Goal: Task Accomplishment & Management: Use online tool/utility

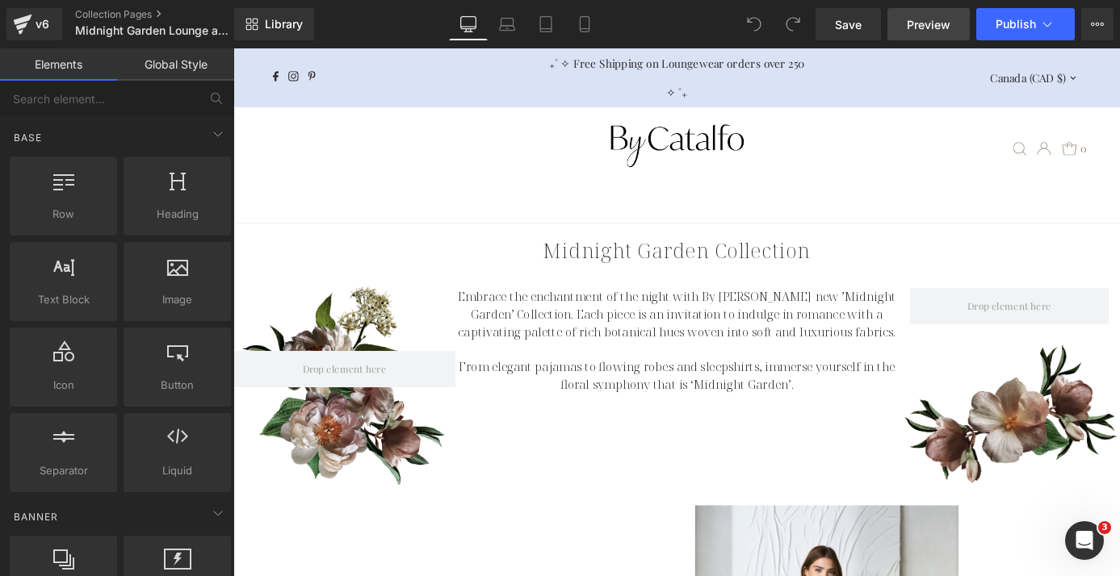
click at [935, 24] on span "Preview" at bounding box center [929, 24] width 44 height 17
click at [122, 10] on link "Collection Pages" at bounding box center [168, 14] width 186 height 13
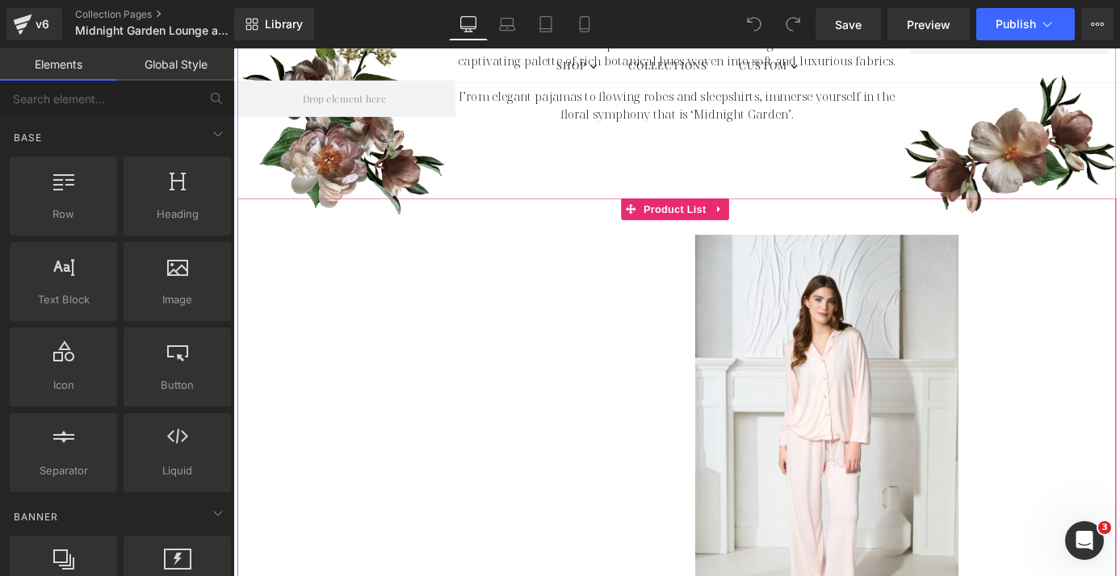
scroll to position [293, 0]
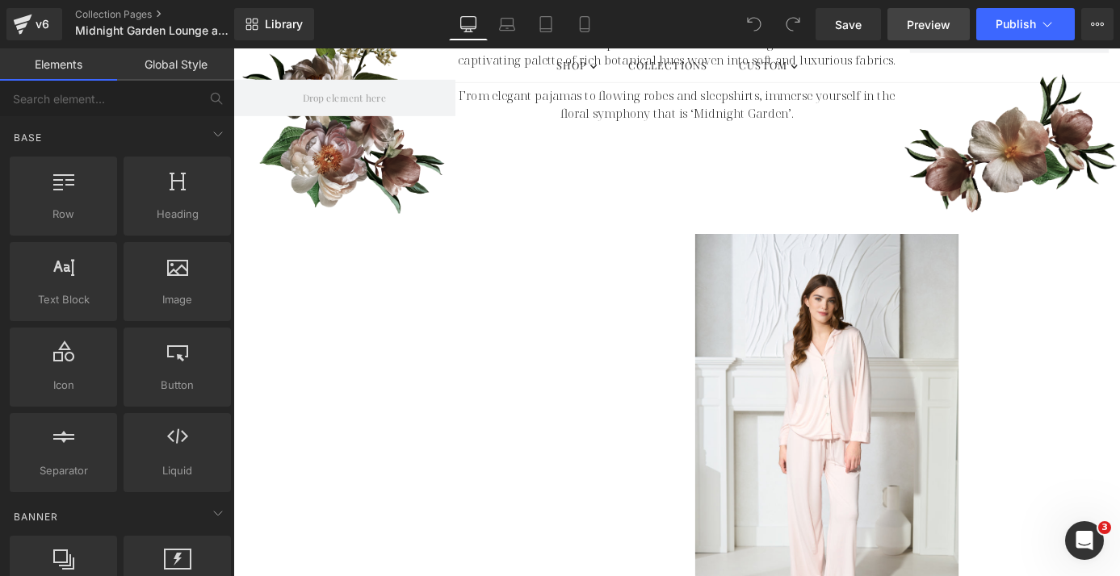
click at [929, 21] on span "Preview" at bounding box center [929, 24] width 44 height 17
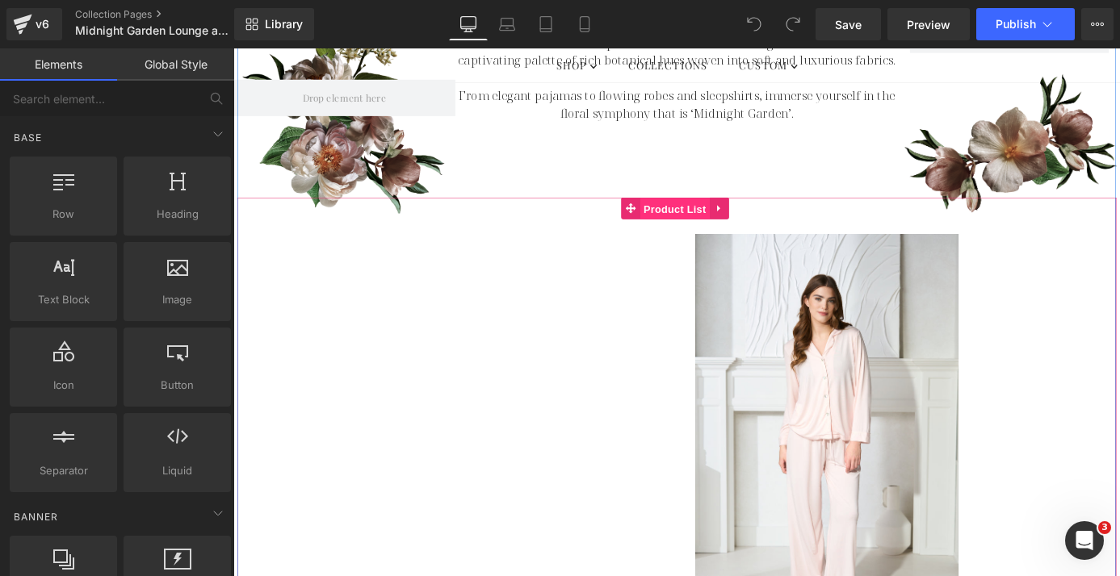
click at [723, 223] on span "Product List" at bounding box center [719, 225] width 77 height 24
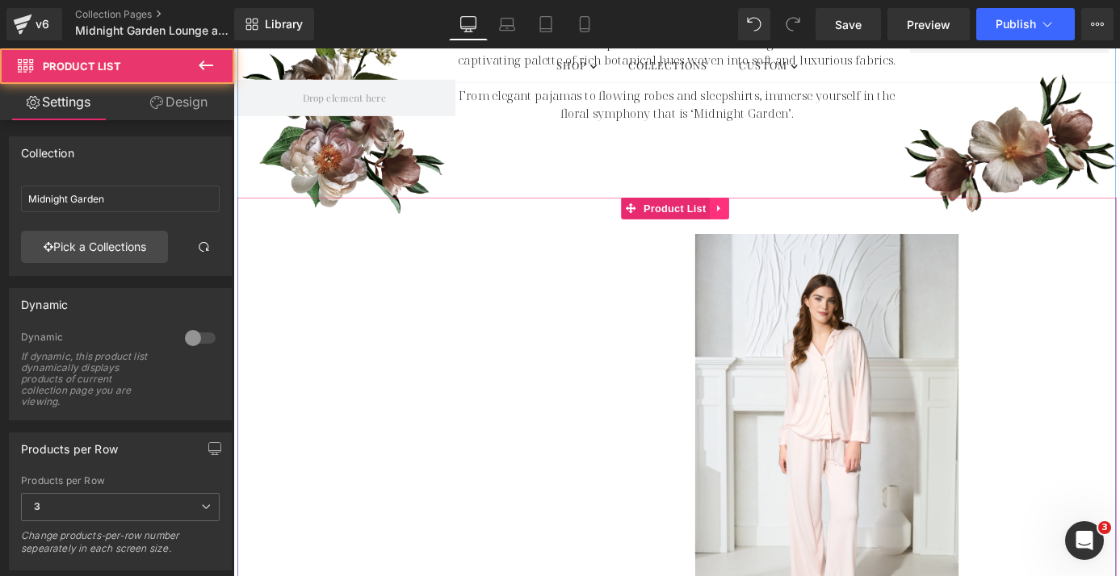
click at [769, 224] on icon at bounding box center [768, 225] width 11 height 12
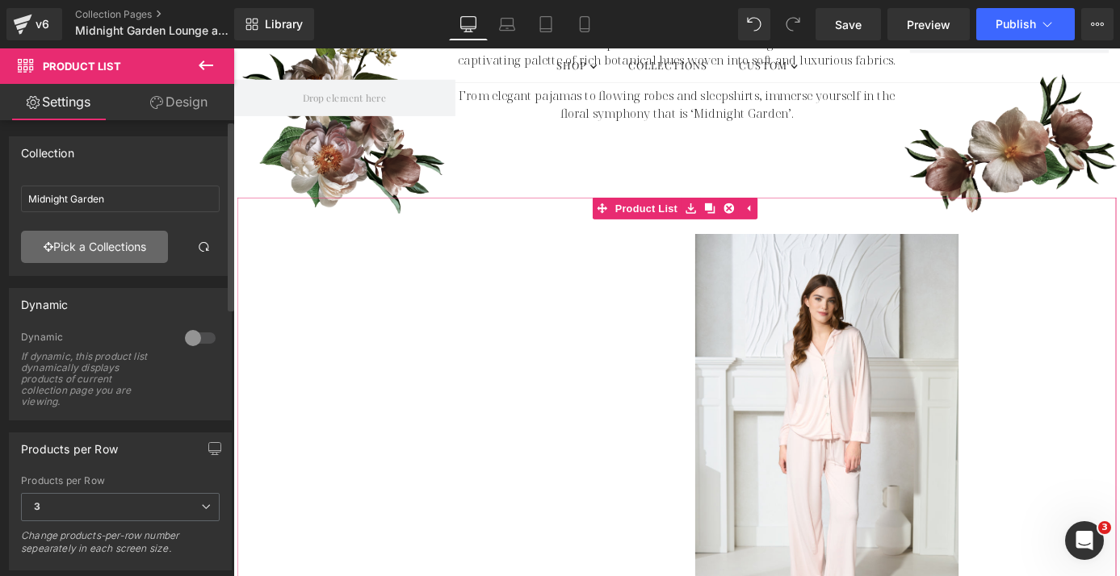
click at [148, 252] on link "Pick a Collections" at bounding box center [94, 247] width 147 height 32
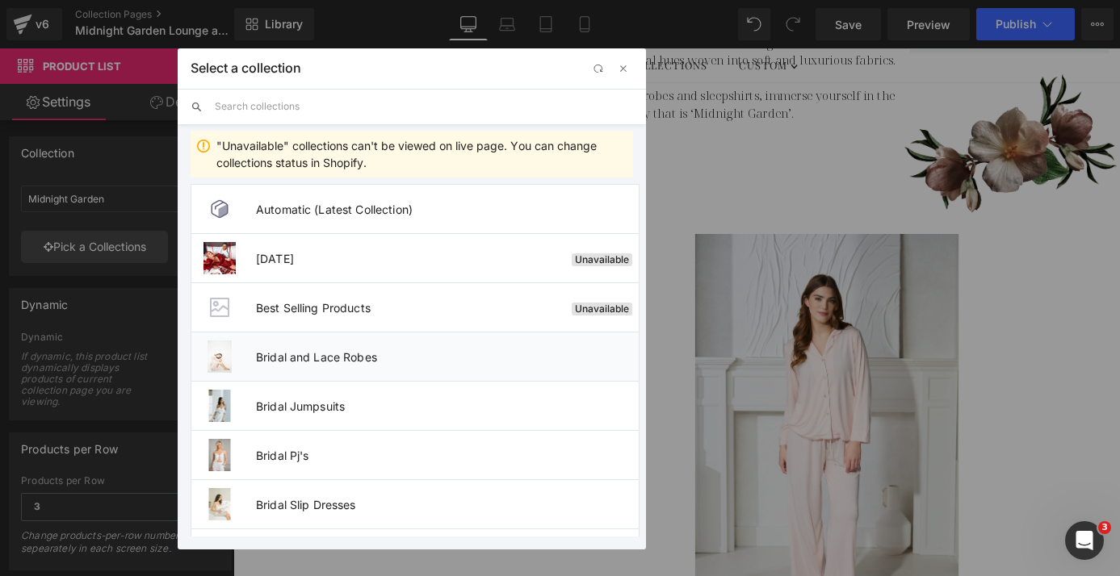
click at [329, 359] on span "Bridal and Lace Robes" at bounding box center [447, 357] width 383 height 14
type input "Bridal and Lace Robes"
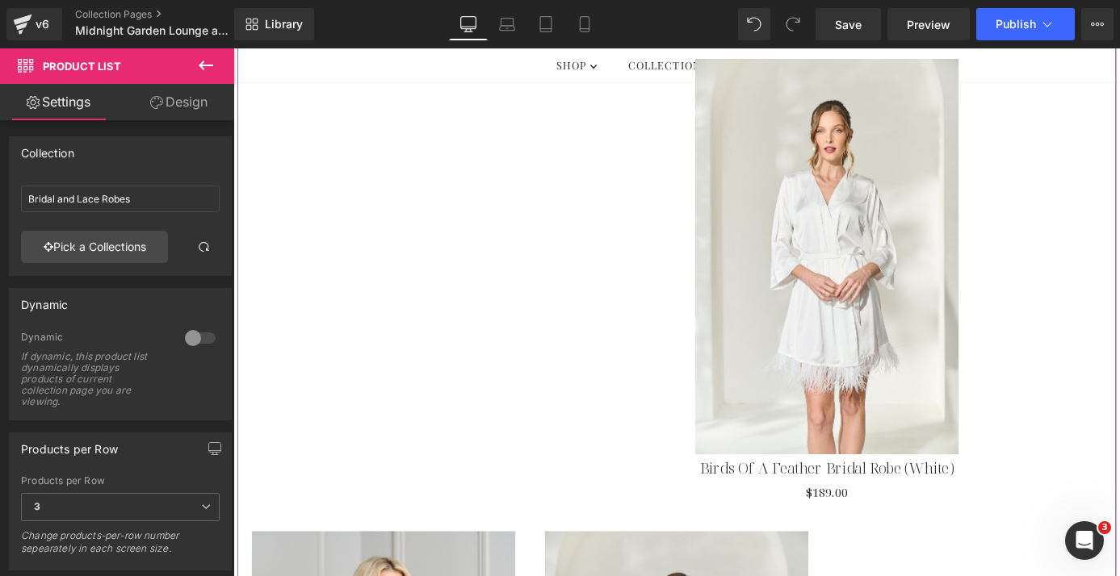
scroll to position [210, 0]
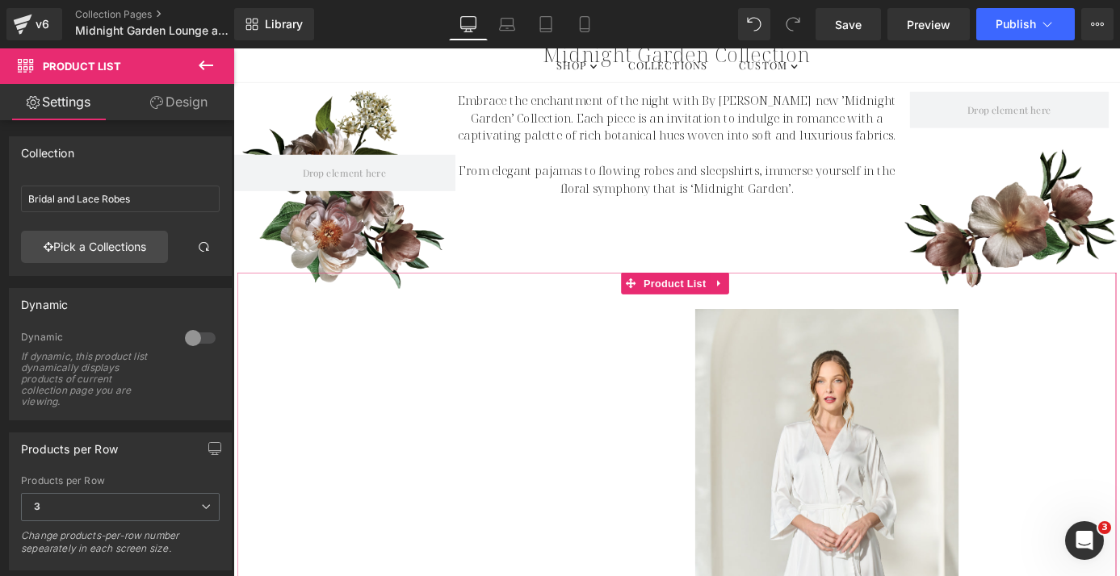
click at [197, 108] on link "Design" at bounding box center [178, 102] width 117 height 36
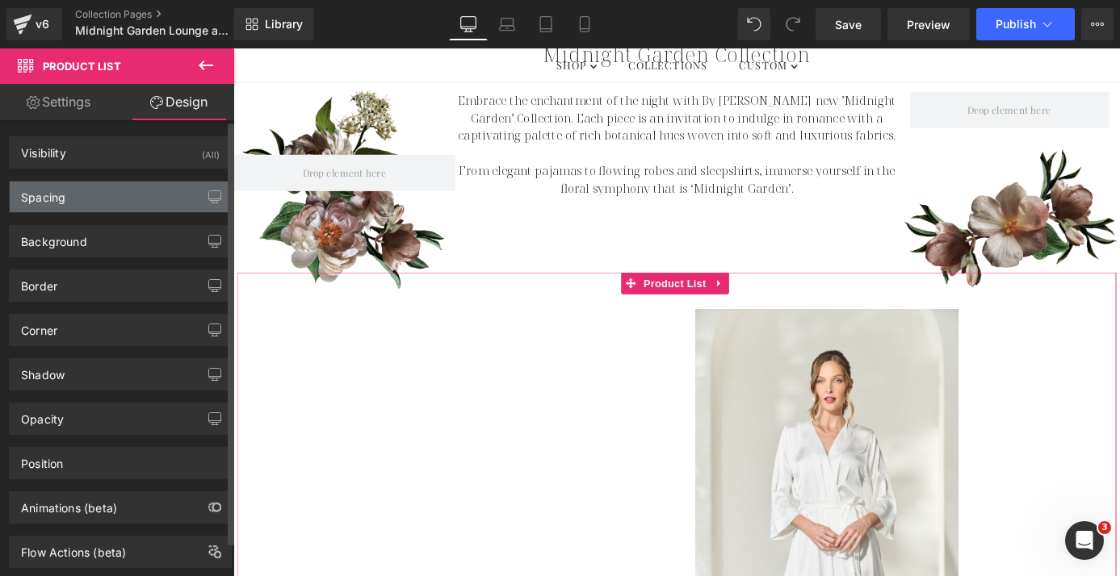
click at [156, 195] on div "Spacing" at bounding box center [120, 197] width 221 height 31
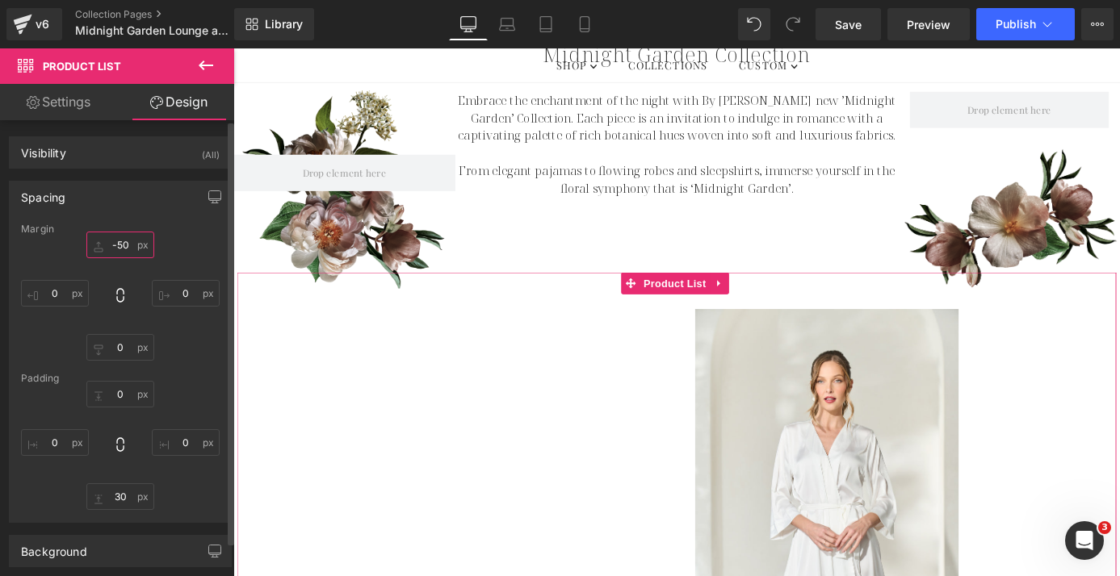
click at [116, 248] on input "-50" at bounding box center [120, 245] width 68 height 27
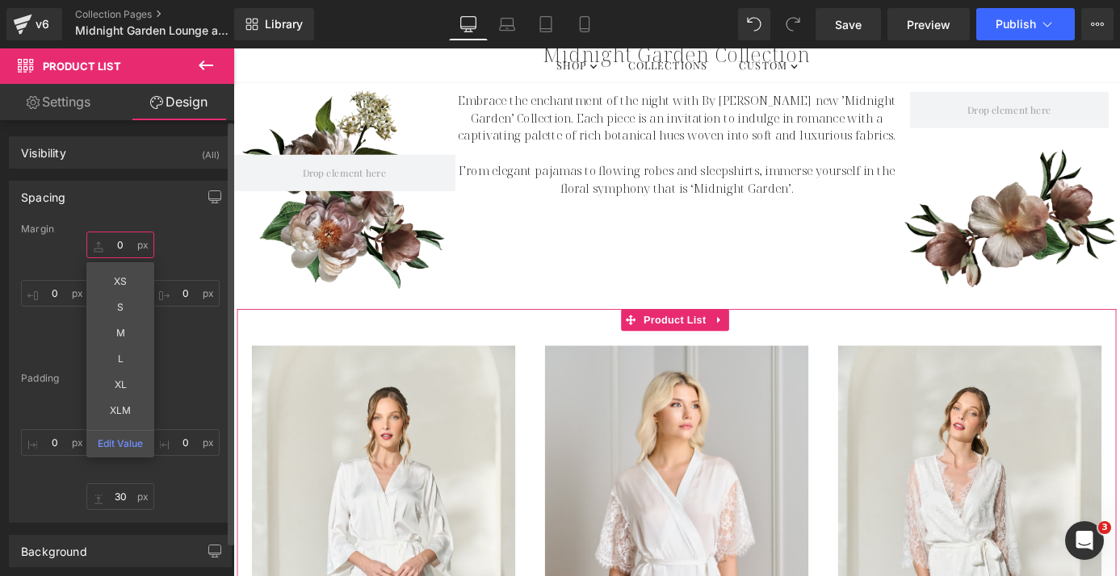
type input "0-"
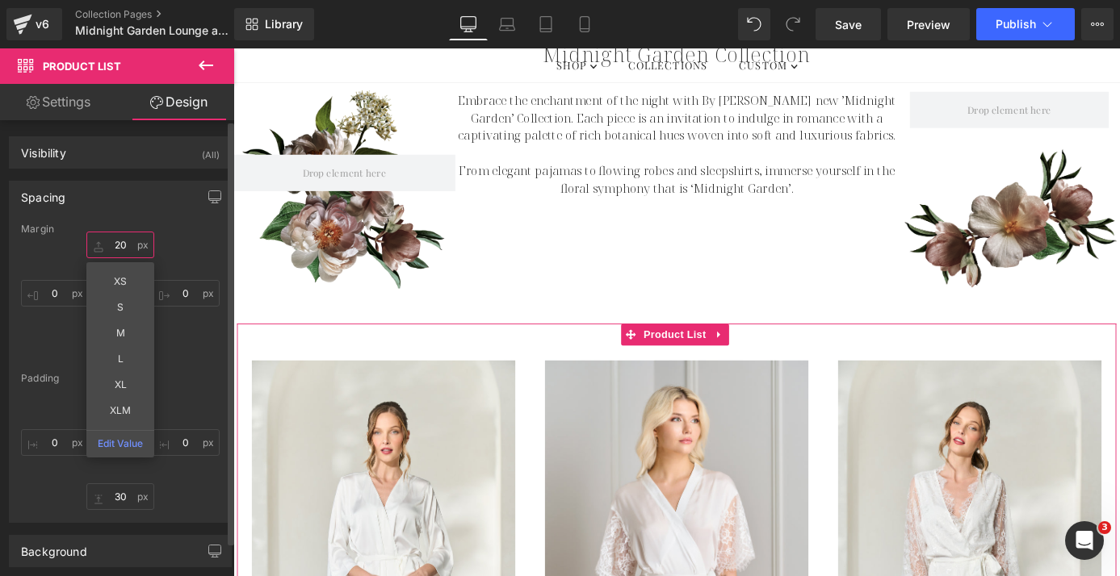
type input "2"
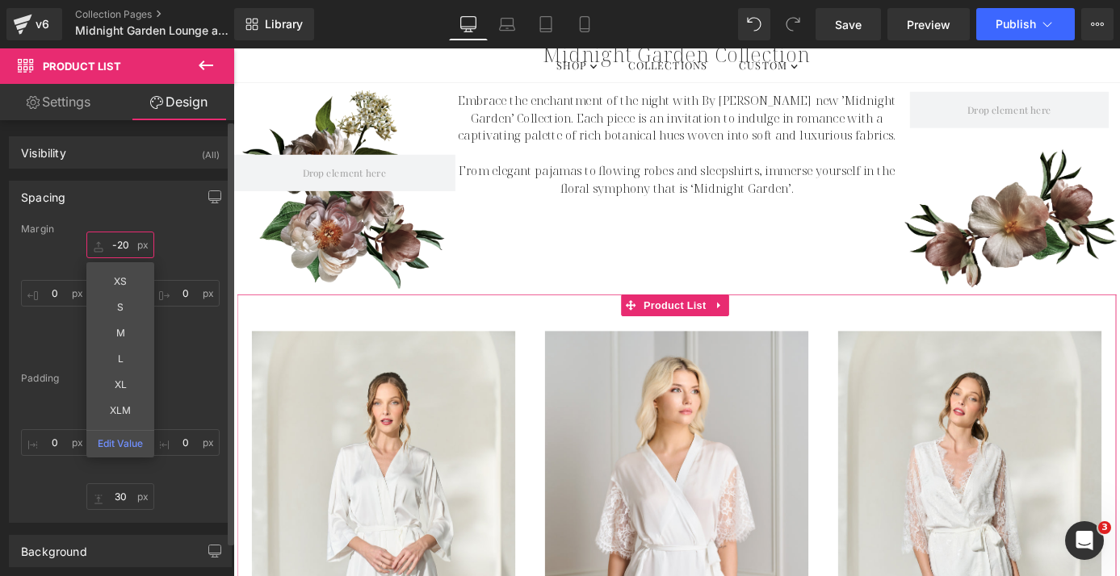
type input "-20"
click at [90, 193] on div "Spacing" at bounding box center [120, 197] width 221 height 31
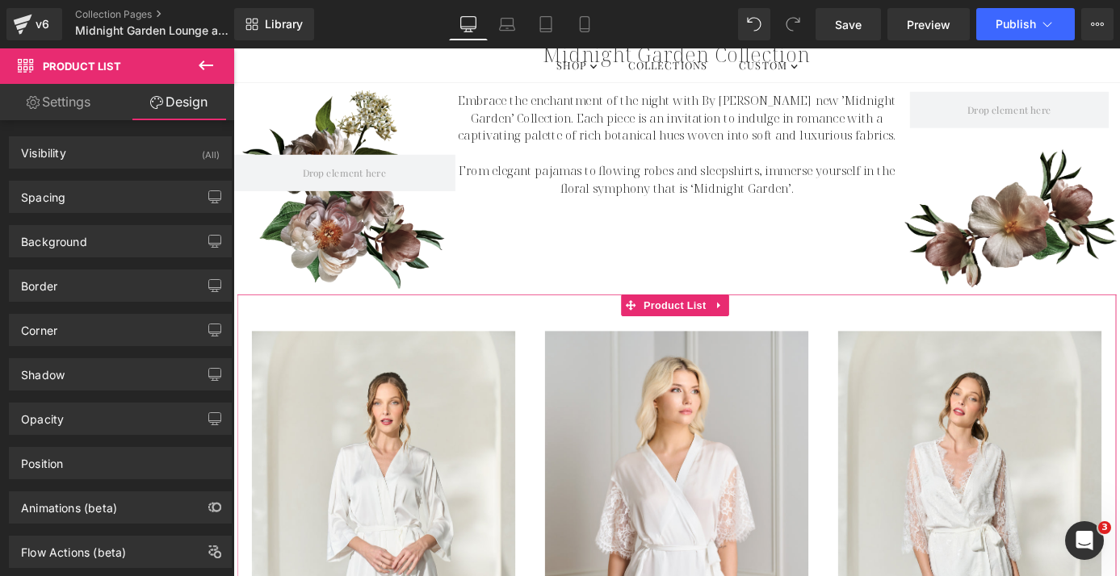
click at [73, 100] on link "Settings" at bounding box center [58, 102] width 117 height 36
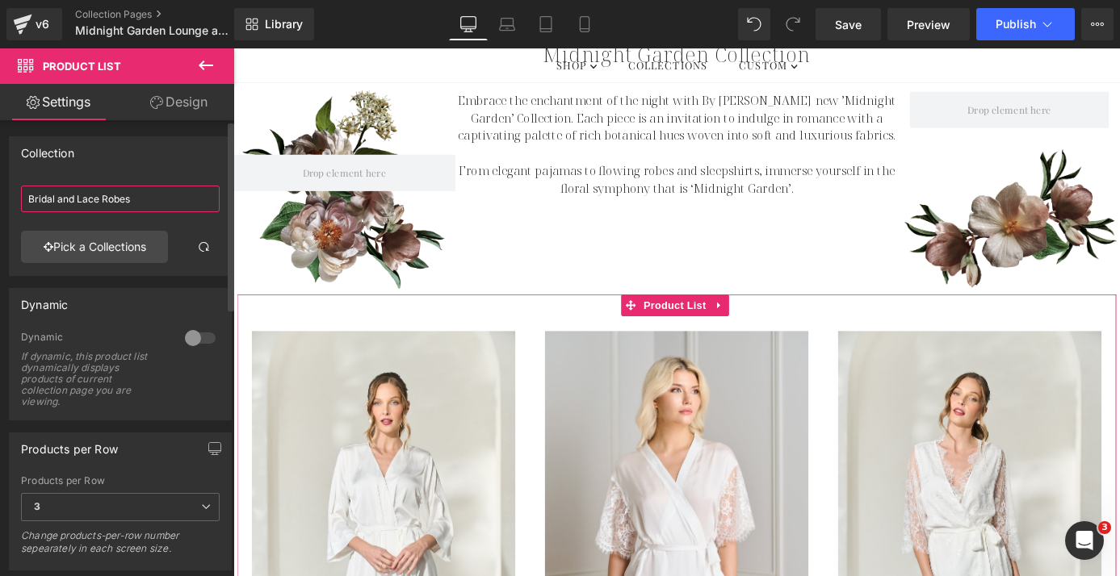
click at [127, 196] on input "Bridal and Lace Robes" at bounding box center [120, 199] width 199 height 27
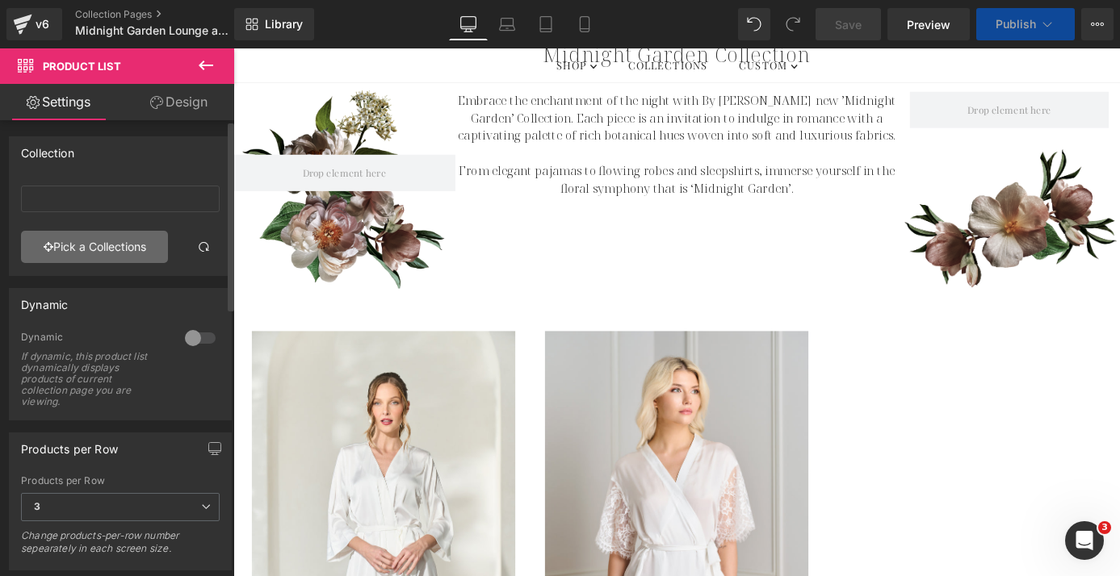
click at [125, 247] on link "Pick a Collections" at bounding box center [94, 247] width 147 height 32
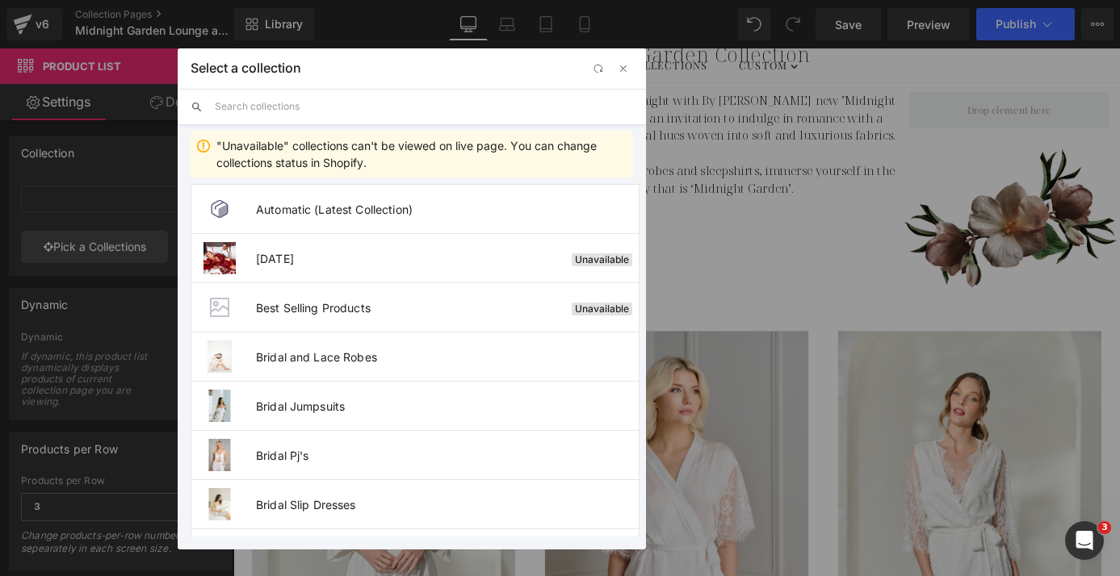
click at [333, 101] on input "text" at bounding box center [424, 107] width 418 height 36
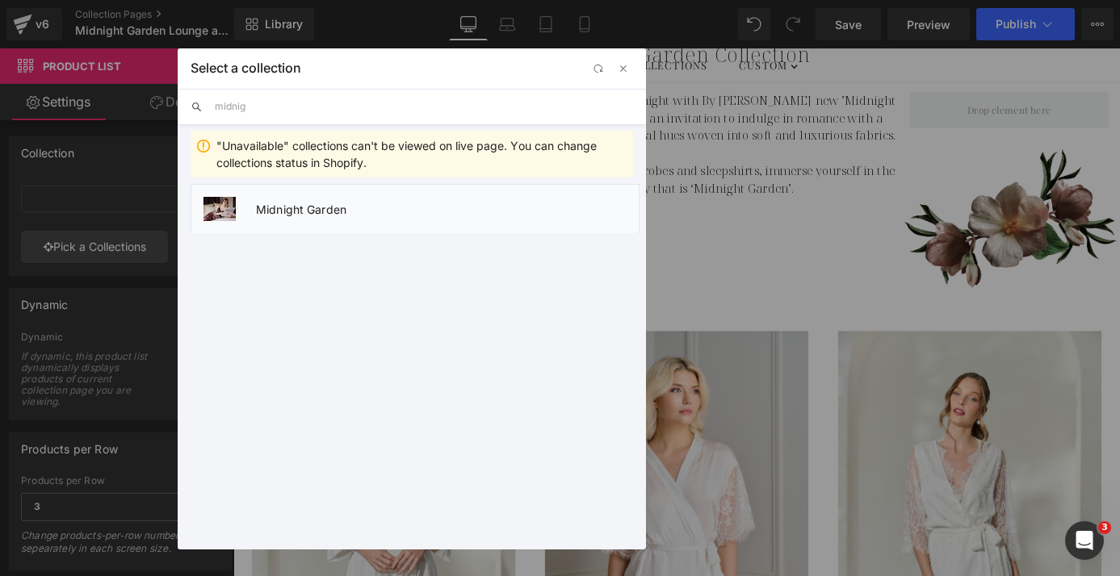
type input "midnig"
click at [362, 212] on span "Midnight Garden" at bounding box center [447, 210] width 383 height 14
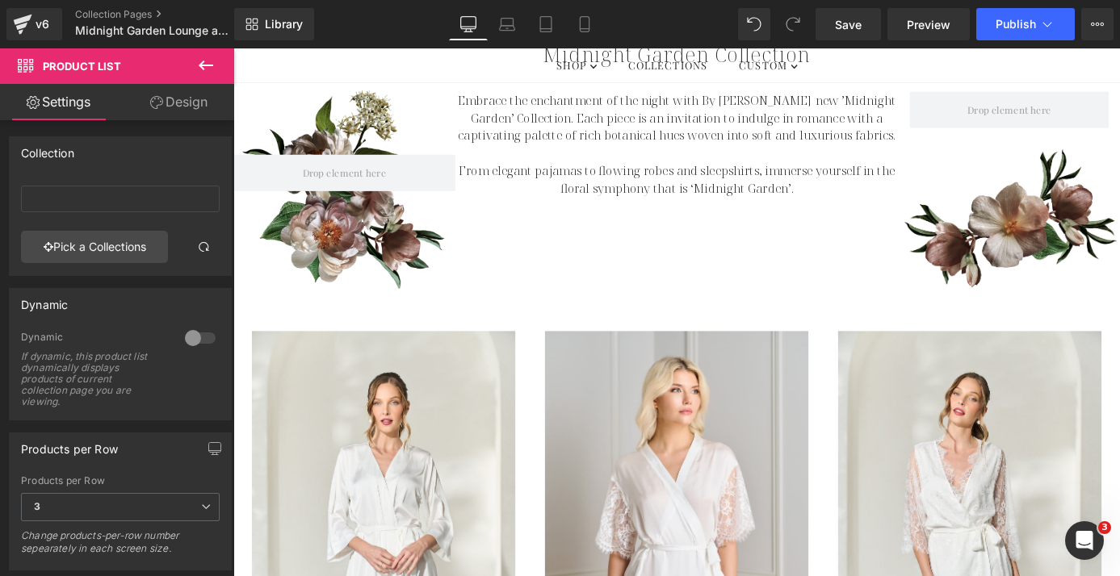
type input "Midnight Garden"
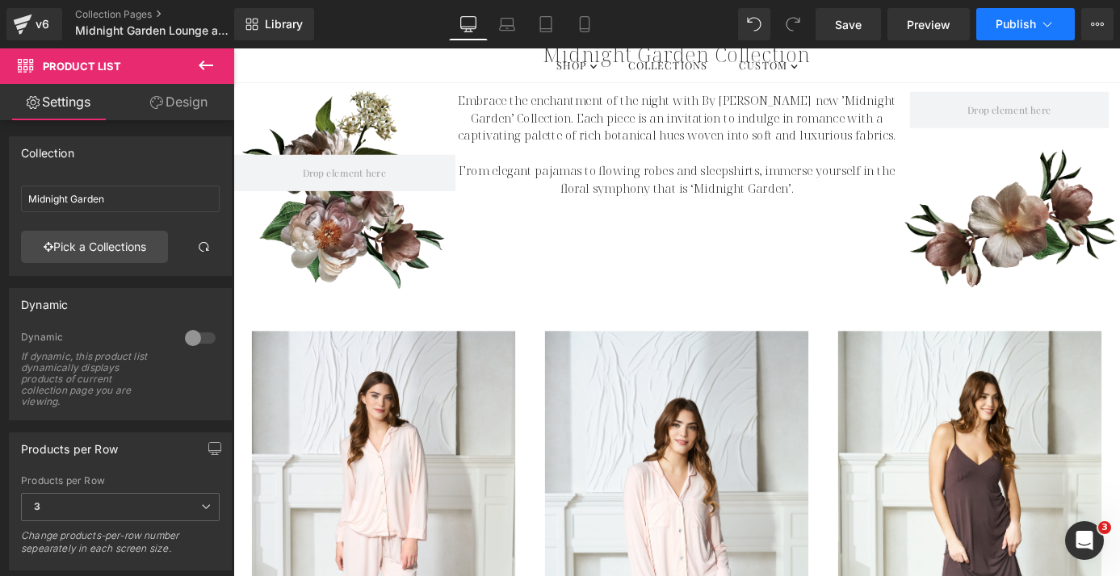
click at [1023, 34] on button "Publish" at bounding box center [1025, 24] width 98 height 32
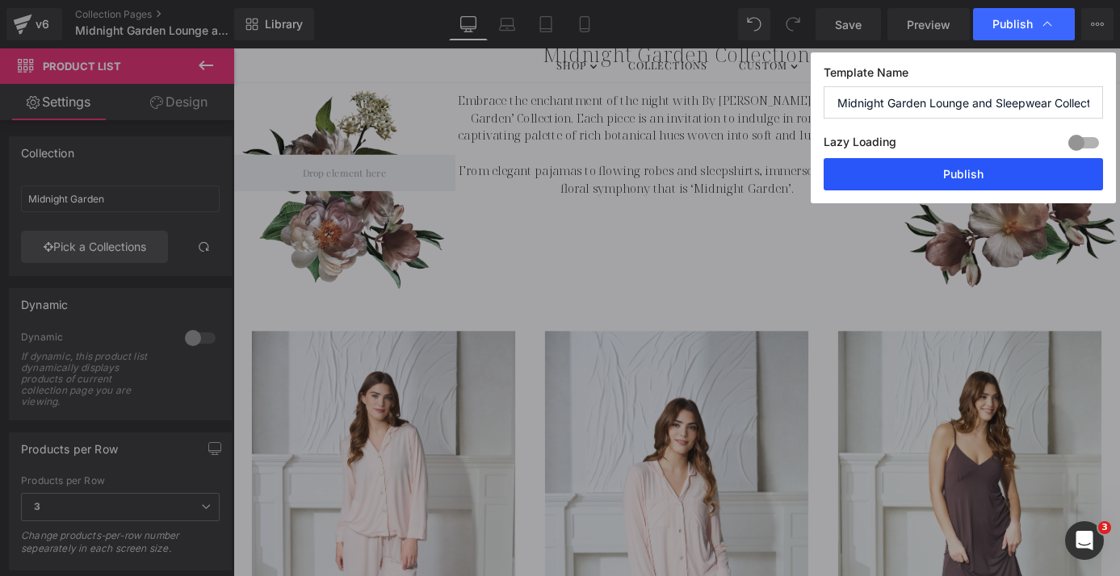
click at [959, 175] on button "Publish" at bounding box center [962, 174] width 279 height 32
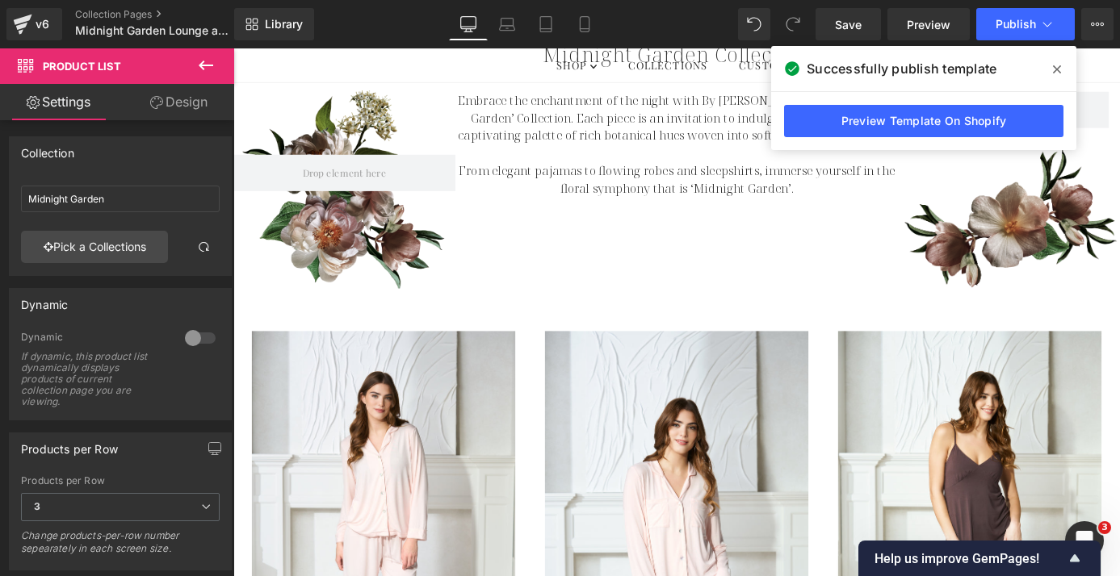
click at [1053, 70] on icon at bounding box center [1057, 69] width 8 height 13
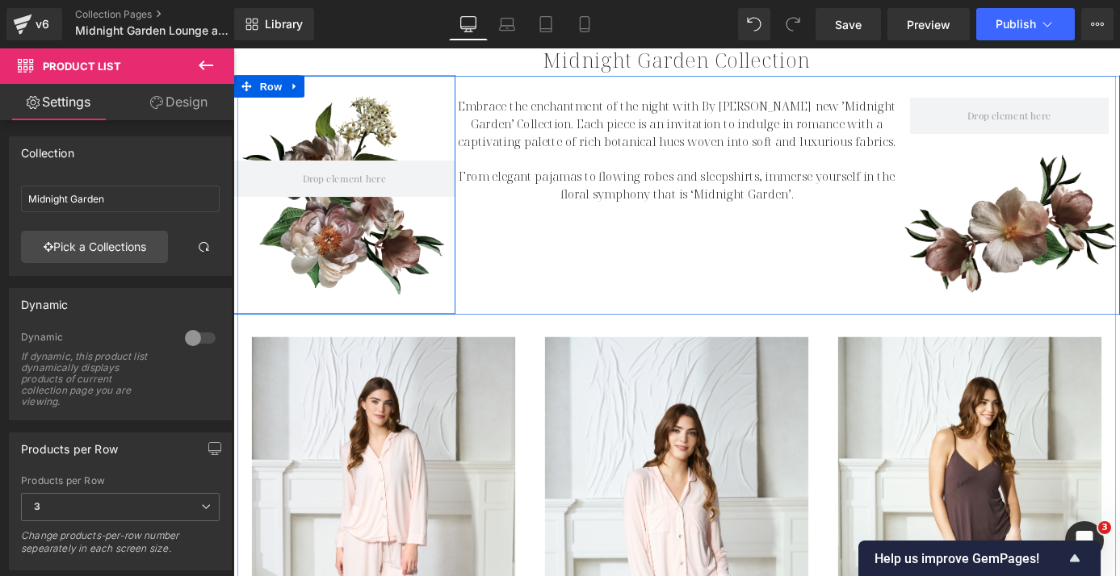
scroll to position [0, 0]
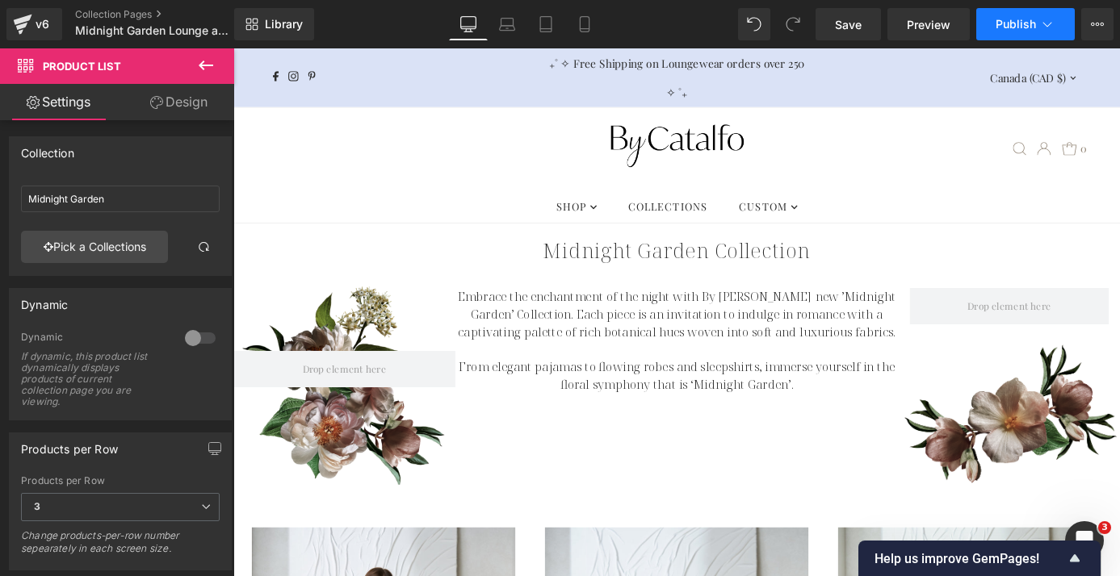
click at [1012, 37] on button "Publish" at bounding box center [1025, 24] width 98 height 32
click at [511, 29] on icon at bounding box center [506, 28] width 15 height 5
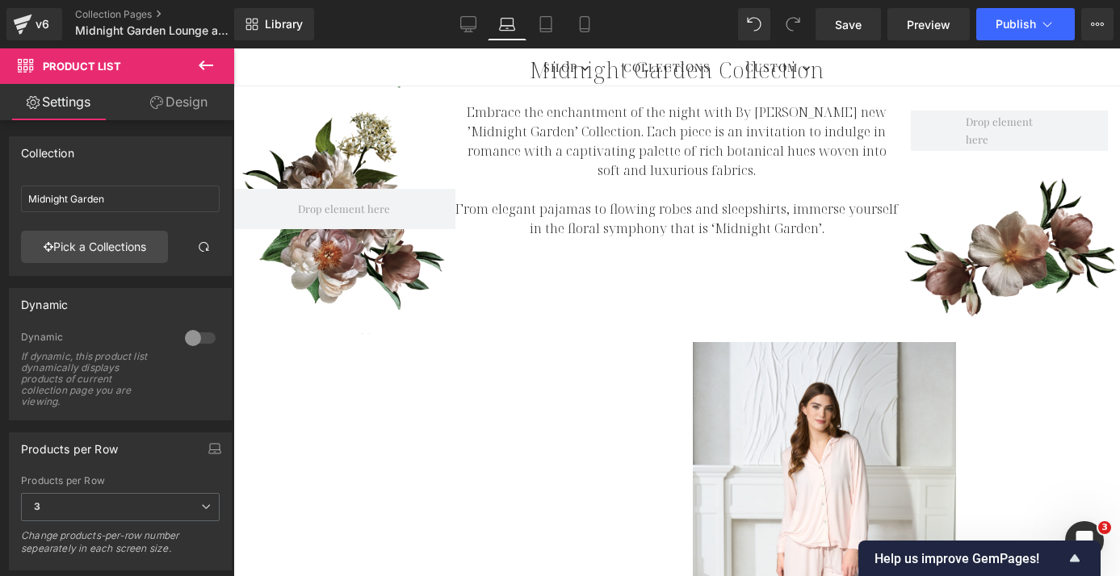
scroll to position [199, 0]
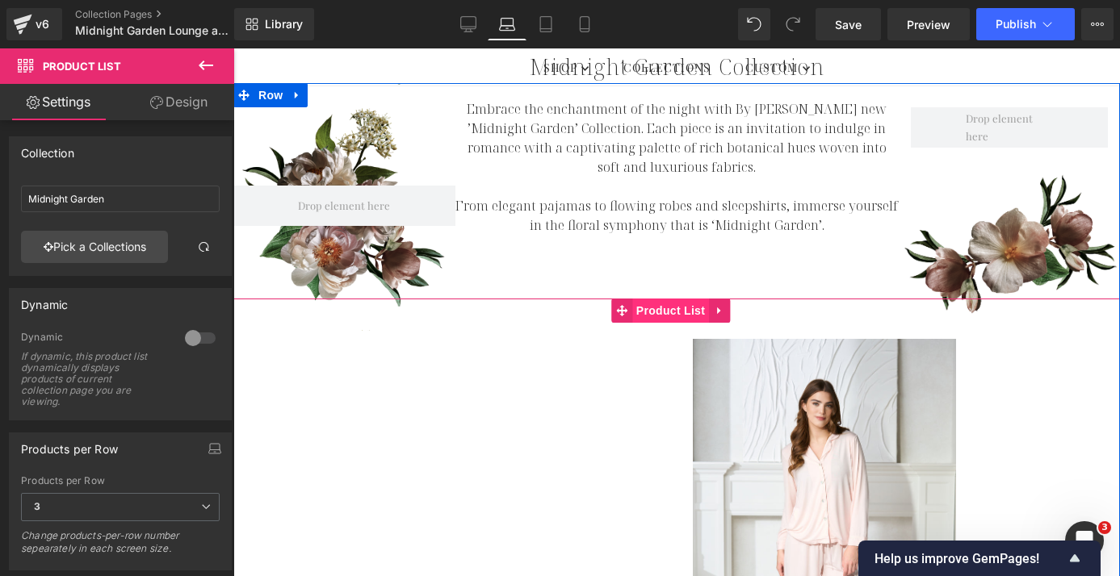
click at [660, 308] on span "Product List" at bounding box center [670, 311] width 77 height 24
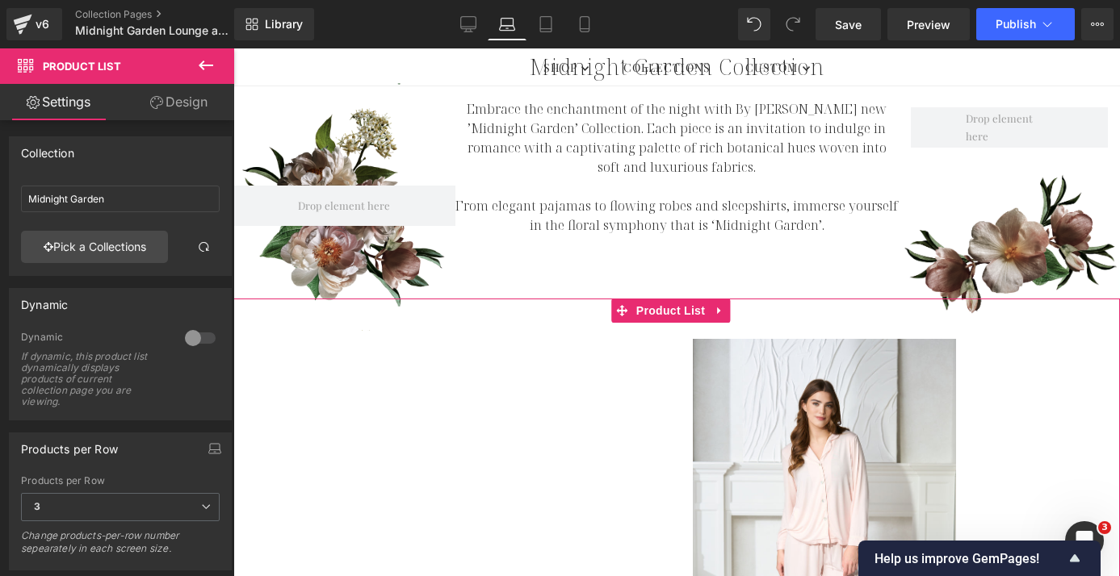
click at [203, 115] on link "Design" at bounding box center [178, 102] width 117 height 36
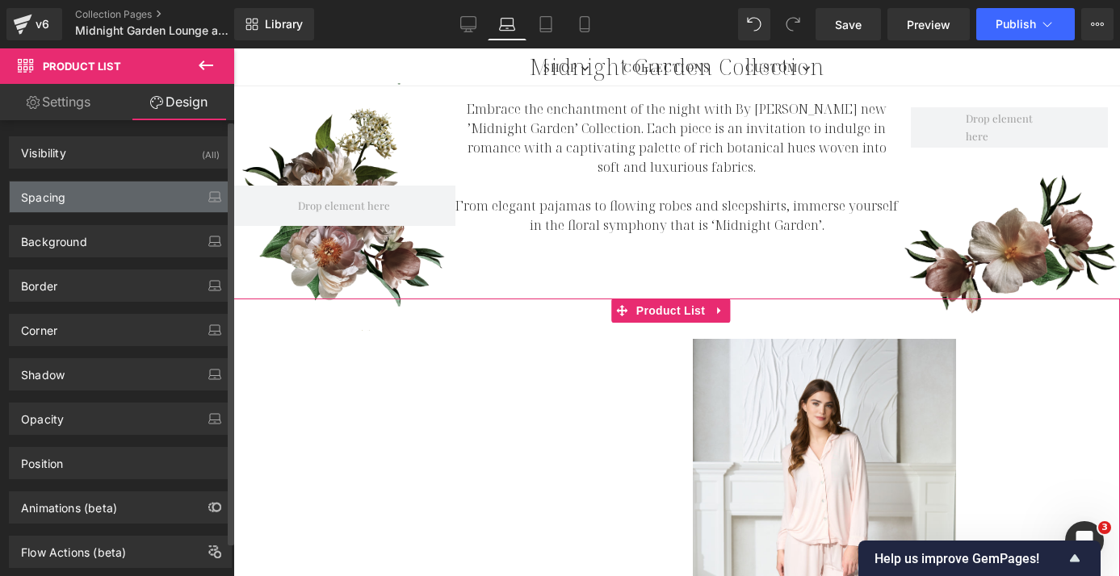
click at [143, 183] on div "Spacing" at bounding box center [120, 197] width 221 height 31
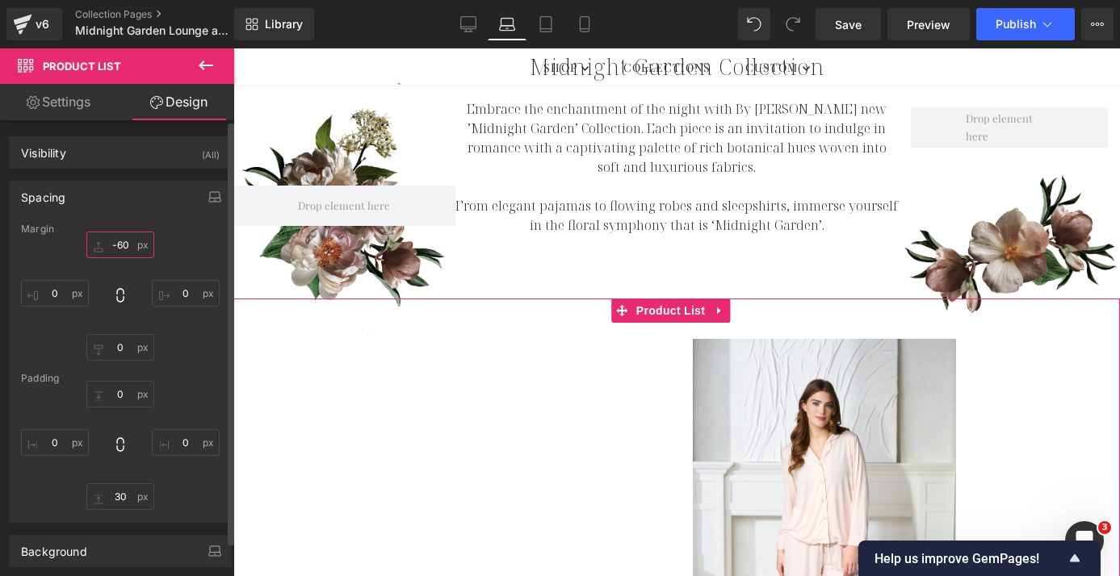
click at [119, 248] on input "-60" at bounding box center [120, 245] width 68 height 27
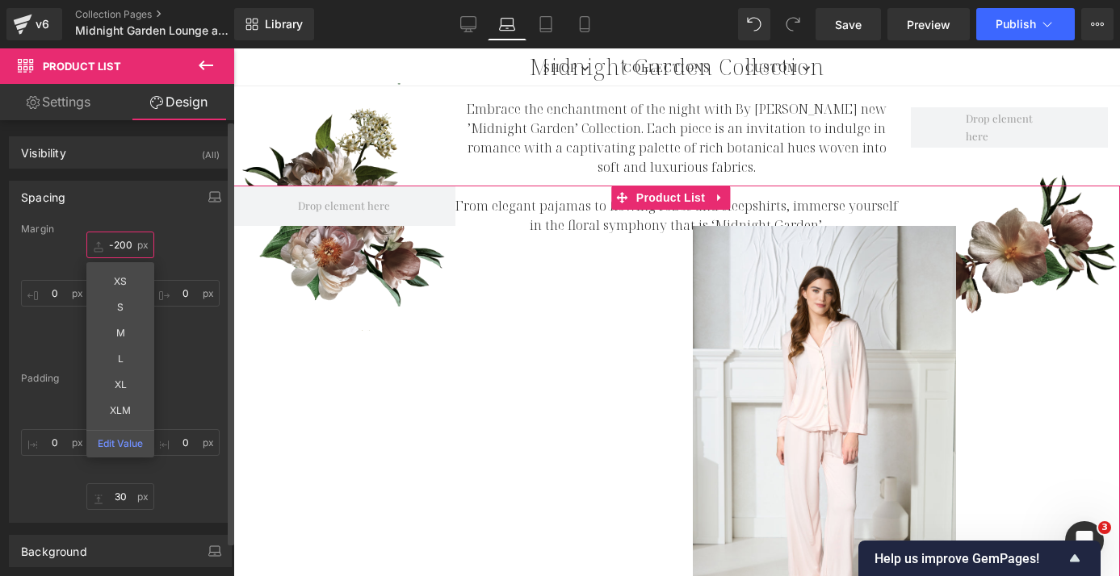
type input "-20"
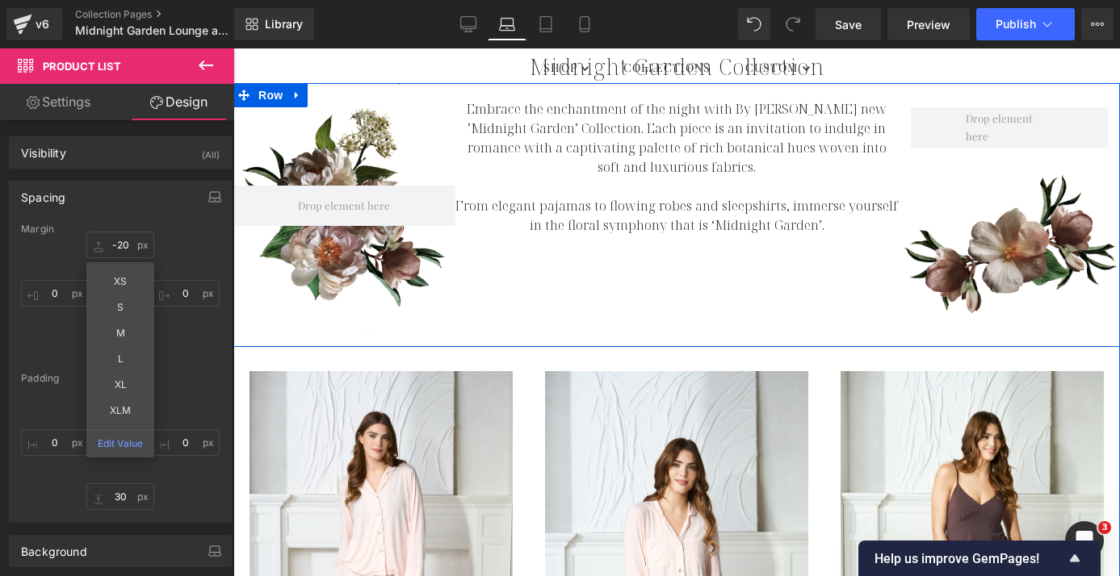
click at [727, 268] on div "Row Embrace the enchantment of the night with By Catalfo's new ’Midnight Garden…" at bounding box center [676, 215] width 886 height 264
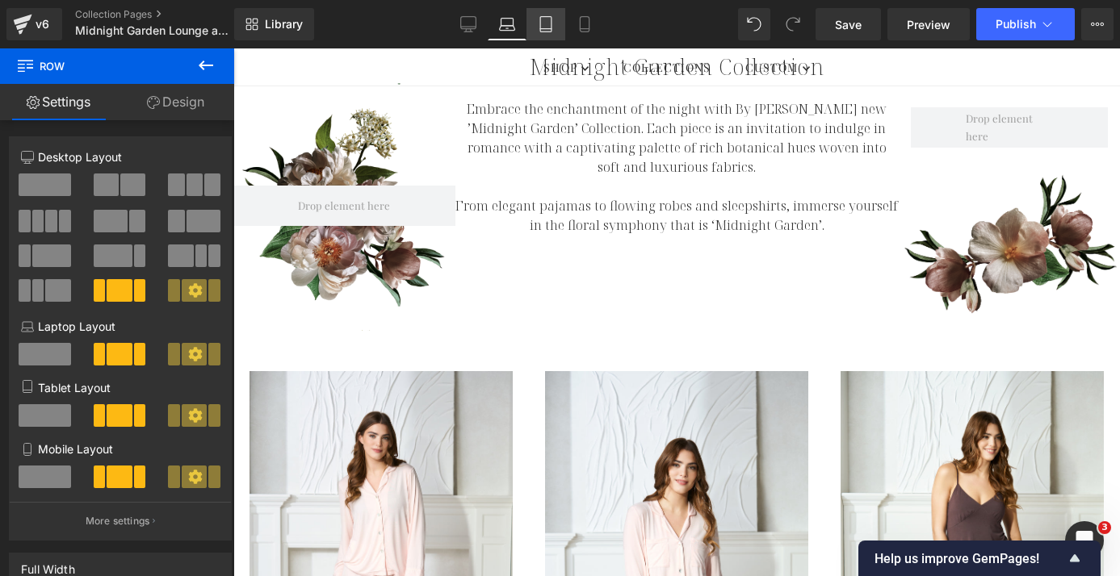
click at [549, 26] on icon at bounding box center [546, 24] width 16 height 16
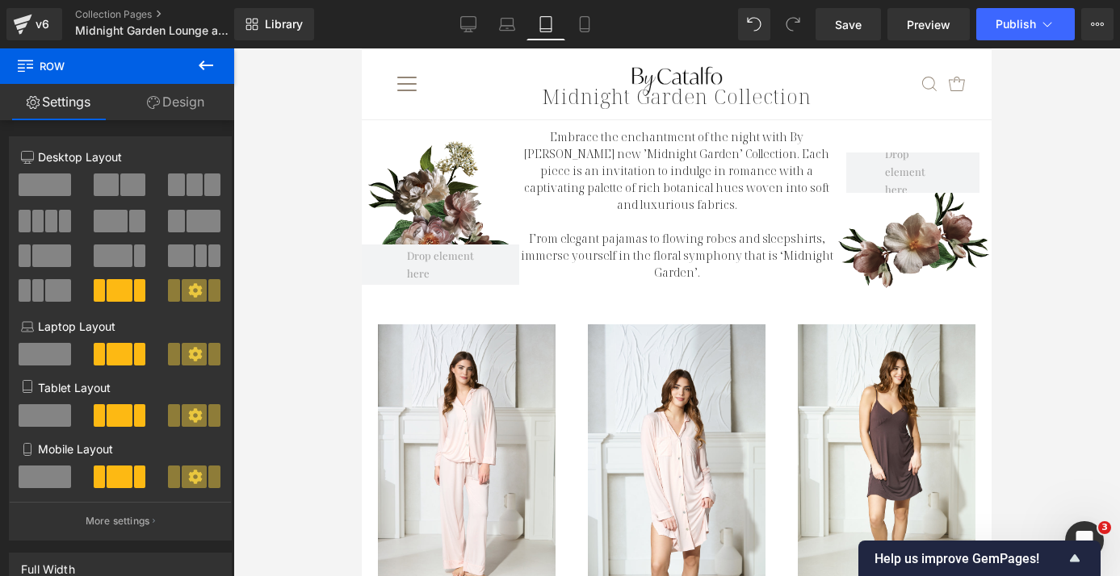
scroll to position [121, 0]
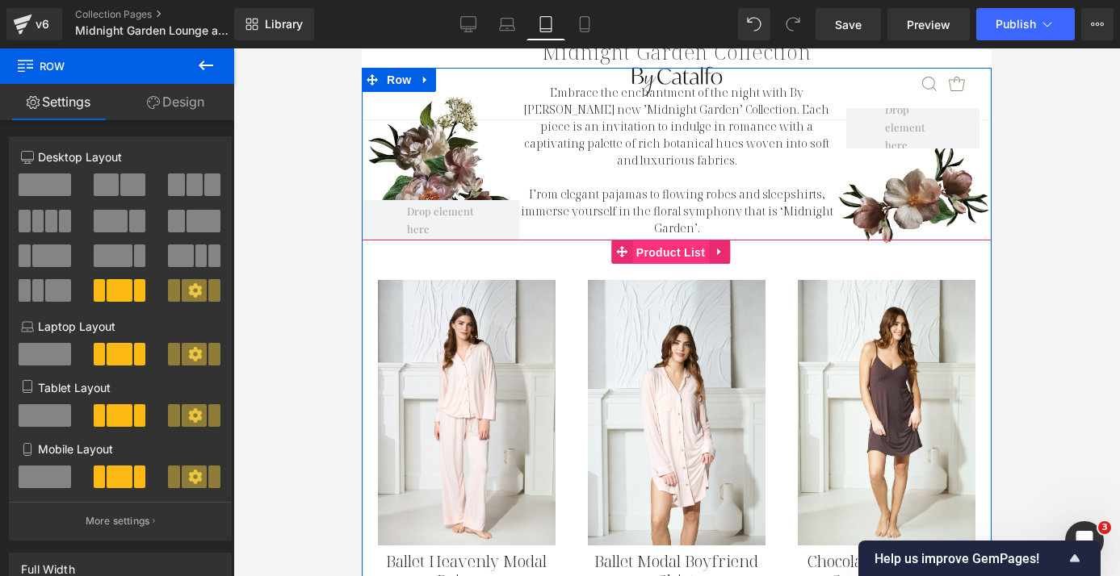
click at [678, 245] on span "Product List" at bounding box center [670, 253] width 77 height 24
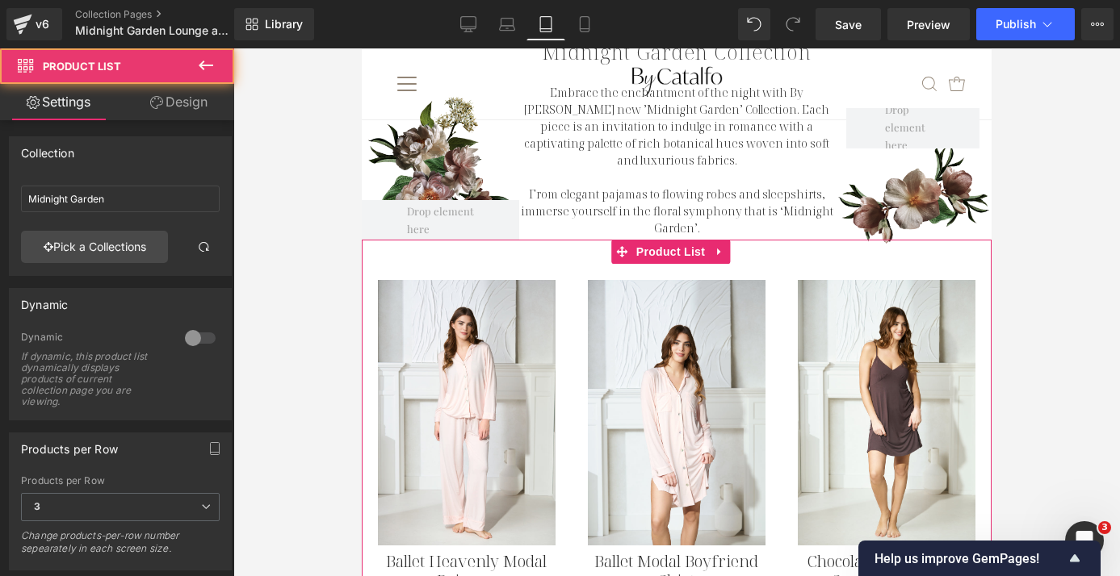
click at [192, 104] on link "Design" at bounding box center [178, 102] width 117 height 36
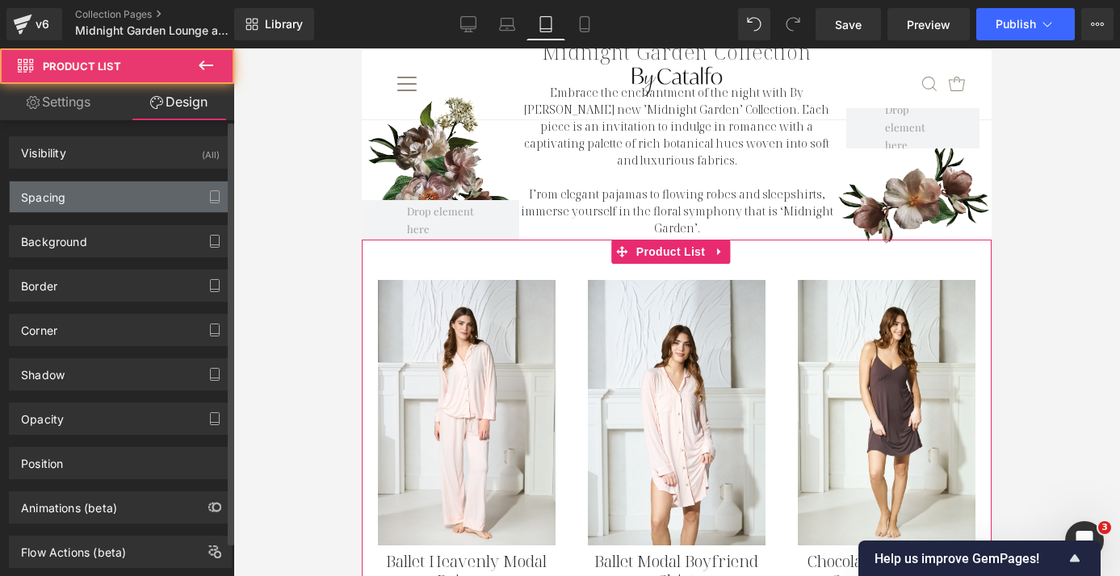
click at [107, 191] on div "Spacing" at bounding box center [120, 197] width 221 height 31
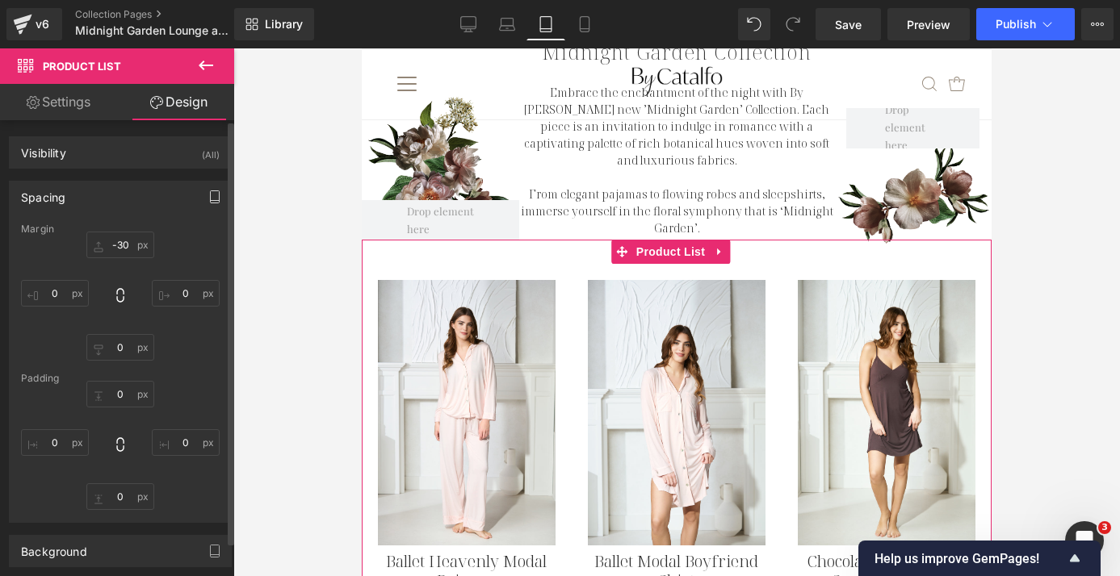
click at [209, 192] on icon "button" at bounding box center [214, 197] width 13 height 13
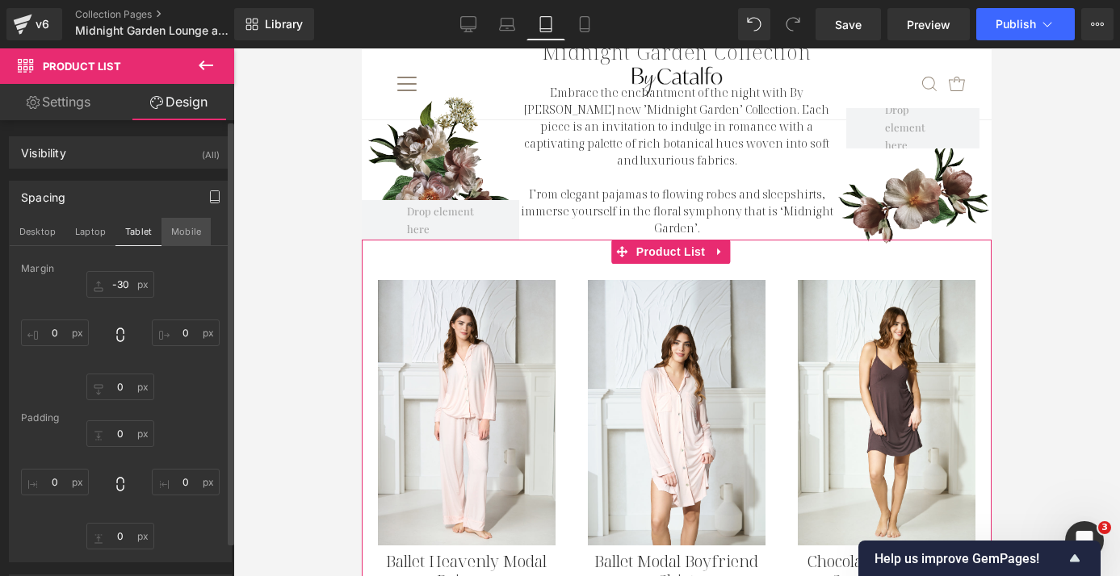
click at [180, 233] on button "Mobile" at bounding box center [185, 231] width 49 height 27
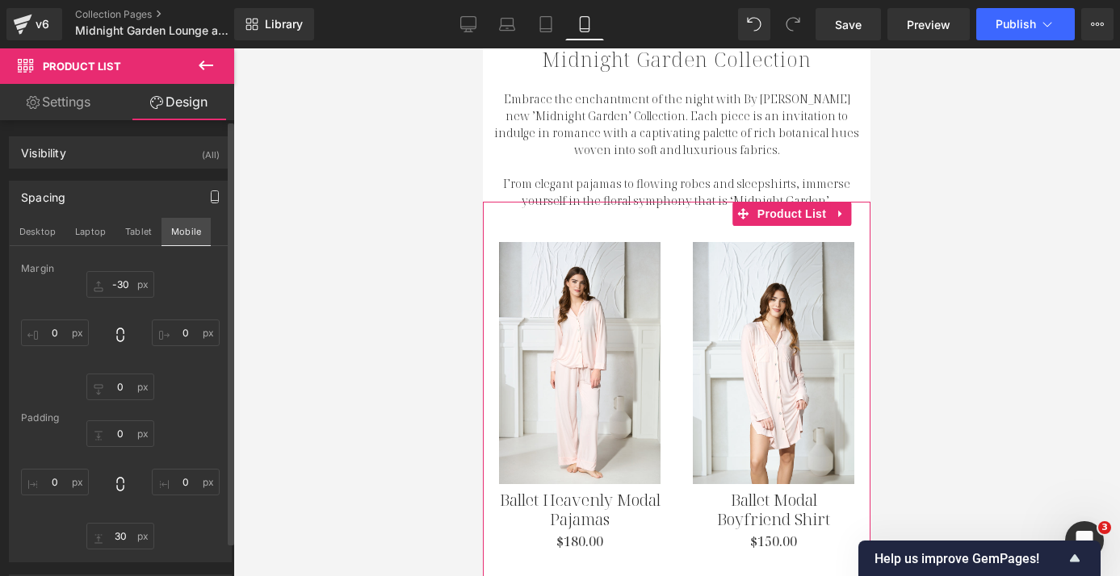
type input "-30"
type input "0"
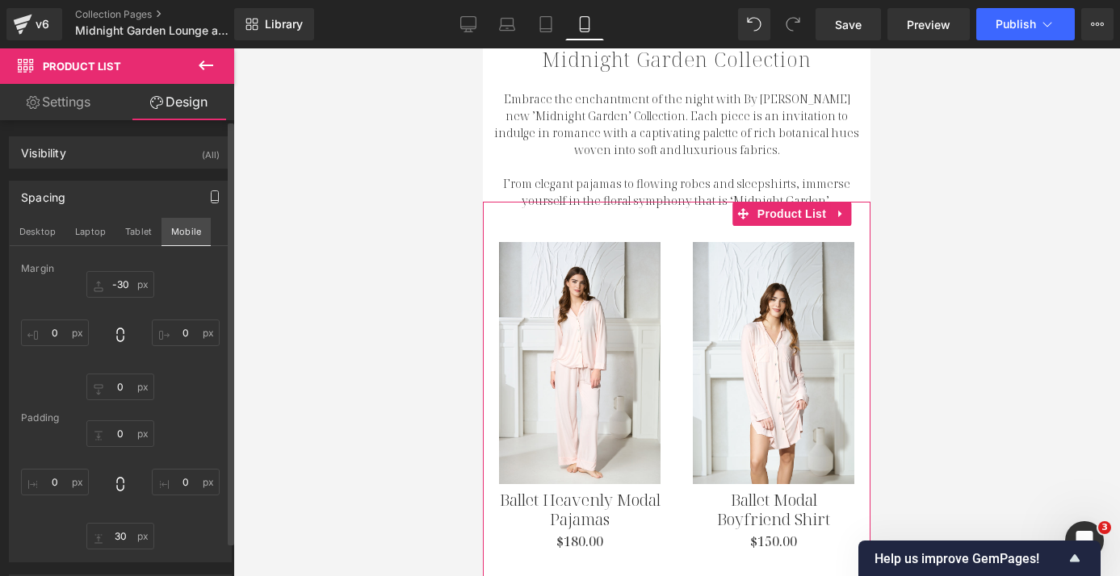
type input "0"
type input "30"
type input "0"
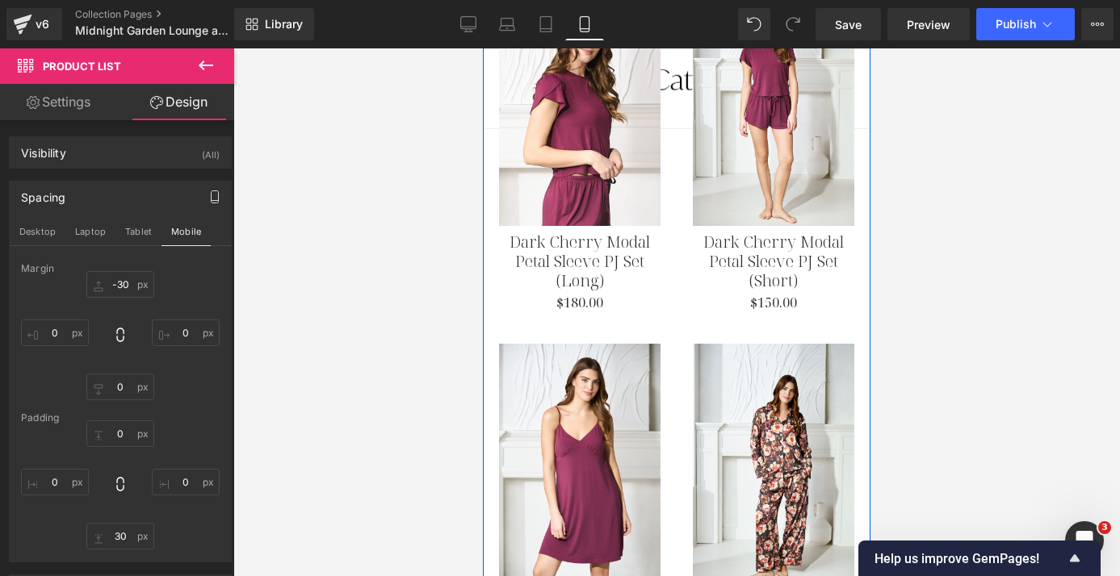
scroll to position [1425, 0]
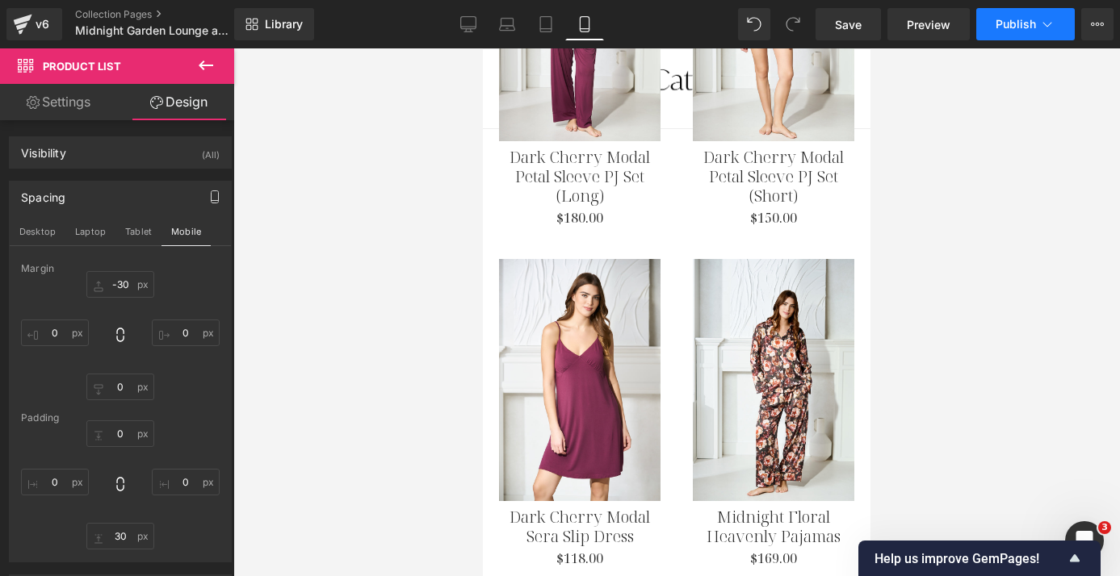
click at [1013, 33] on button "Publish" at bounding box center [1025, 24] width 98 height 32
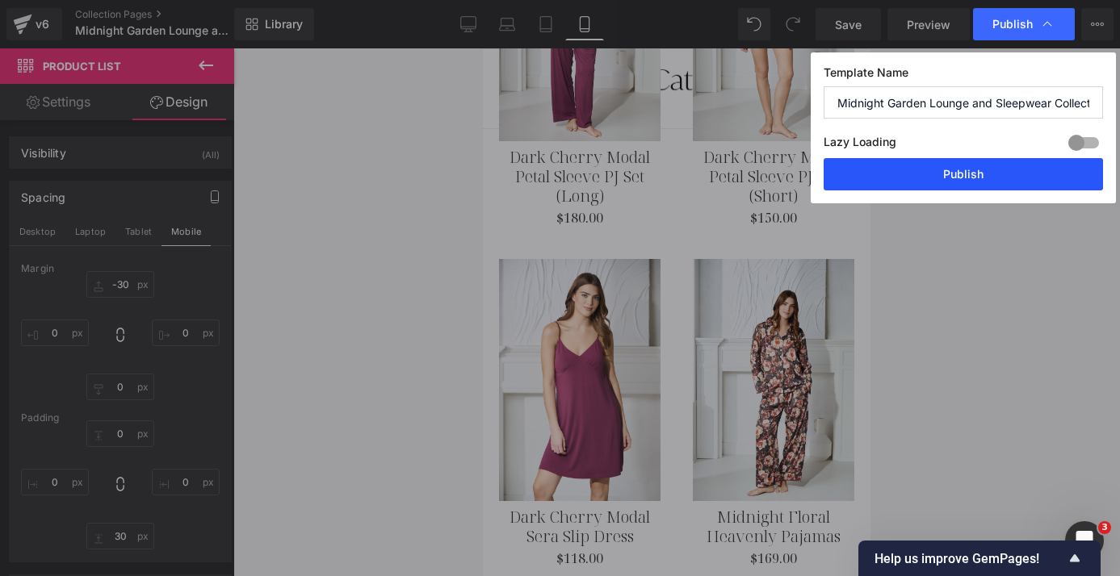
click at [986, 174] on button "Publish" at bounding box center [962, 174] width 279 height 32
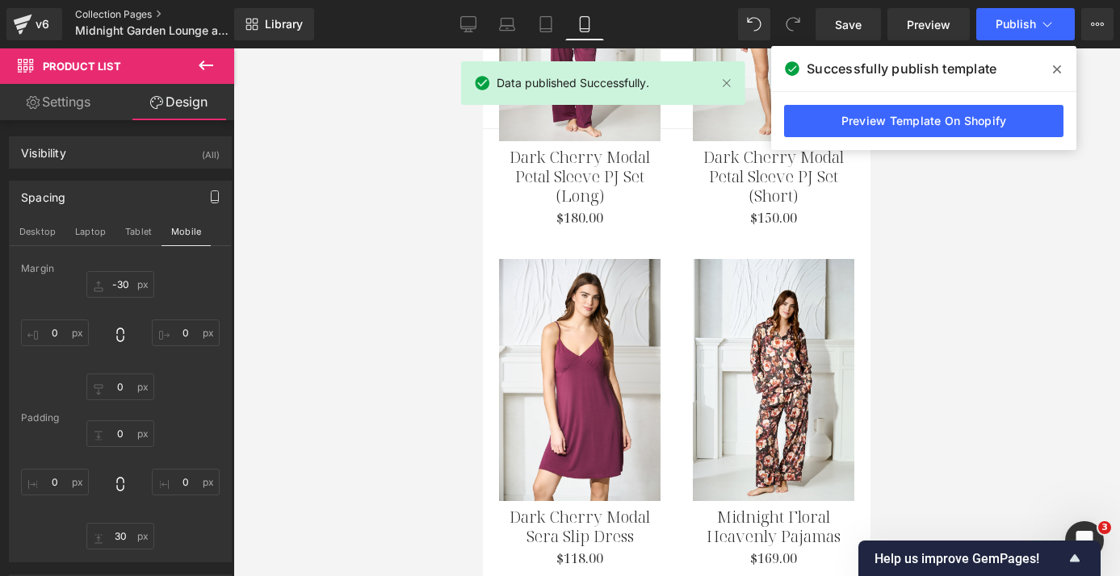
click at [131, 14] on link "Collection Pages" at bounding box center [168, 14] width 186 height 13
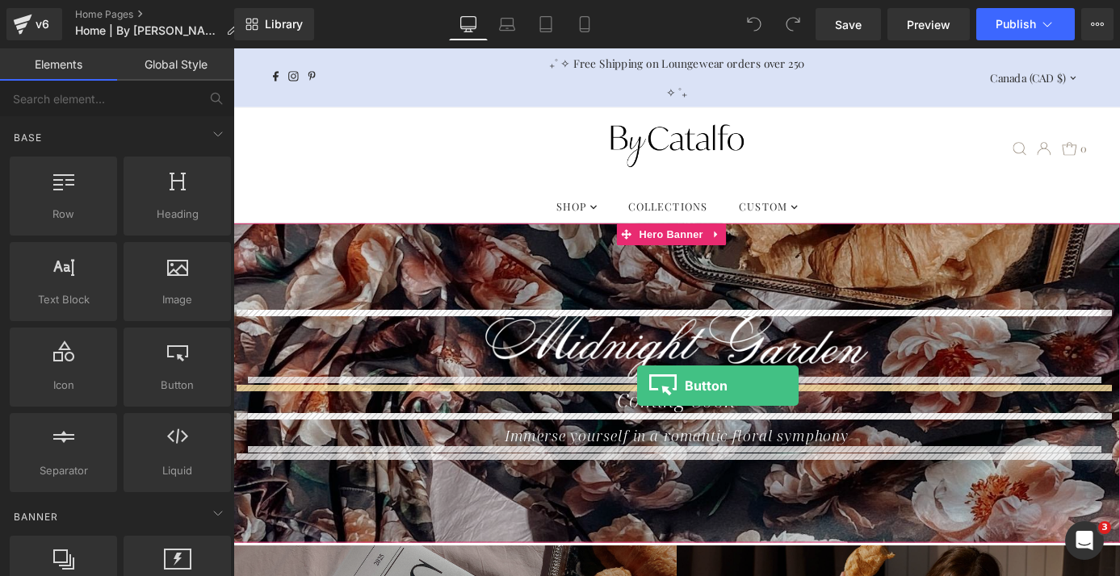
drag, startPoint x: 410, startPoint y: 412, endPoint x: 678, endPoint y: 421, distance: 268.2
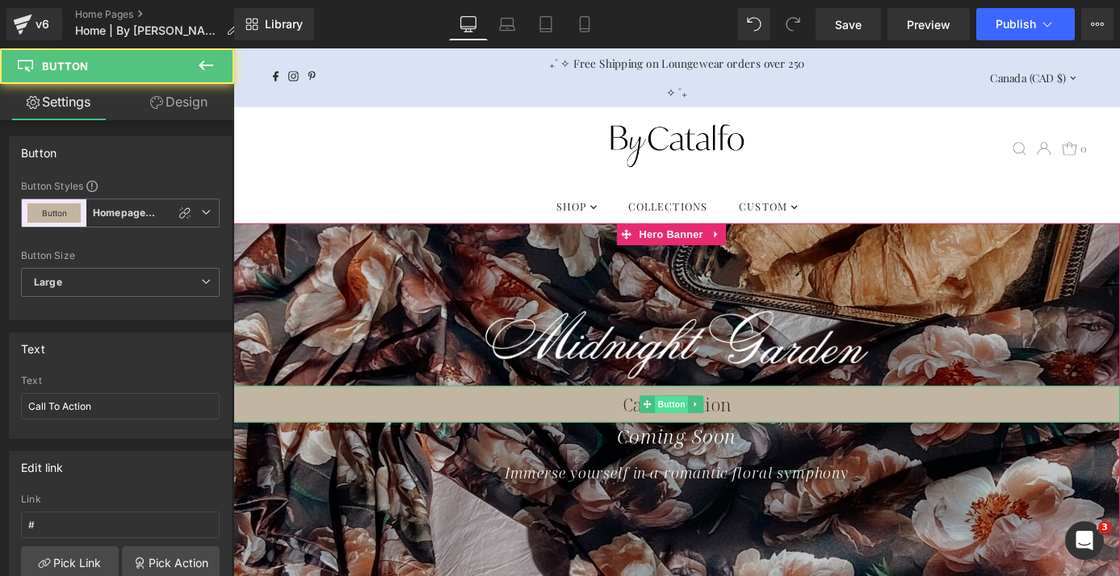
click at [707, 442] on span "Button" at bounding box center [716, 441] width 37 height 19
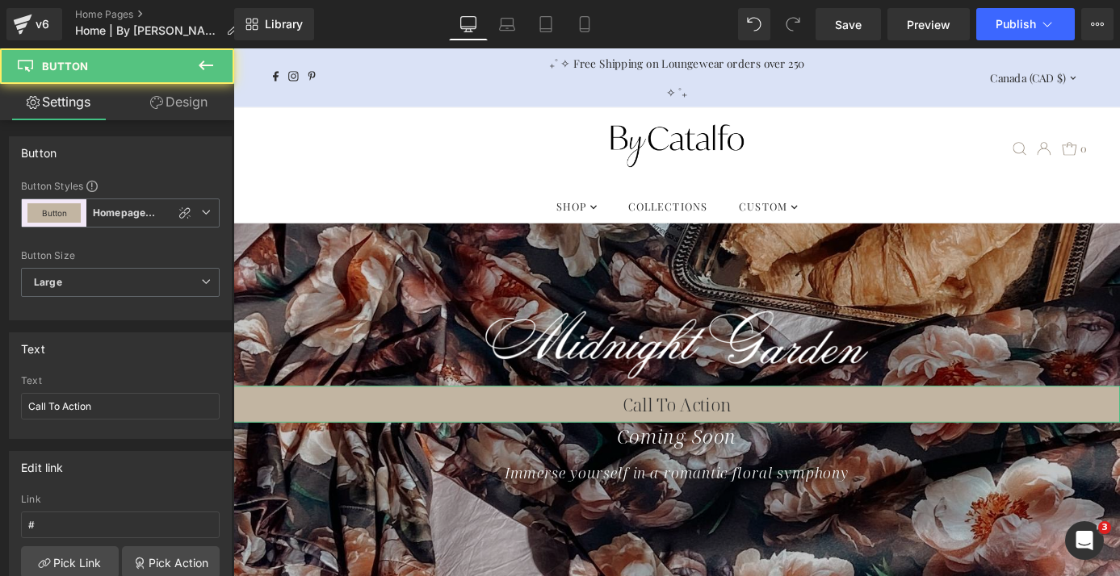
click at [199, 94] on link "Design" at bounding box center [178, 102] width 117 height 36
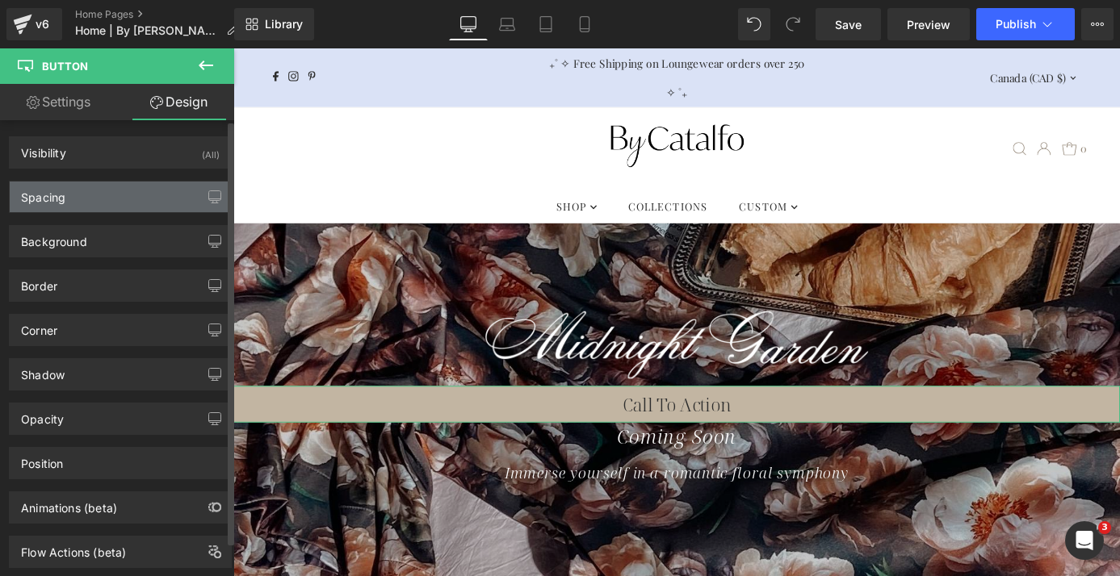
click at [149, 191] on div "Spacing" at bounding box center [120, 197] width 221 height 31
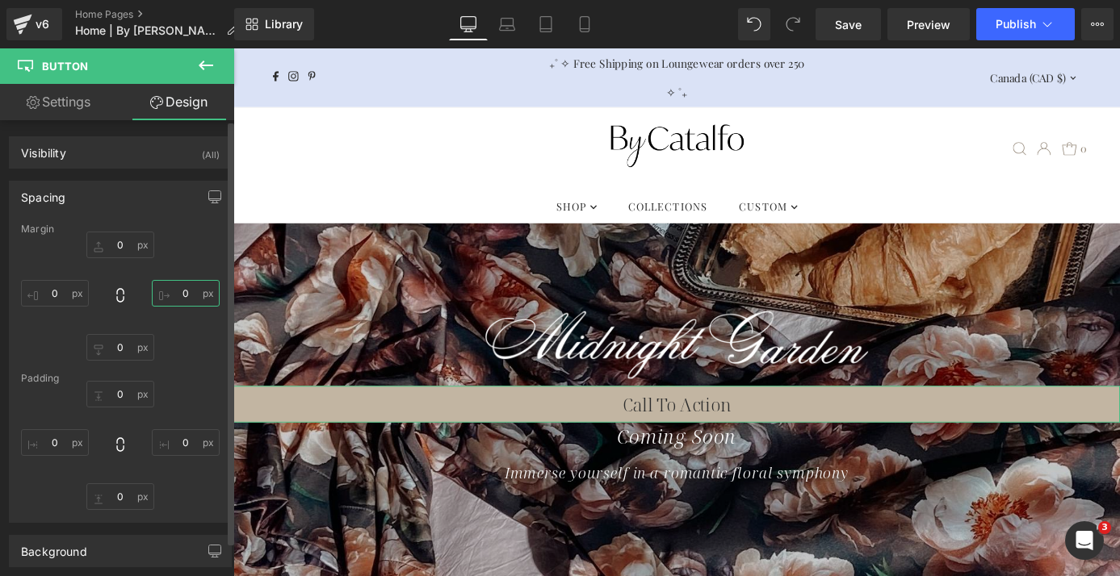
click at [174, 292] on input "0" at bounding box center [186, 293] width 68 height 27
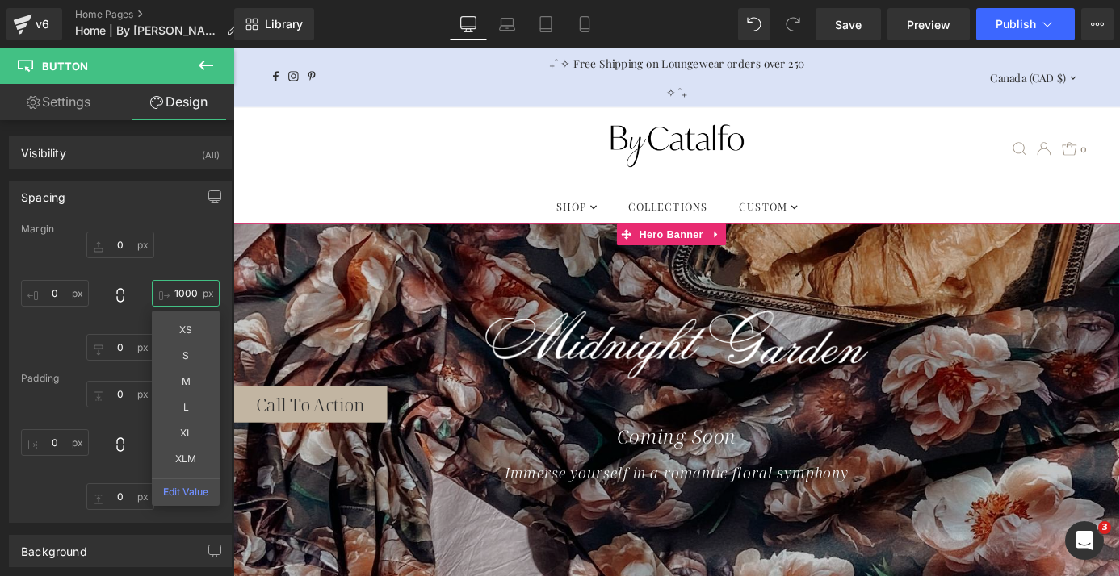
type input "0"
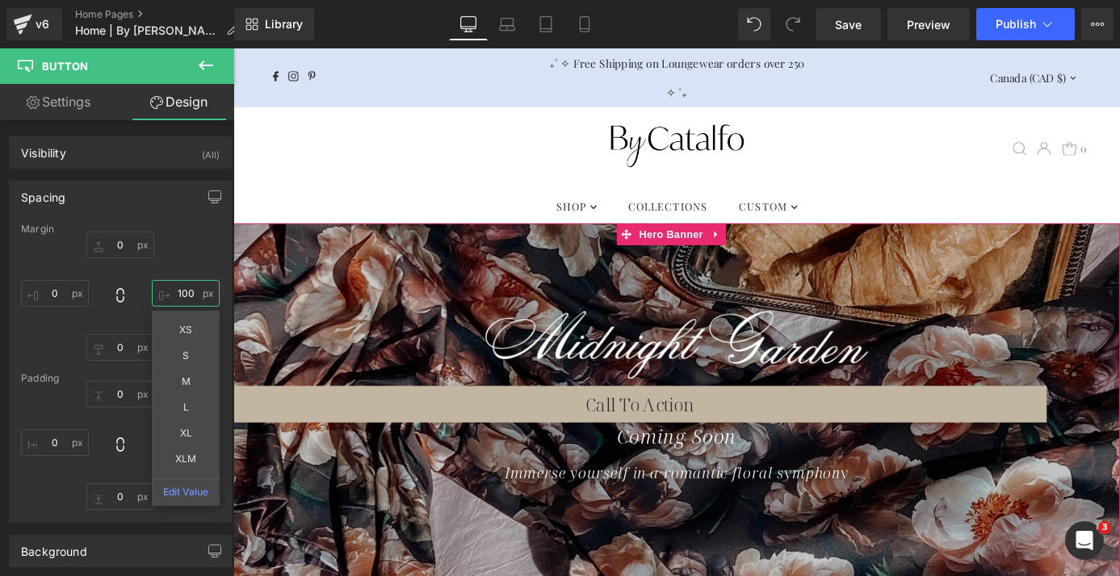
type input "100"
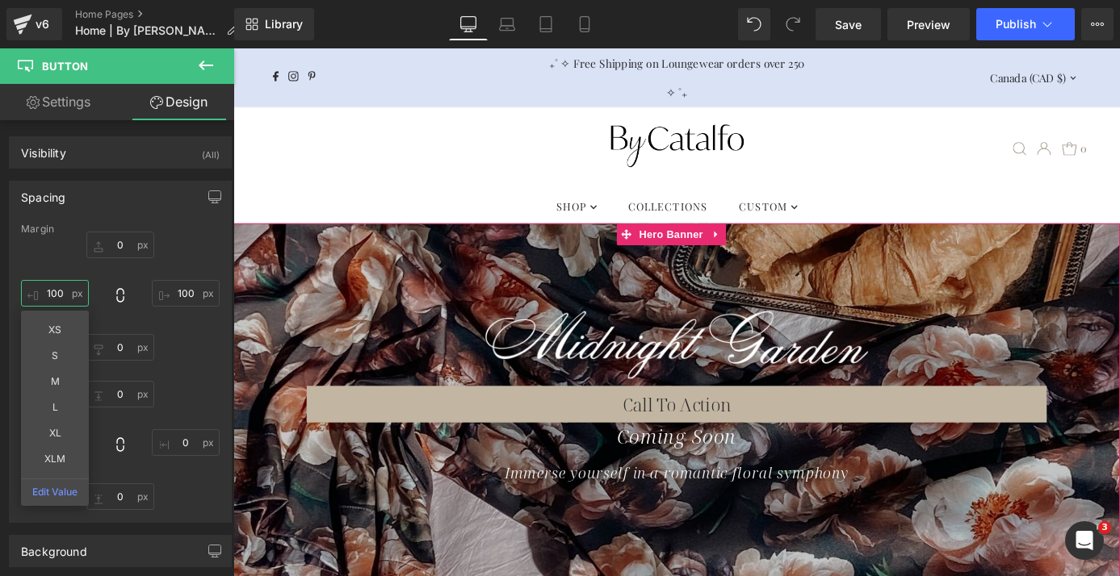
type input "100"
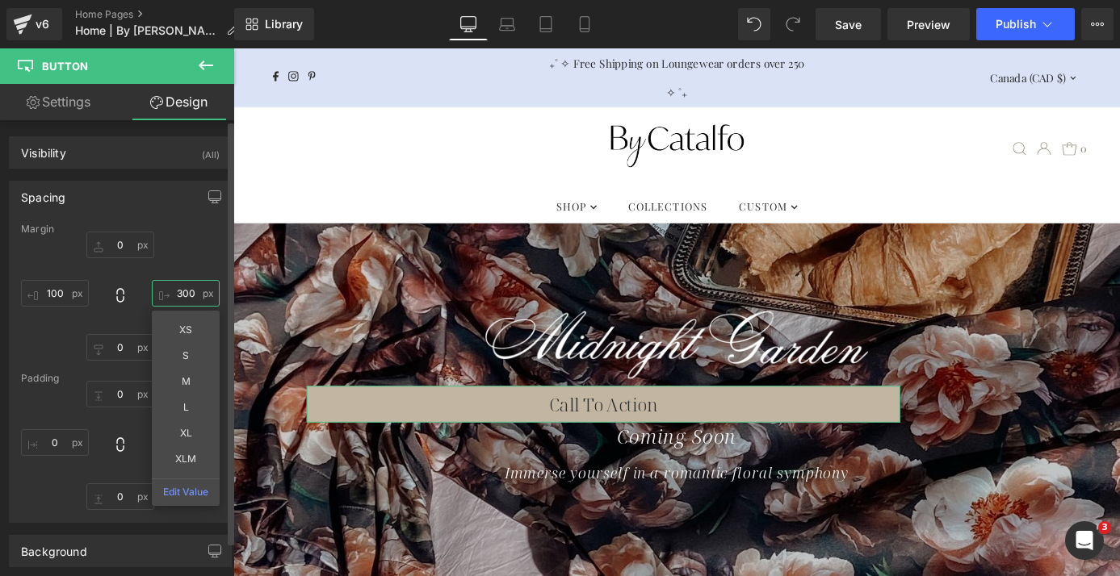
type input "300"
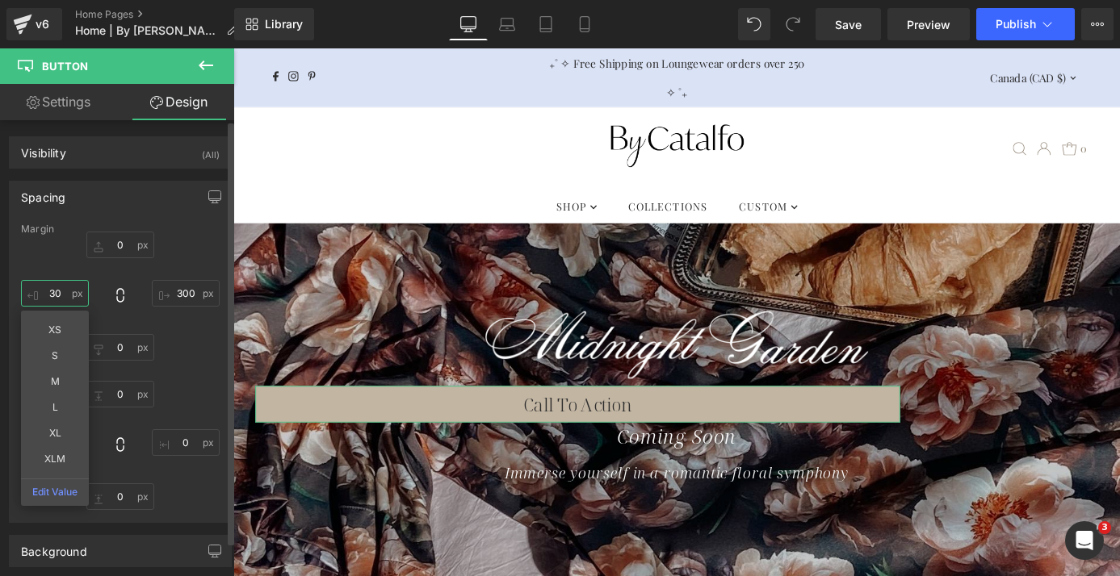
type input "3"
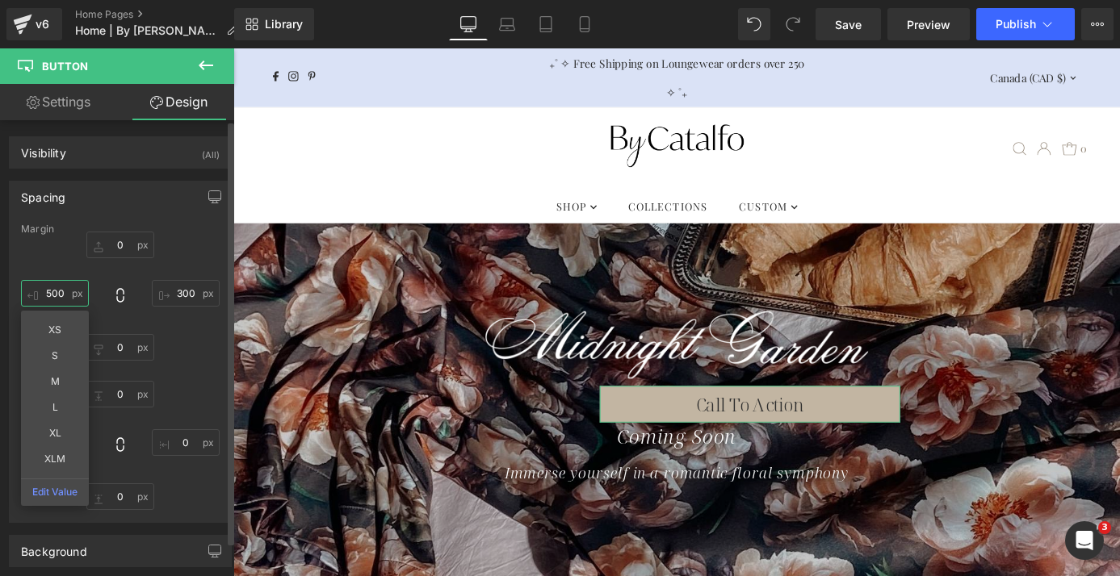
type input "500"
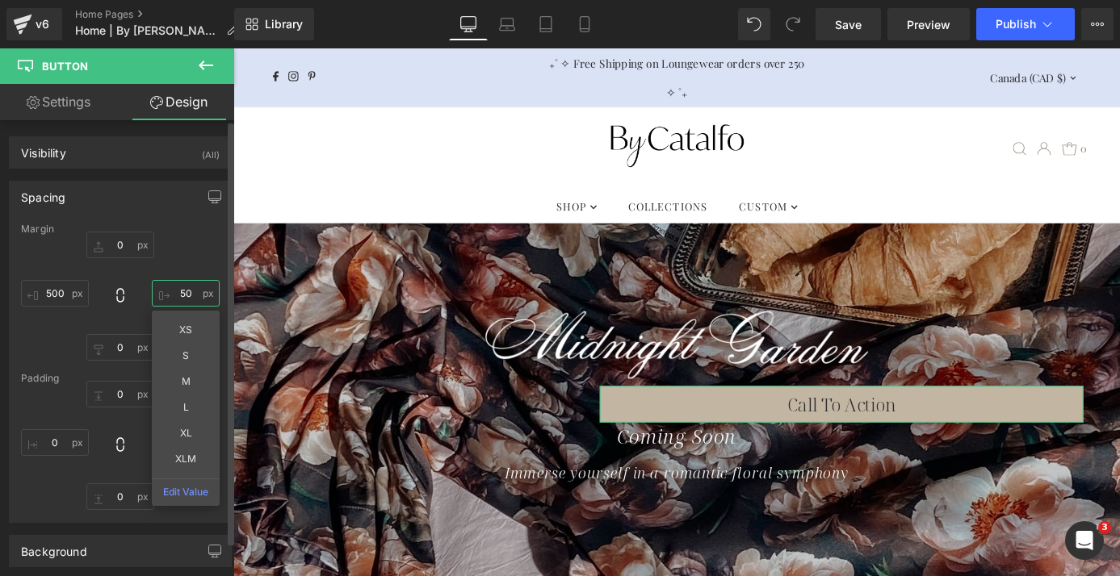
type input "5"
type input "3"
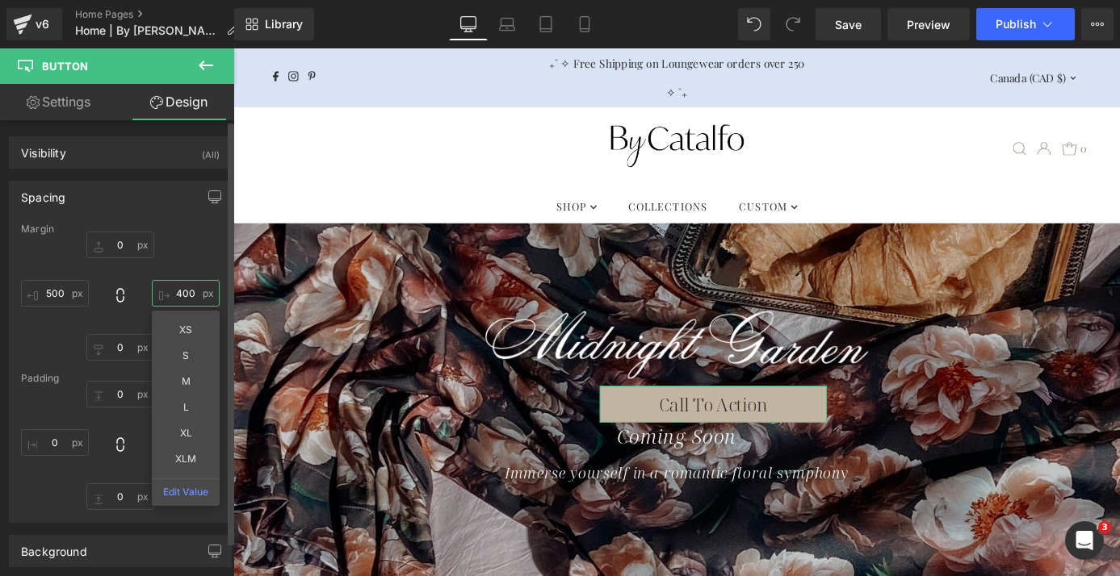
type input "400"
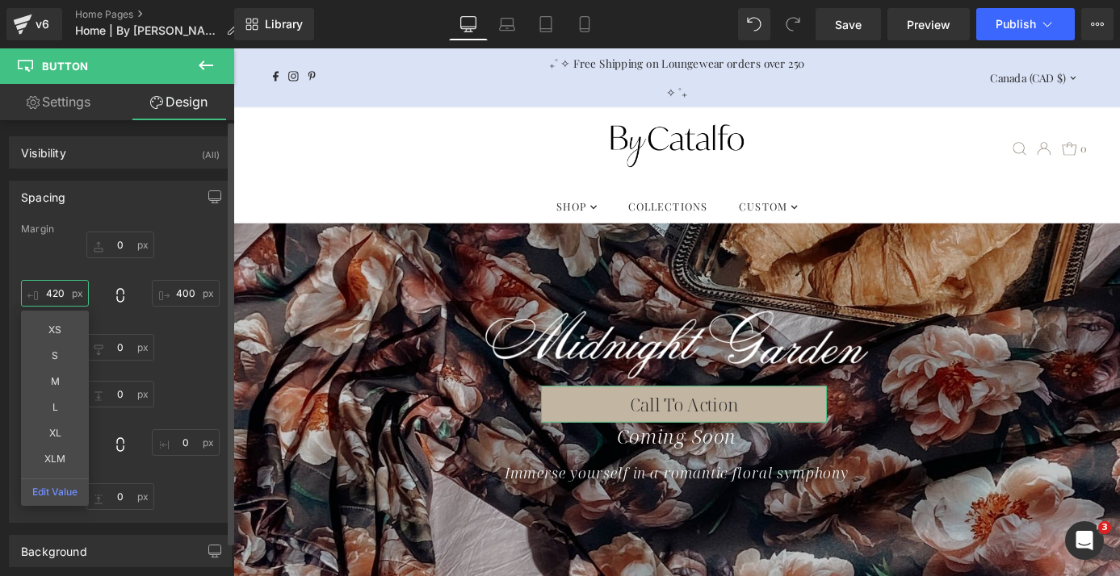
type input "420"
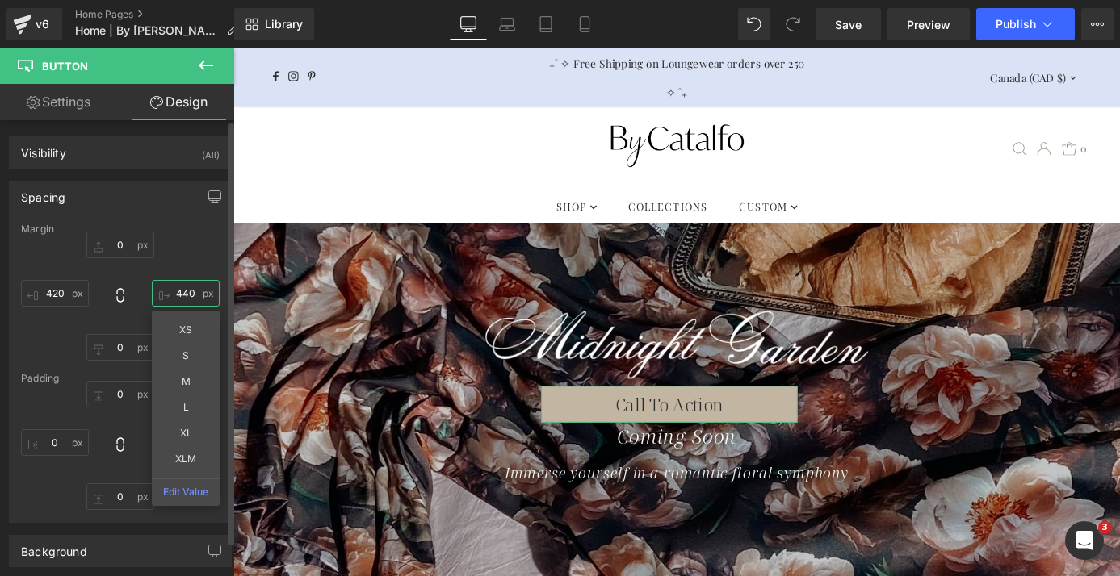
type input "440"
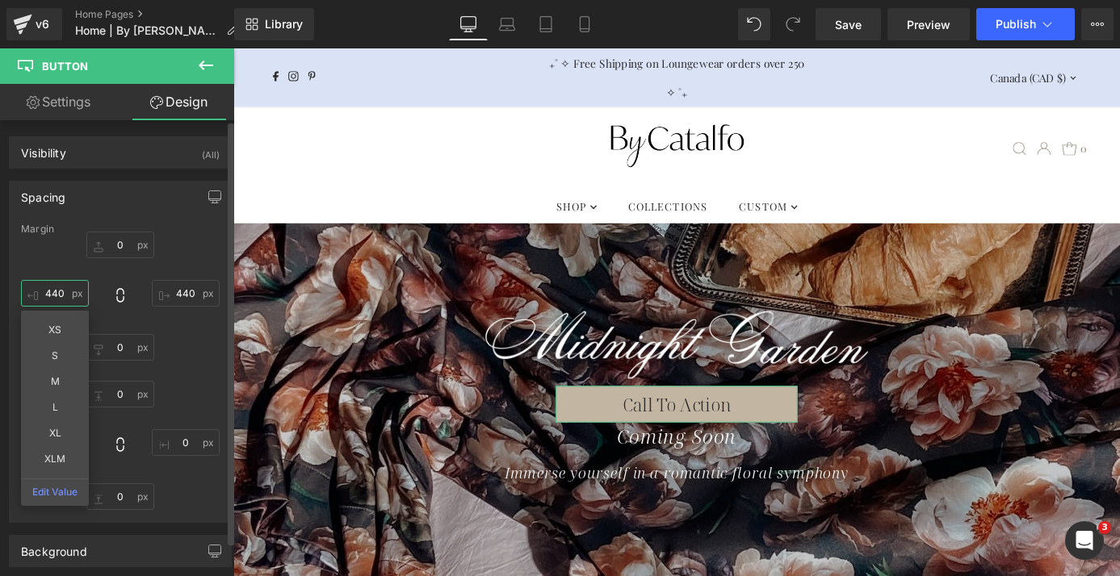
type input "440"
click at [194, 344] on div "0px 0 440 440 0 0 440 440 XS S M L XL XLM Edit Value" at bounding box center [120, 296] width 199 height 129
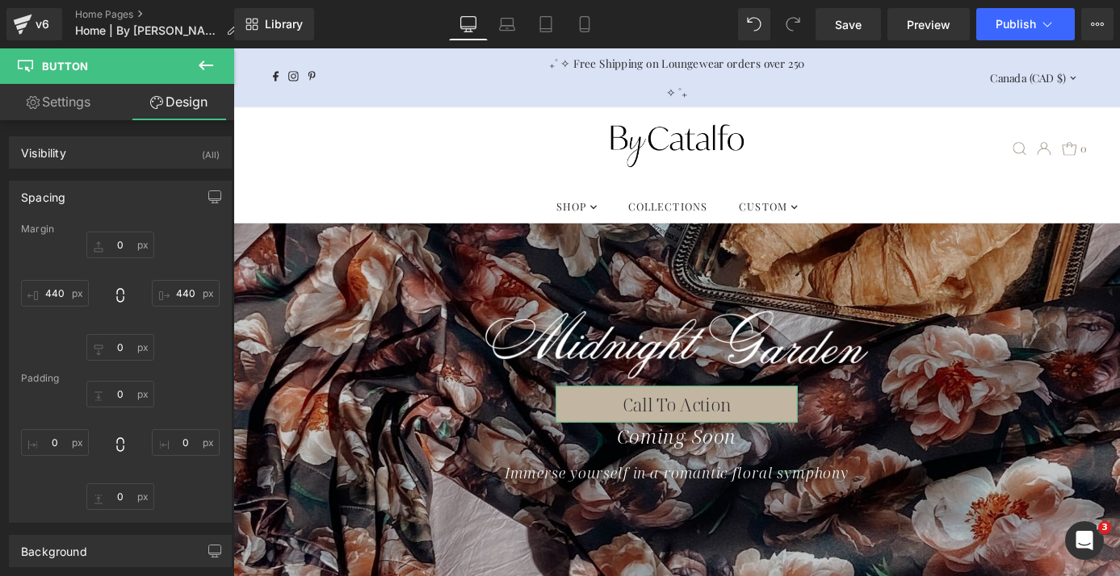
click at [73, 98] on link "Settings" at bounding box center [58, 102] width 117 height 36
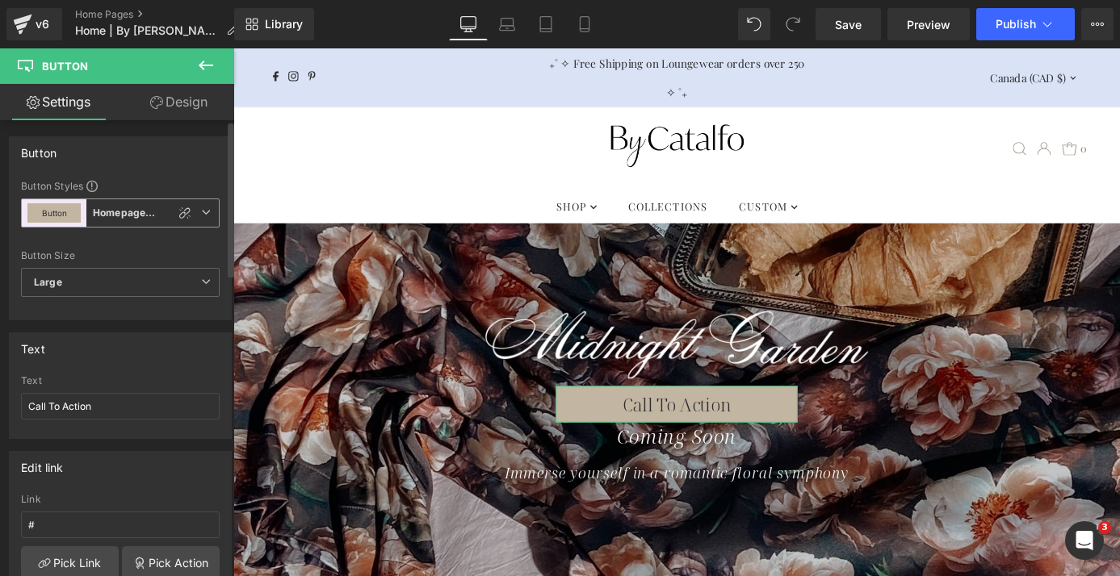
click at [141, 213] on b "Homepage Banner Buttons" at bounding box center [135, 214] width 84 height 14
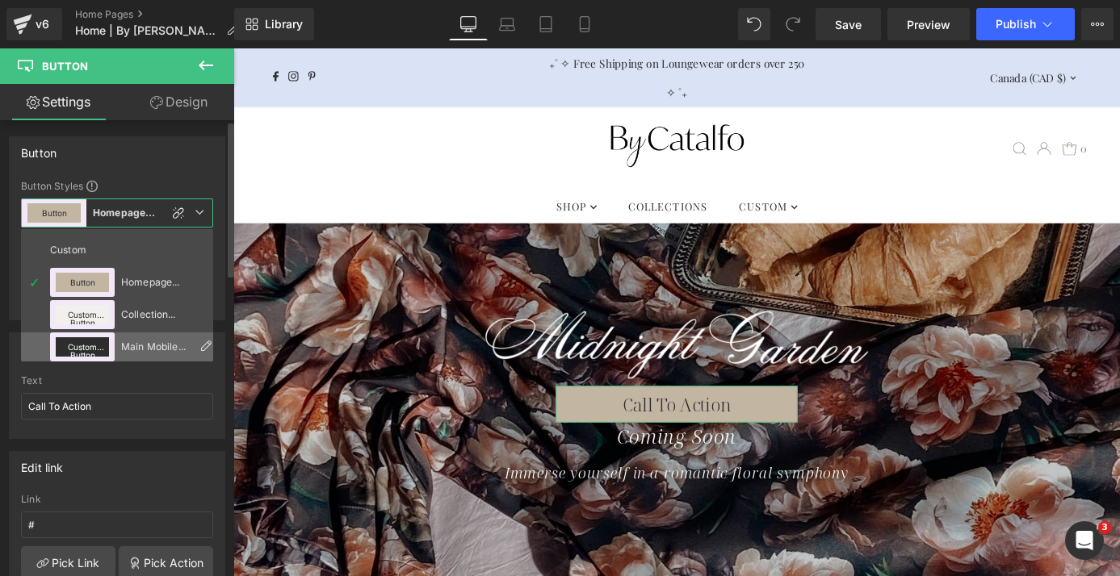
click at [136, 350] on div "Main Mobile Button 1" at bounding box center [156, 347] width 70 height 11
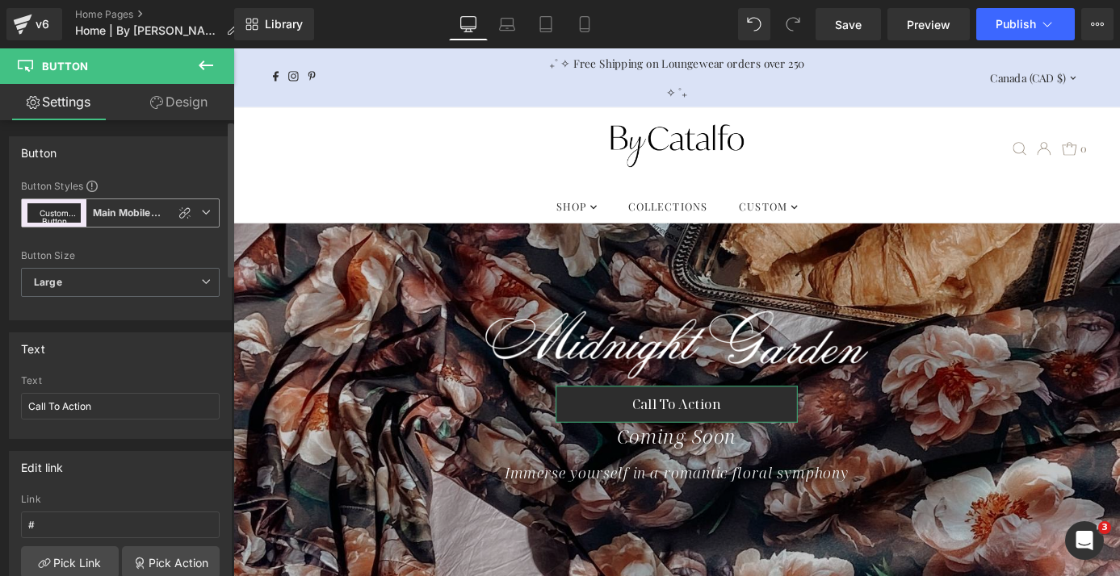
click at [132, 219] on b "Main Mobile Button 1" at bounding box center [135, 214] width 84 height 14
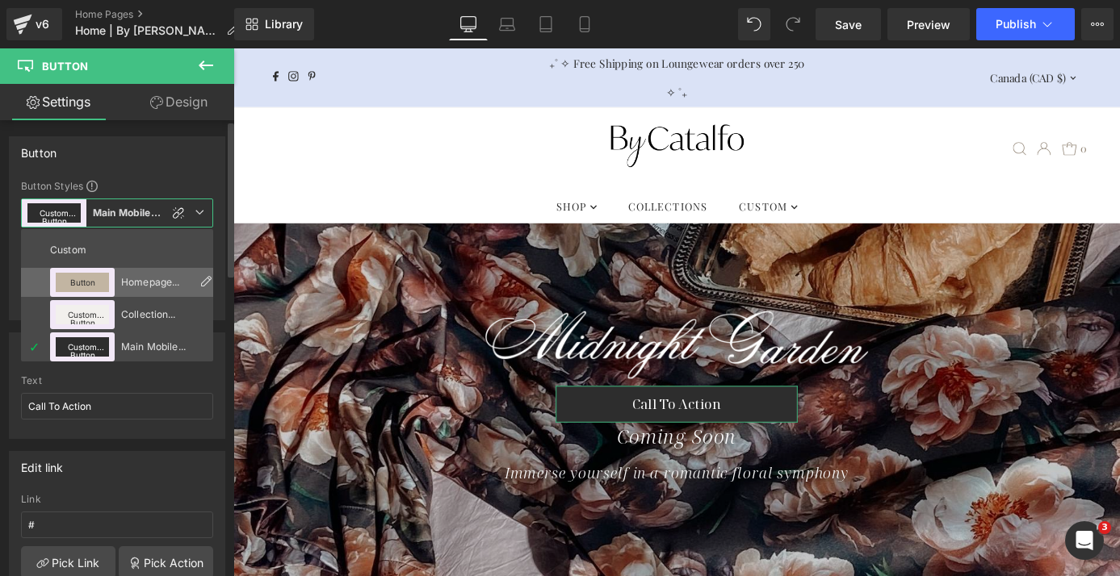
click at [124, 286] on div "Homepage Banner Buttons" at bounding box center [156, 282] width 70 height 11
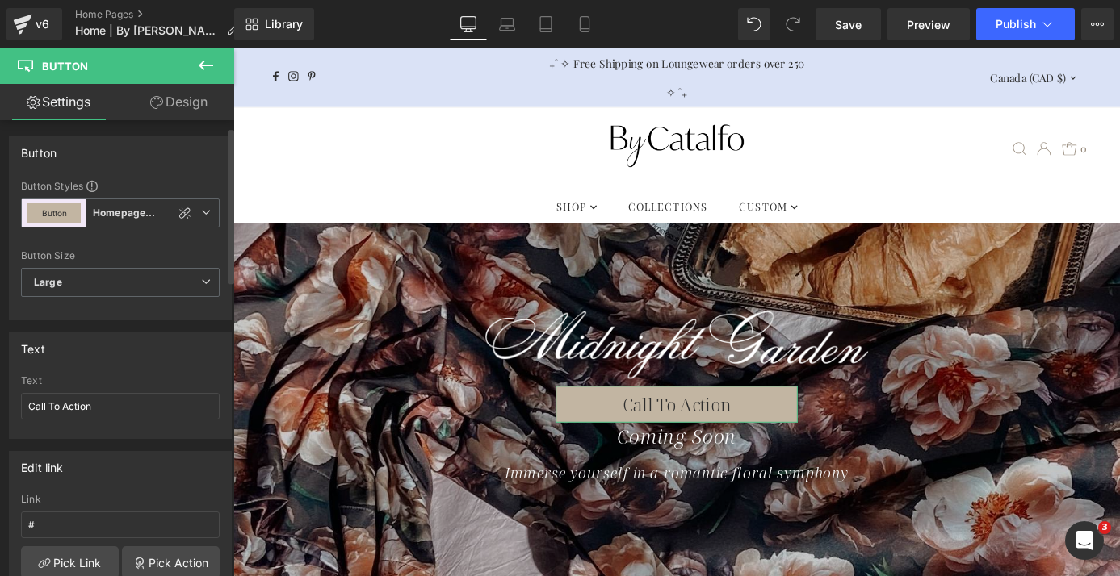
scroll to position [24, 0]
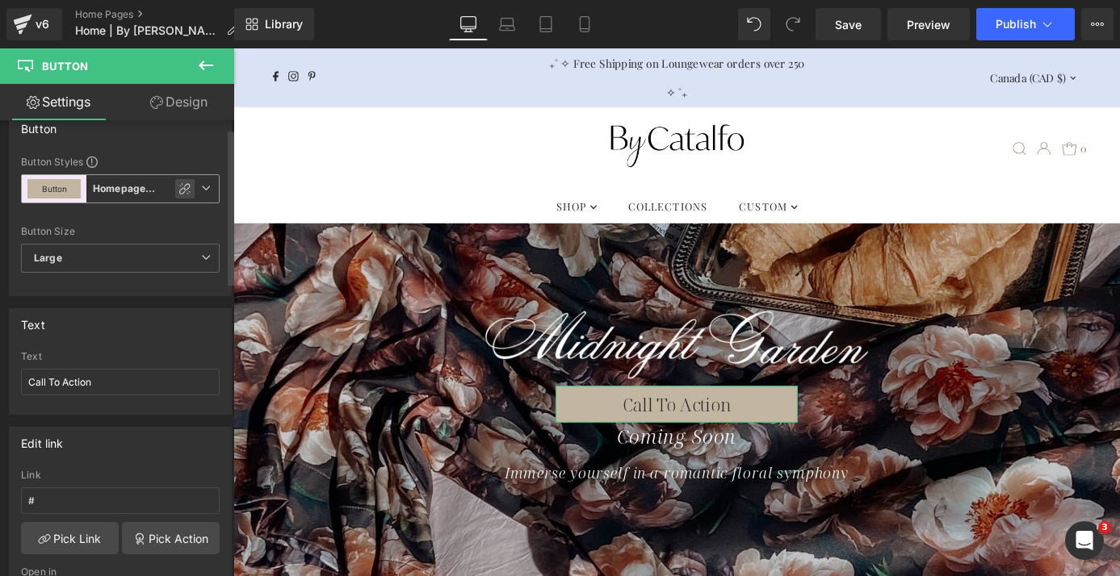
click at [175, 184] on div at bounding box center [184, 188] width 19 height 19
type input "Color 6"
type input "Color 4"
type input "Color 11"
type input "Color 4"
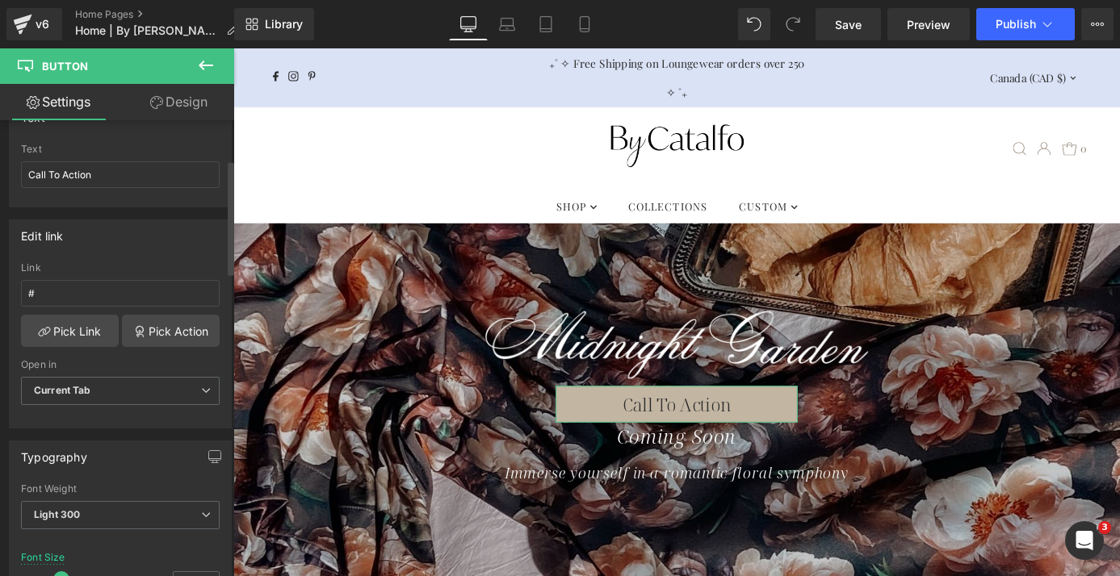
scroll to position [146, 0]
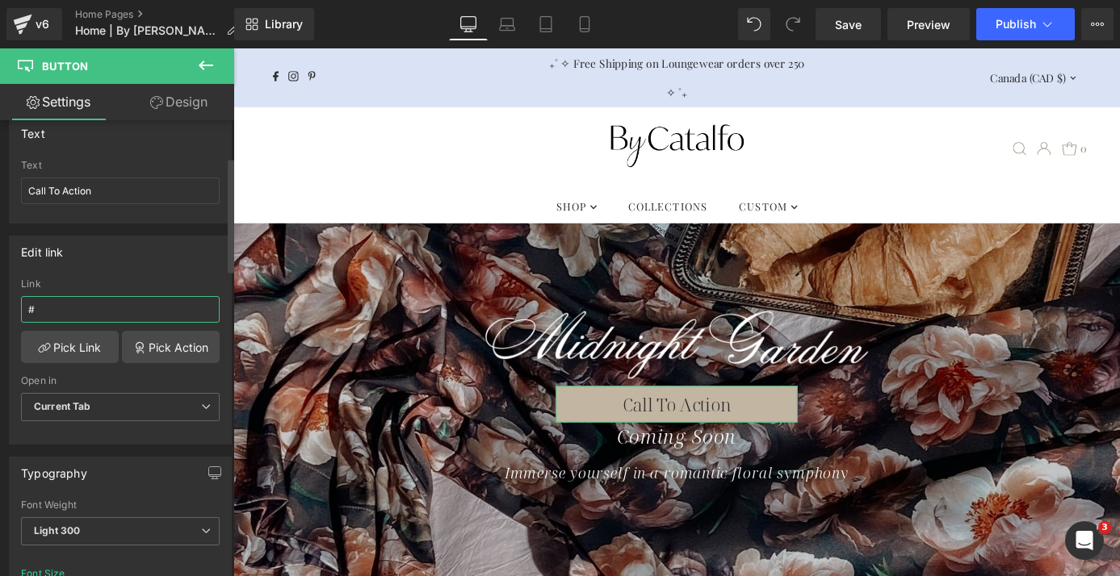
click at [107, 306] on input "#" at bounding box center [120, 309] width 199 height 27
click at [94, 355] on link "Pick Link" at bounding box center [70, 347] width 98 height 32
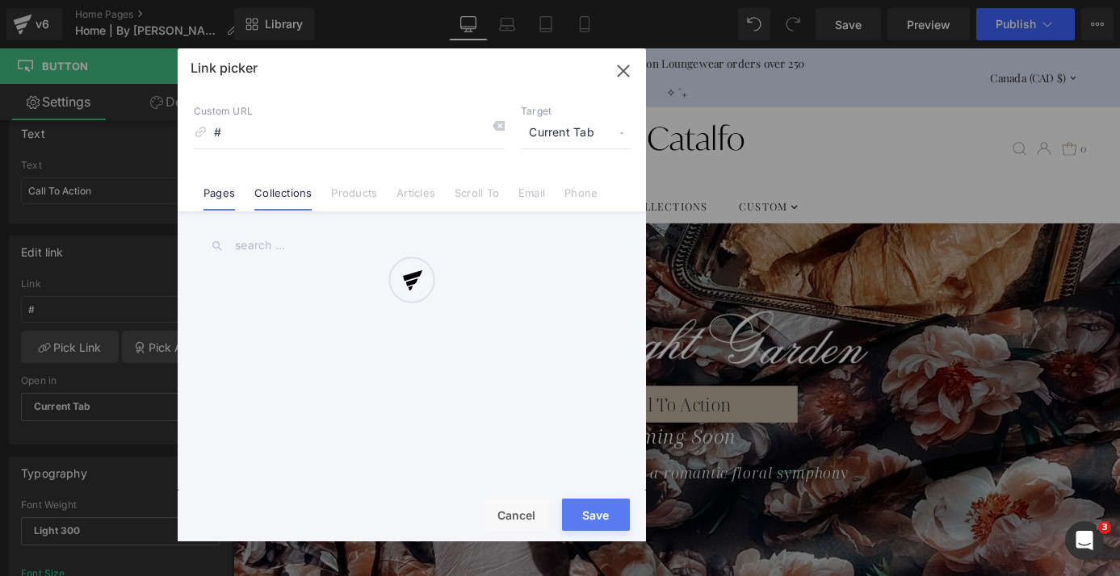
click at [285, 195] on link "Collections" at bounding box center [282, 198] width 57 height 24
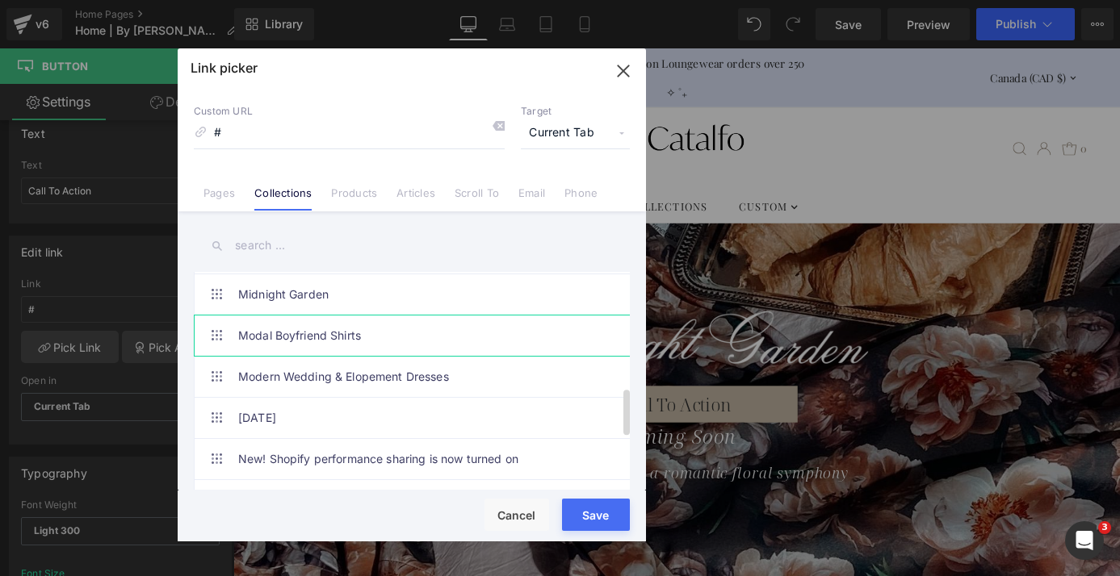
scroll to position [530, 0]
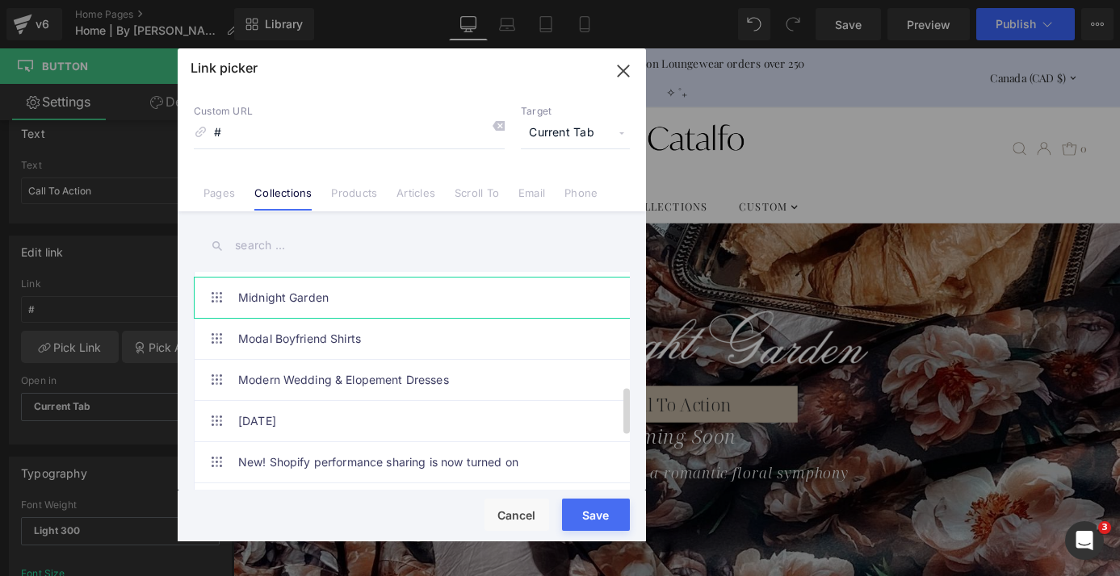
click at [308, 297] on link "Midnight Garden" at bounding box center [415, 298] width 355 height 40
type input "/collections/midnight-garden"
click at [590, 517] on div "Rendering Content" at bounding box center [559, 513] width 99 height 18
click at [598, 523] on button "Save" at bounding box center [596, 515] width 68 height 32
type input "/collections/midnight-garden"
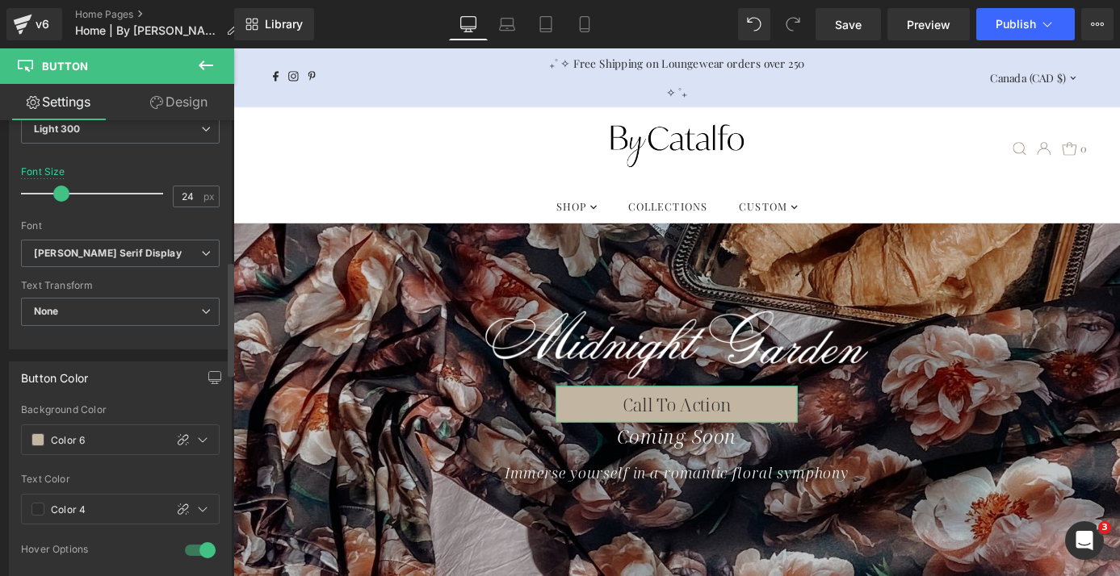
scroll to position [602, 0]
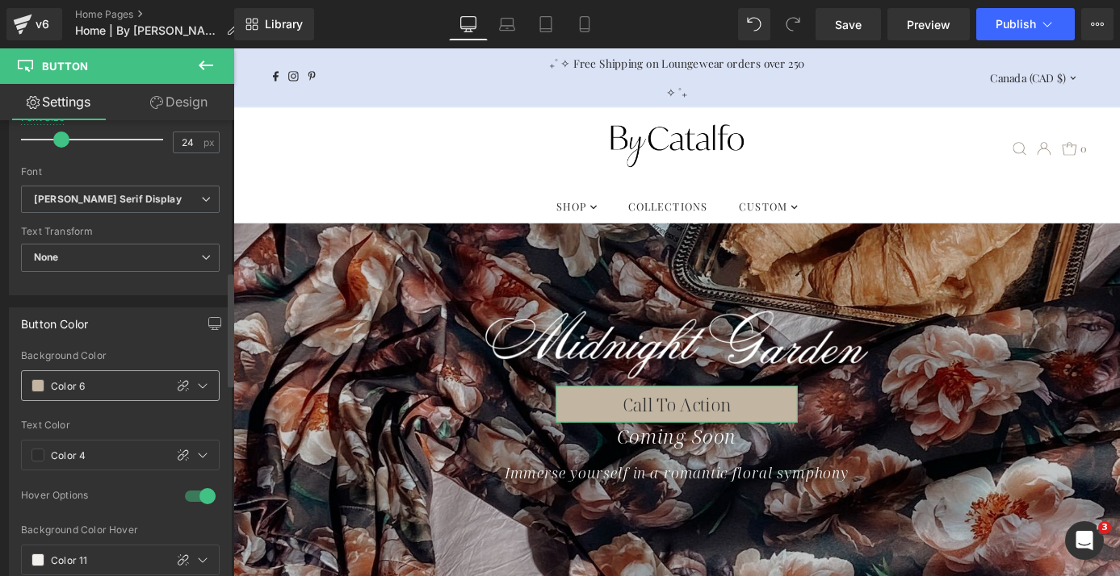
click at [38, 386] on span at bounding box center [37, 385] width 13 height 13
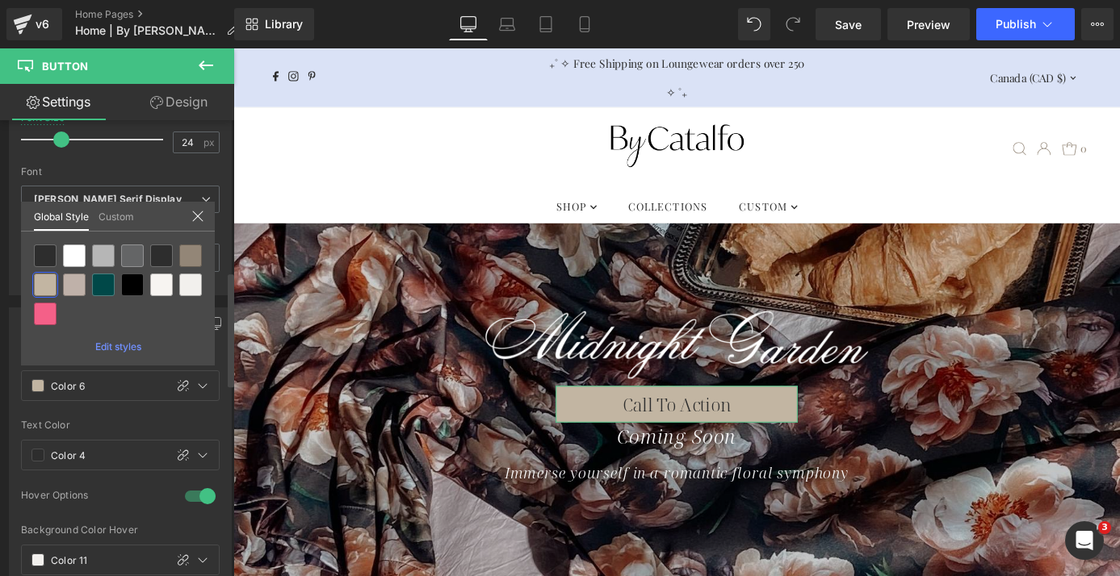
click at [112, 212] on link "Custom" at bounding box center [116, 215] width 36 height 27
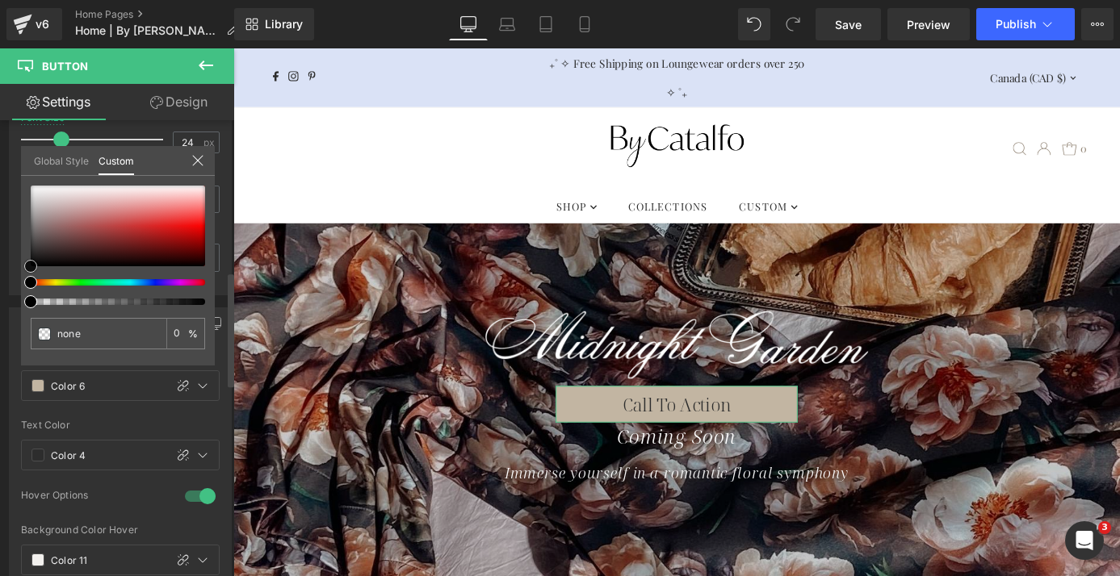
type input "#332d2d"
type input "100"
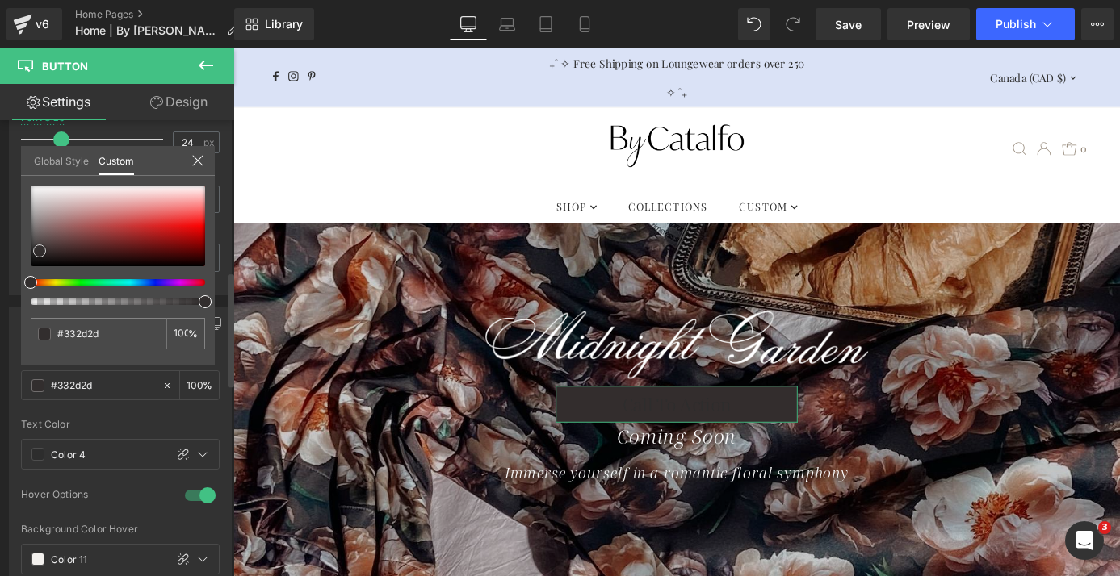
type input "#322e2e"
click at [38, 252] on div at bounding box center [118, 226] width 174 height 81
click at [195, 160] on icon at bounding box center [197, 160] width 13 height 13
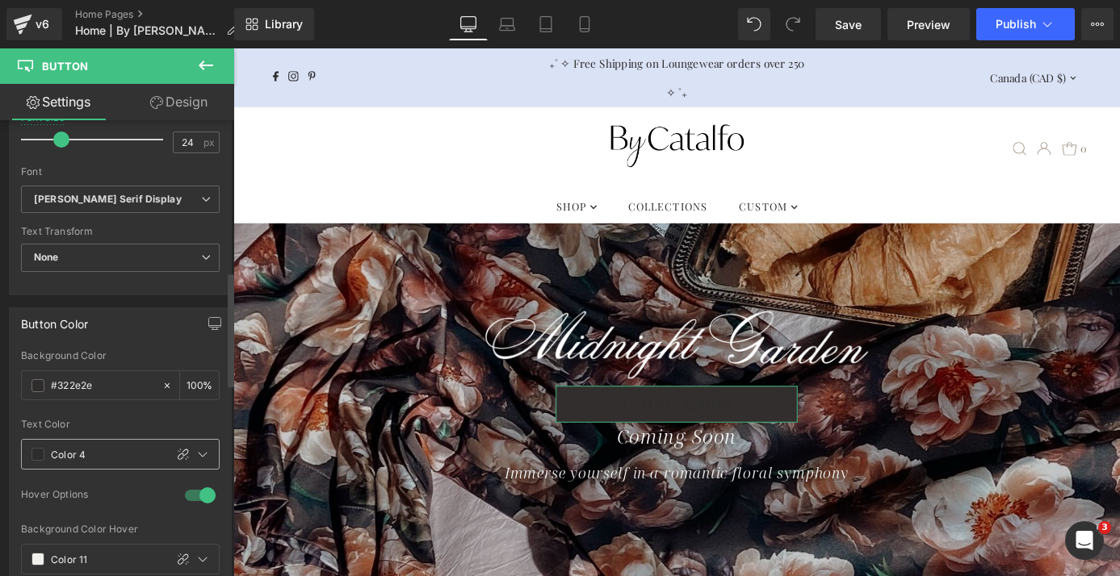
click at [34, 456] on span at bounding box center [37, 454] width 13 height 13
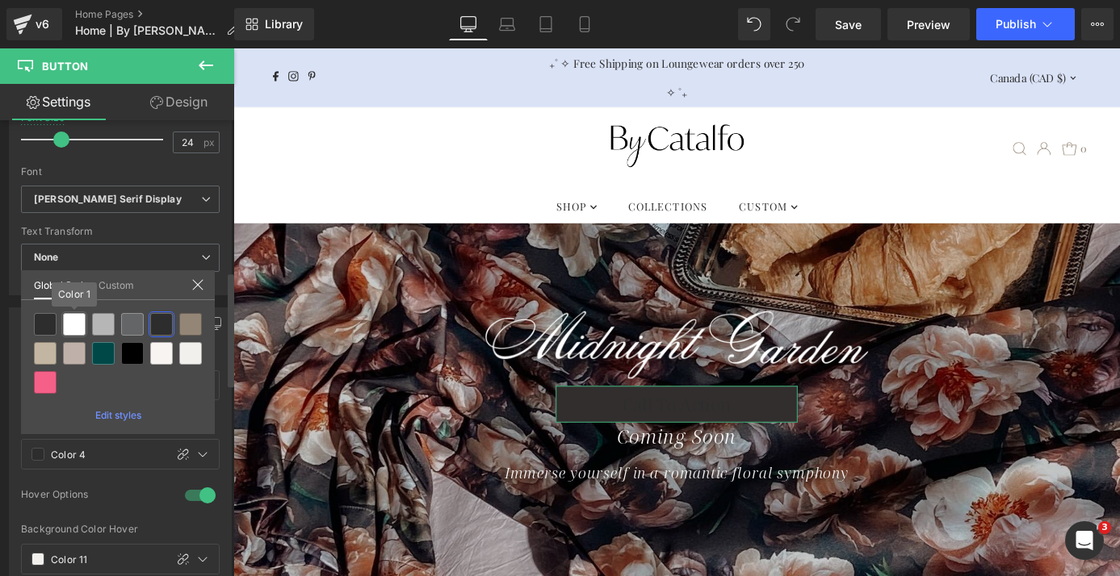
click at [73, 325] on div at bounding box center [74, 324] width 23 height 23
type input "Color 1"
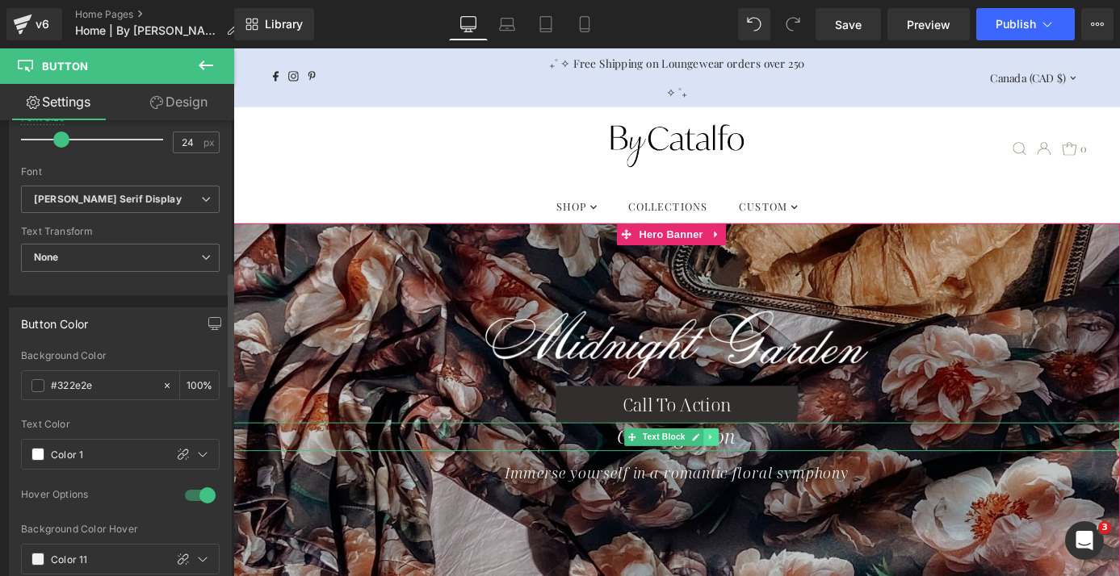
click at [757, 477] on icon at bounding box center [758, 477] width 2 height 6
click at [772, 477] on link at bounding box center [767, 476] width 17 height 19
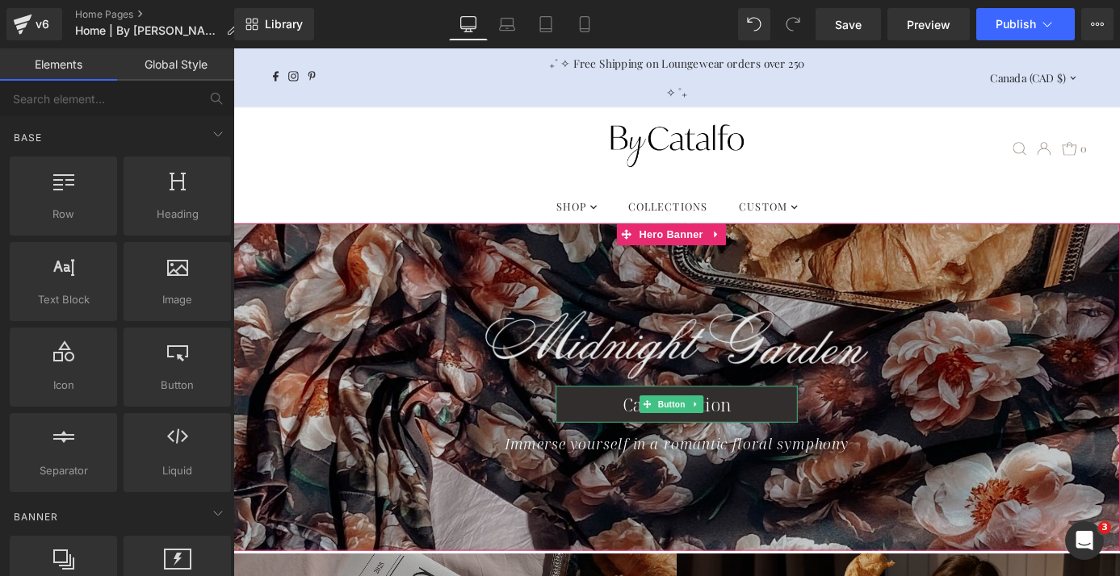
drag, startPoint x: 713, startPoint y: 438, endPoint x: 664, endPoint y: 404, distance: 59.1
click at [713, 438] on span "Button" at bounding box center [716, 440] width 37 height 19
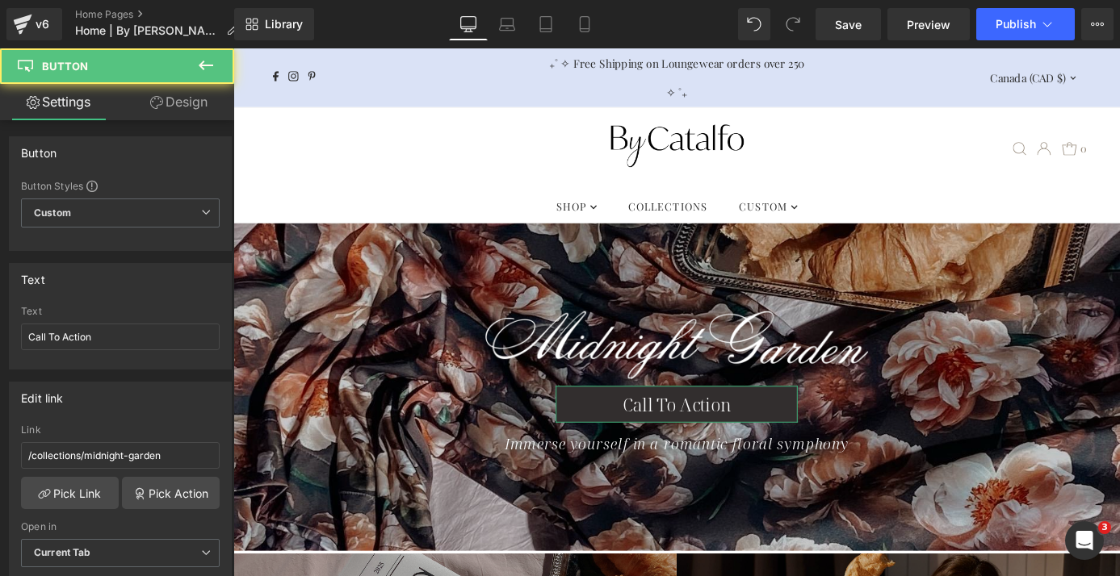
drag, startPoint x: 198, startPoint y: 114, endPoint x: 176, endPoint y: 163, distance: 53.9
click at [198, 114] on link "Design" at bounding box center [178, 102] width 117 height 36
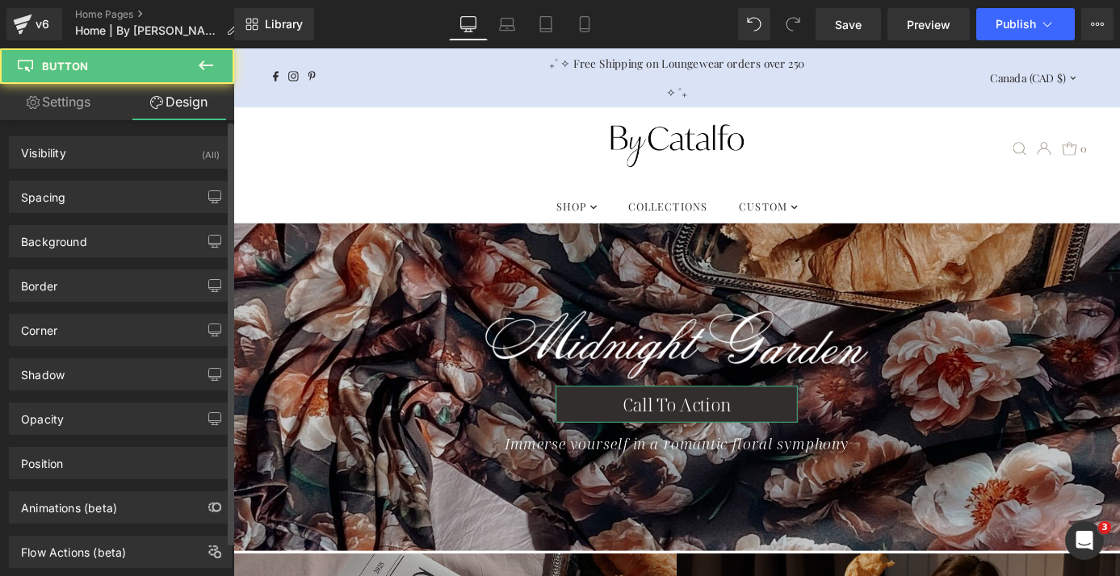
type input "0"
type input "440"
type input "0"
type input "440"
type input "0"
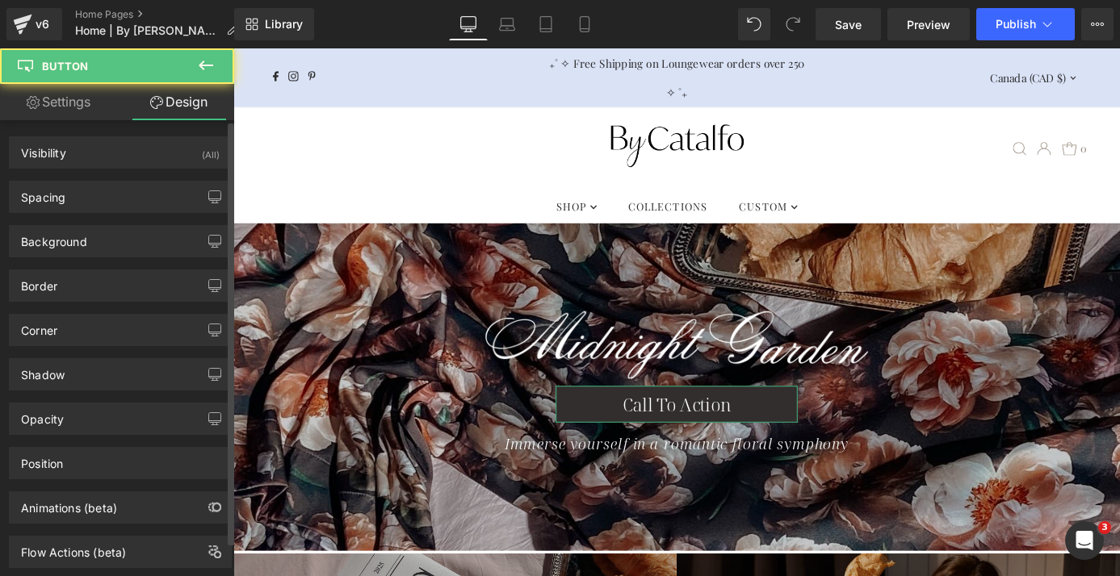
type input "0"
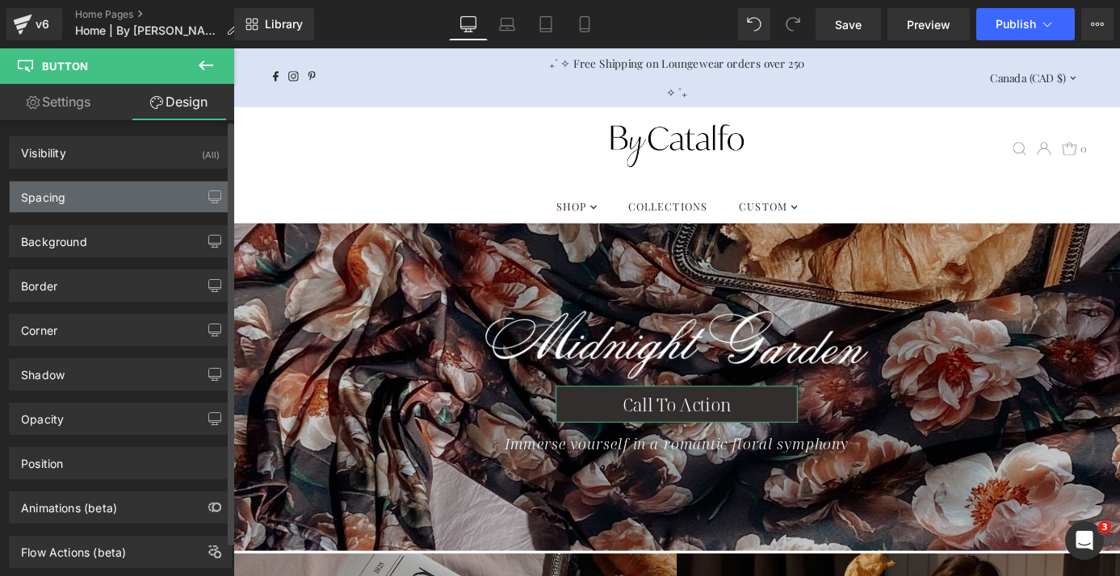
click at [161, 193] on div "Spacing" at bounding box center [120, 197] width 221 height 31
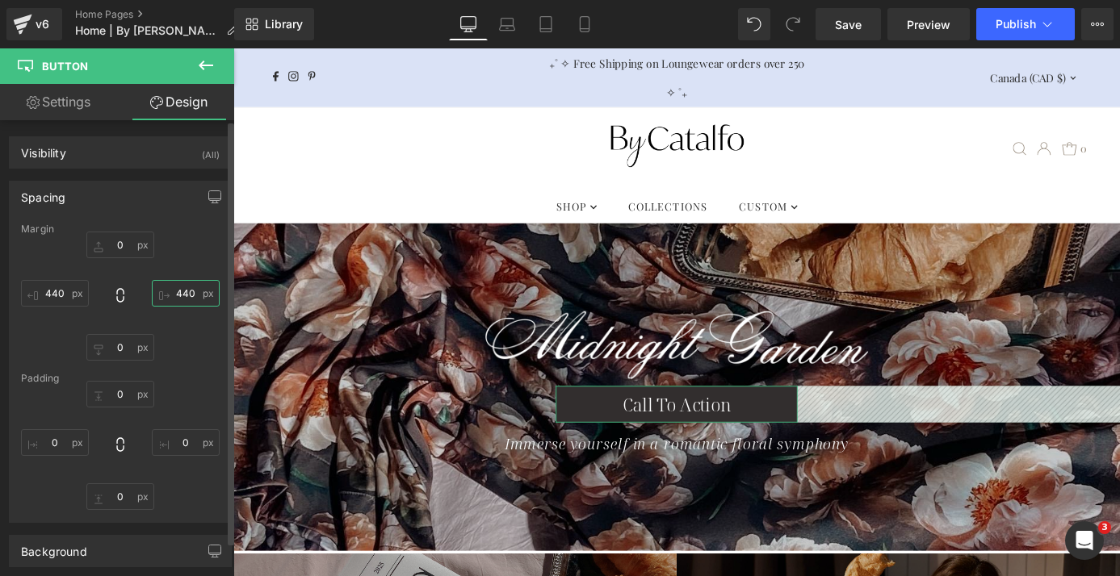
click at [183, 295] on input "440" at bounding box center [186, 293] width 68 height 27
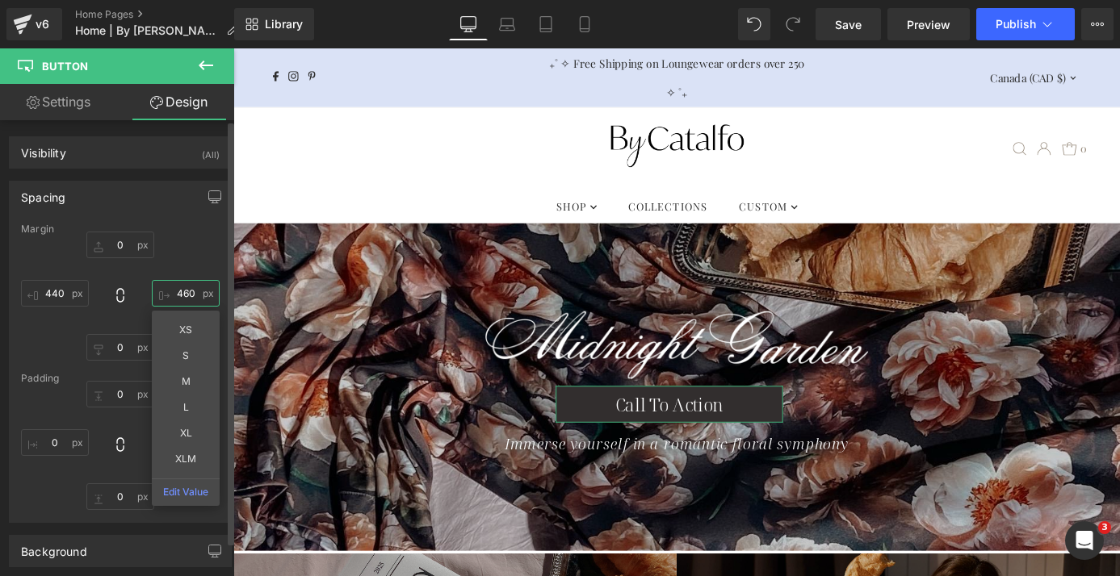
type input "460"
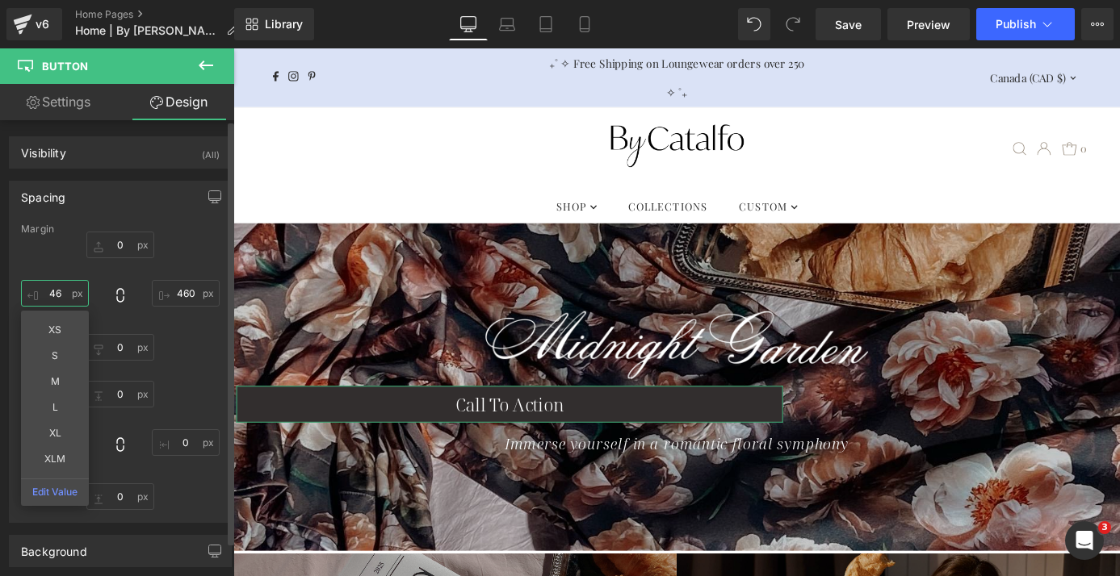
type input "460"
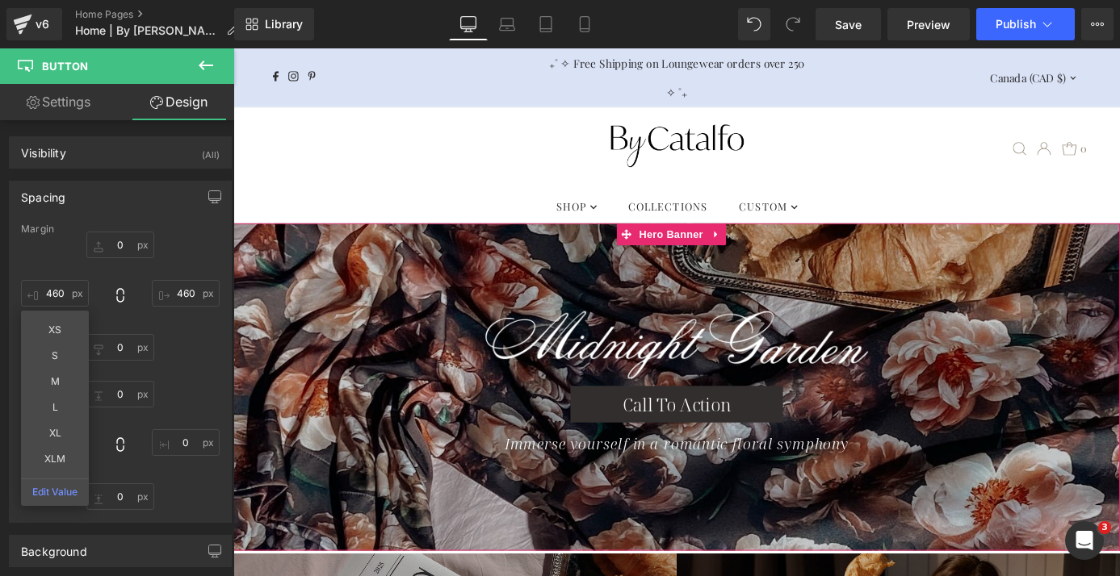
click at [554, 458] on span "Coming Soon... Text Block Image Row Call To Action Button Immerse yourself in a…" at bounding box center [721, 422] width 977 height 168
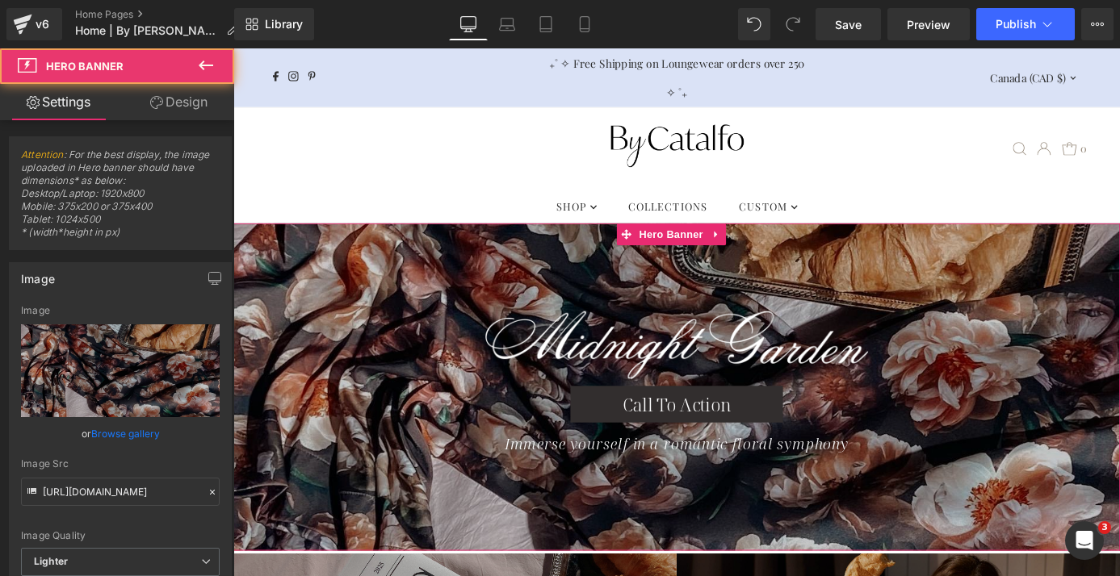
click at [554, 442] on span "Coming Soon... Text Block Image Row Call To Action Button Immerse yourself in a…" at bounding box center [721, 422] width 977 height 168
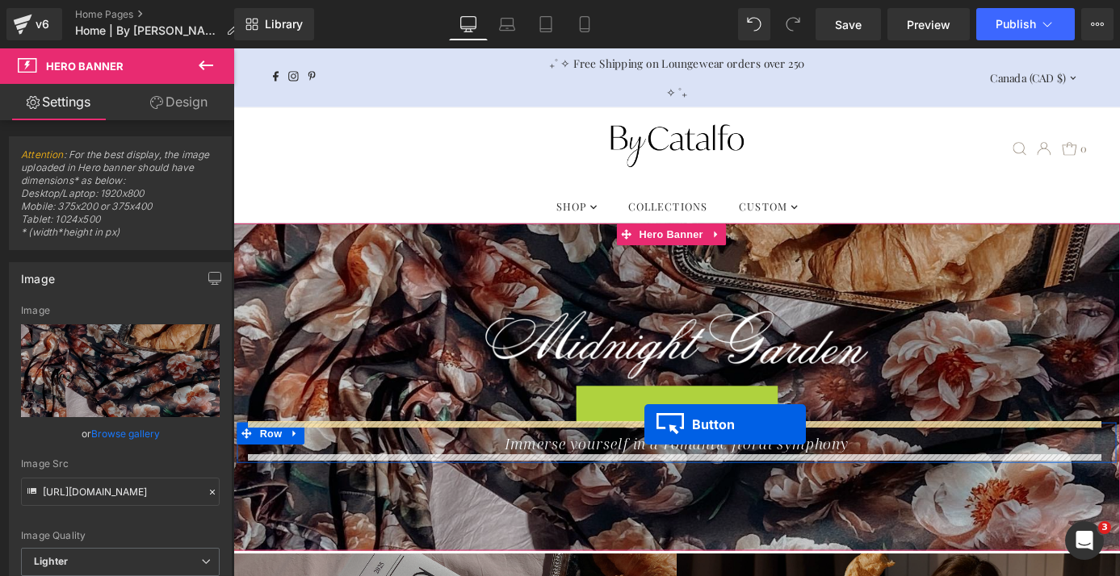
drag, startPoint x: 685, startPoint y: 434, endPoint x: 686, endPoint y: 463, distance: 28.3
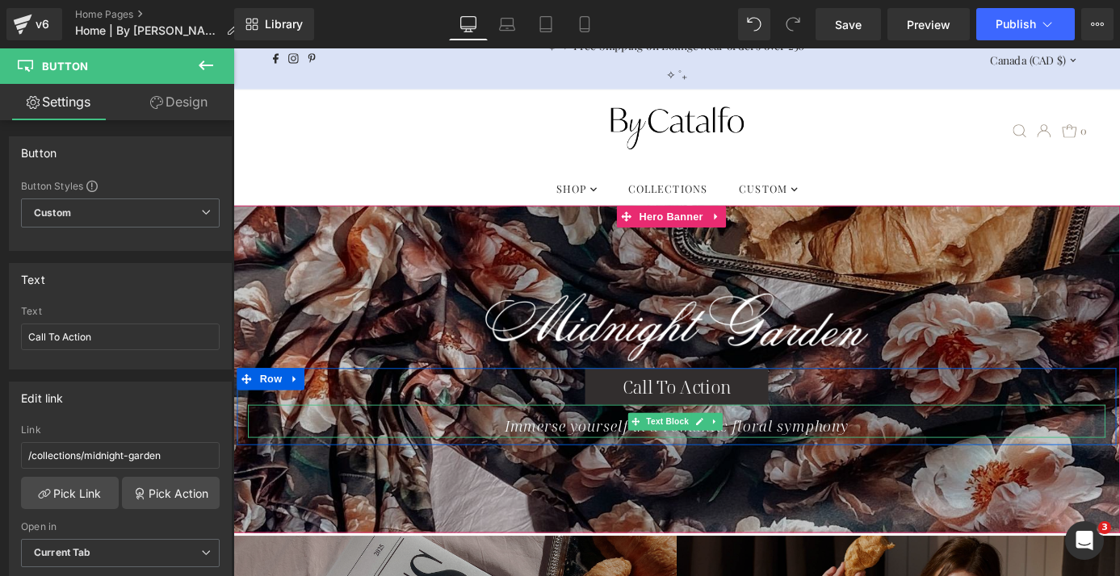
scroll to position [21, 0]
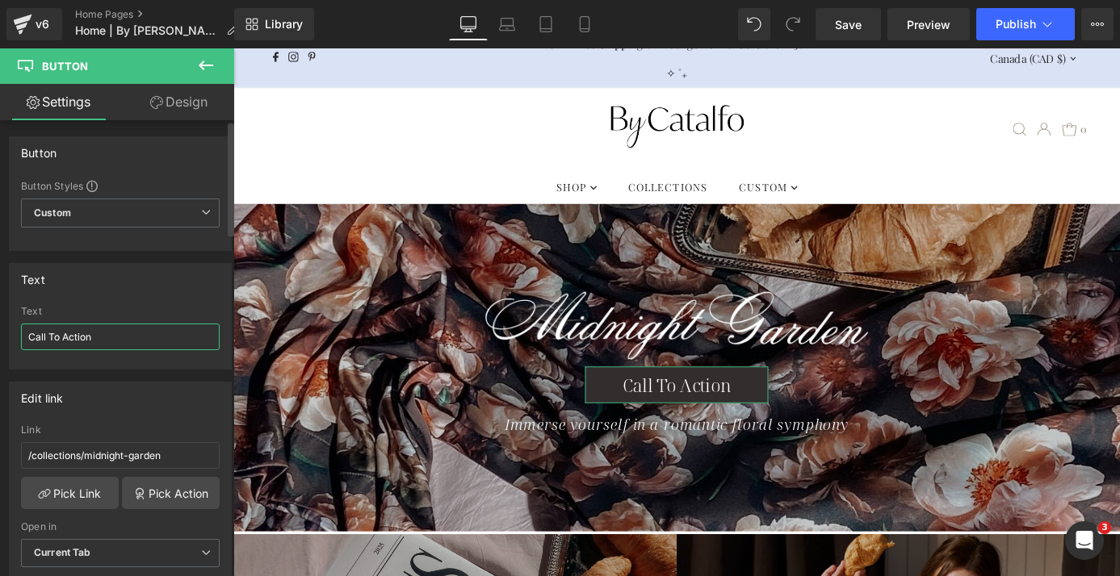
click at [133, 331] on input "Call To Action" at bounding box center [120, 337] width 199 height 27
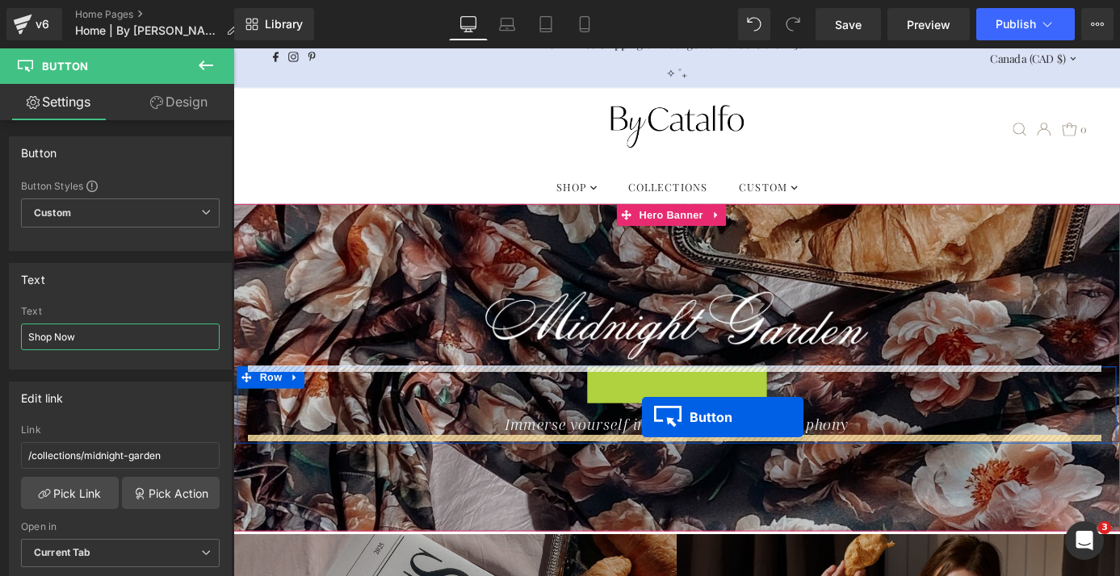
drag, startPoint x: 685, startPoint y: 413, endPoint x: 684, endPoint y: 455, distance: 42.0
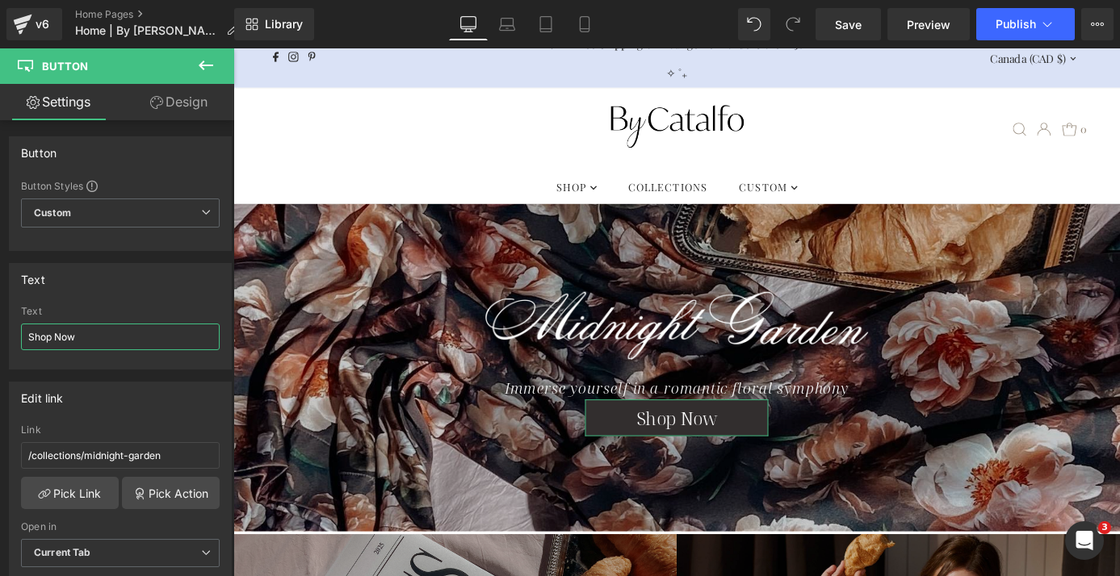
type input "Shop Now"
click at [181, 100] on link "Design" at bounding box center [178, 102] width 117 height 36
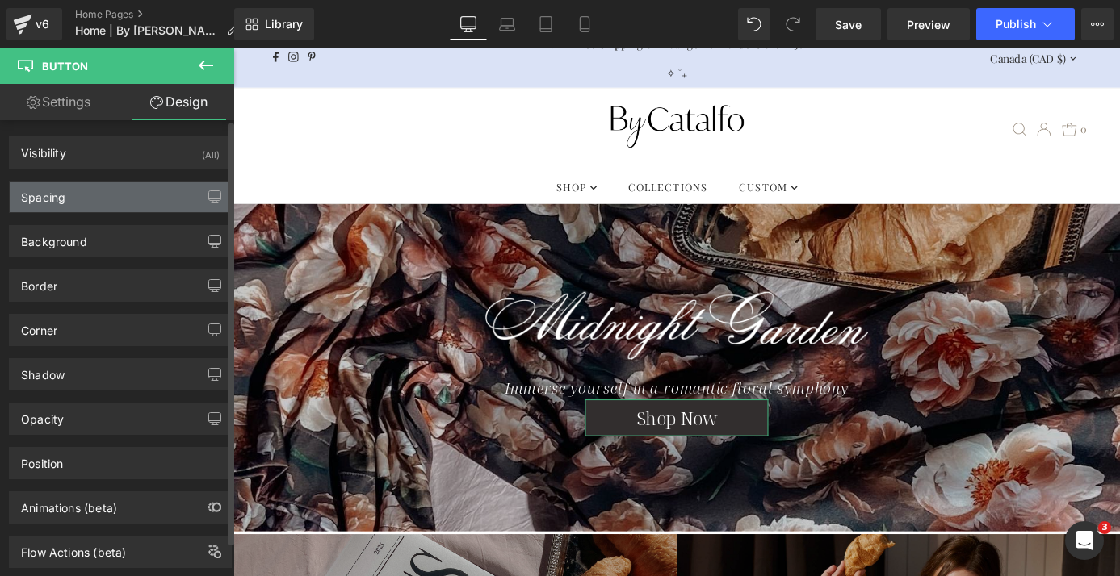
click at [122, 194] on div "Spacing" at bounding box center [120, 197] width 221 height 31
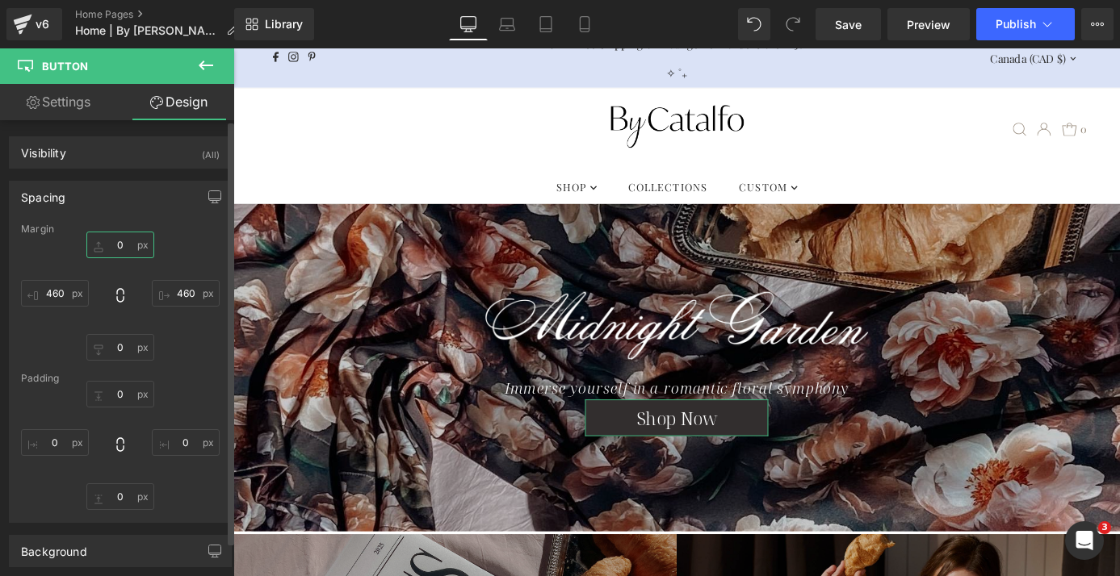
click at [115, 244] on input "0" at bounding box center [120, 245] width 68 height 27
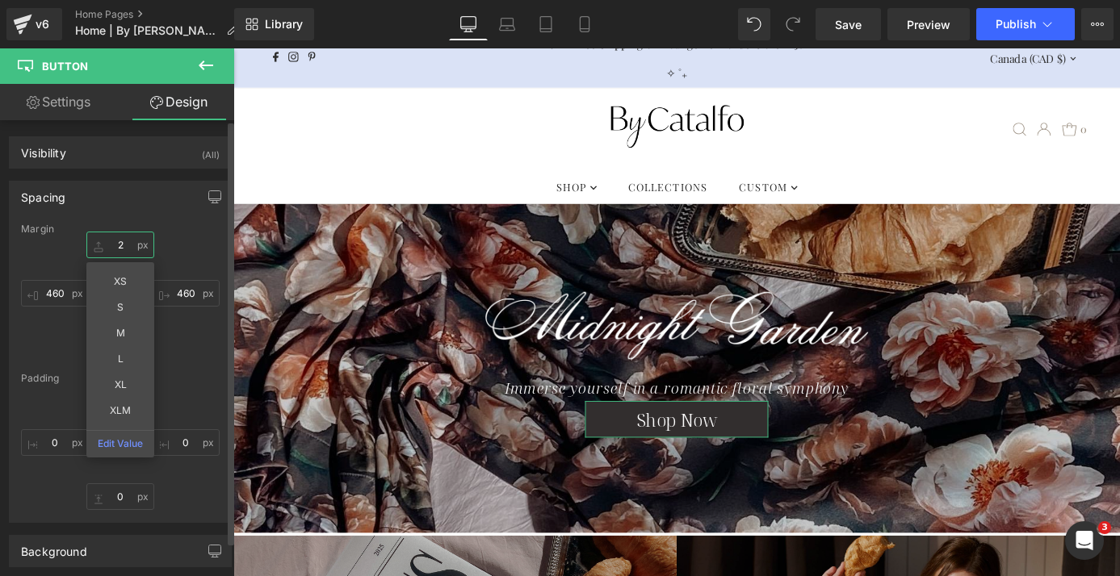
type input "25"
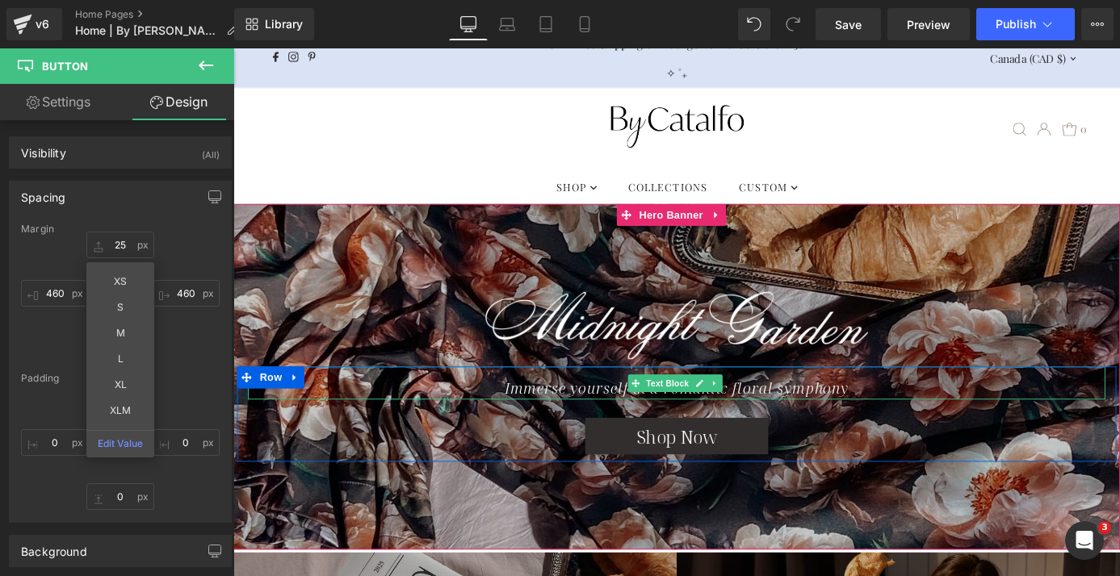
click at [599, 421] on icon "Immerse yourself in a romantic floral symphony" at bounding box center [721, 424] width 379 height 22
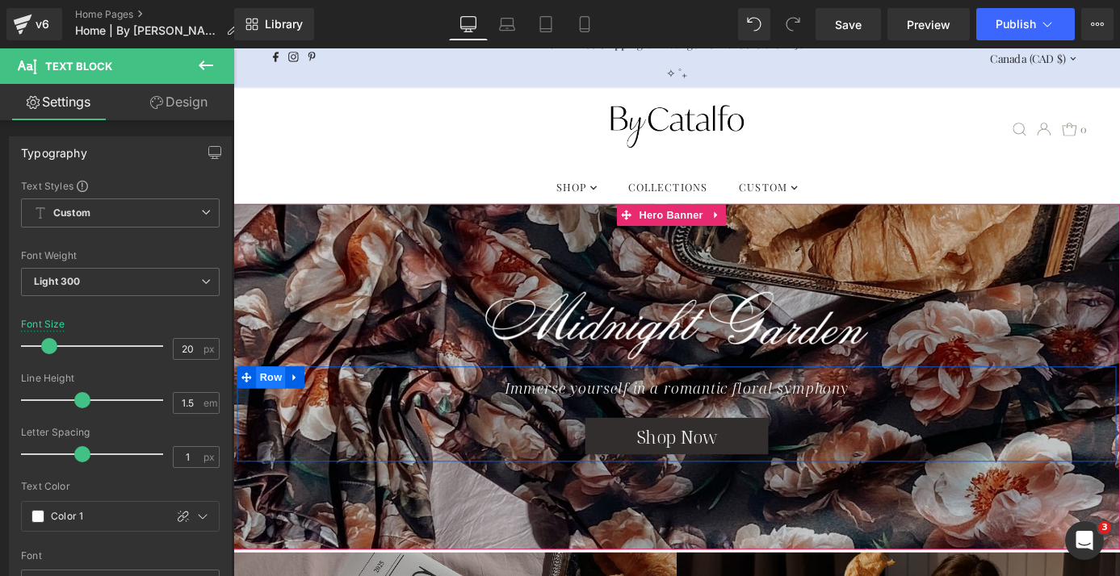
click at [258, 412] on span "Row" at bounding box center [274, 412] width 32 height 24
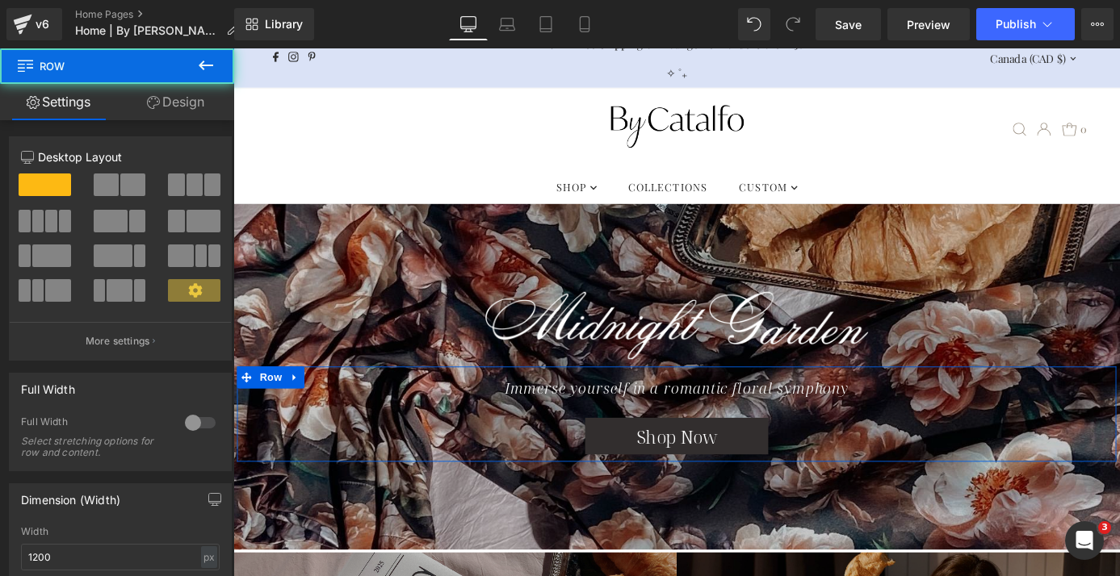
click at [185, 109] on link "Design" at bounding box center [175, 102] width 117 height 36
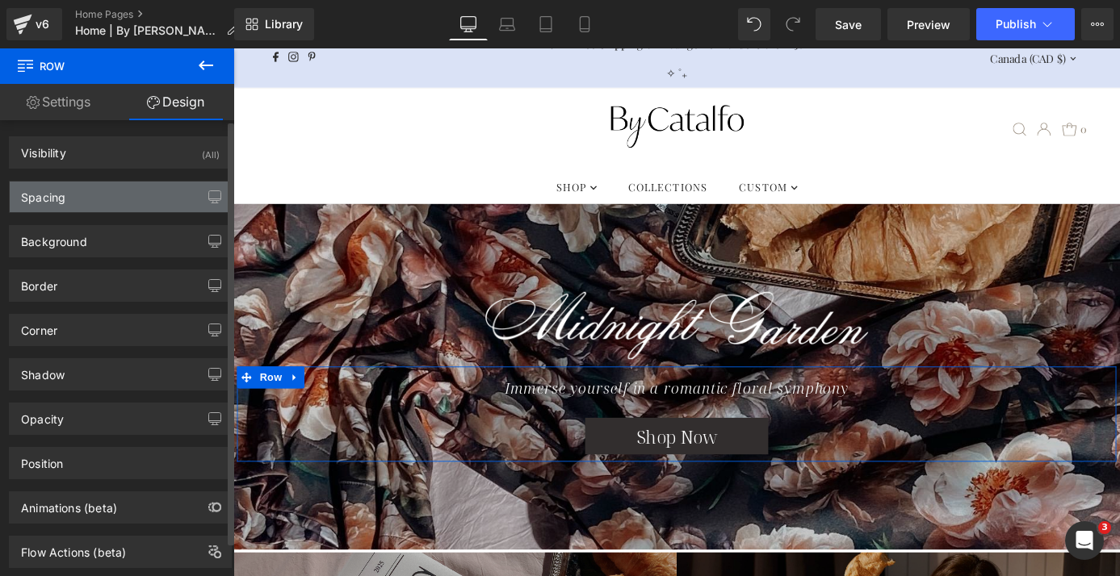
click at [101, 192] on div "Spacing" at bounding box center [120, 197] width 221 height 31
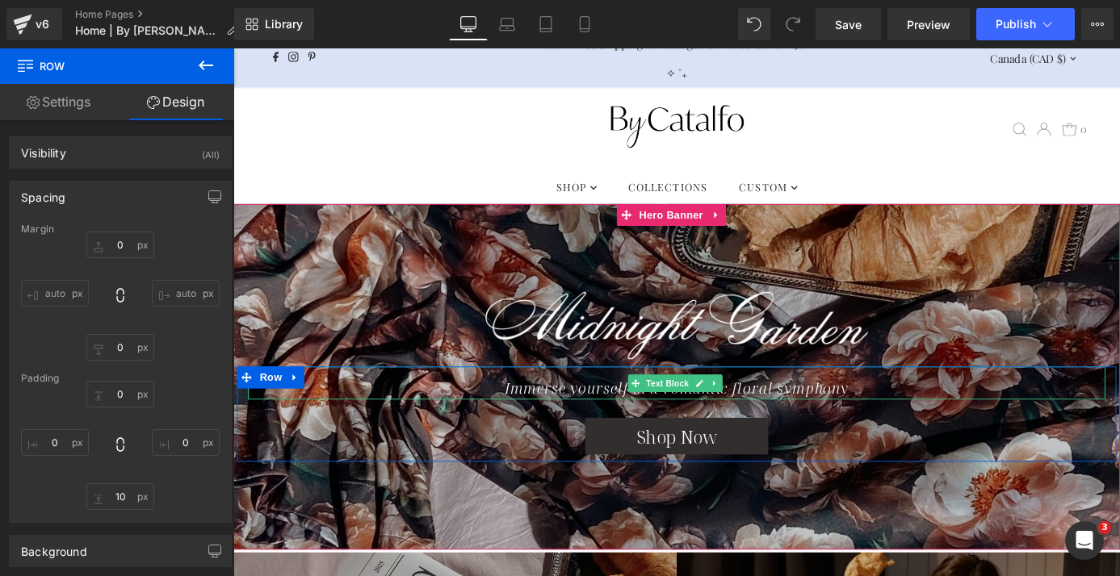
click at [573, 422] on icon "Immerse yourself in a romantic floral symphony" at bounding box center [721, 424] width 379 height 22
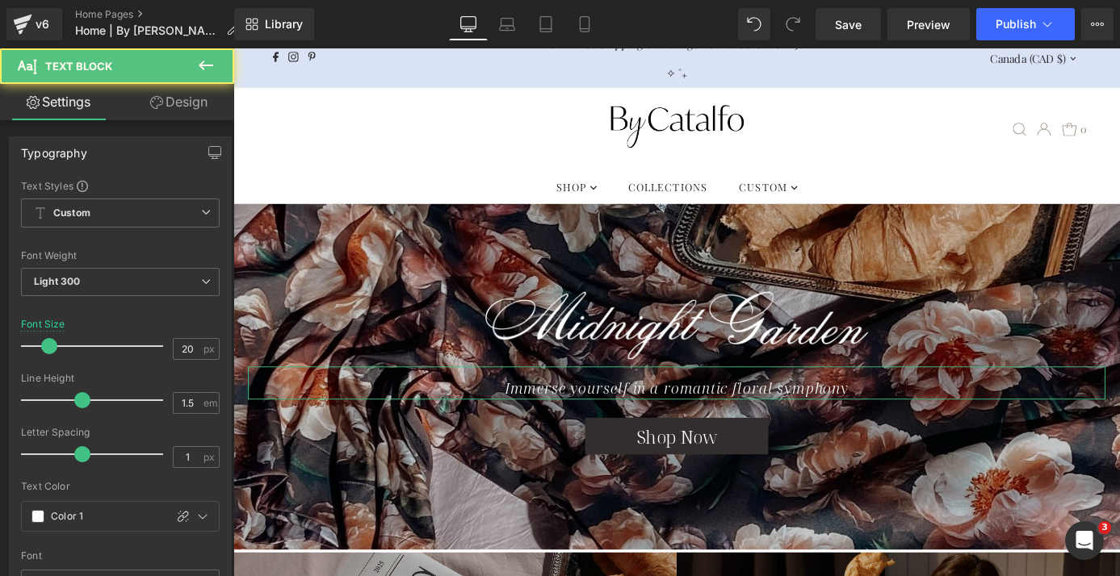
drag, startPoint x: 206, startPoint y: 103, endPoint x: 156, endPoint y: 151, distance: 69.7
click at [206, 103] on link "Design" at bounding box center [178, 102] width 117 height 36
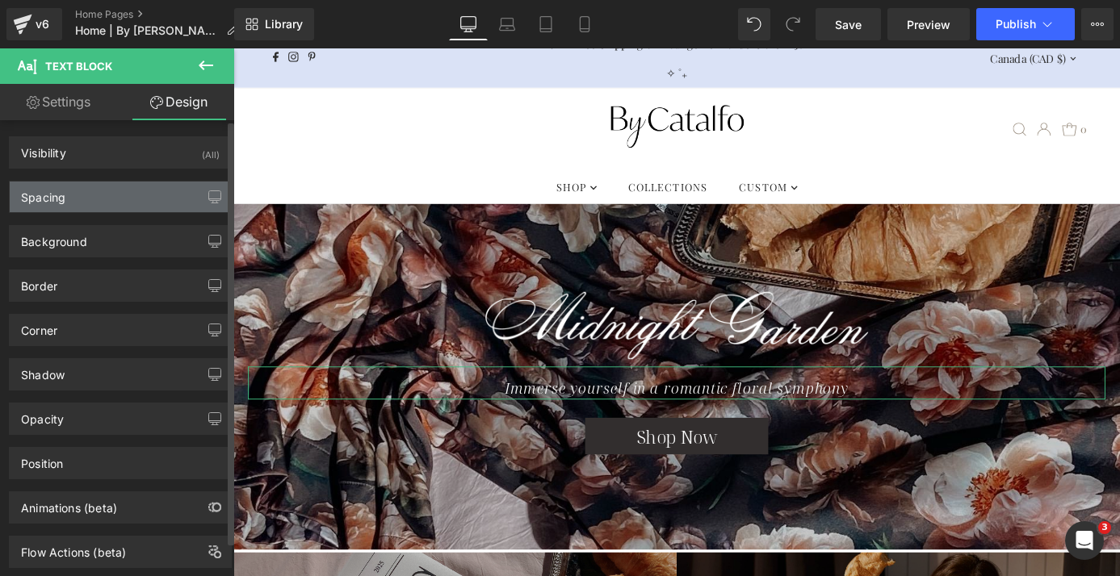
click at [142, 200] on div "Spacing" at bounding box center [120, 197] width 221 height 31
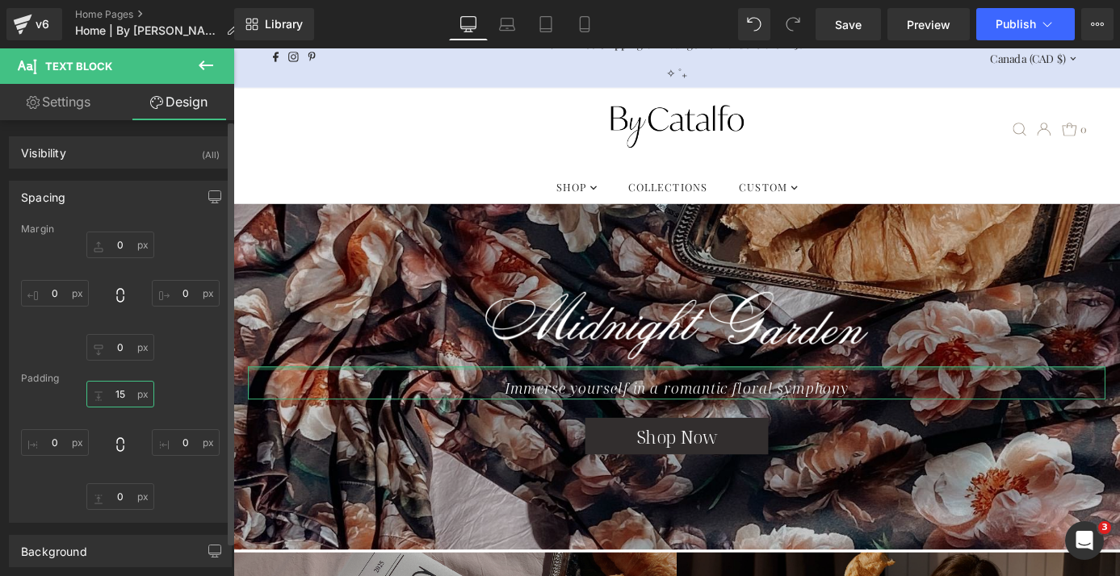
click at [116, 395] on input "15" at bounding box center [120, 394] width 68 height 27
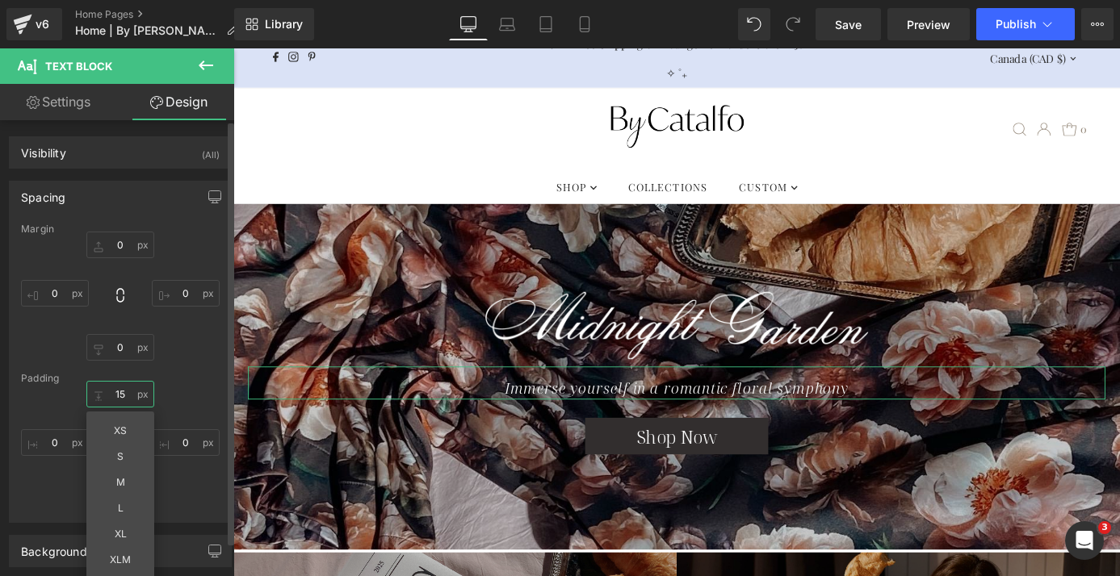
type input "0"
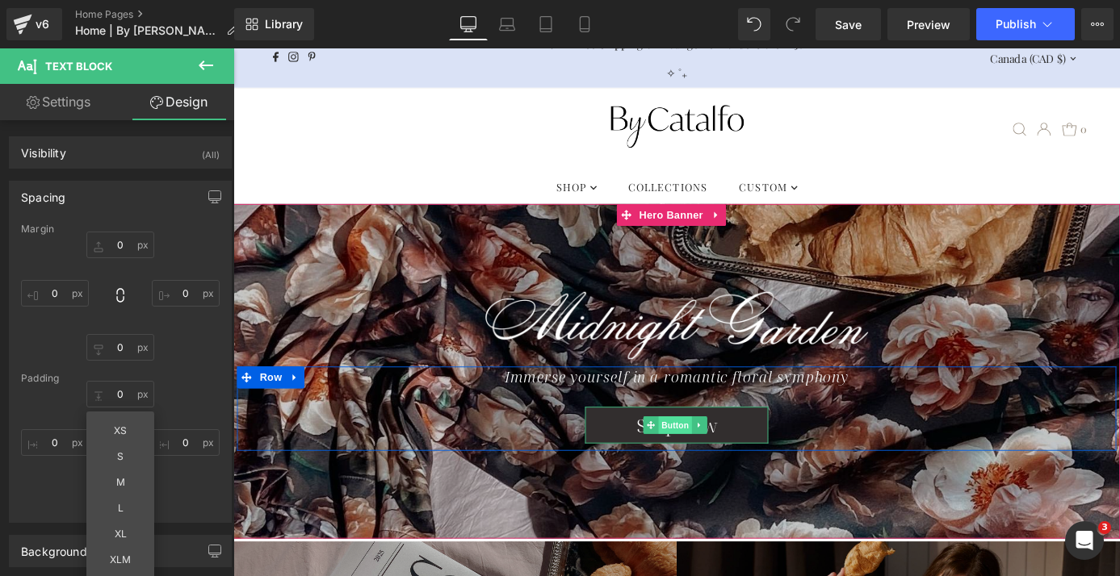
click at [710, 459] on span "Button" at bounding box center [720, 464] width 37 height 19
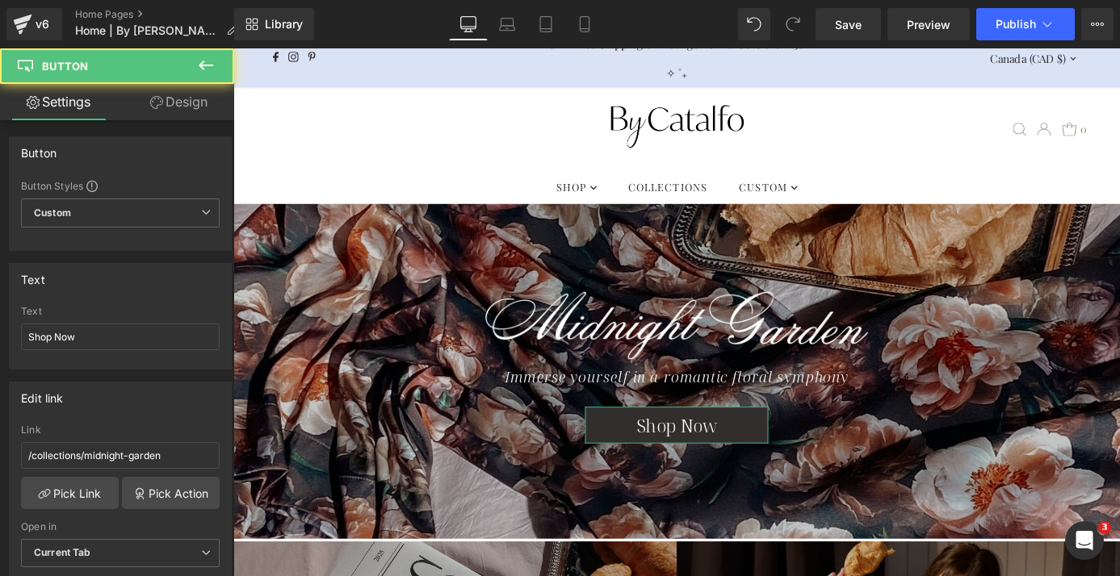
click at [191, 112] on link "Design" at bounding box center [178, 102] width 117 height 36
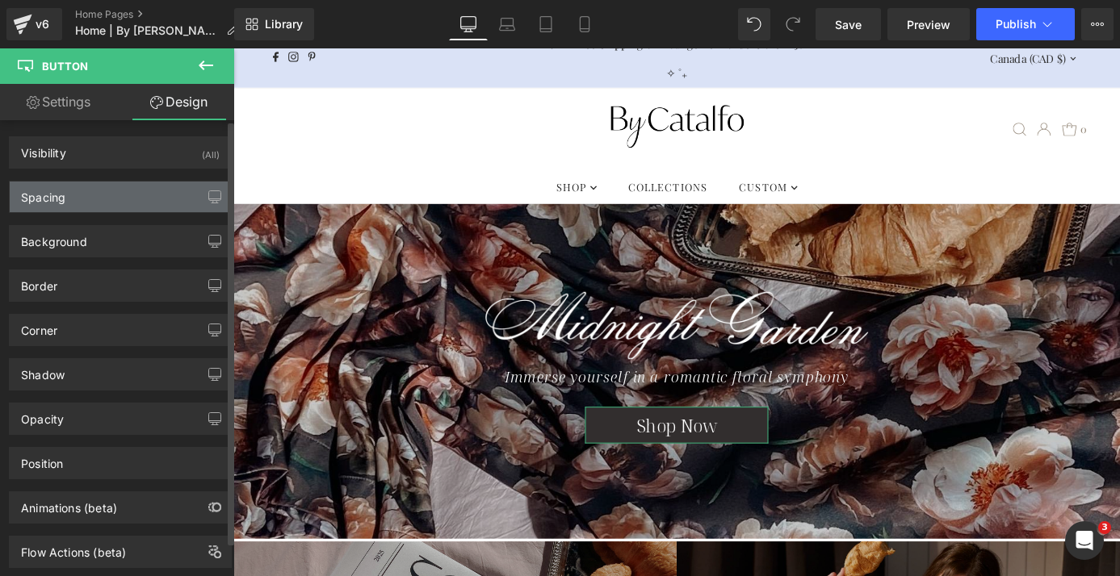
click at [127, 196] on div "Spacing" at bounding box center [120, 197] width 221 height 31
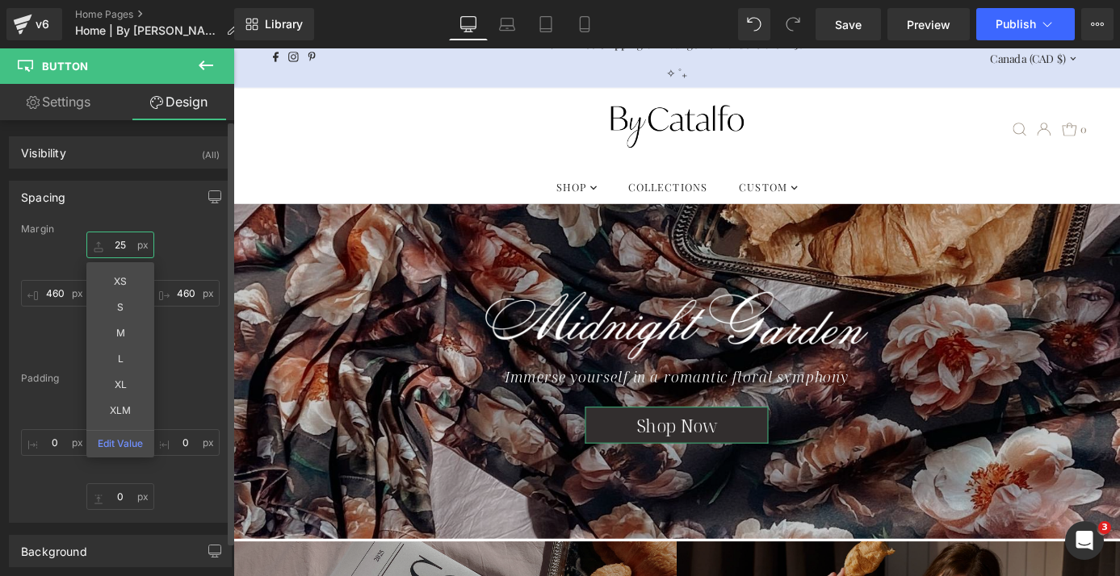
click at [110, 241] on input "25" at bounding box center [120, 245] width 68 height 27
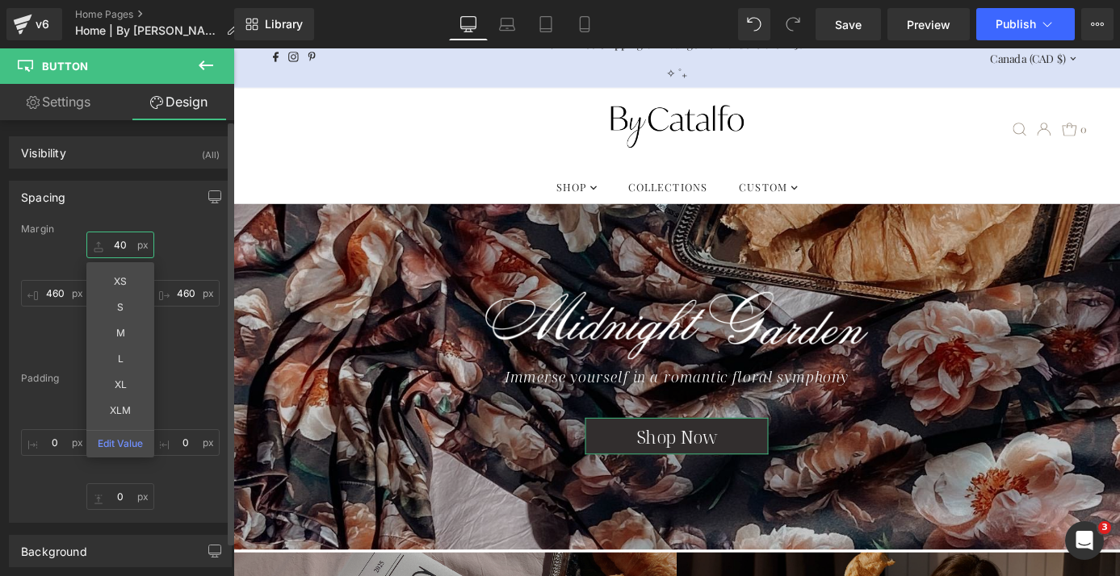
type input "4"
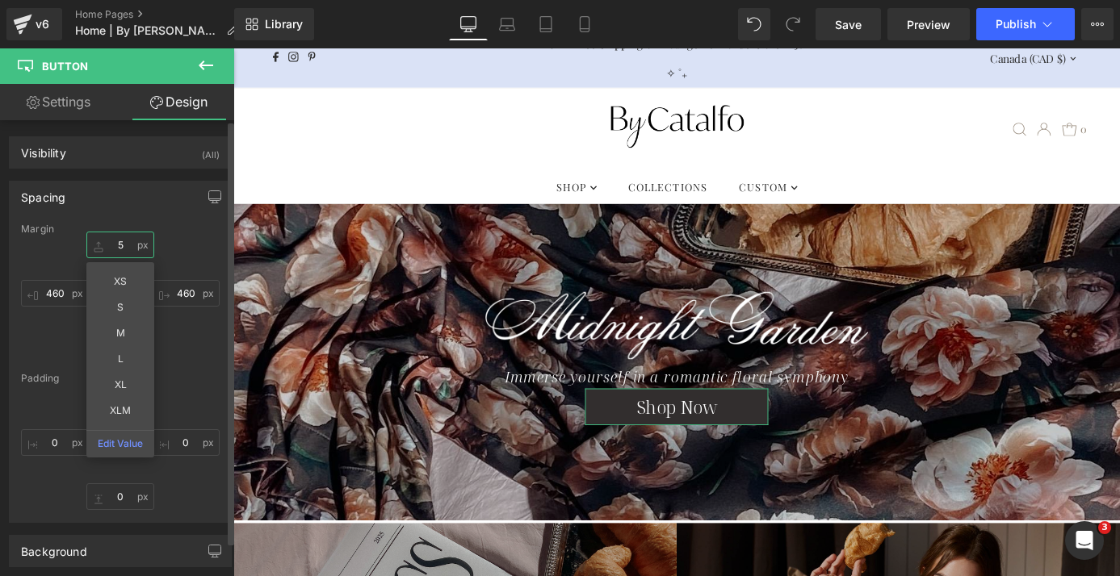
type input "50"
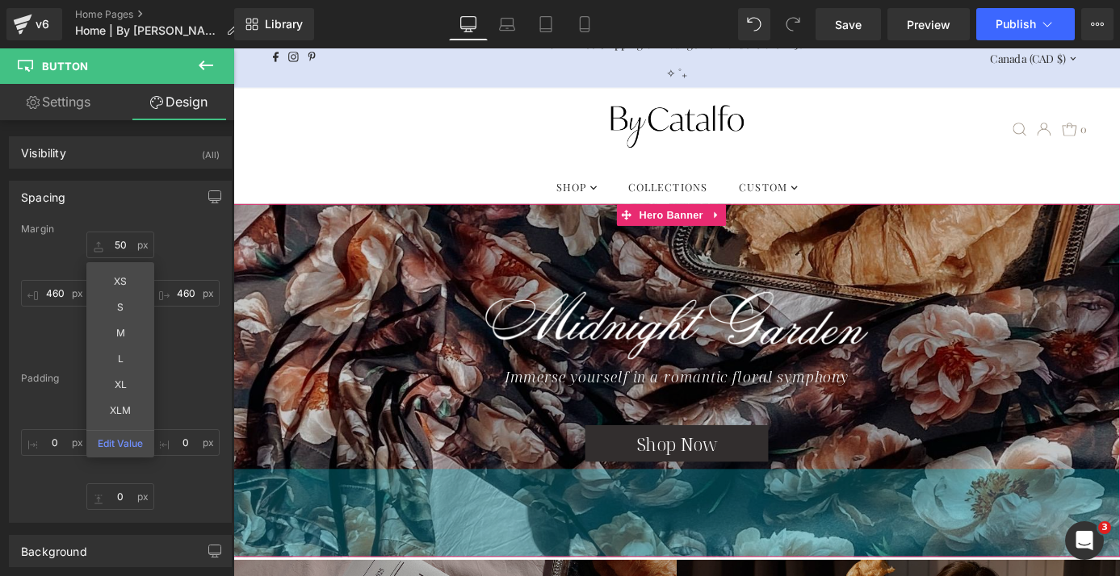
click at [538, 572] on div "120px" at bounding box center [721, 561] width 977 height 97
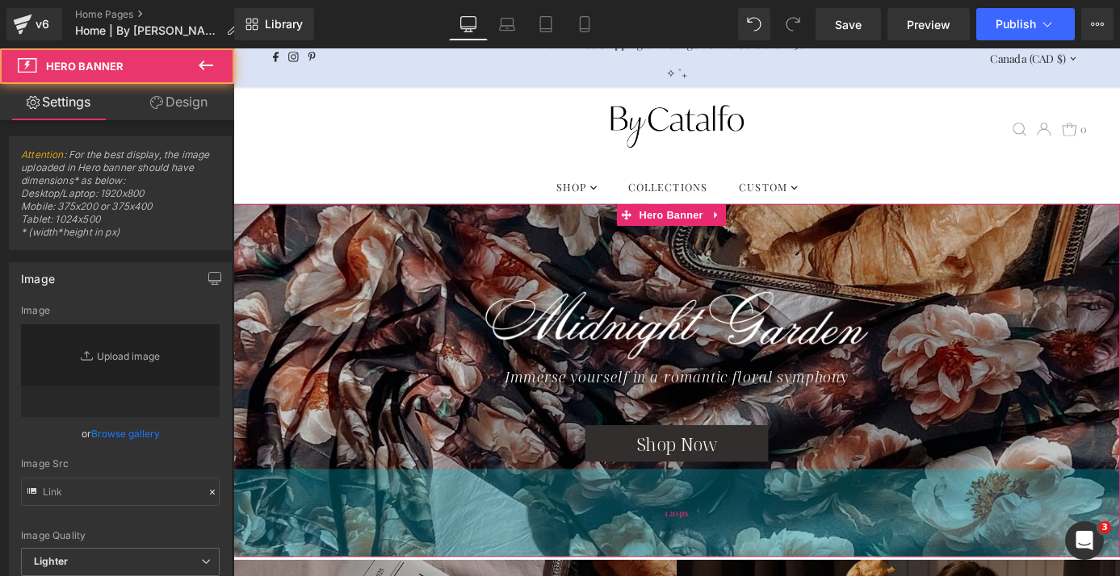
type input "[URL][DOMAIN_NAME]"
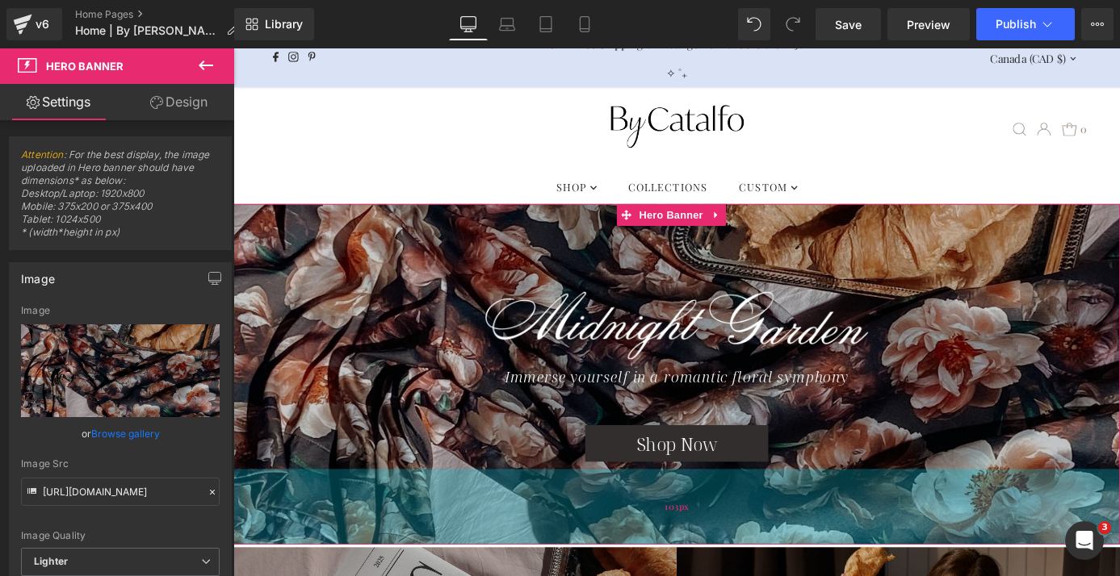
drag, startPoint x: 542, startPoint y: 585, endPoint x: 542, endPoint y: 571, distance: 13.7
click at [542, 571] on div "103px" at bounding box center [721, 554] width 977 height 83
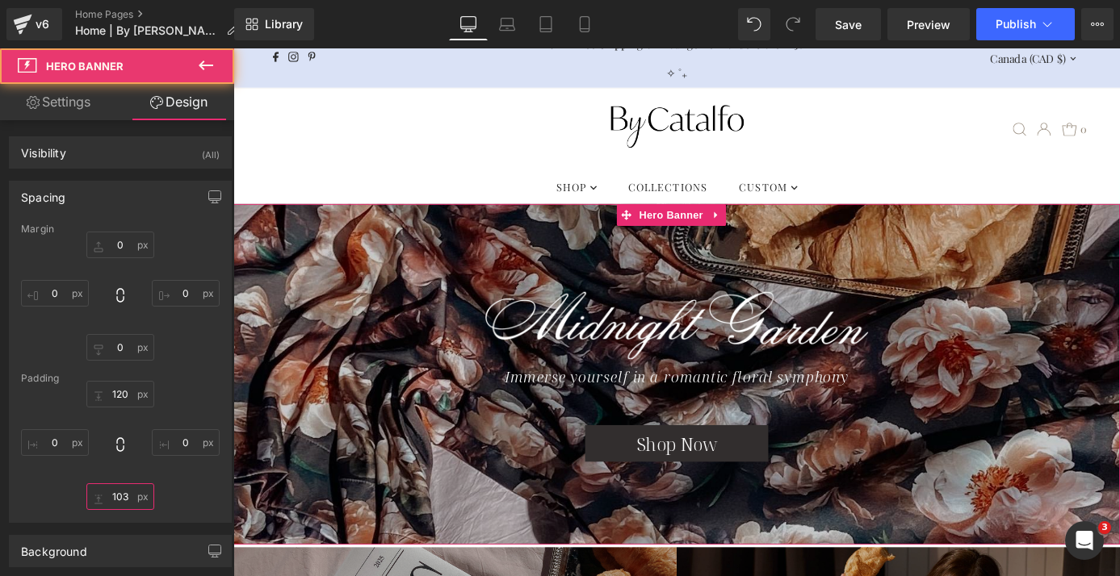
click at [120, 496] on input "103" at bounding box center [120, 497] width 68 height 27
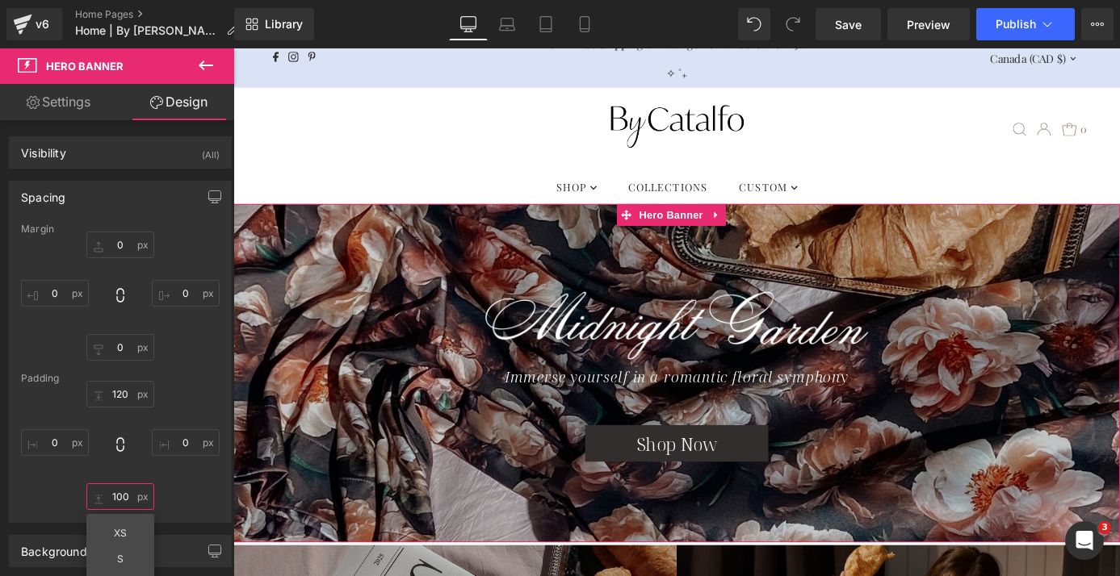
type input "100"
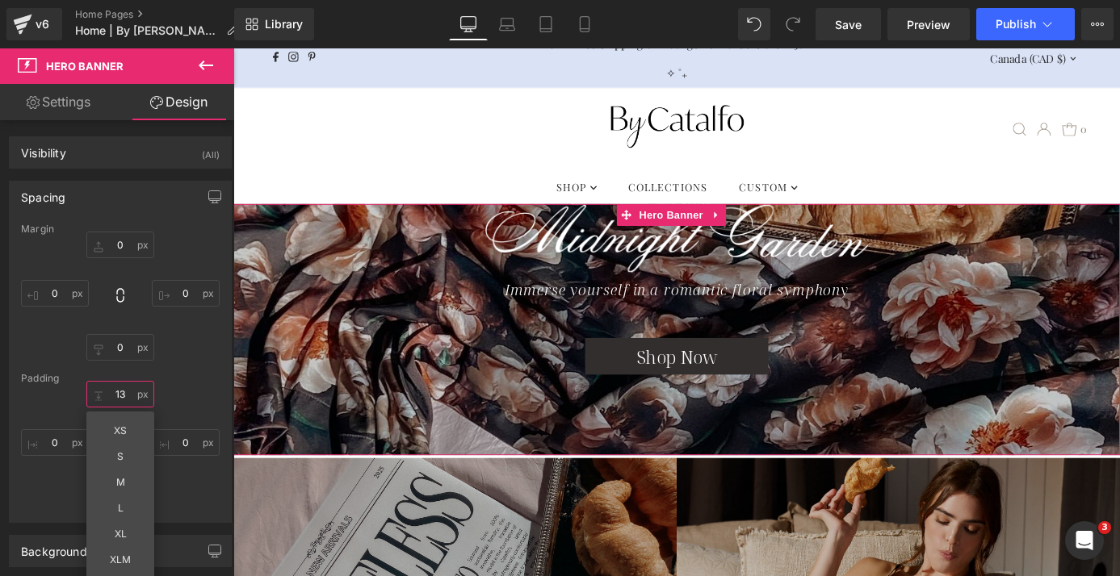
type input "130"
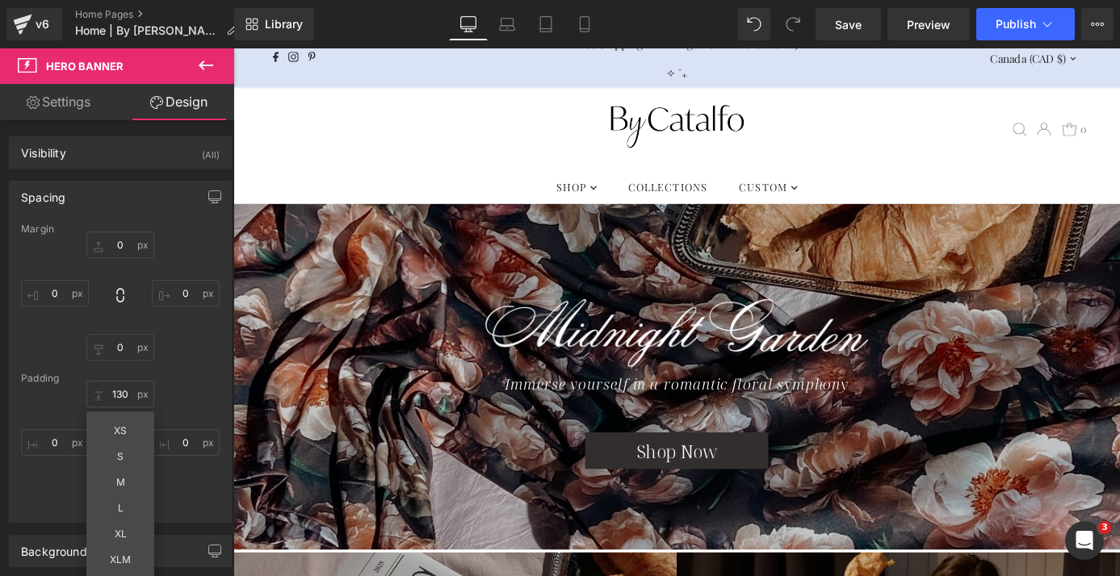
click at [447, 148] on div ".slideout__trigger-mobile-menu .testament--icon-theme-menu-bars:hover .hover-fi…" at bounding box center [721, 138] width 918 height 90
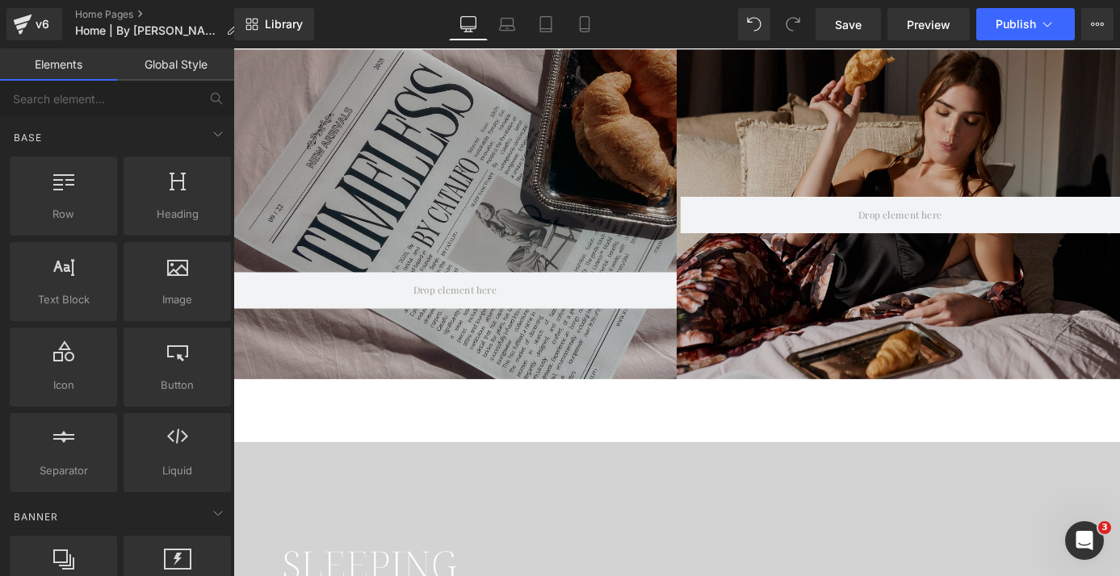
scroll to position [597, 0]
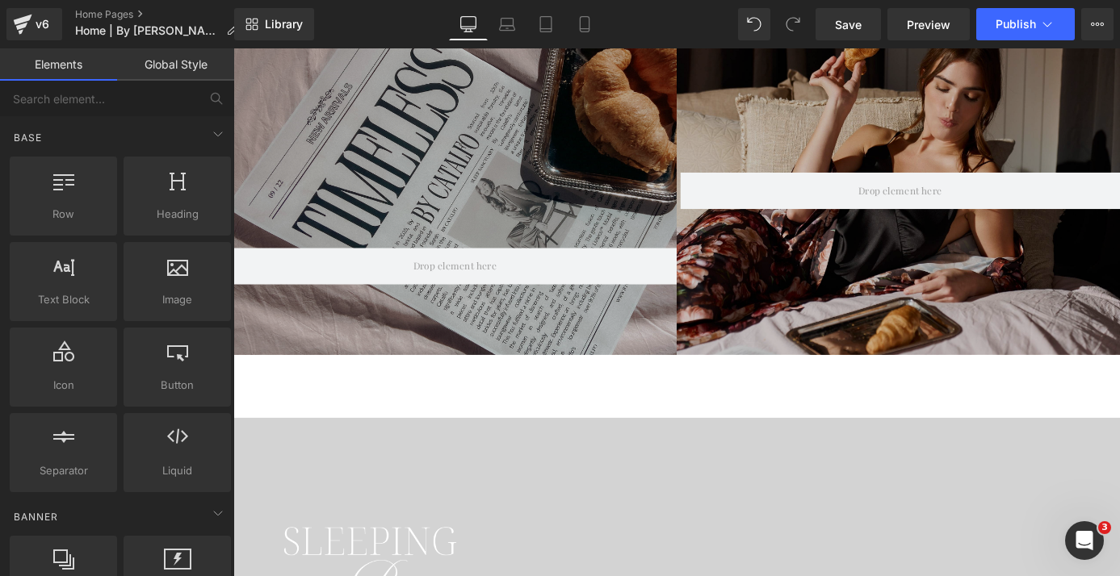
click at [424, 174] on div at bounding box center [477, 204] width 488 height 363
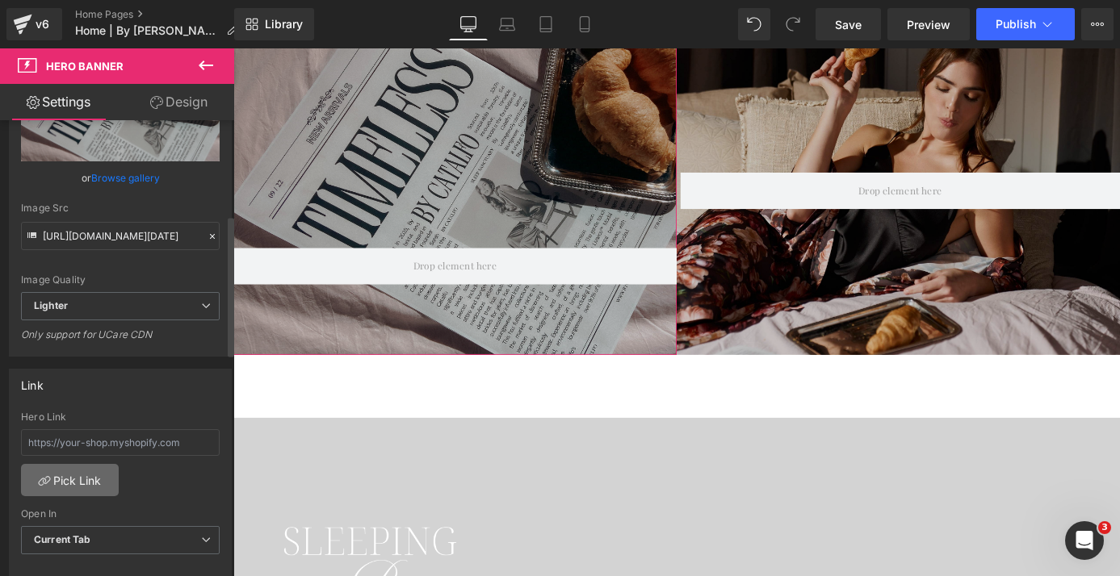
scroll to position [308, 0]
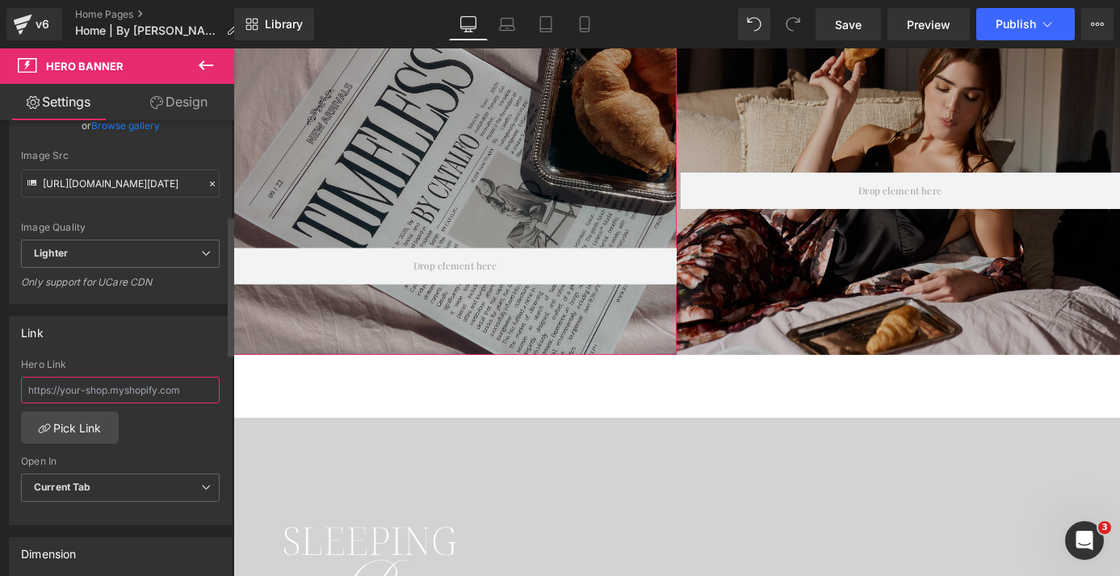
click at [116, 397] on input "text" at bounding box center [120, 390] width 199 height 27
click at [73, 430] on link "Pick Link" at bounding box center [70, 428] width 98 height 32
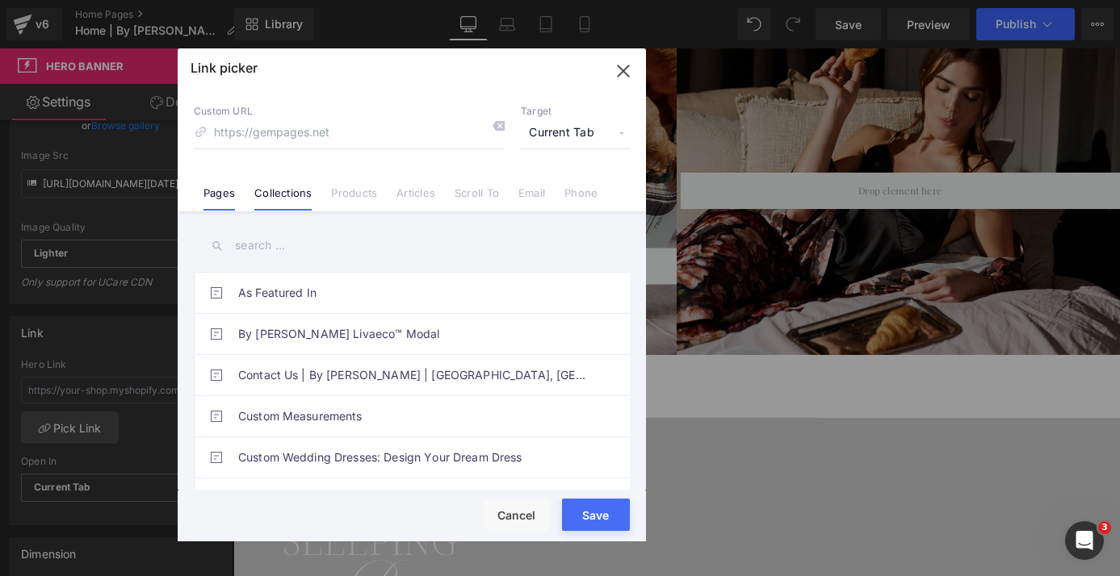
click at [289, 207] on link "Collections" at bounding box center [282, 198] width 57 height 24
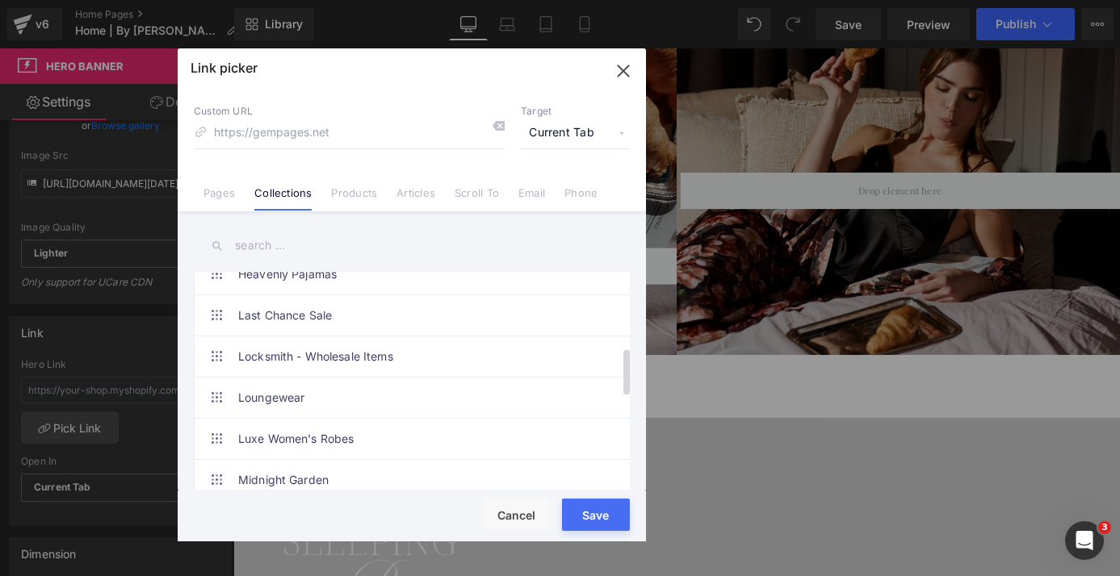
scroll to position [509, 0]
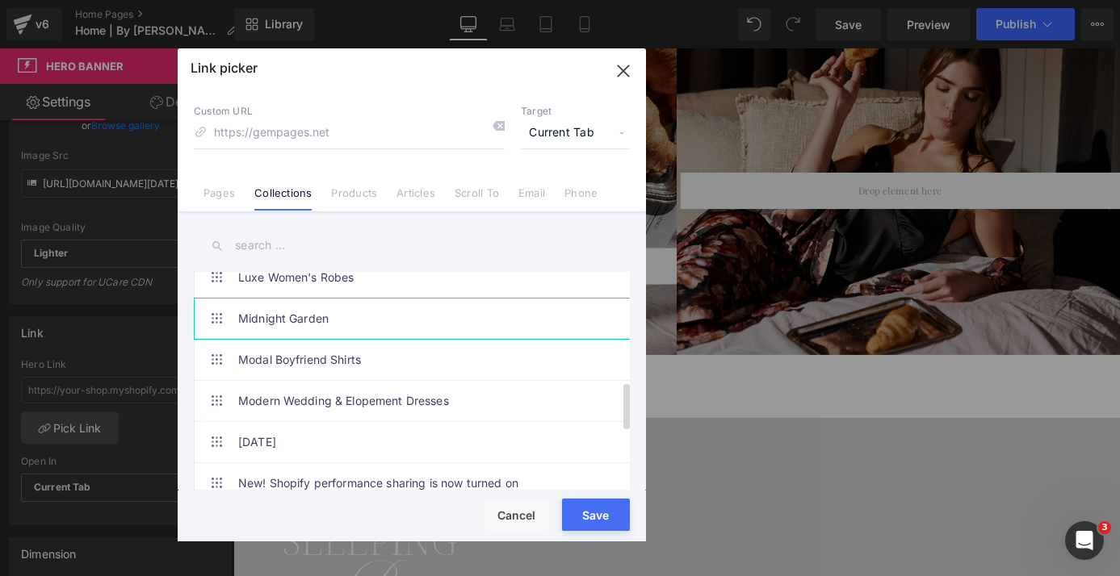
click at [298, 325] on link "Midnight Garden" at bounding box center [415, 319] width 355 height 40
type input "/collections/midnight-garden"
click at [601, 517] on div "Rendering Content" at bounding box center [559, 513] width 99 height 18
click at [595, 517] on div "Rendering Content" at bounding box center [559, 513] width 99 height 18
click at [596, 529] on button "Save" at bounding box center [596, 515] width 68 height 32
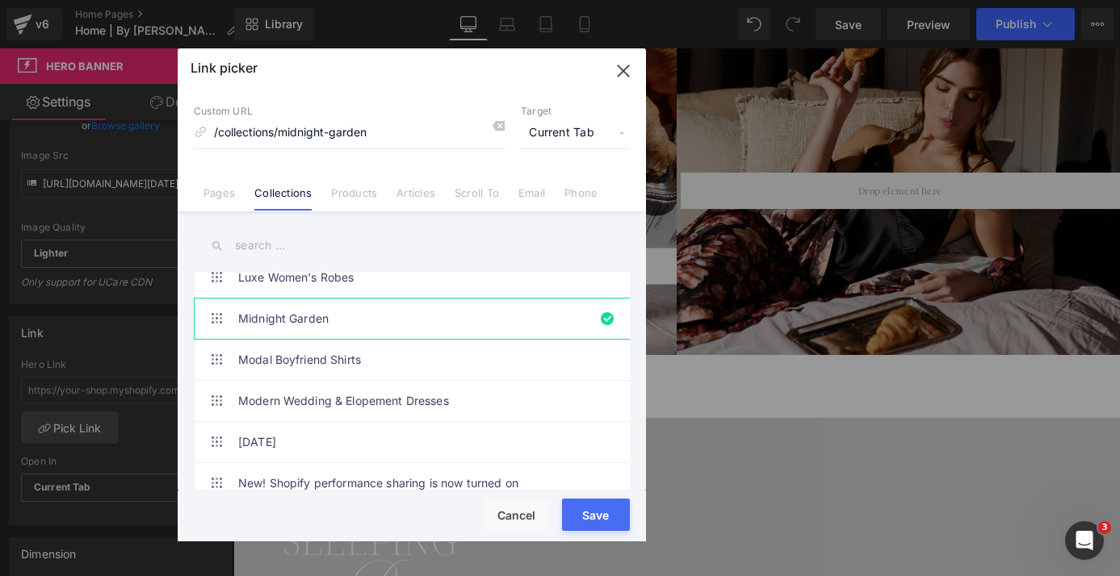
type input "/collections/midnight-garden"
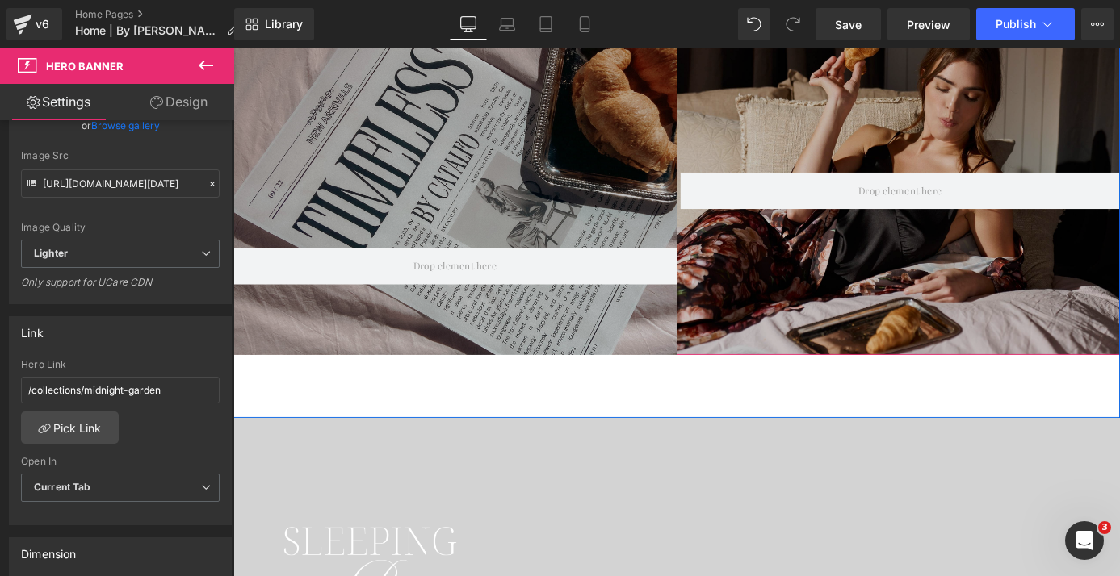
click at [828, 318] on div at bounding box center [966, 204] width 488 height 363
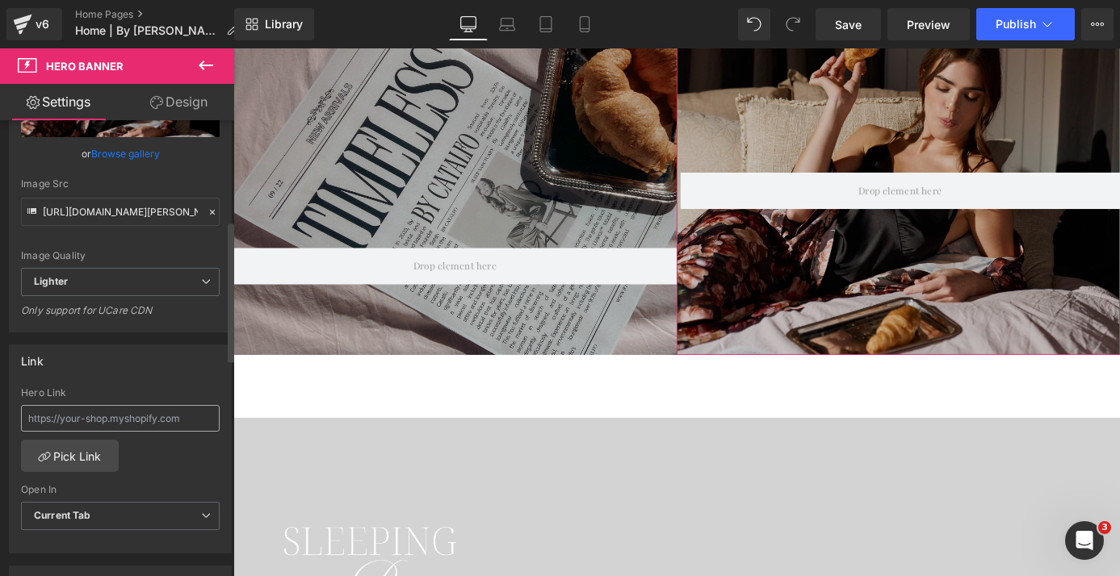
scroll to position [374, 0]
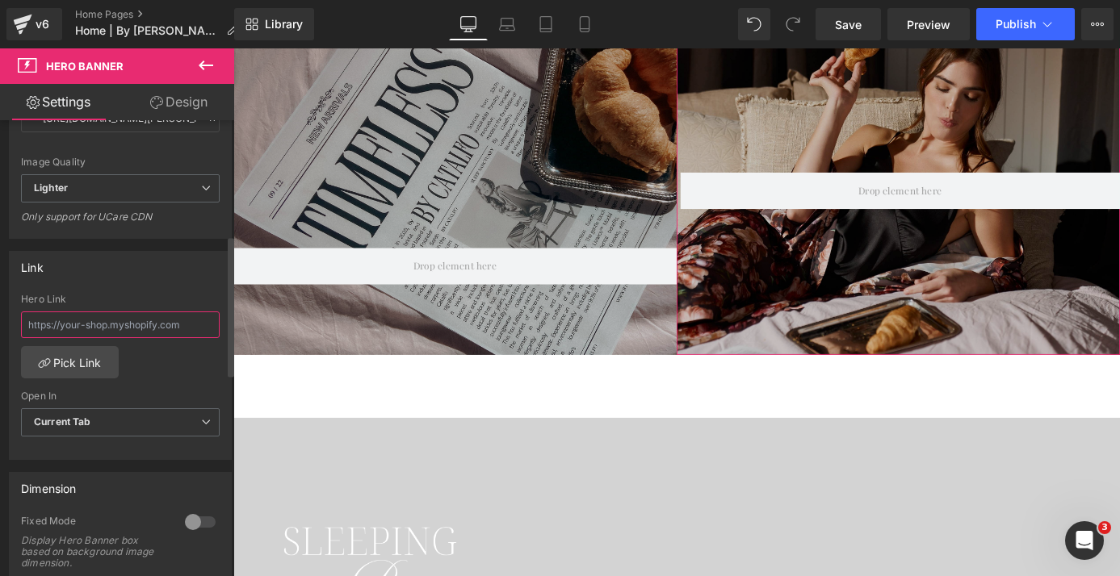
click at [128, 325] on input "text" at bounding box center [120, 325] width 199 height 27
click at [94, 367] on link "Pick Link" at bounding box center [70, 362] width 98 height 32
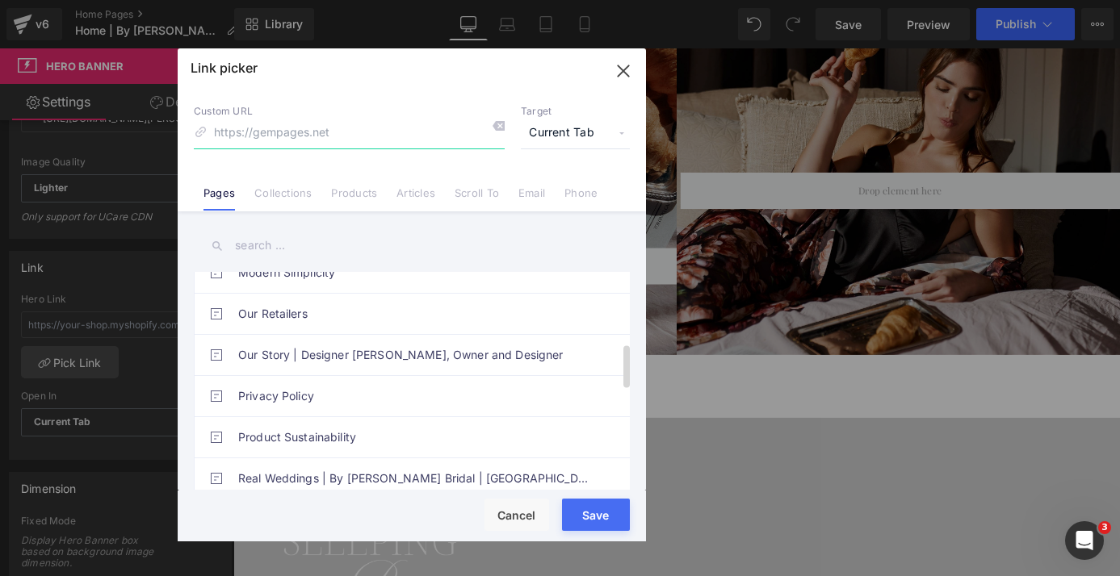
scroll to position [384, 0]
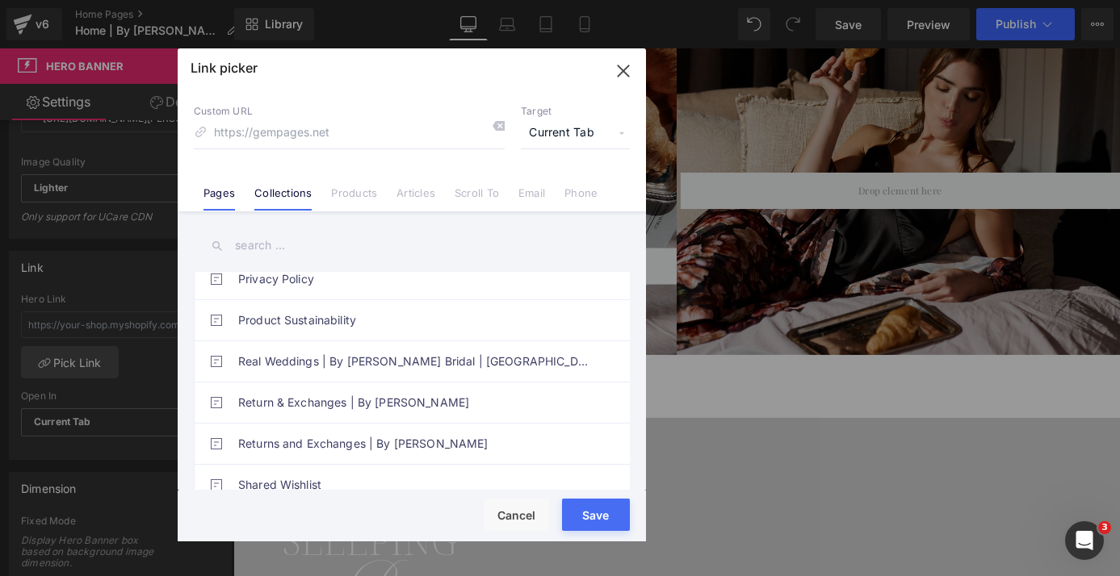
click at [290, 191] on link "Collections" at bounding box center [282, 198] width 57 height 24
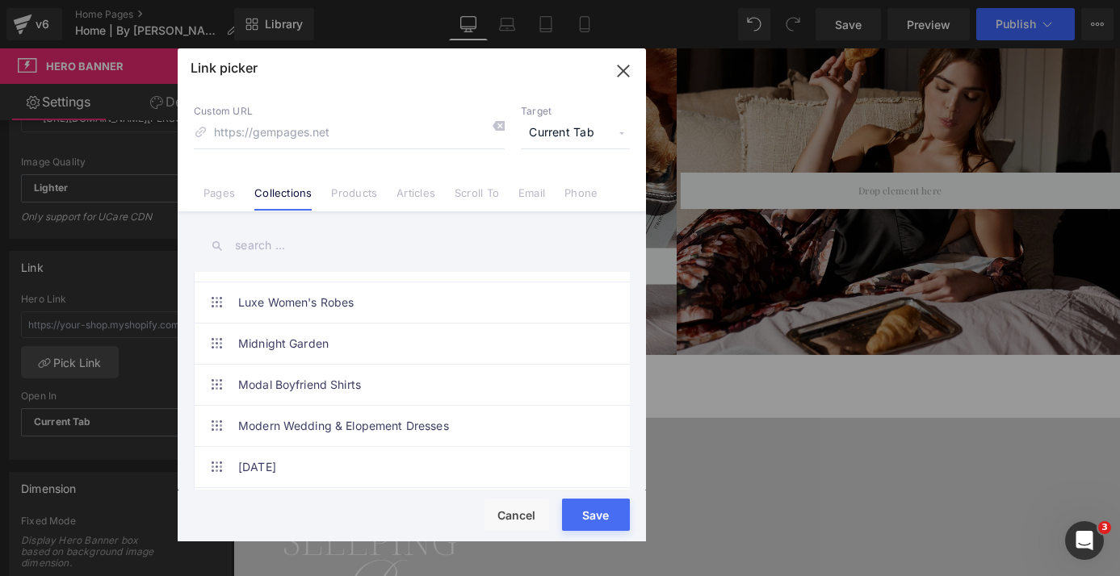
scroll to position [503, 0]
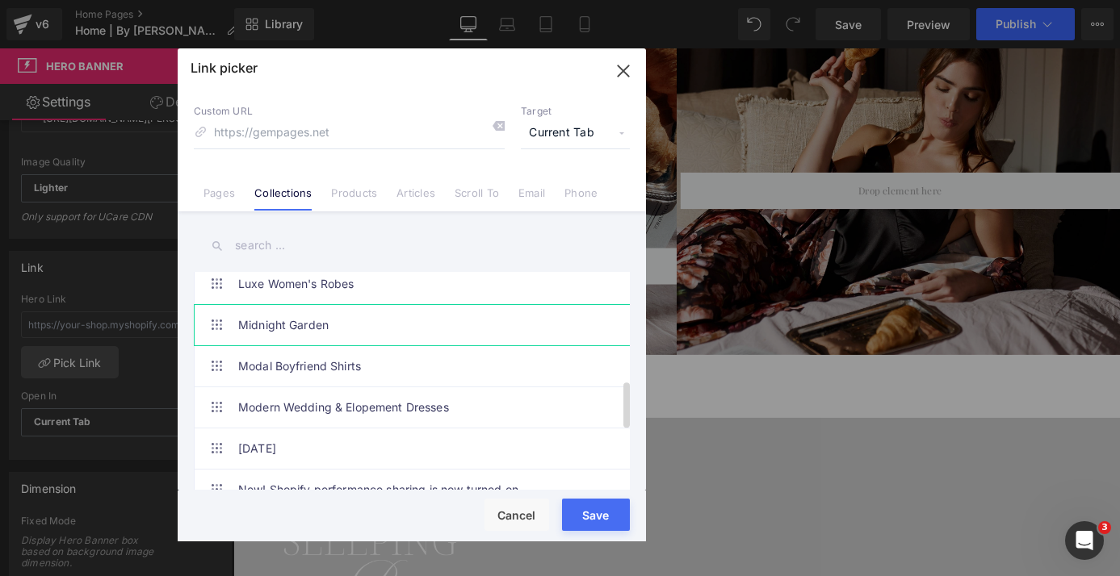
click at [300, 327] on link "Midnight Garden" at bounding box center [415, 325] width 355 height 40
type input "/collections/midnight-garden"
click at [601, 520] on div "Rendering Content" at bounding box center [559, 513] width 99 height 18
click at [592, 527] on button "Save" at bounding box center [596, 515] width 68 height 32
type input "/collections/midnight-garden"
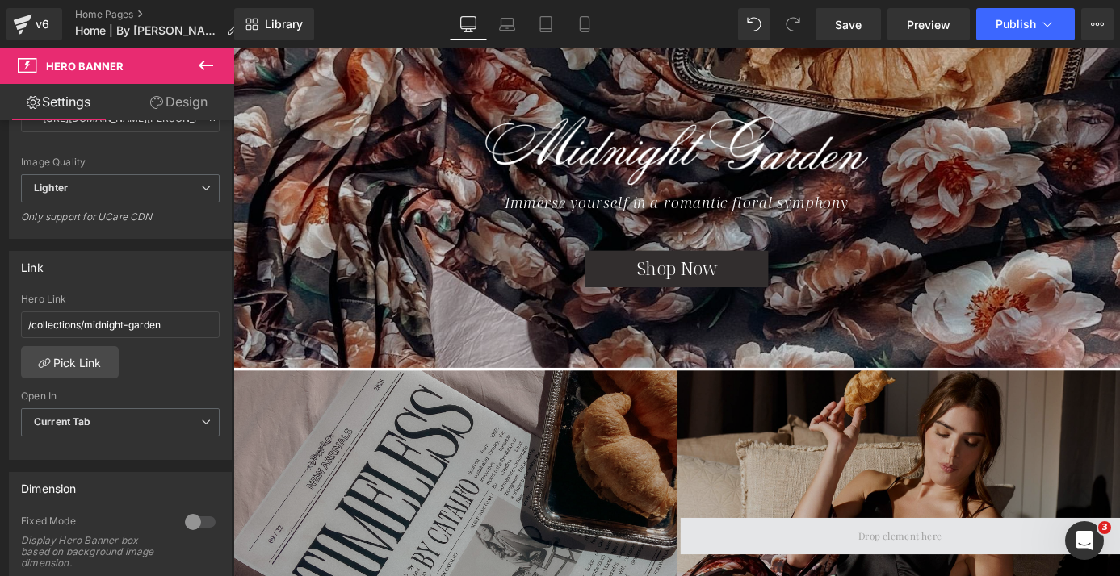
scroll to position [212, 0]
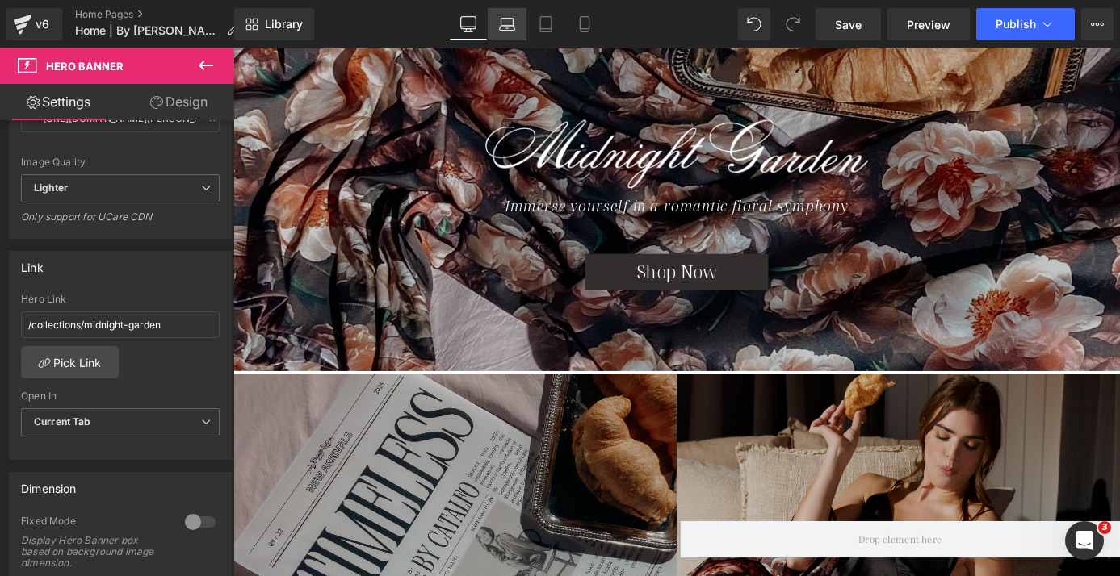
click at [501, 25] on icon at bounding box center [507, 22] width 12 height 7
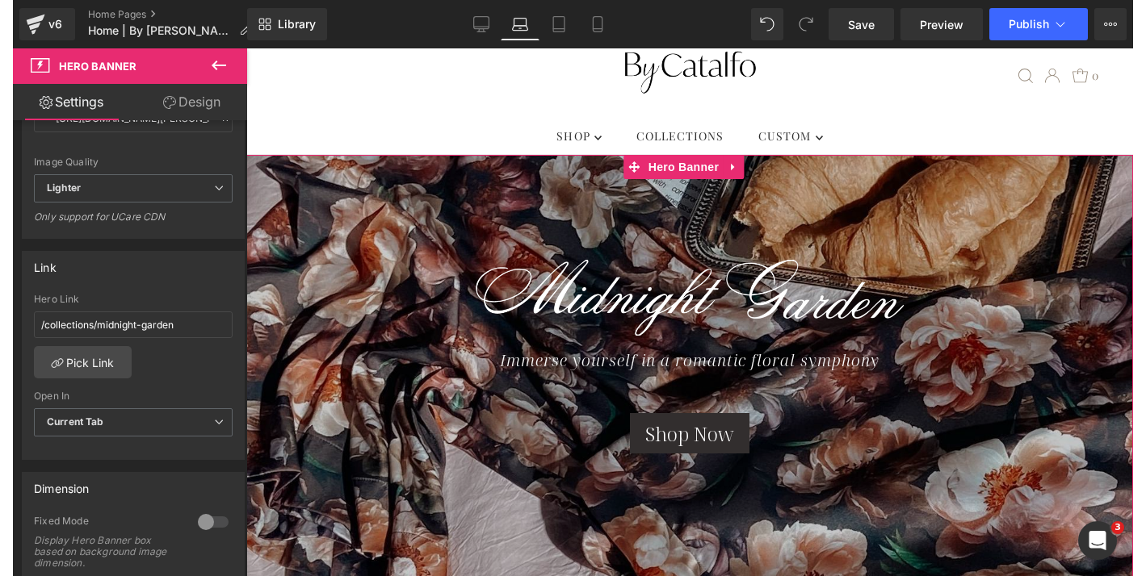
scroll to position [87, 0]
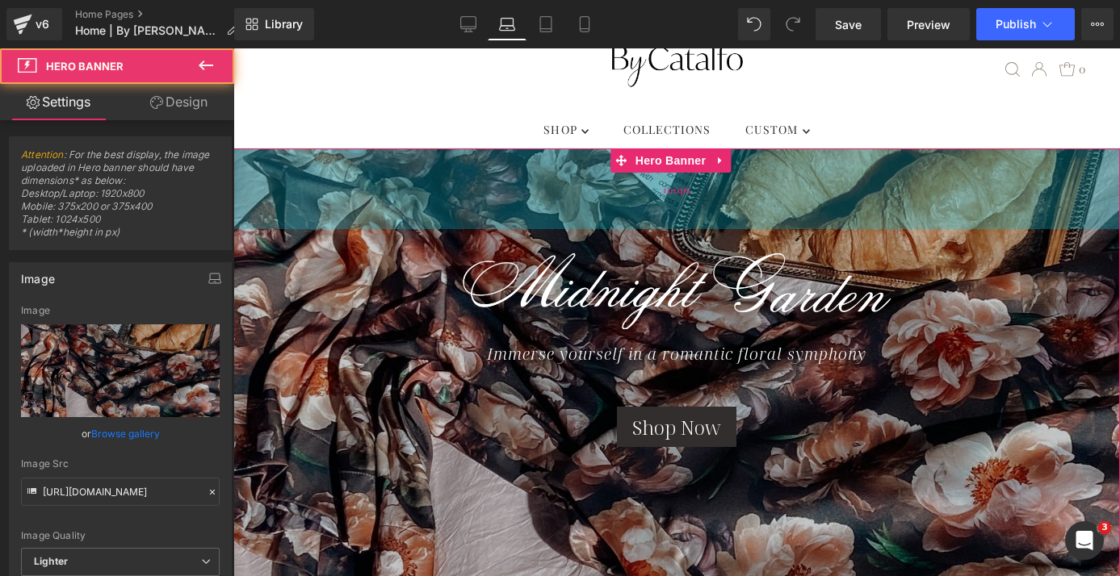
click at [589, 224] on div "100px" at bounding box center [676, 189] width 886 height 81
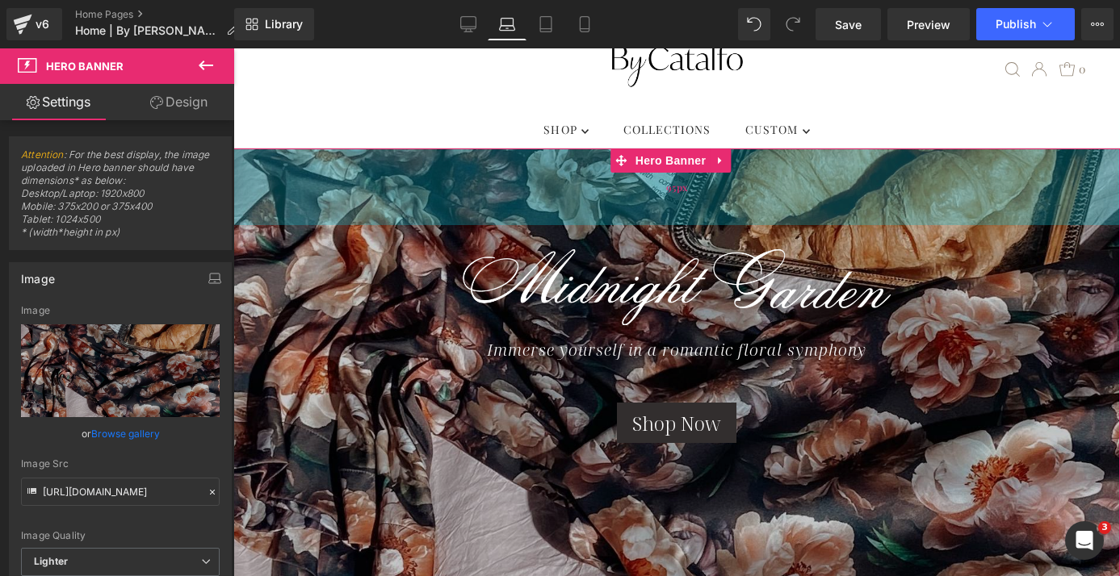
click at [589, 220] on div "95px" at bounding box center [676, 187] width 886 height 77
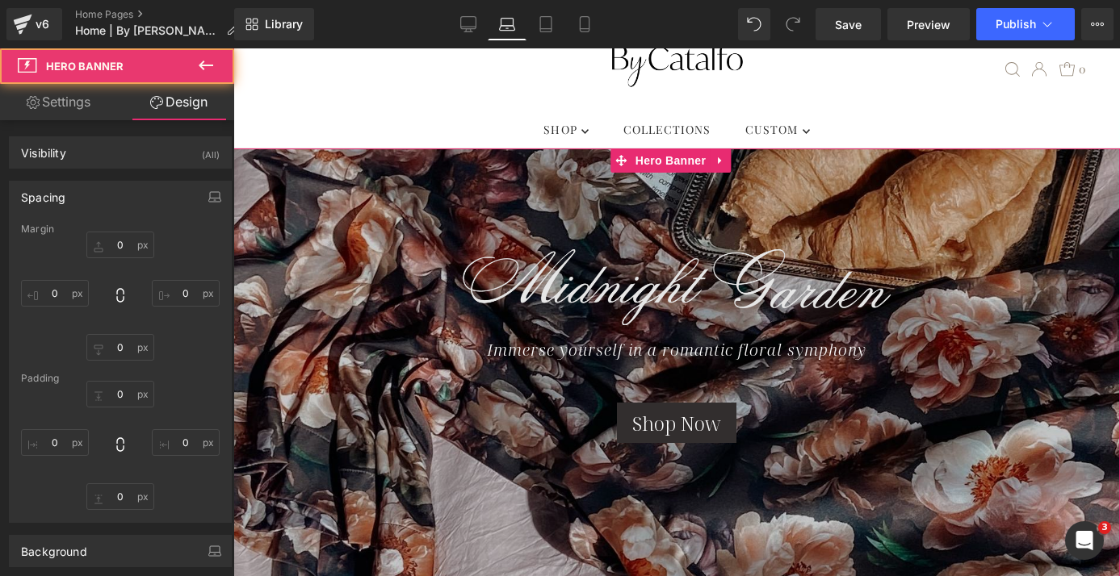
type input "0"
type input "95"
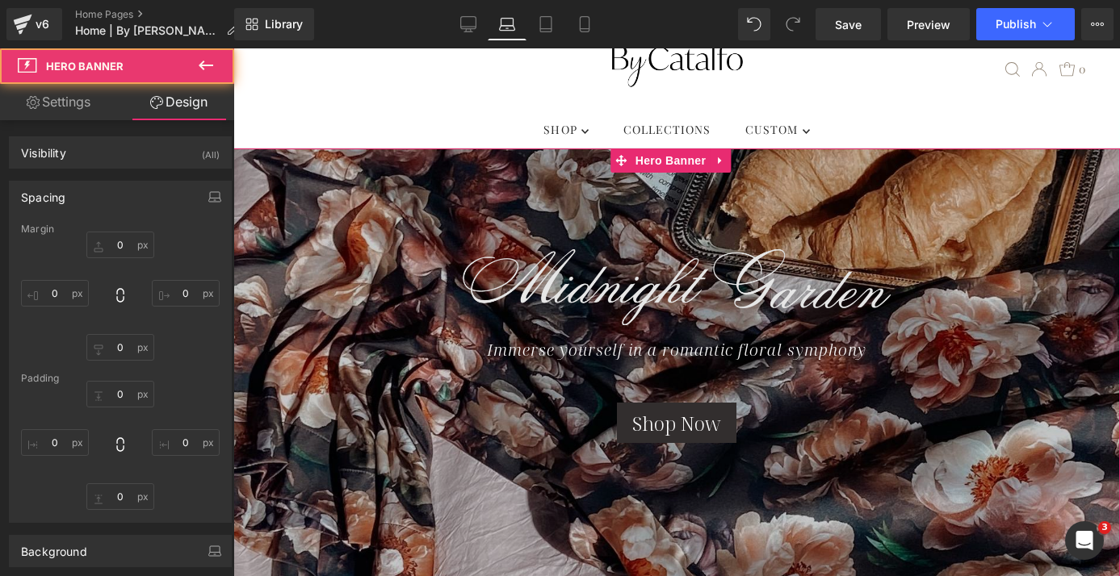
type input "0"
type input "160"
type input "0"
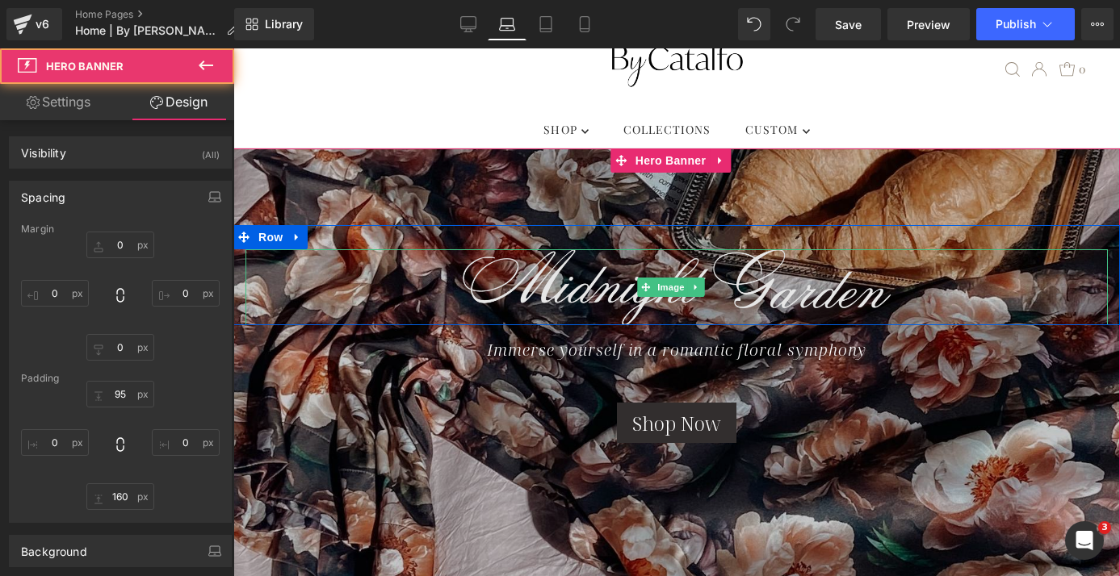
click at [593, 283] on img at bounding box center [676, 287] width 431 height 76
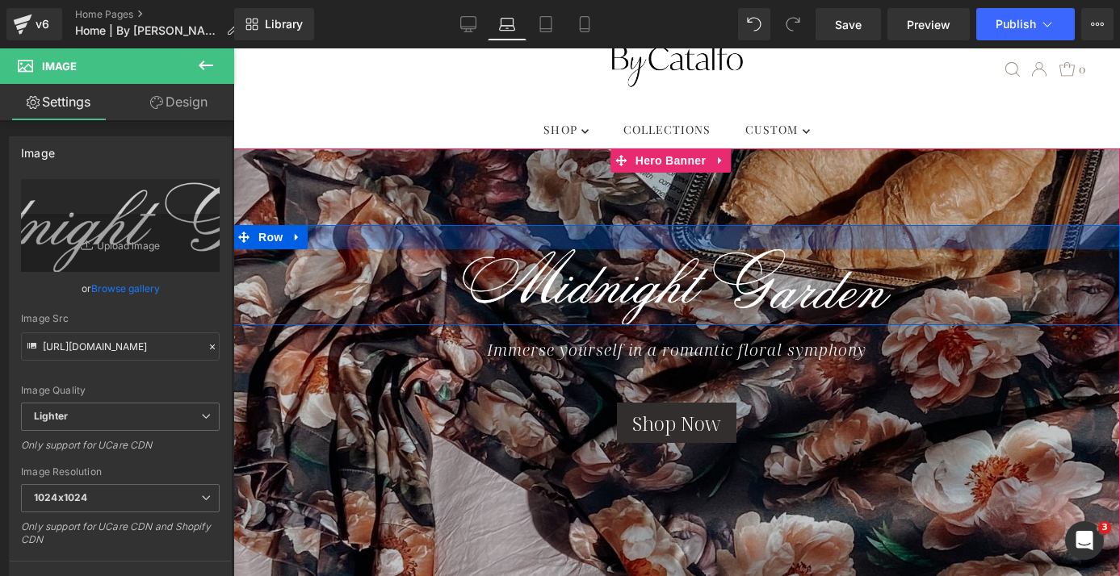
click at [423, 237] on div at bounding box center [676, 237] width 886 height 24
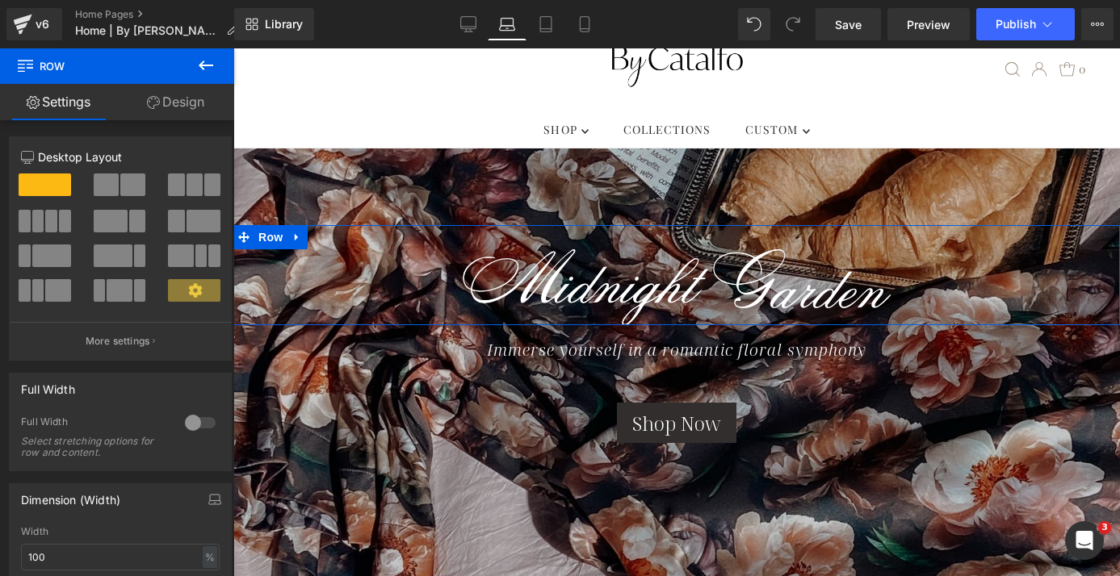
click at [182, 103] on link "Design" at bounding box center [175, 102] width 117 height 36
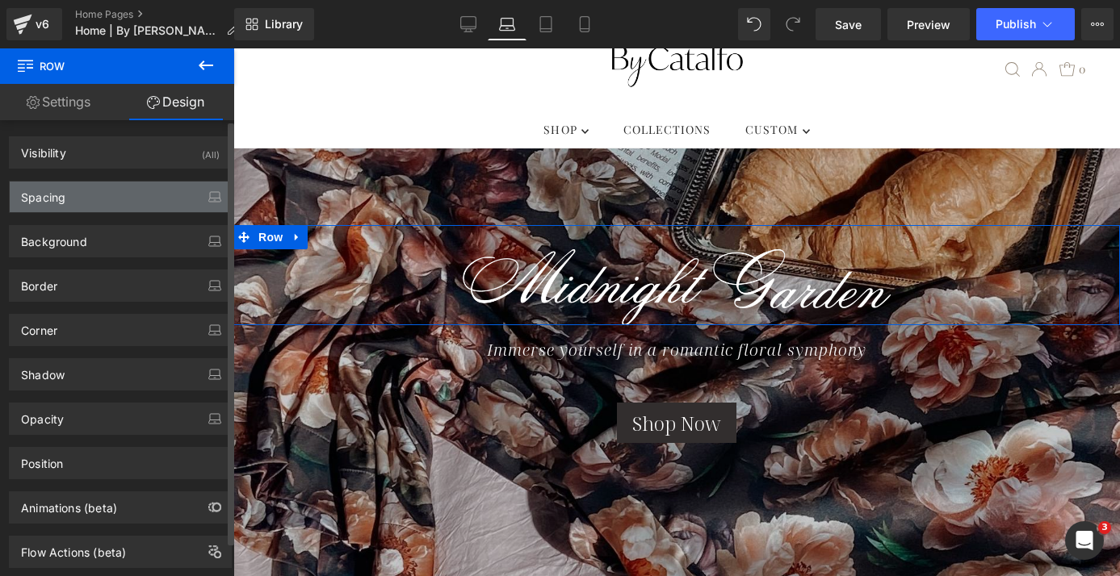
click at [128, 199] on div "Spacing" at bounding box center [120, 197] width 221 height 31
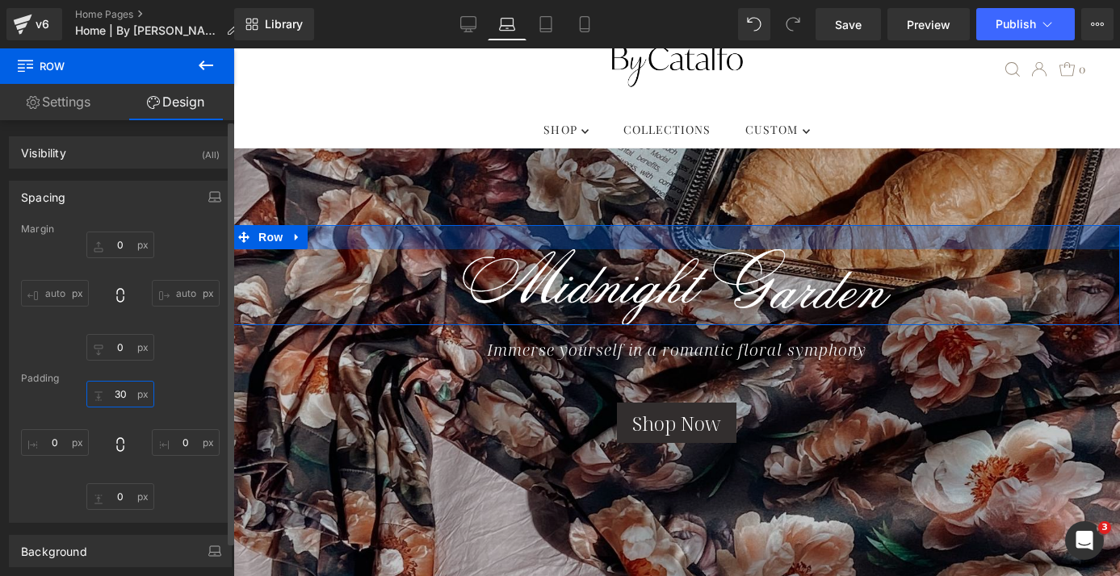
click at [118, 394] on input "30" at bounding box center [120, 394] width 68 height 27
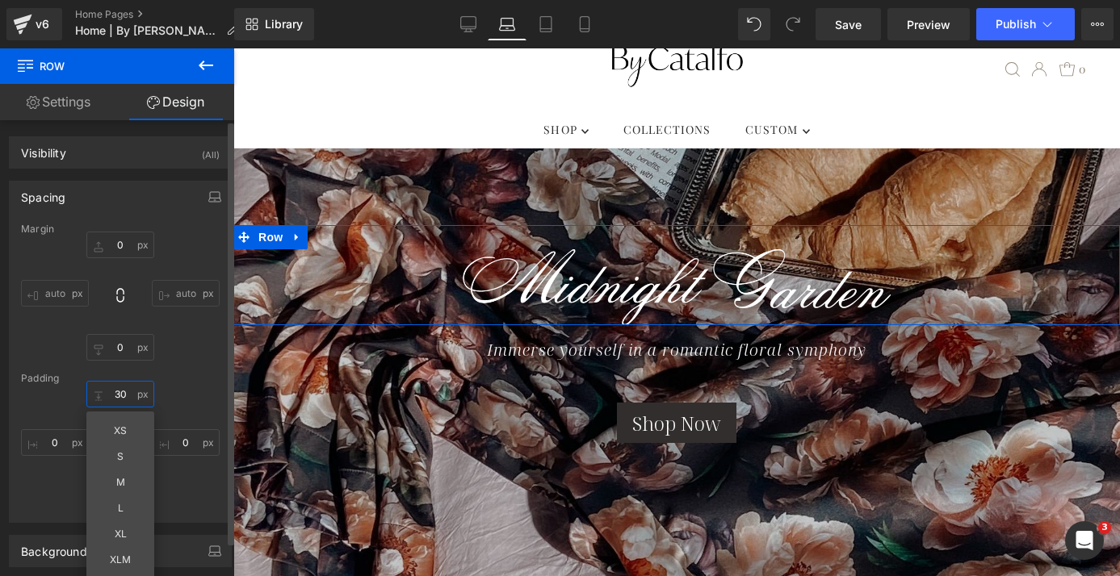
type input "0"
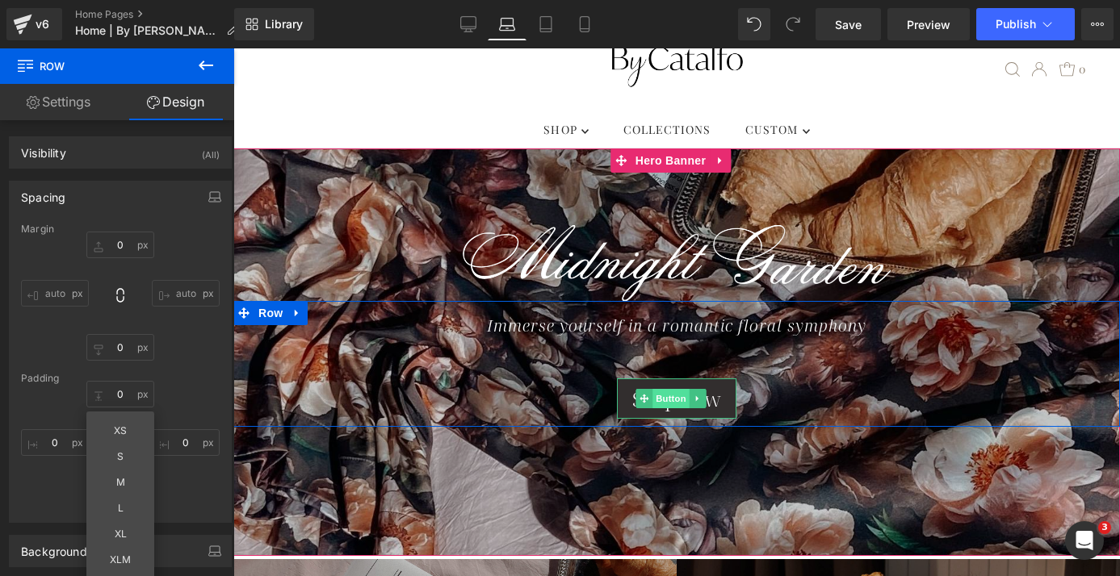
click at [667, 394] on span "Button" at bounding box center [670, 398] width 37 height 19
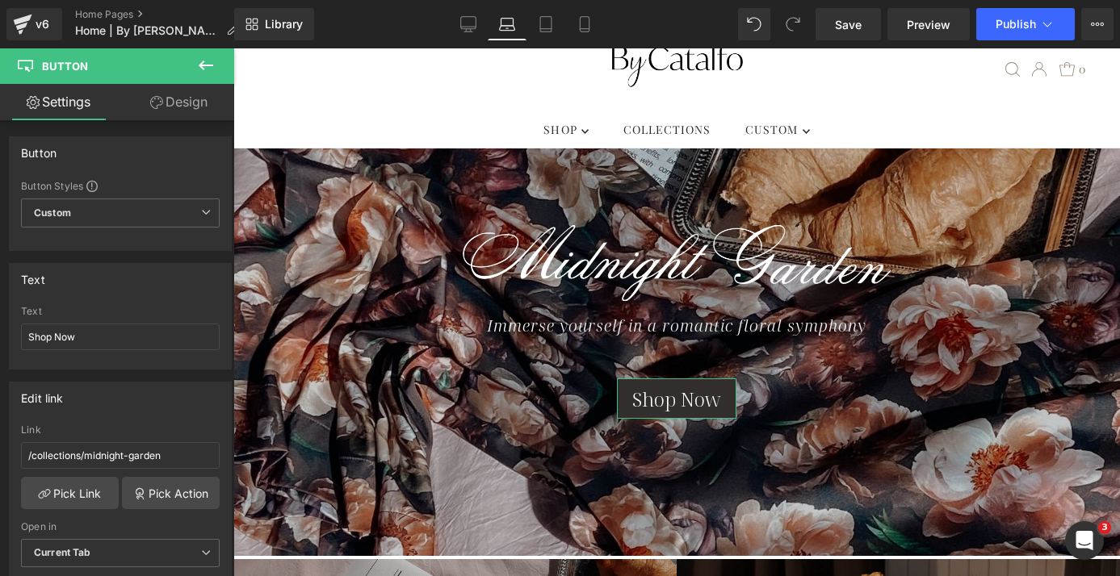
click at [179, 109] on link "Design" at bounding box center [178, 102] width 117 height 36
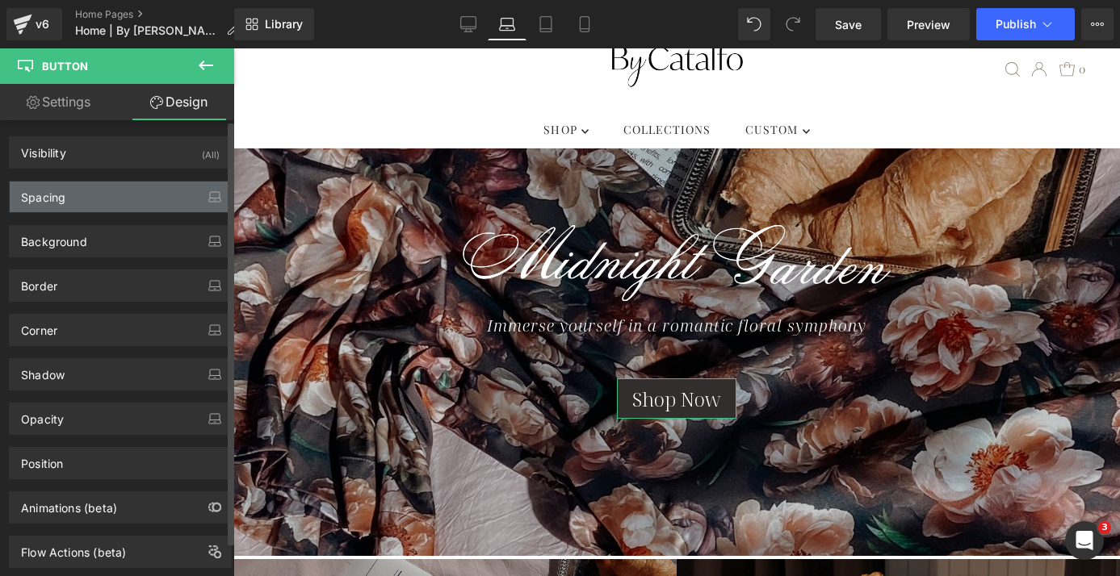
click at [157, 199] on div "Spacing" at bounding box center [120, 197] width 221 height 31
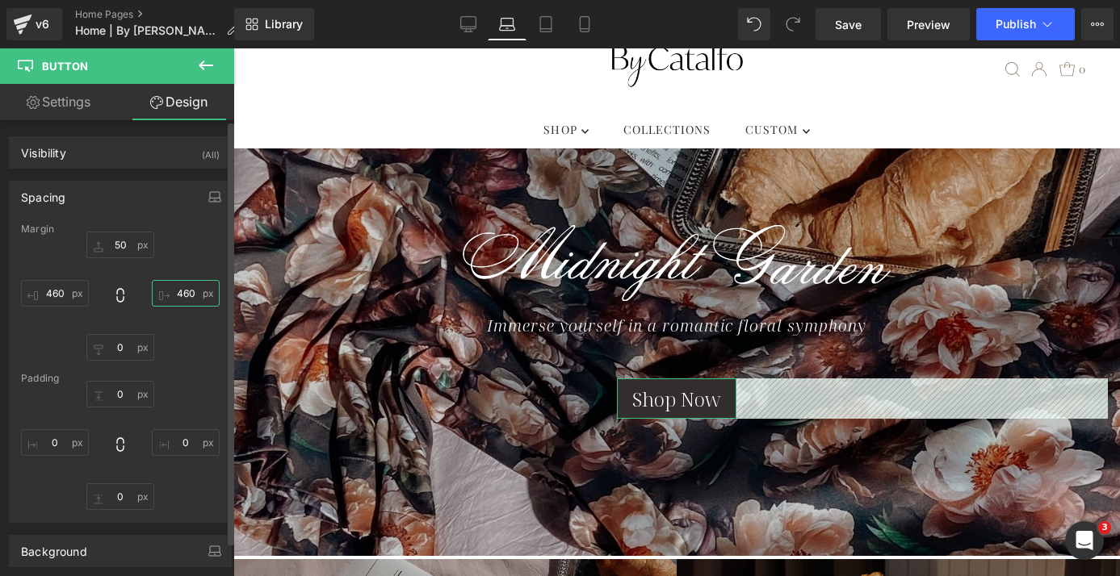
click at [180, 292] on input "460" at bounding box center [186, 293] width 68 height 27
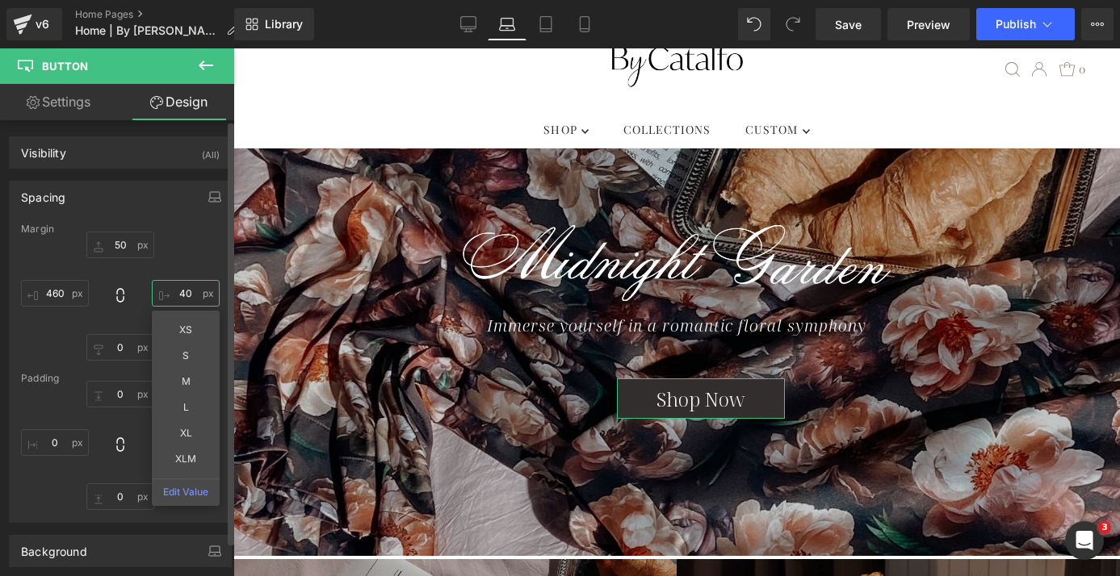
type input "4"
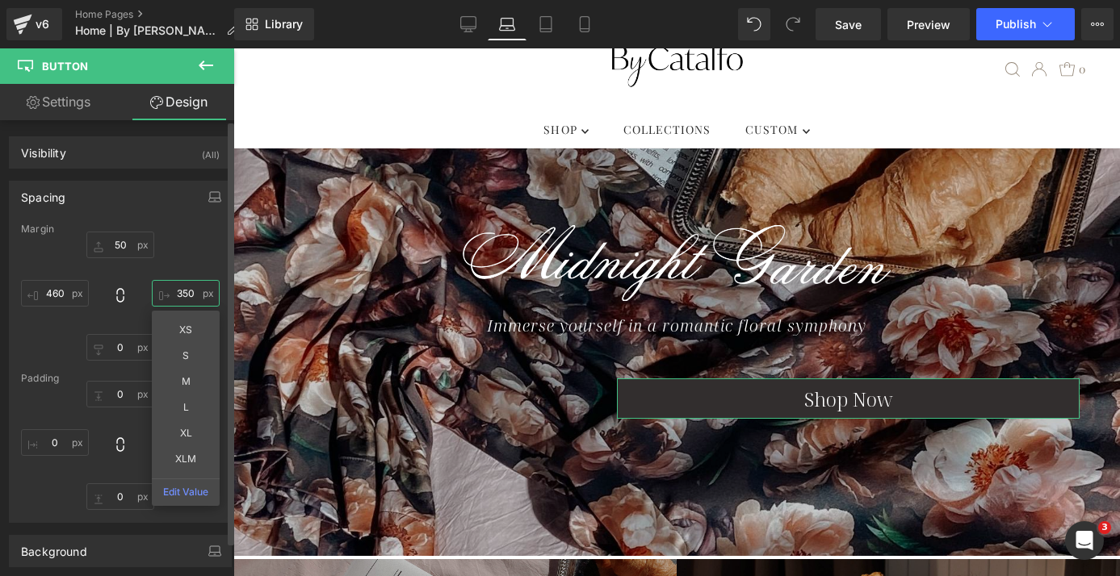
type input "350"
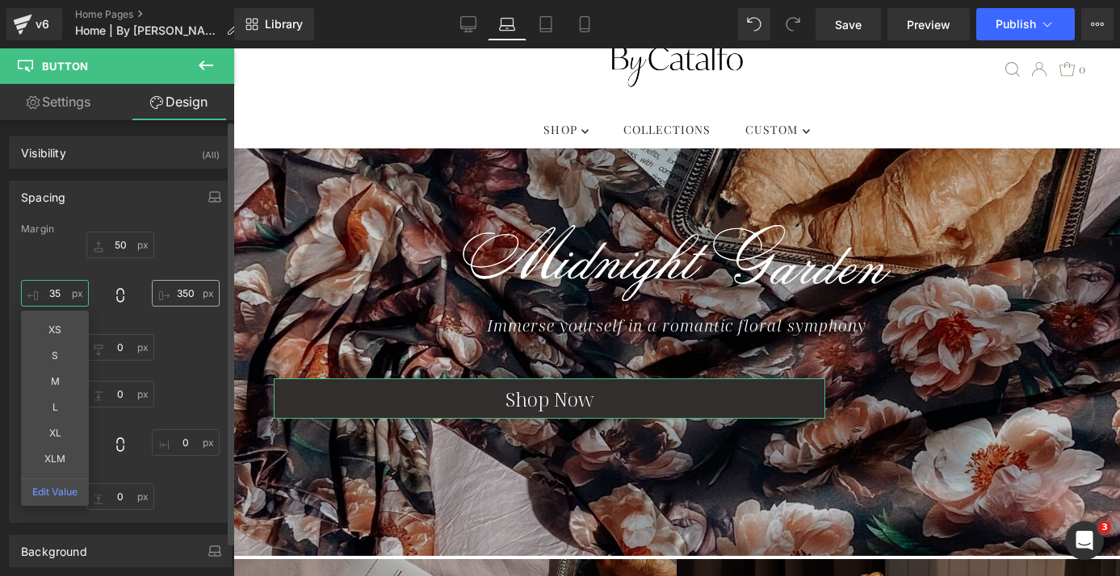
type input "3"
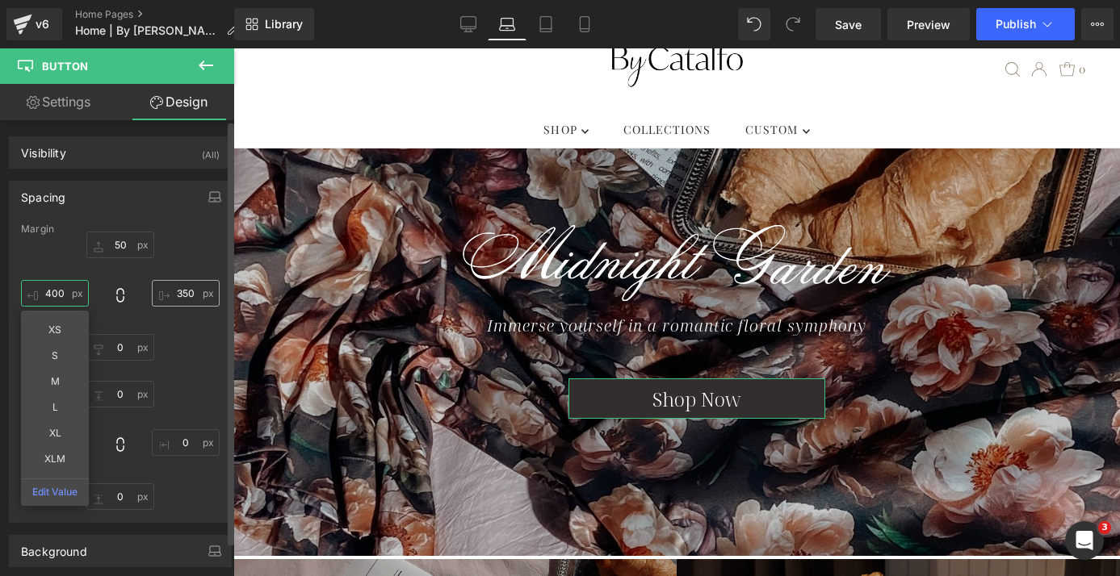
type input "400"
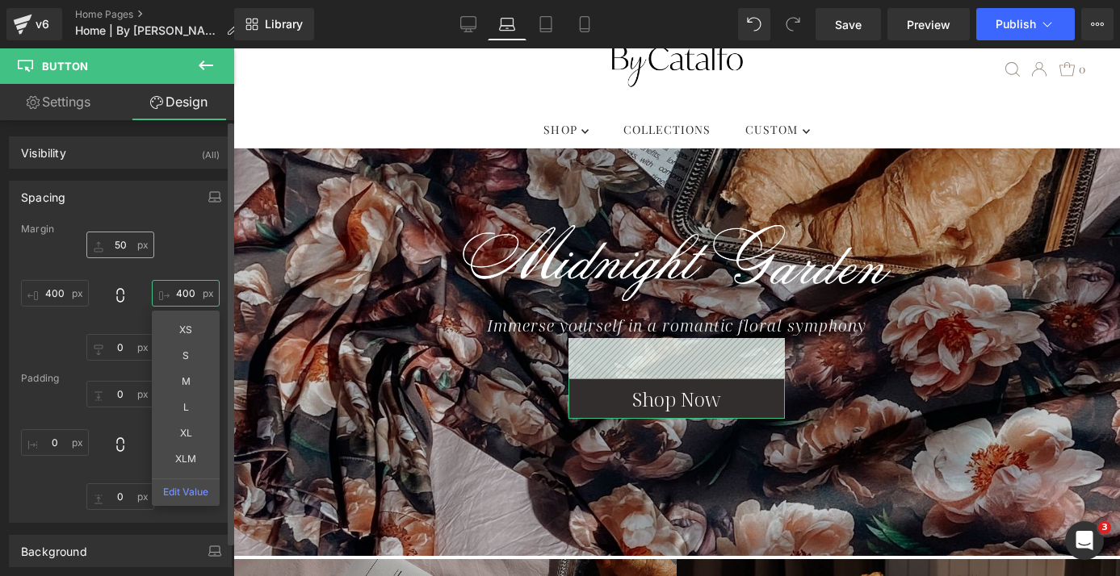
type input "400"
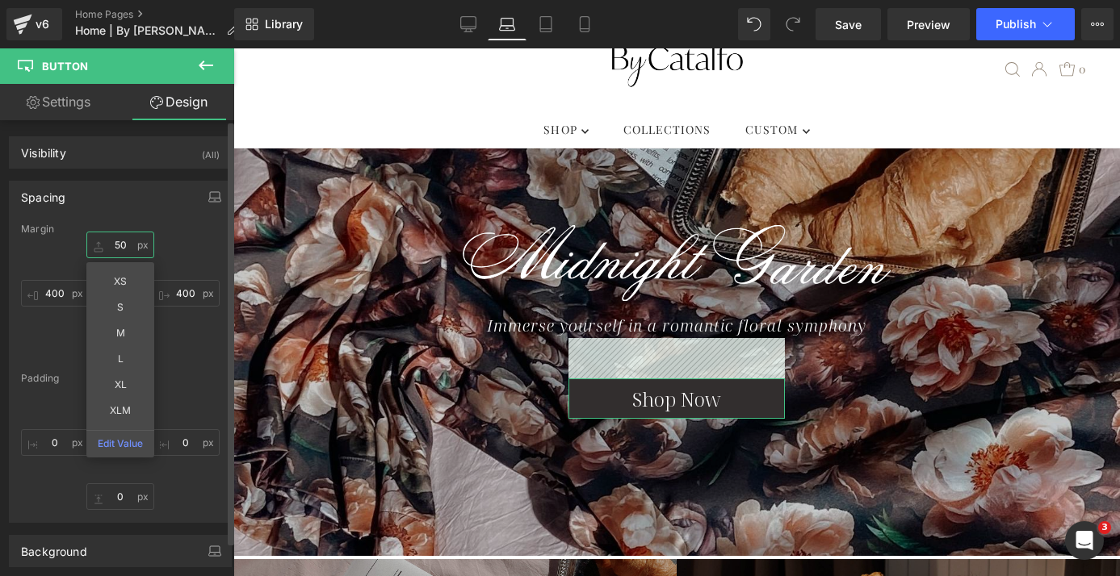
click at [122, 244] on input "50" at bounding box center [120, 245] width 68 height 27
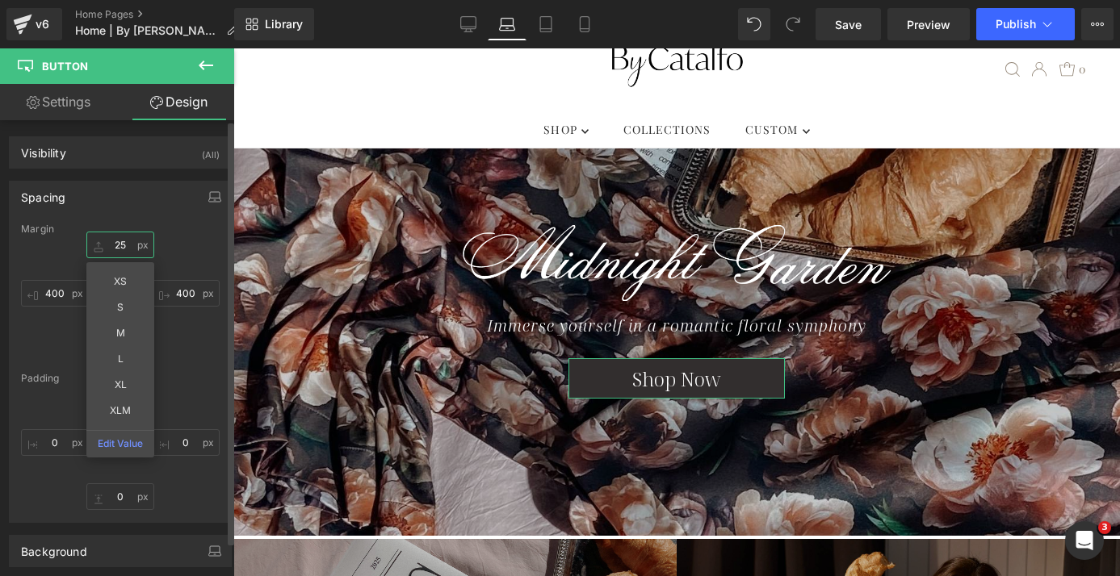
type input "2"
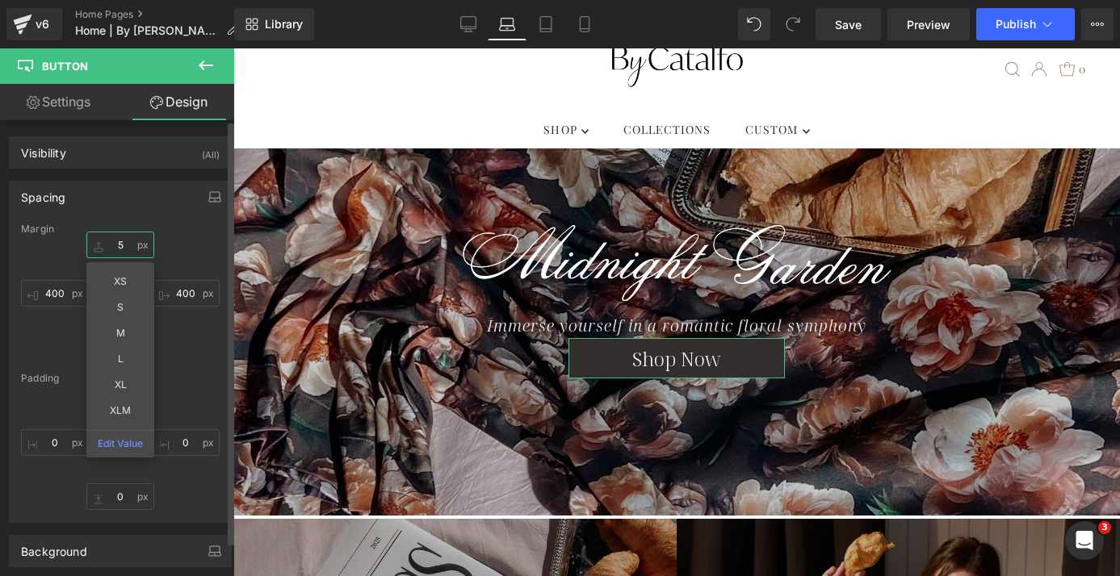
type input "50"
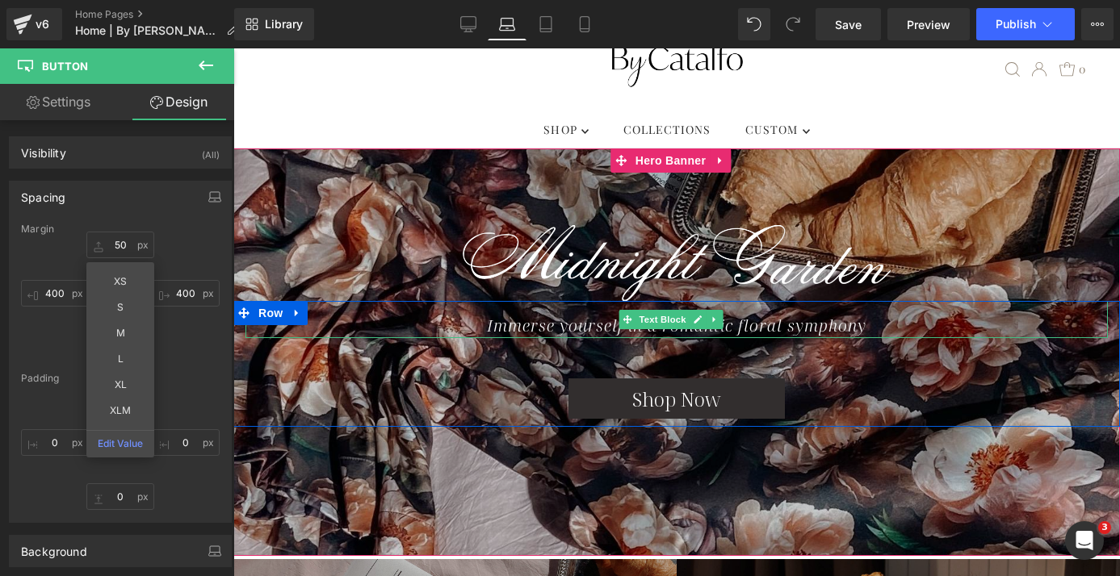
click at [521, 318] on icon "Immerse yourself in a romantic floral symphony" at bounding box center [676, 326] width 379 height 22
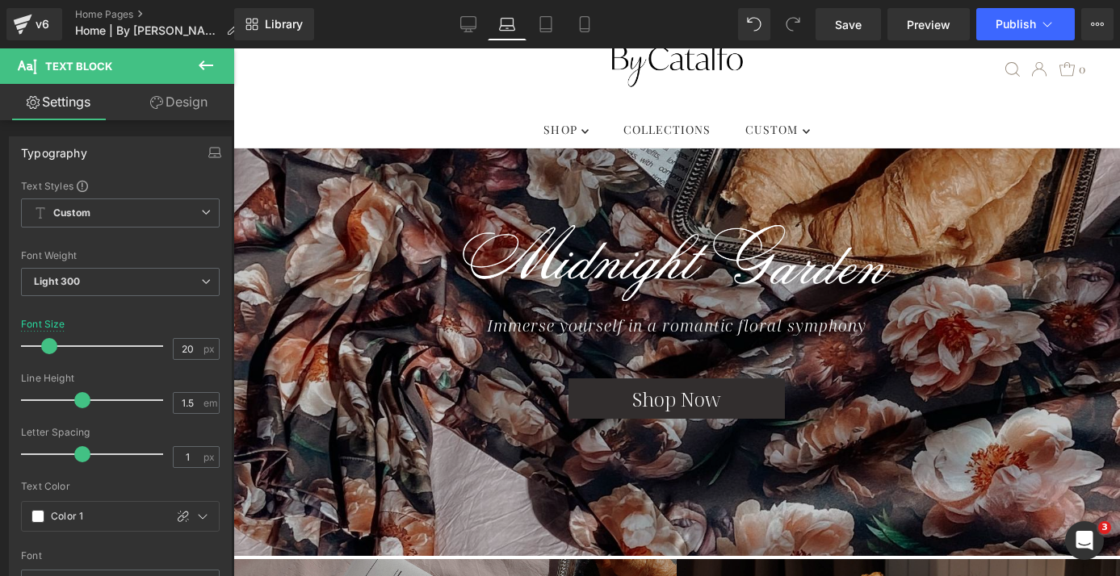
drag, startPoint x: 174, startPoint y: 111, endPoint x: 124, endPoint y: 178, distance: 83.6
click at [174, 111] on link "Design" at bounding box center [178, 102] width 117 height 36
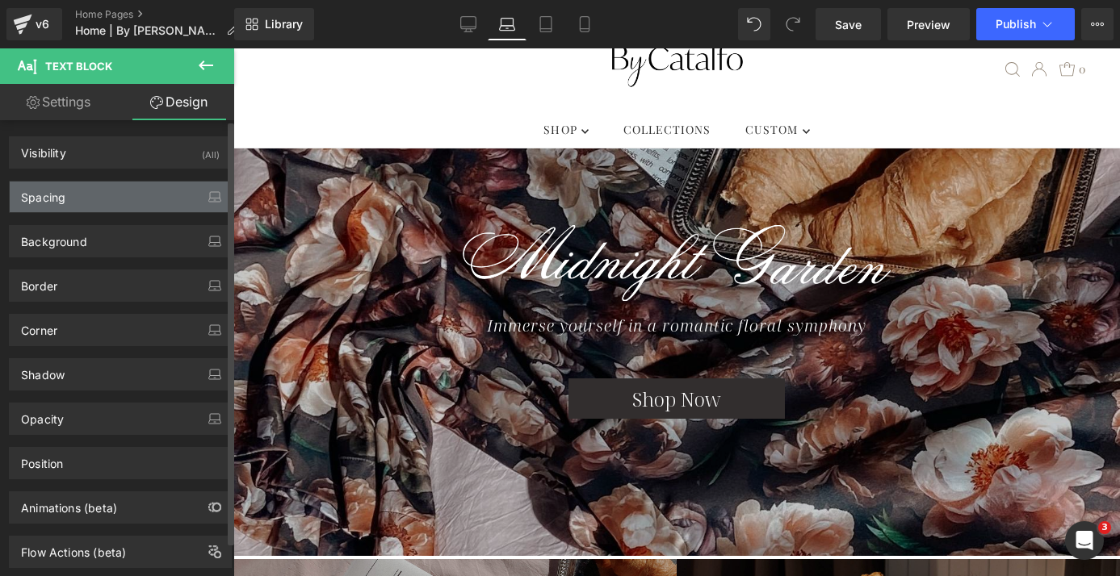
type input "0"
type input "16"
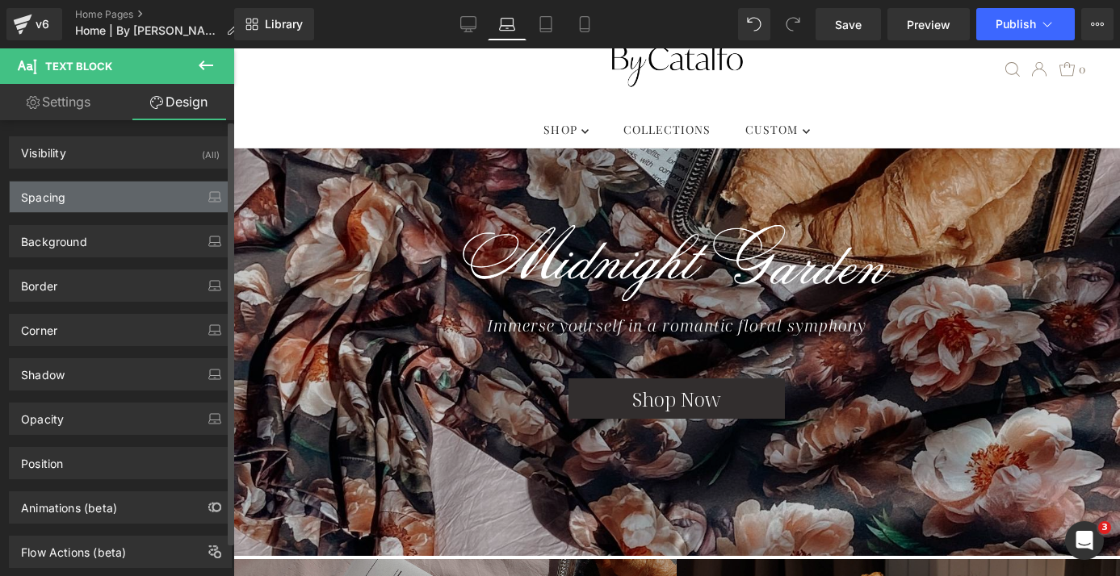
type input "0"
click at [121, 198] on div "Spacing" at bounding box center [120, 197] width 221 height 31
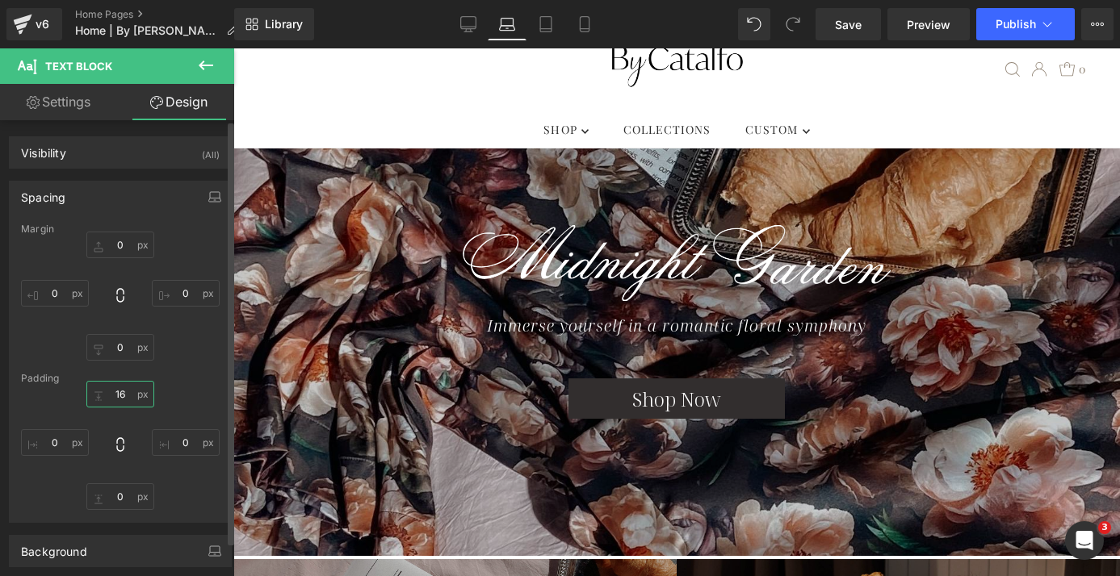
click at [119, 396] on input "16" at bounding box center [120, 394] width 68 height 27
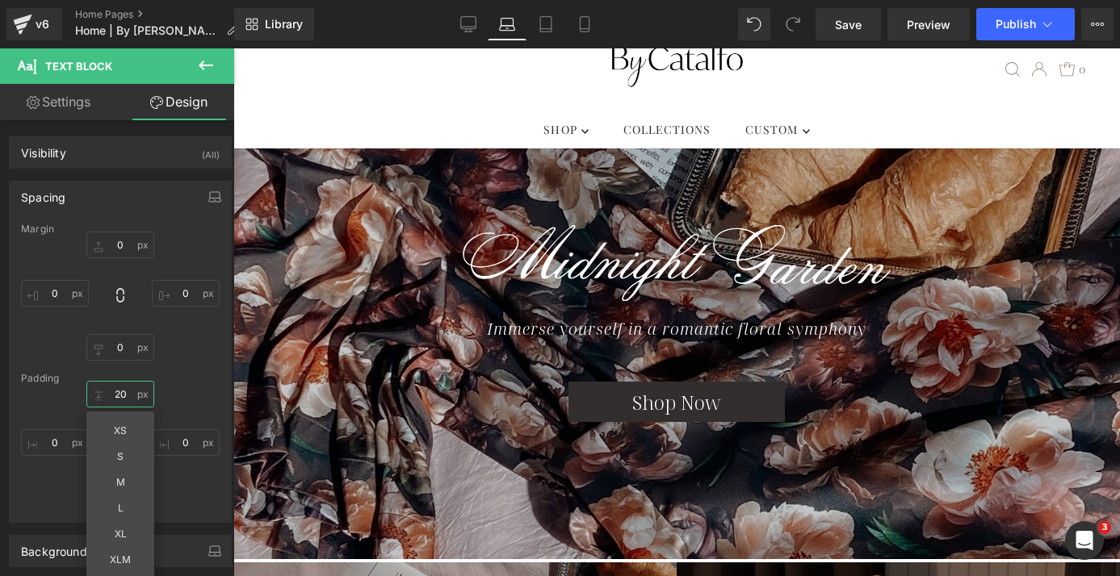
type input "20"
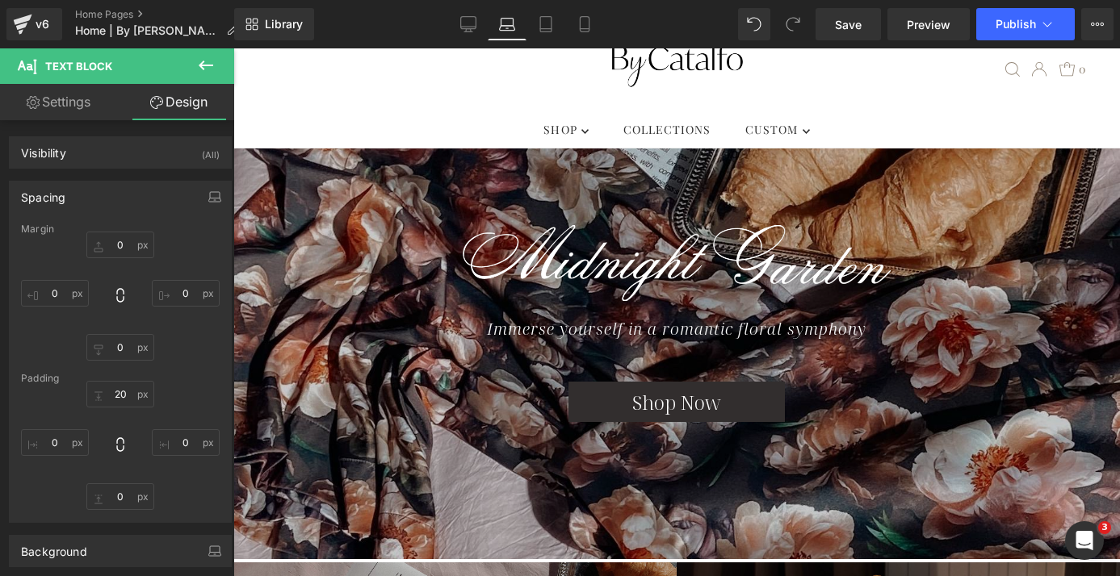
click at [549, 513] on div "Rendering Content" at bounding box center [559, 513] width 99 height 18
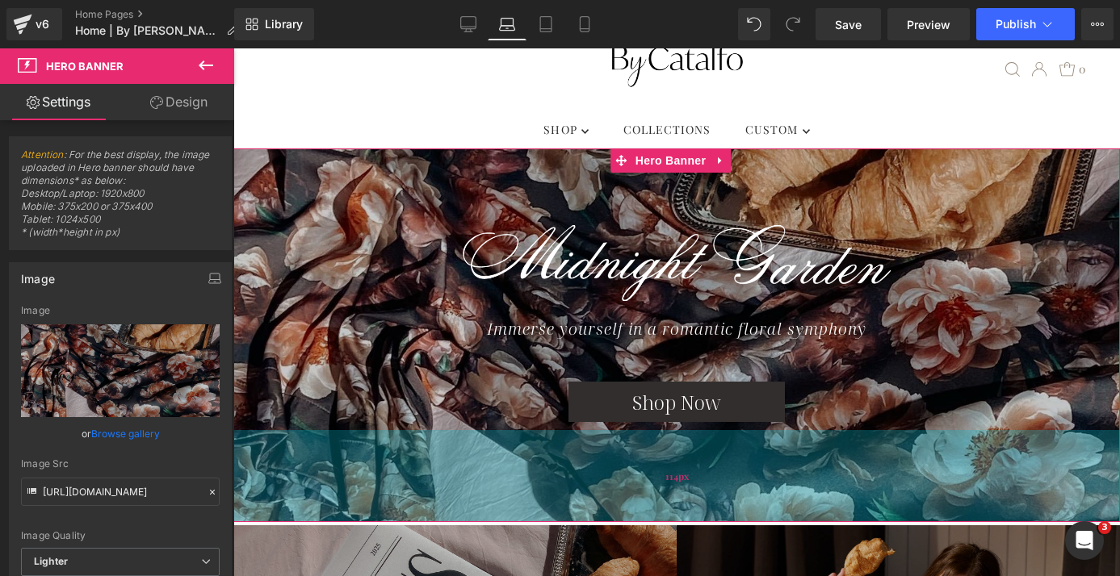
drag, startPoint x: 535, startPoint y: 472, endPoint x: 535, endPoint y: 437, distance: 35.5
click at [535, 437] on div "114px" at bounding box center [676, 476] width 886 height 92
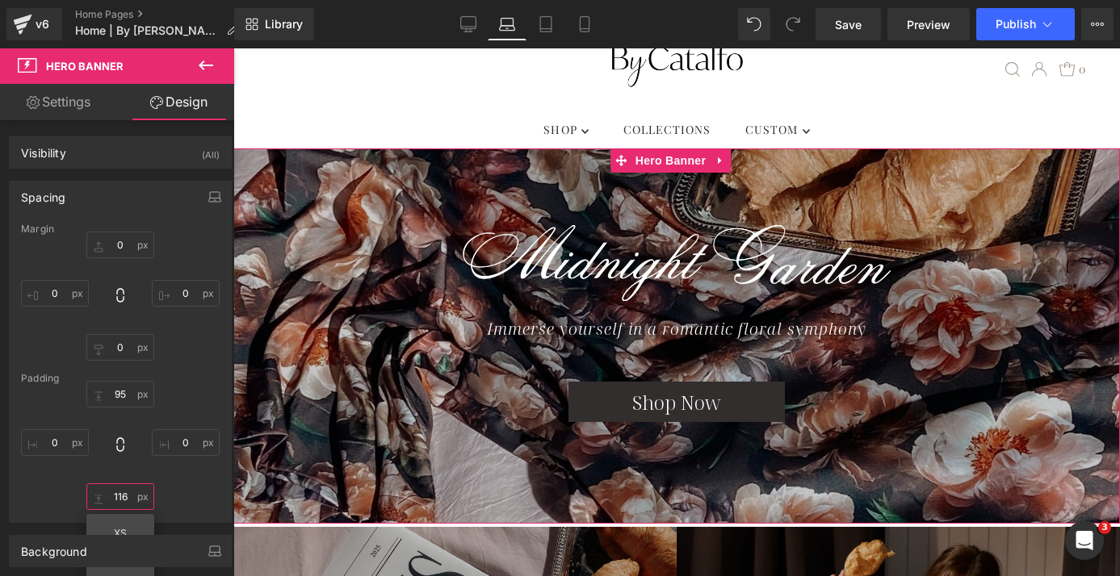
click at [115, 500] on input "116" at bounding box center [120, 497] width 68 height 27
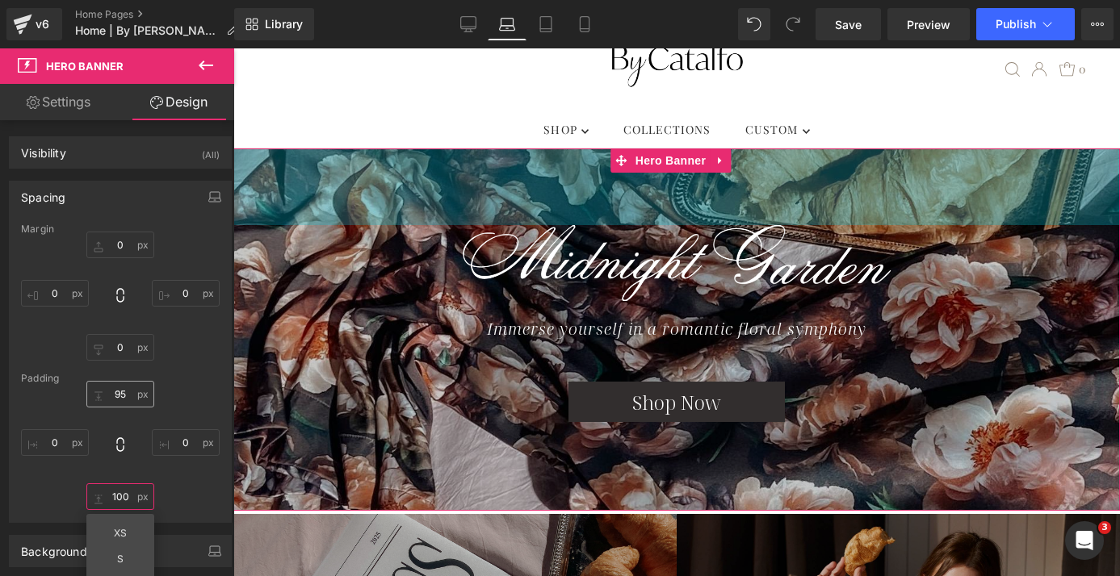
type input "100"
click at [126, 391] on input "95" at bounding box center [120, 394] width 68 height 27
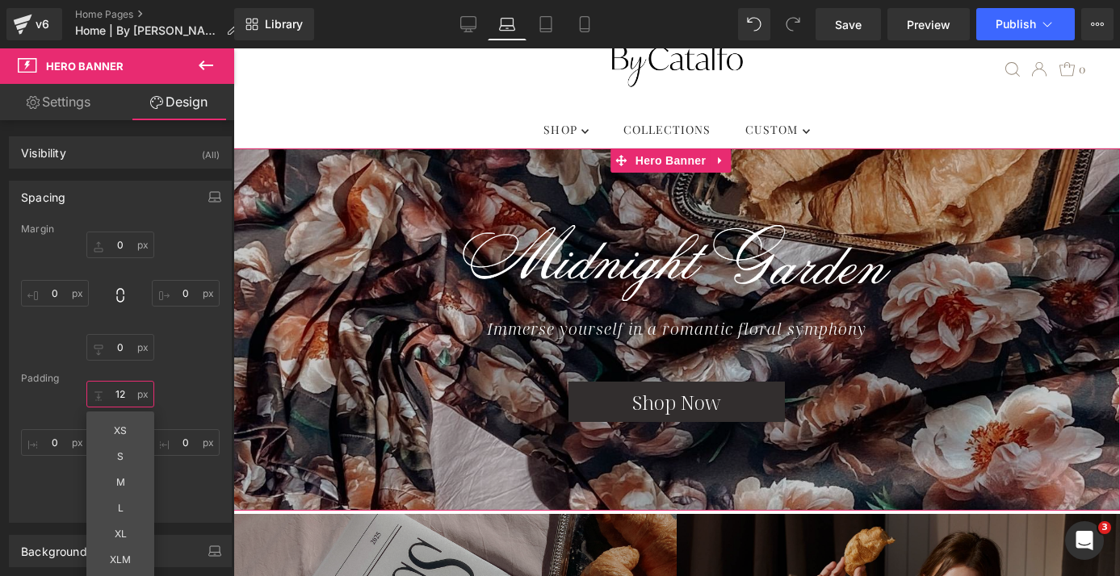
type input "120"
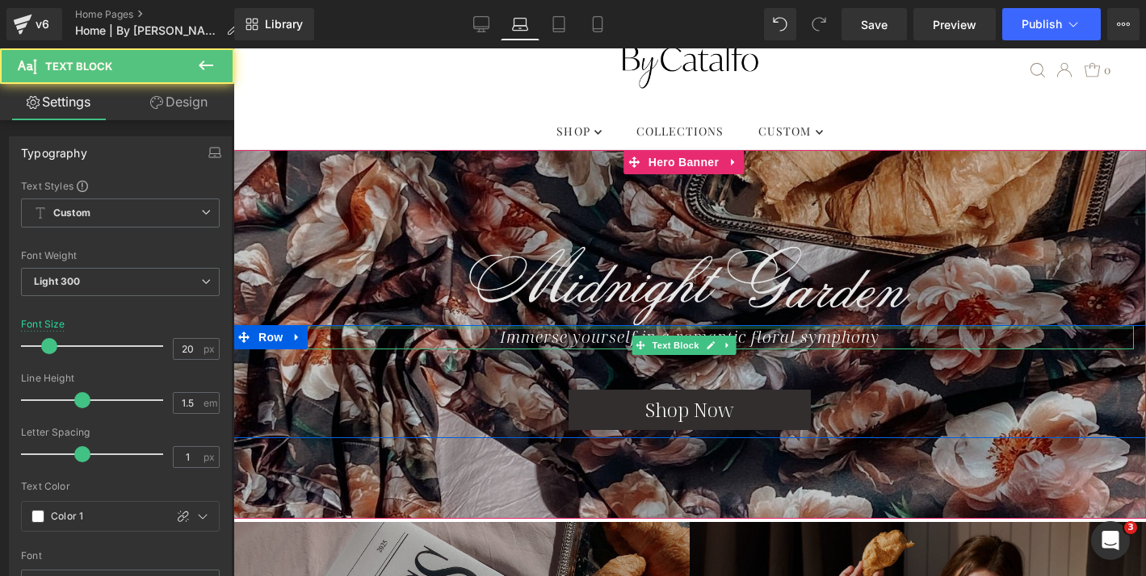
drag, startPoint x: 704, startPoint y: 328, endPoint x: 704, endPoint y: 306, distance: 21.8
click at [704, 306] on span "Coming Soon... Text Block Image Row Immerse yourself in a romantic floral symph…" at bounding box center [689, 342] width 912 height 191
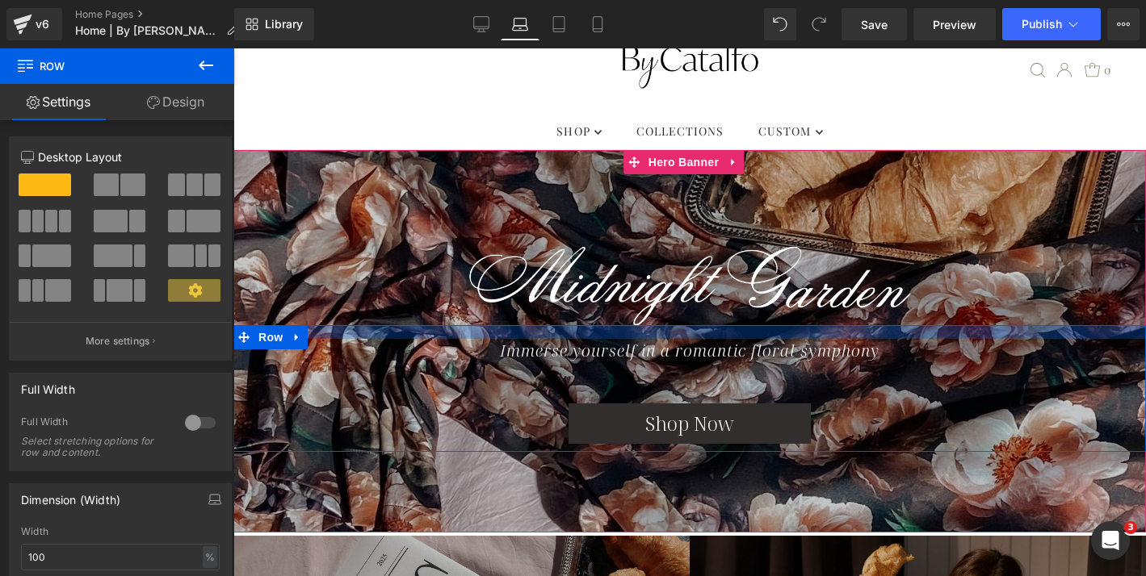
drag, startPoint x: 552, startPoint y: 326, endPoint x: 552, endPoint y: 340, distance: 13.7
click at [552, 340] on div "Immerse yourself in a romantic floral symphony Text Block Shop Now [GEOGRAPHIC_…" at bounding box center [689, 388] width 912 height 127
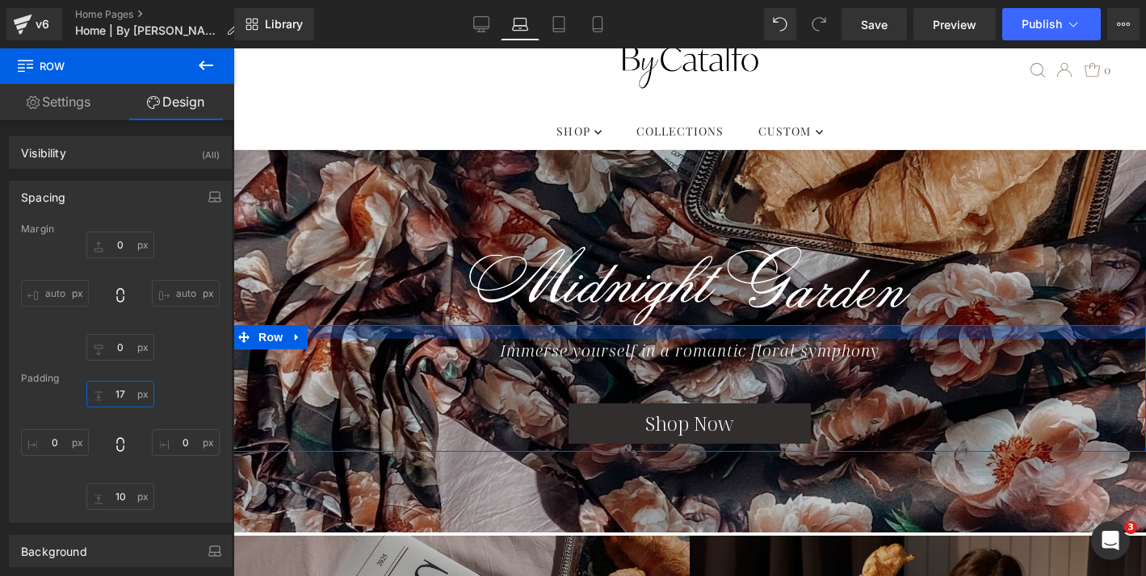
click at [121, 396] on input "17" at bounding box center [120, 394] width 68 height 27
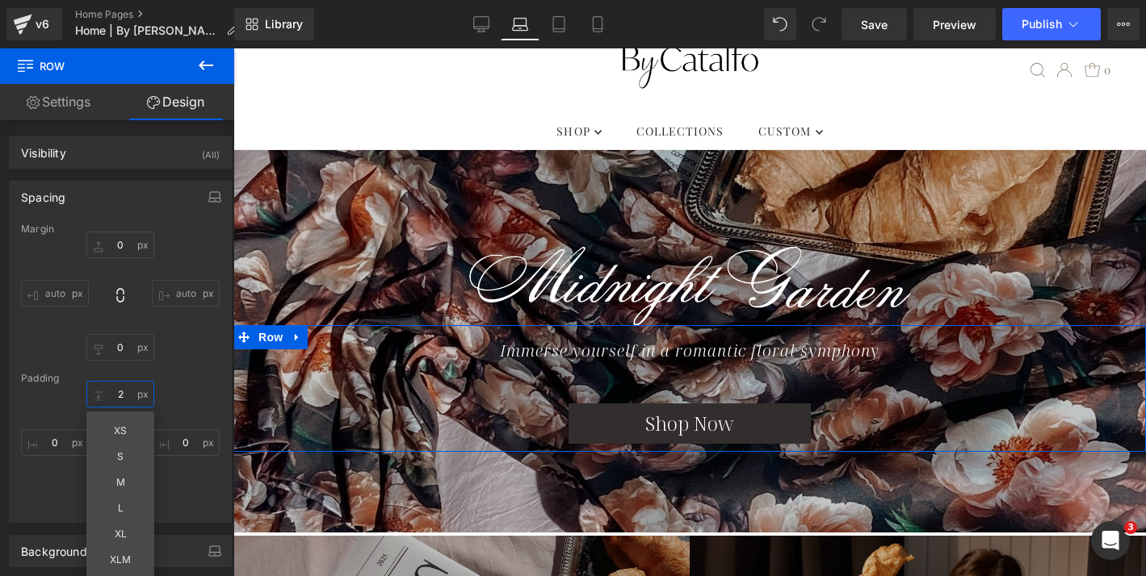
type input "20"
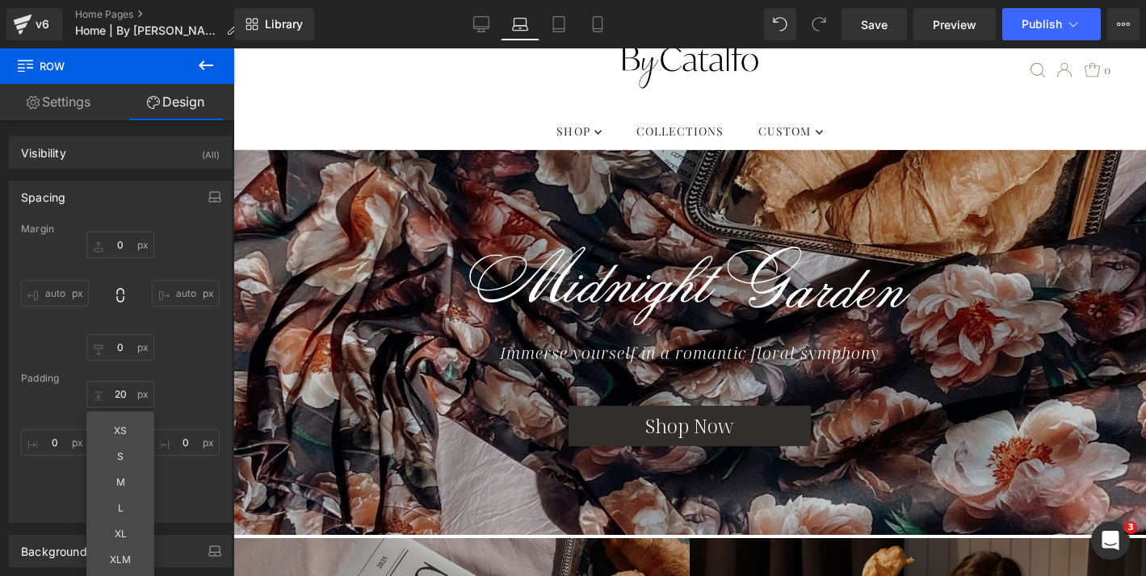
click at [342, 108] on div ".slideout__trigger-mobile-menu .testament--icon-theme-menu-bars:hover .hover-fi…" at bounding box center [689, 70] width 857 height 86
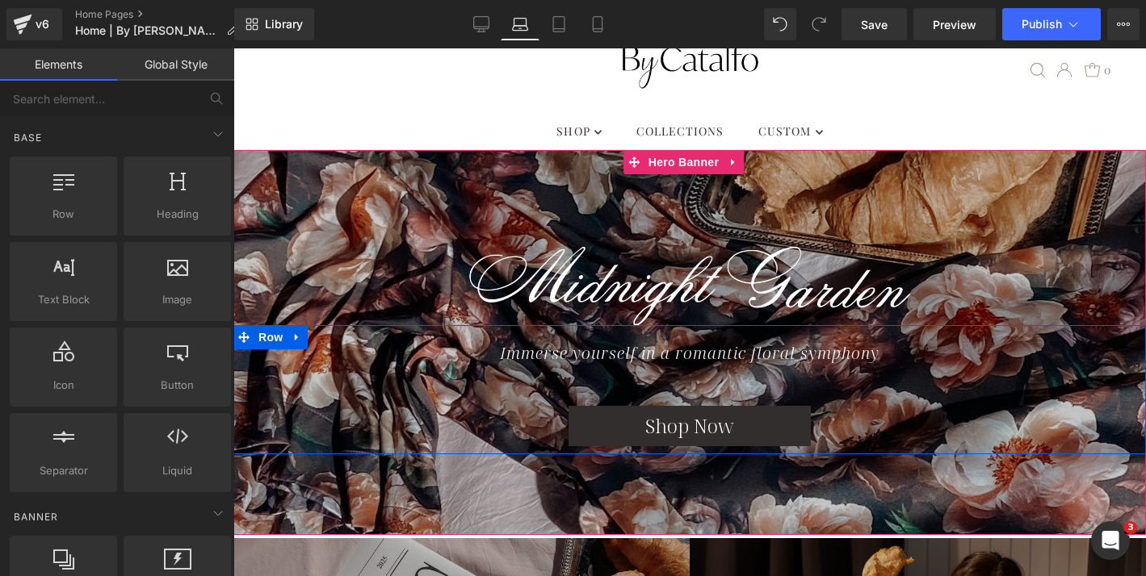
click at [640, 383] on div "Immerse yourself in a romantic floral symphony Text Block Shop Now Button" at bounding box center [689, 394] width 912 height 105
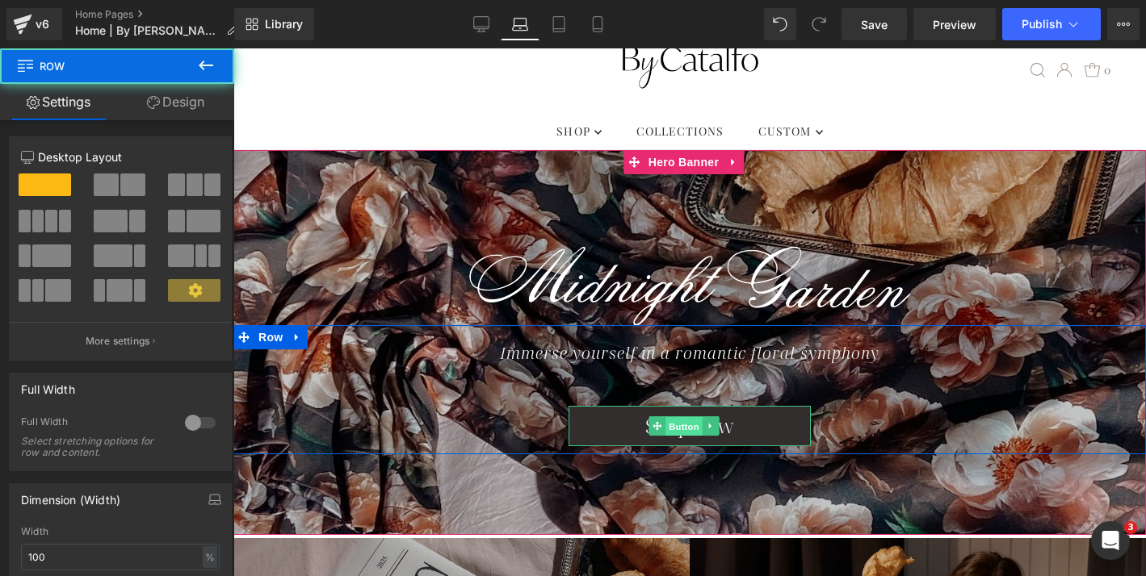
click at [677, 420] on span "Button" at bounding box center [683, 426] width 37 height 19
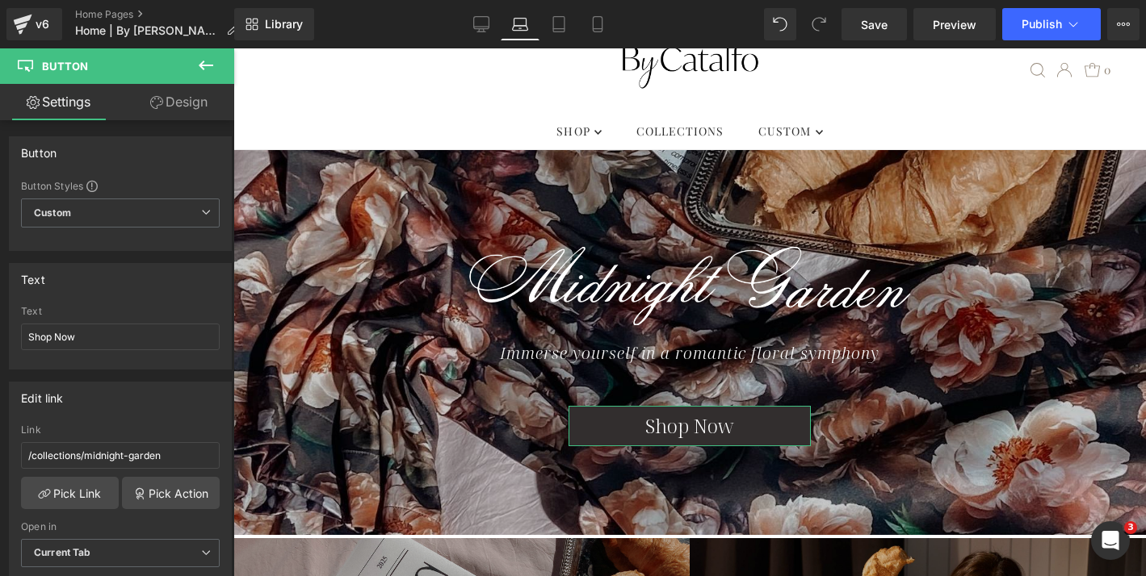
drag, startPoint x: 199, startPoint y: 104, endPoint x: 221, endPoint y: 149, distance: 49.5
click at [199, 104] on link "Design" at bounding box center [178, 102] width 117 height 36
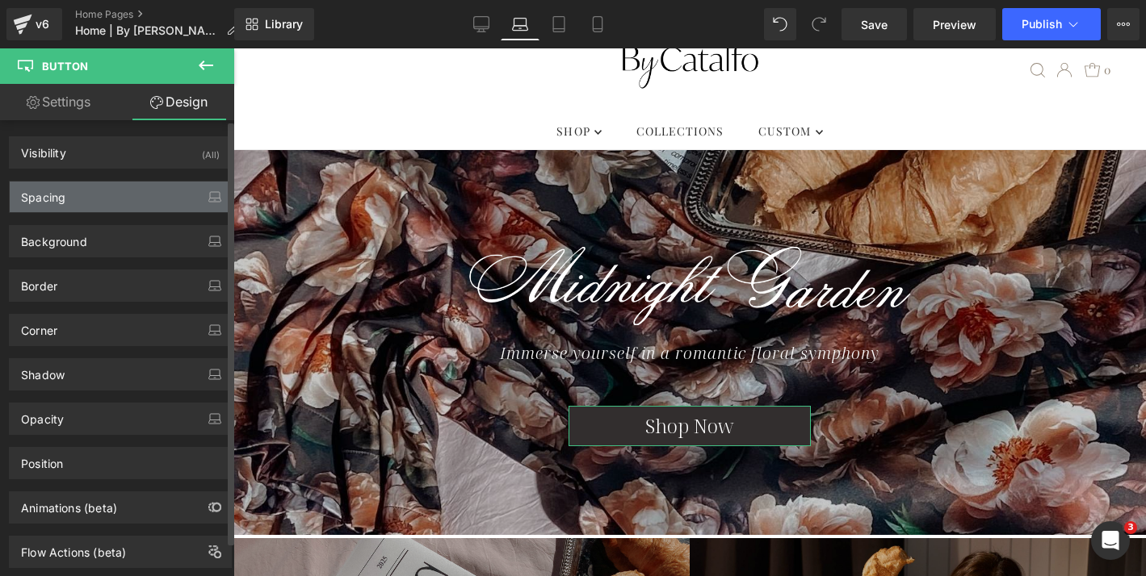
click at [124, 195] on div "Spacing" at bounding box center [120, 197] width 221 height 31
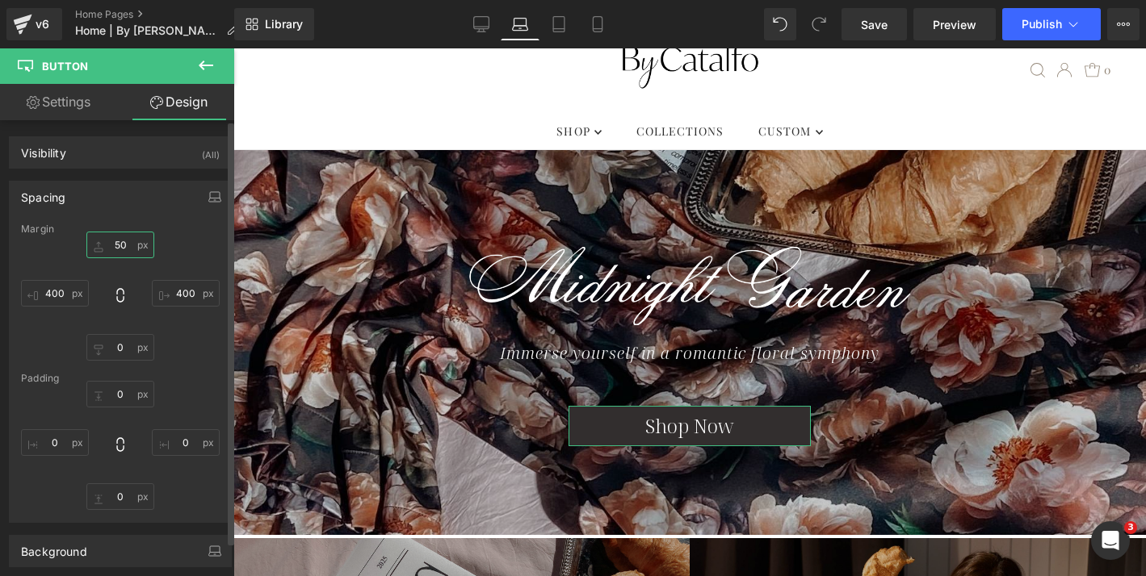
click at [115, 239] on input "50" at bounding box center [120, 245] width 68 height 27
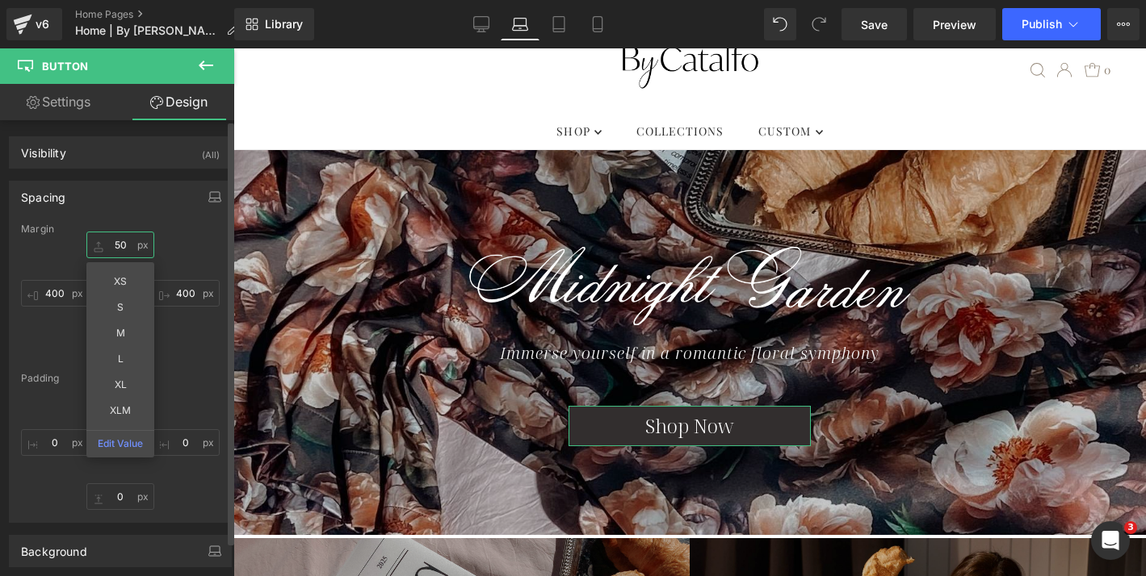
type input "30"
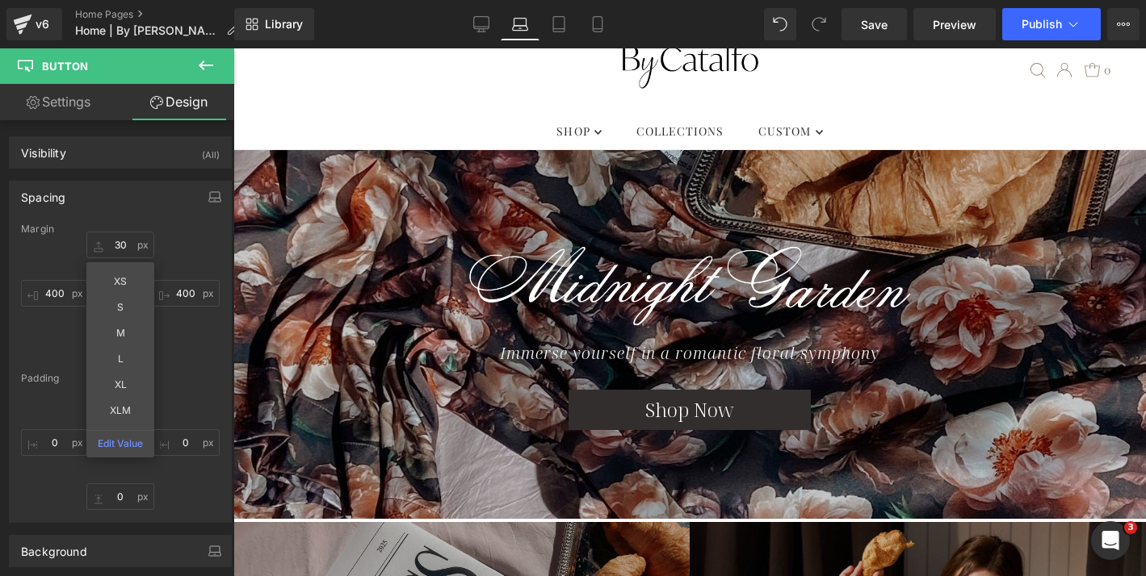
click at [411, 86] on div ".slideout__trigger-mobile-menu .testament--icon-theme-menu-bars:hover .hover-fi…" at bounding box center [689, 70] width 857 height 86
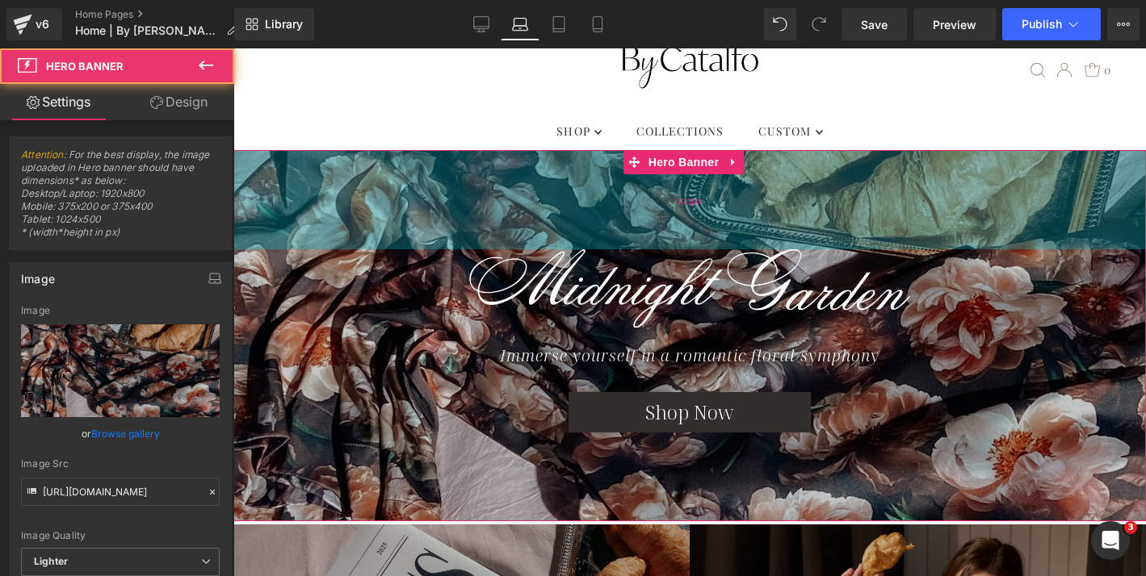
click at [497, 207] on div "123px" at bounding box center [689, 199] width 912 height 99
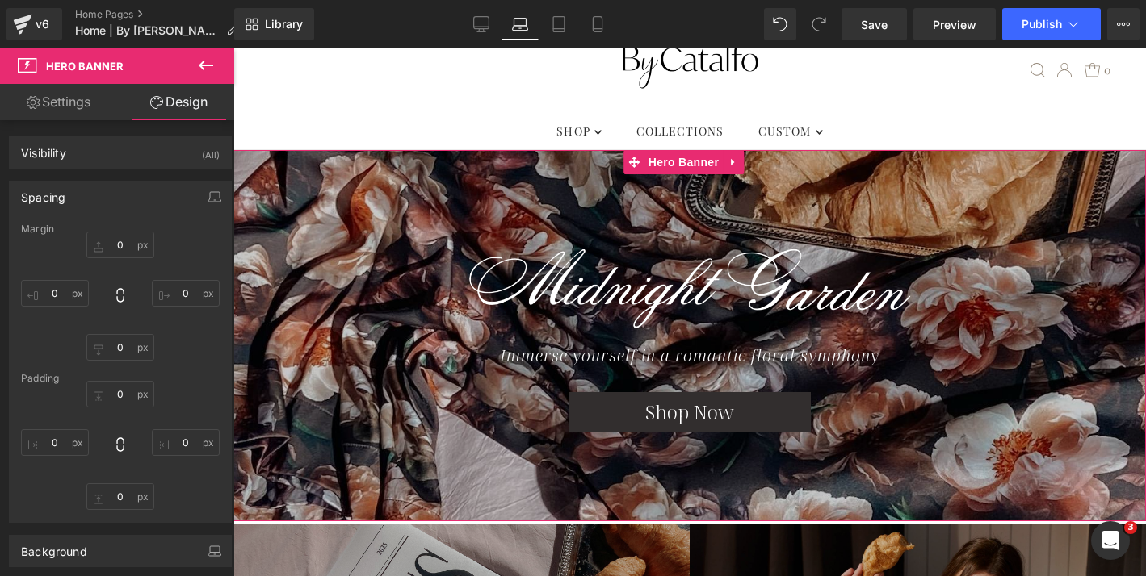
type input "0"
type input "123"
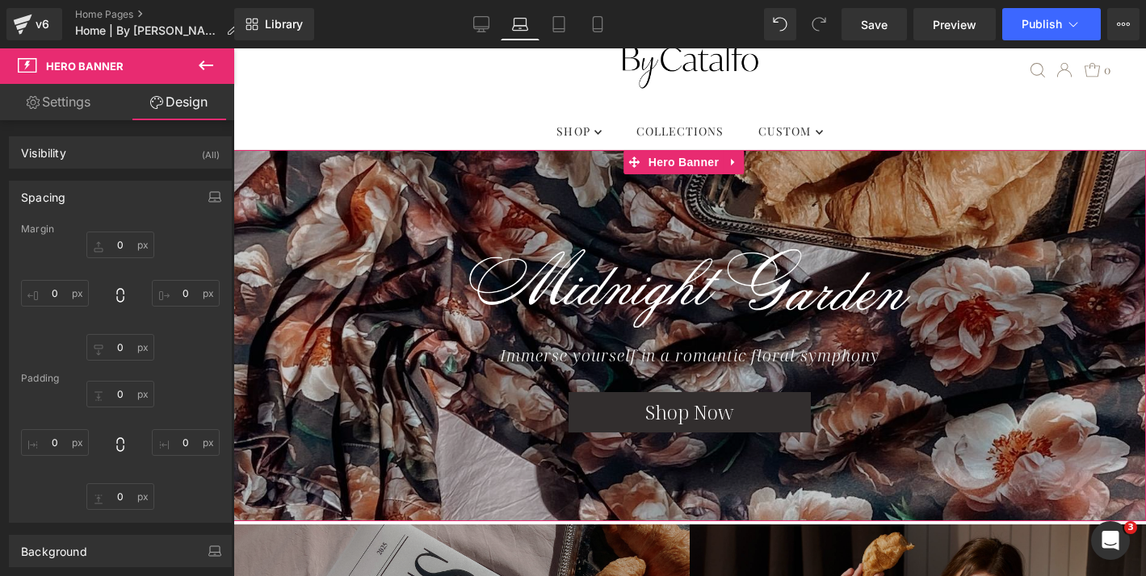
type input "0"
type input "100"
type input "0"
click at [119, 395] on input "123" at bounding box center [120, 394] width 68 height 27
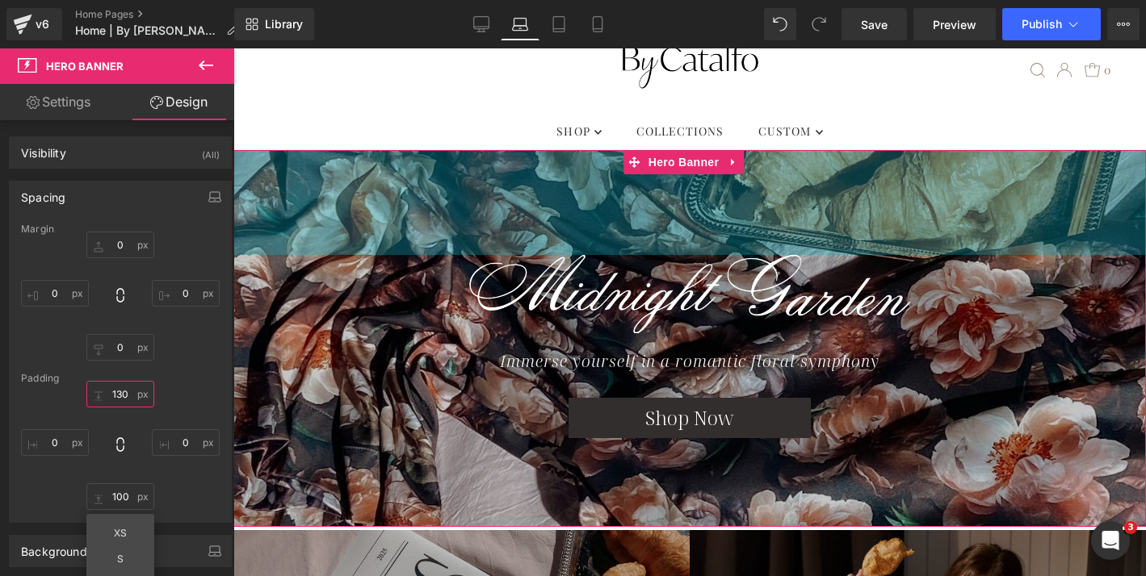
click at [121, 393] on input "130" at bounding box center [120, 394] width 68 height 27
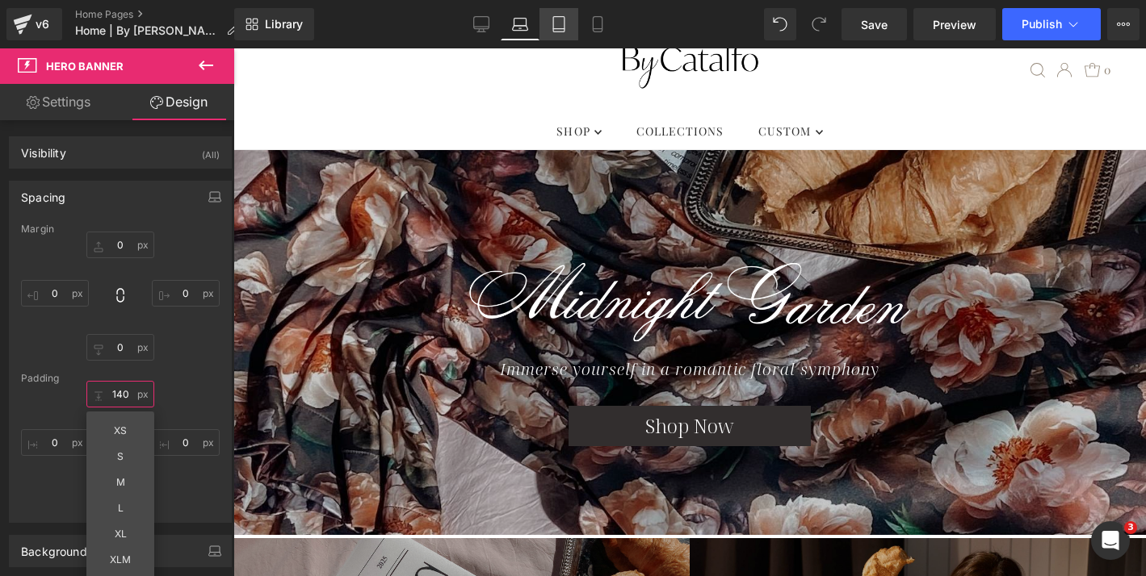
type input "140"
click at [557, 27] on icon at bounding box center [559, 24] width 16 height 16
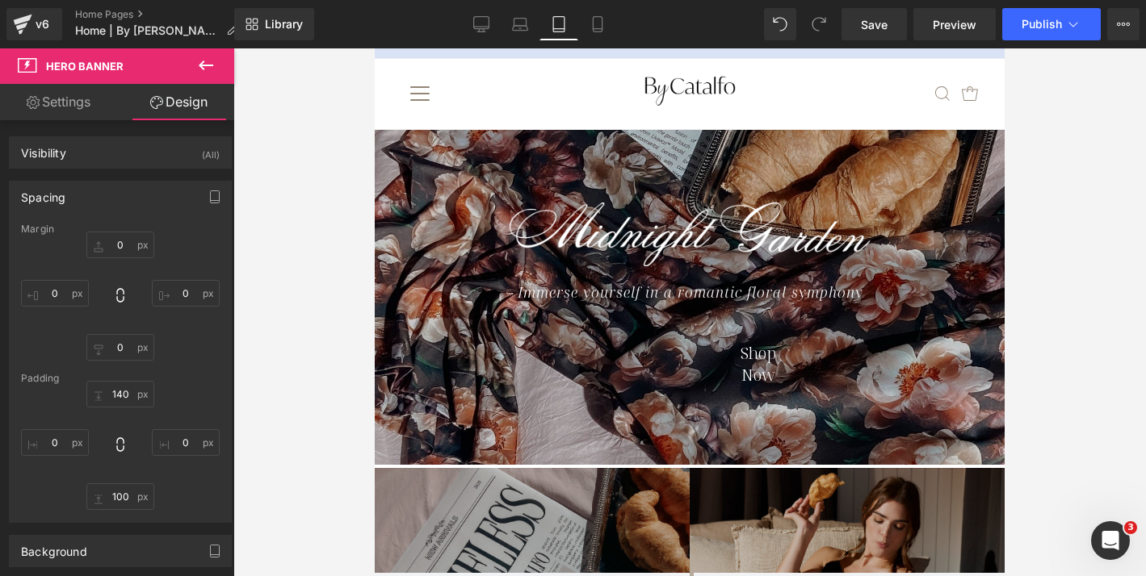
type input "0"
type input "90"
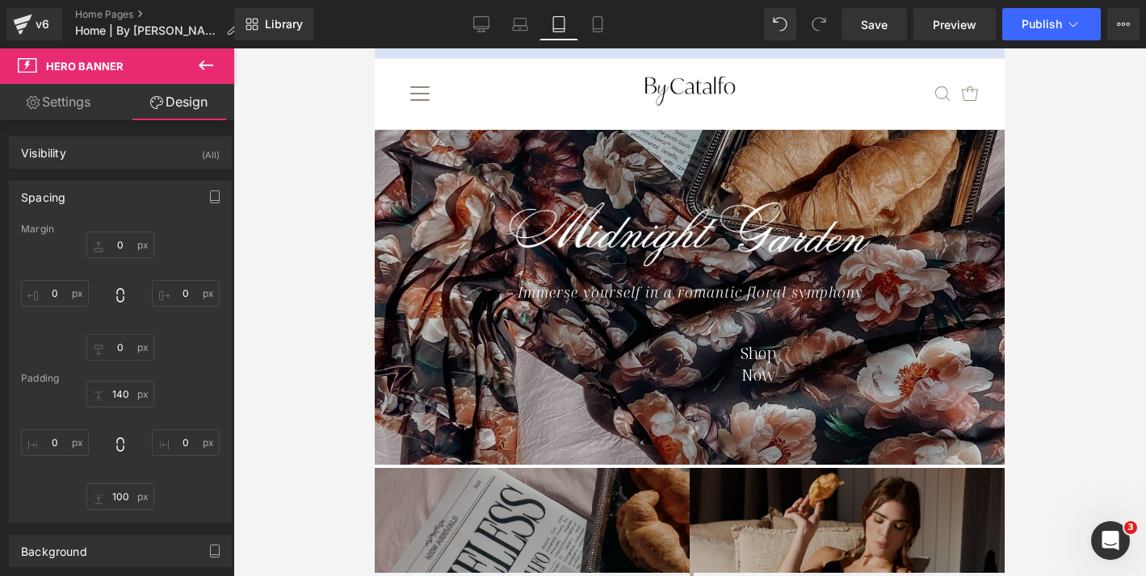
type input "0"
type input "90"
type input "0"
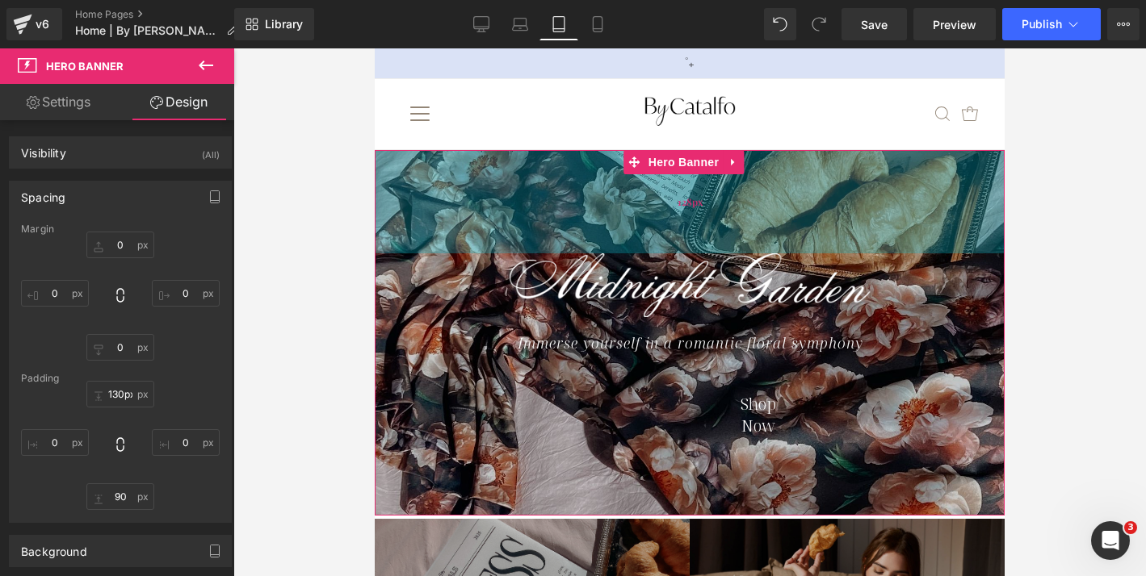
type input "131px"
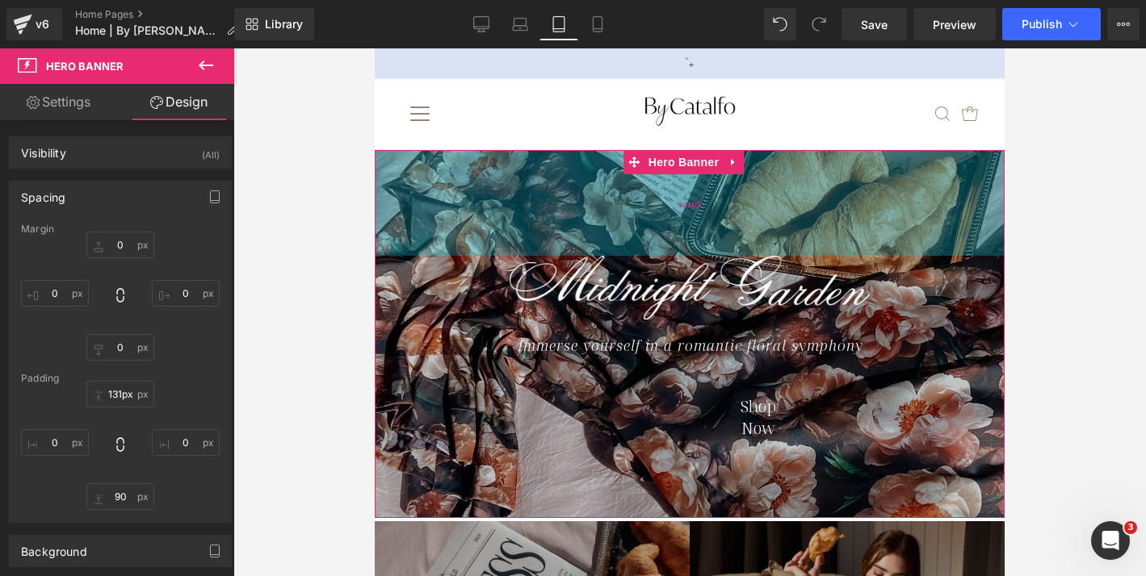
drag, startPoint x: 526, startPoint y: 195, endPoint x: 526, endPoint y: 228, distance: 33.1
click at [526, 228] on div "131px" at bounding box center [690, 203] width 630 height 106
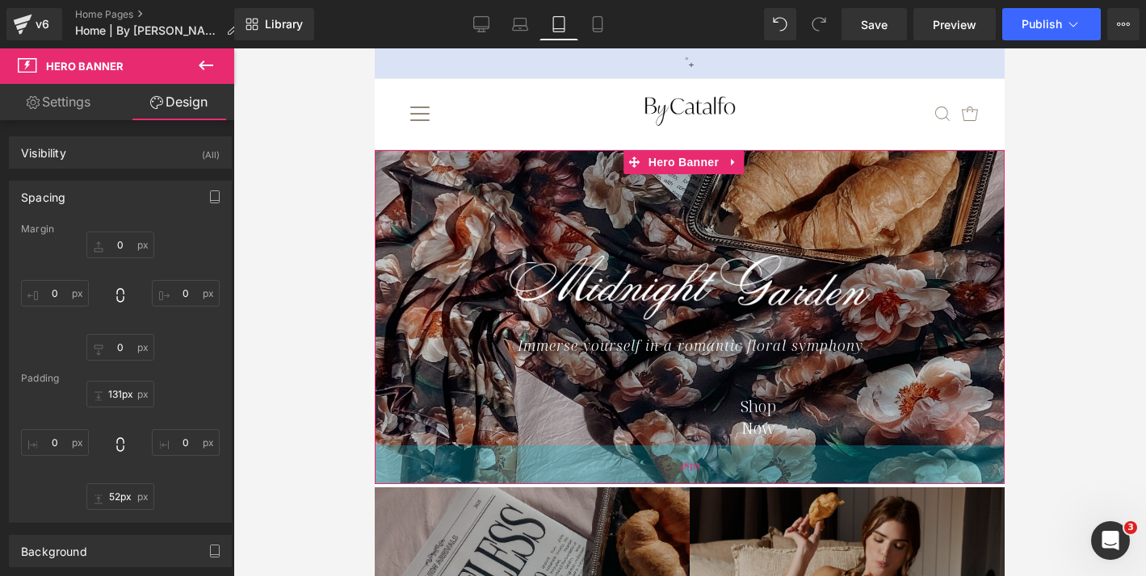
type input "55px"
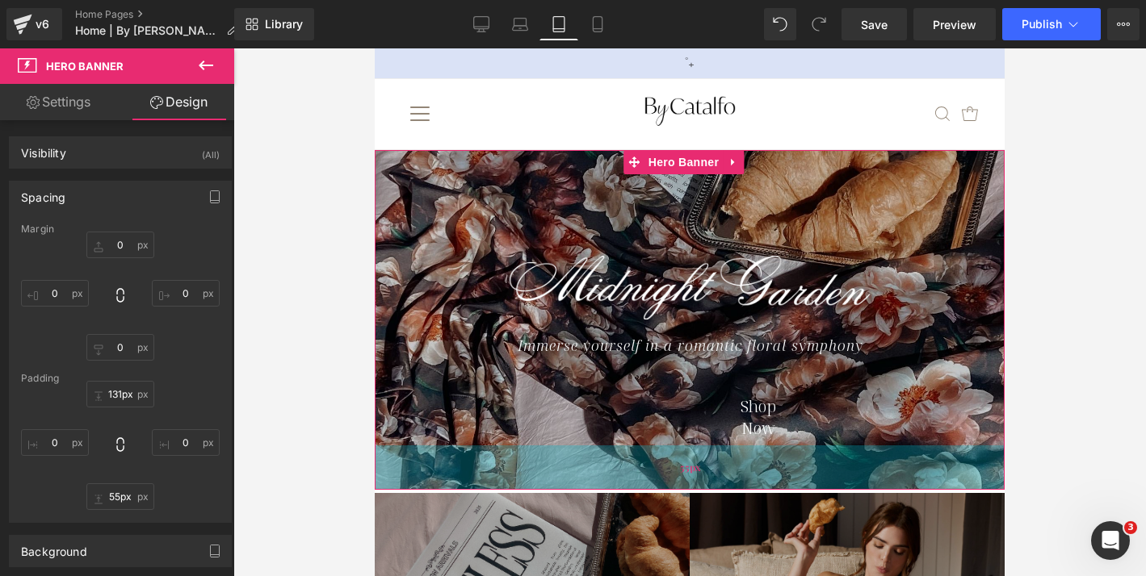
drag, startPoint x: 584, startPoint y: 480, endPoint x: 585, endPoint y: 452, distance: 28.3
click at [585, 452] on div "55px" at bounding box center [690, 468] width 630 height 44
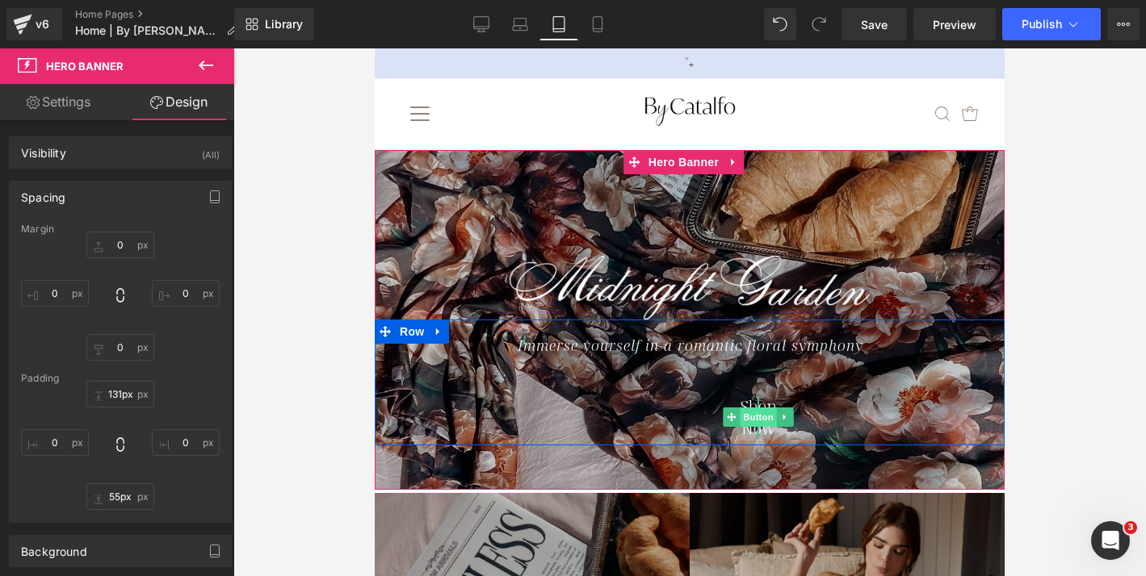
click at [757, 413] on span "Button" at bounding box center [758, 417] width 37 height 19
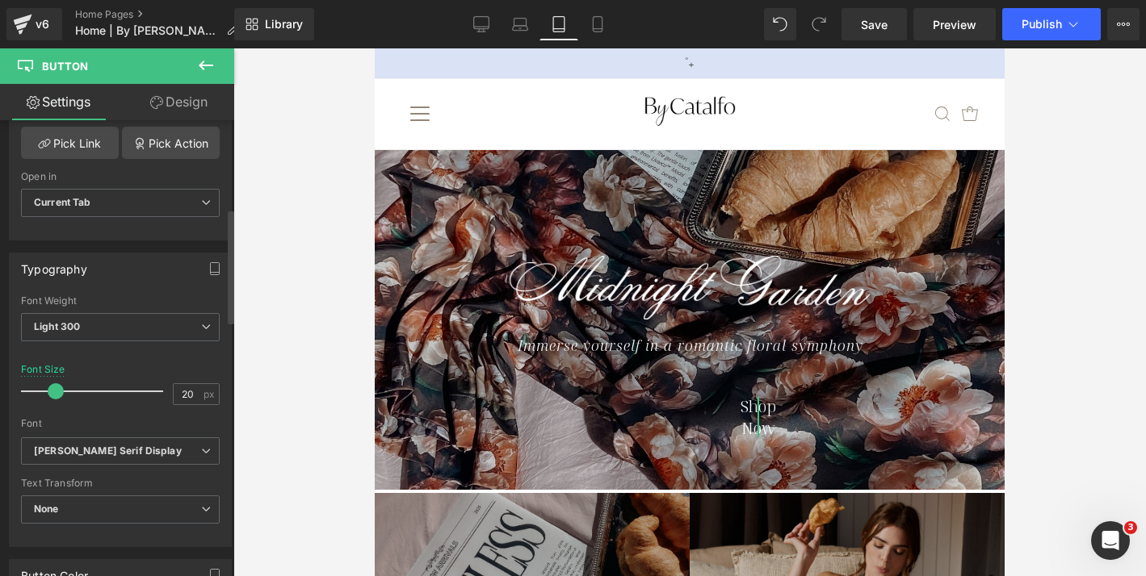
scroll to position [112, 0]
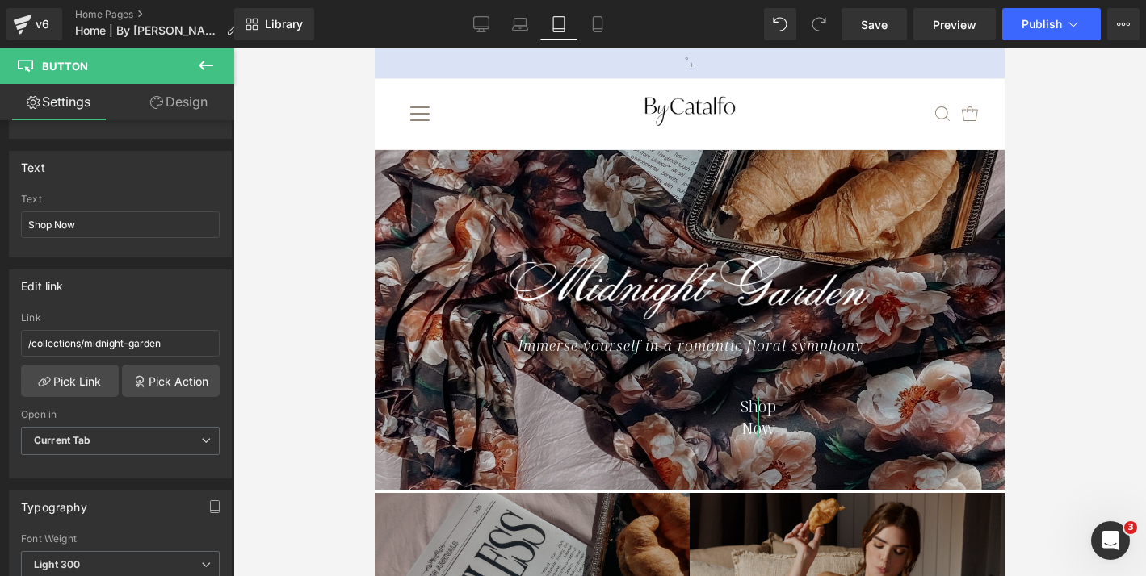
click at [166, 102] on link "Design" at bounding box center [178, 102] width 117 height 36
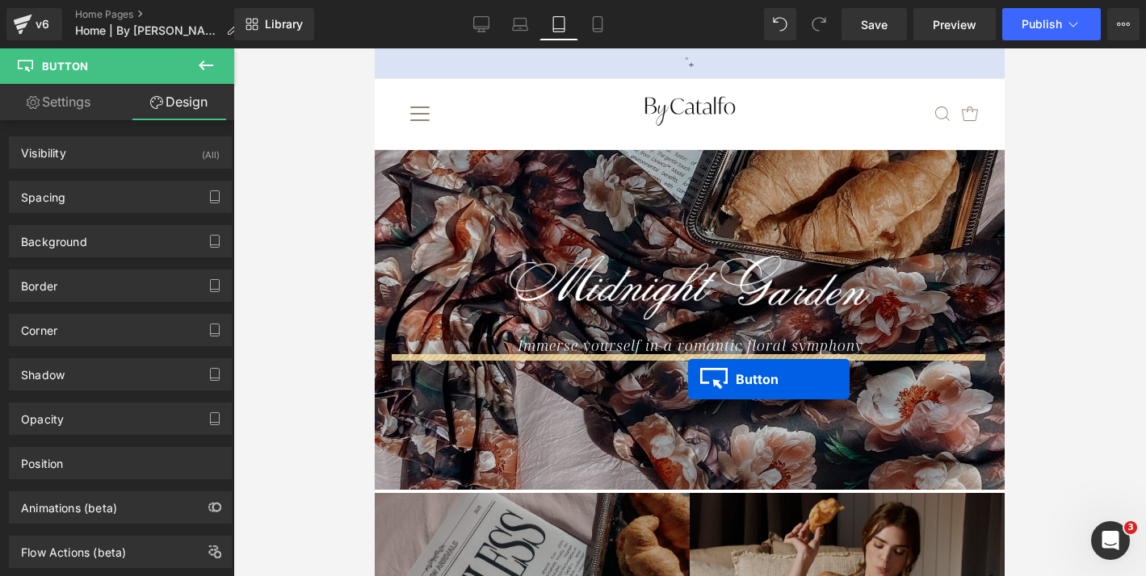
drag, startPoint x: 730, startPoint y: 417, endPoint x: 688, endPoint y: 379, distance: 56.6
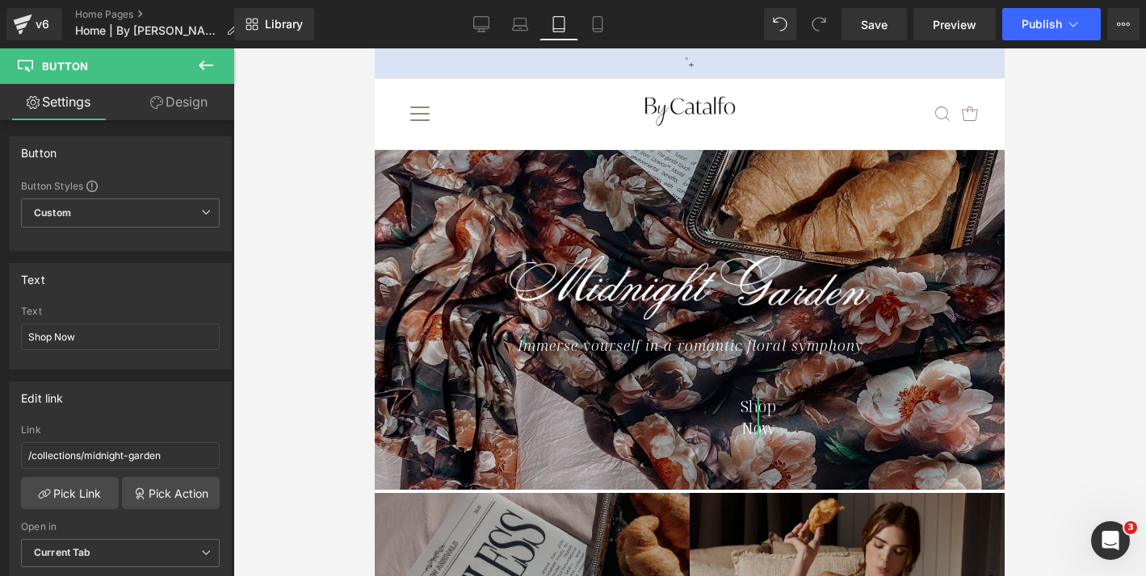
click at [172, 103] on link "Design" at bounding box center [178, 102] width 117 height 36
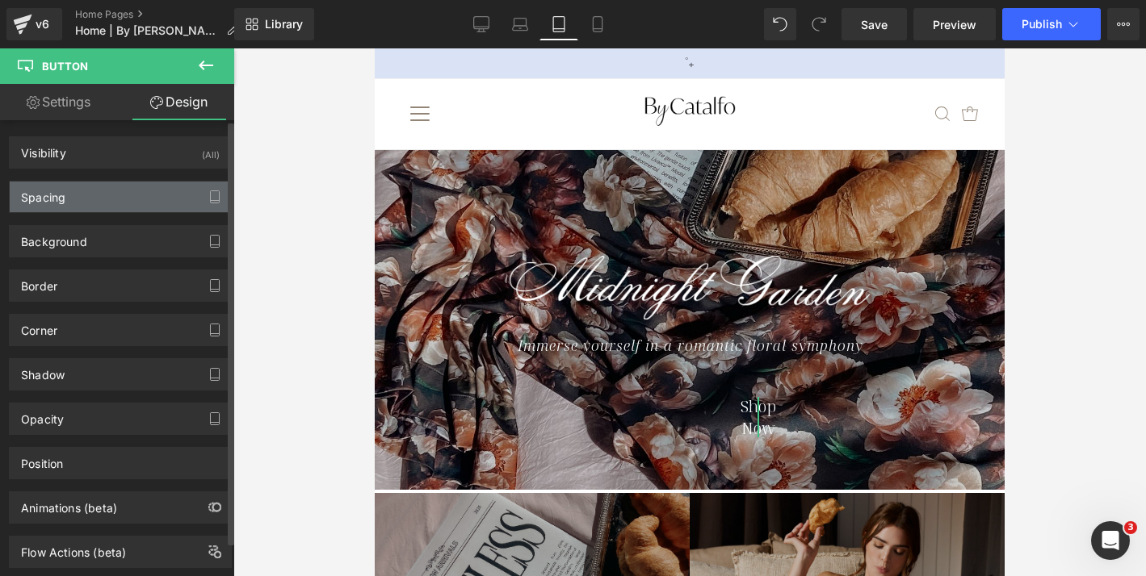
click at [119, 195] on div "Spacing" at bounding box center [120, 197] width 221 height 31
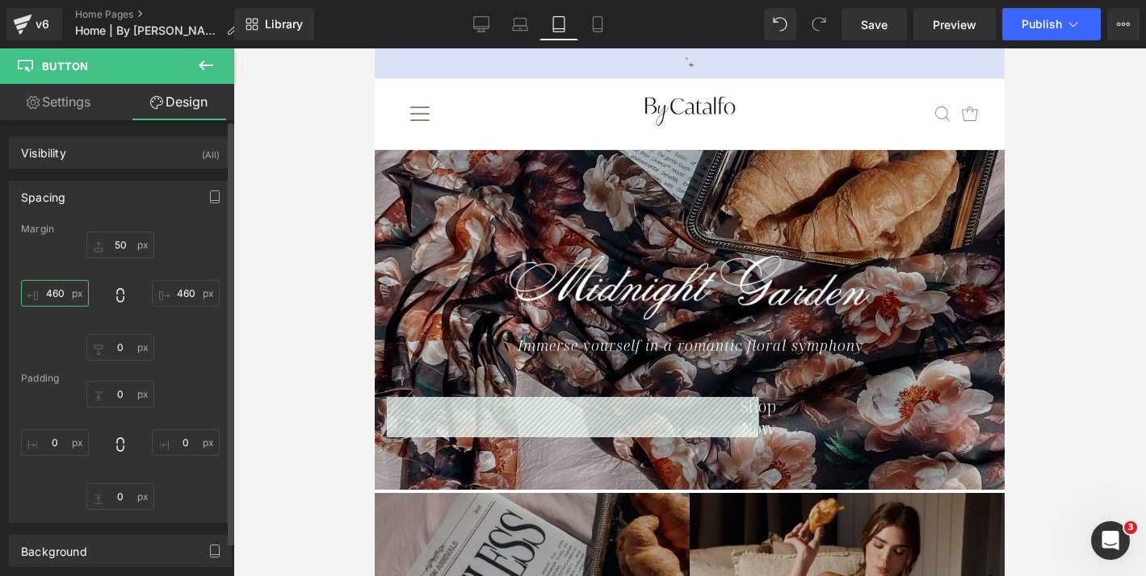
click at [53, 291] on input "460" at bounding box center [55, 293] width 68 height 27
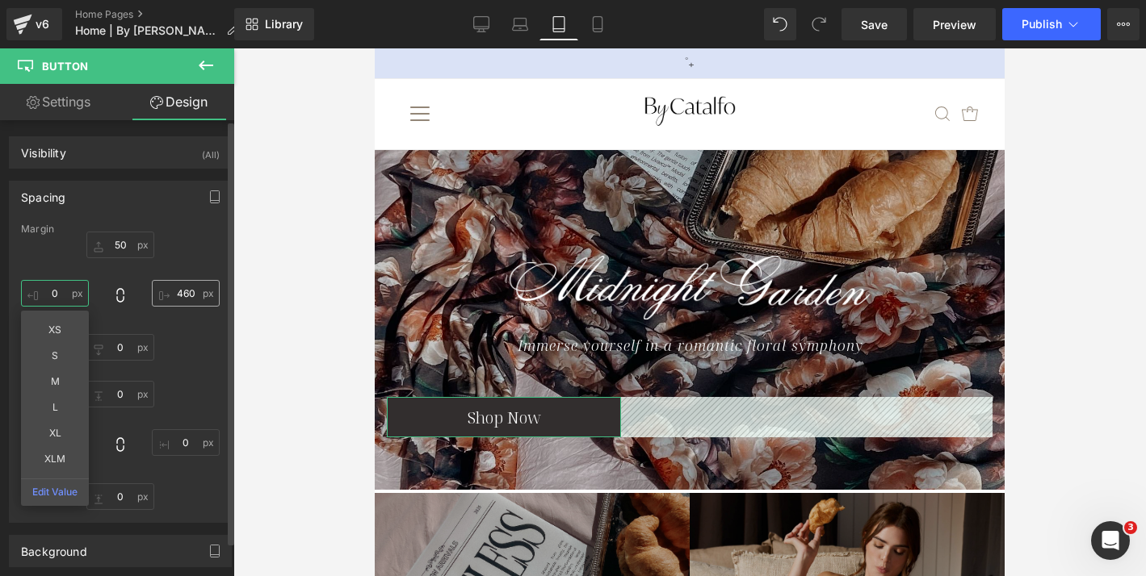
type input "0"
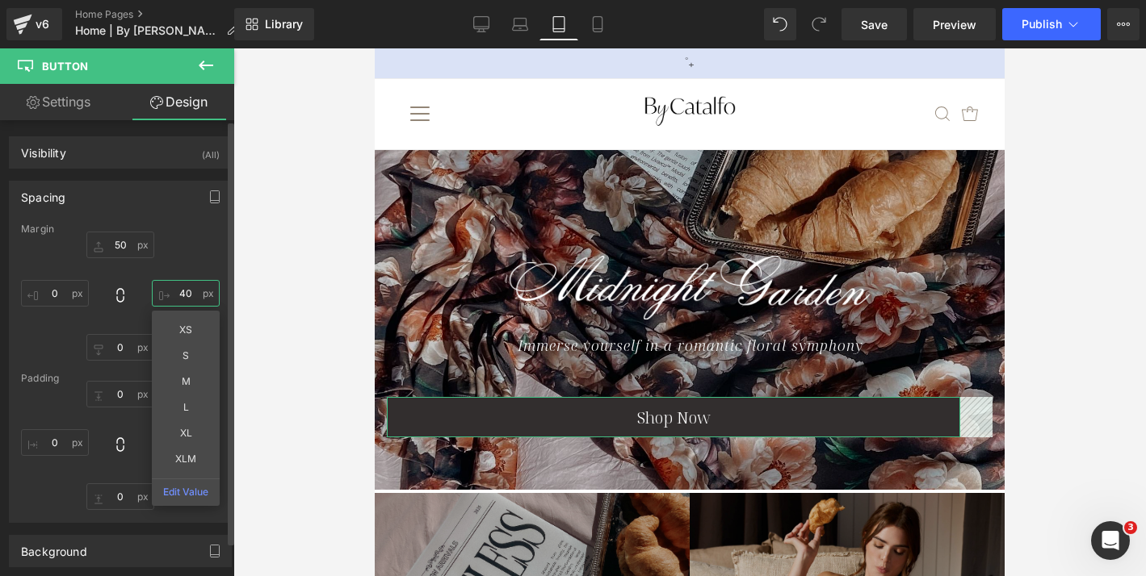
type input "4"
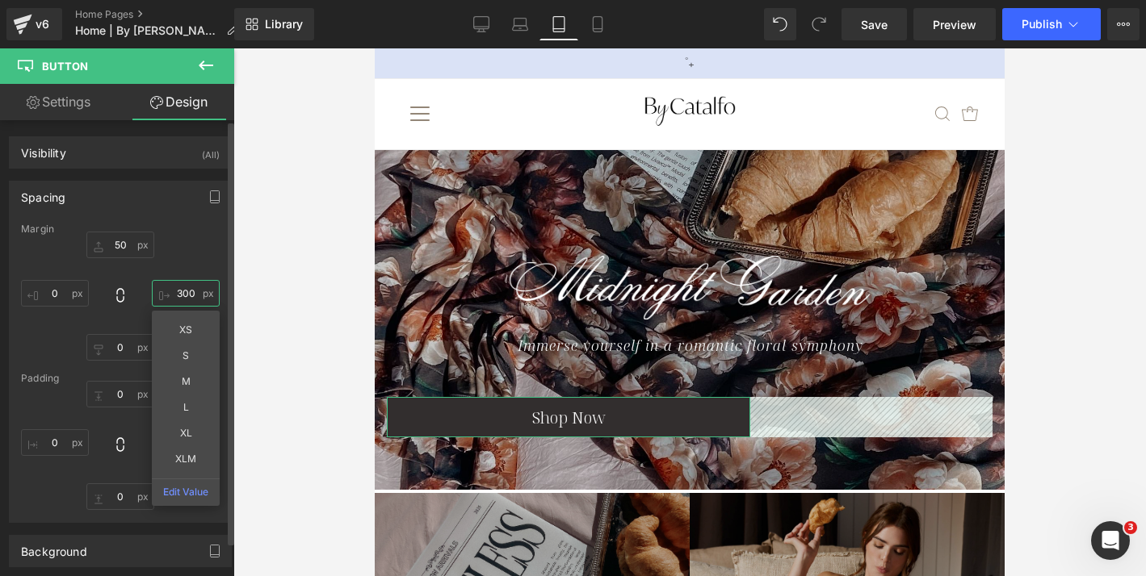
type input "300"
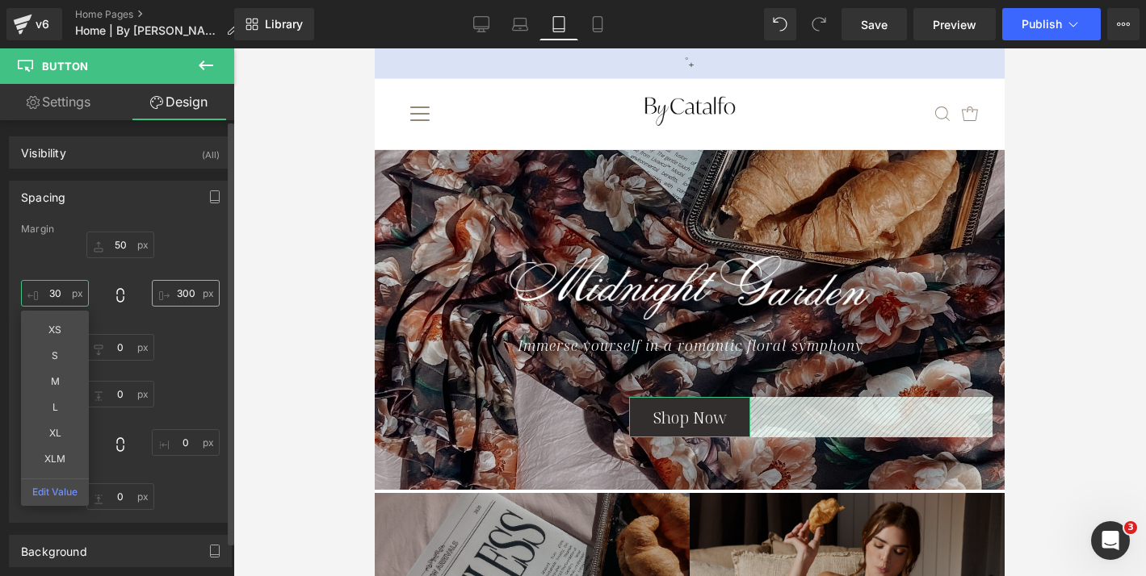
type input "3"
type input "200"
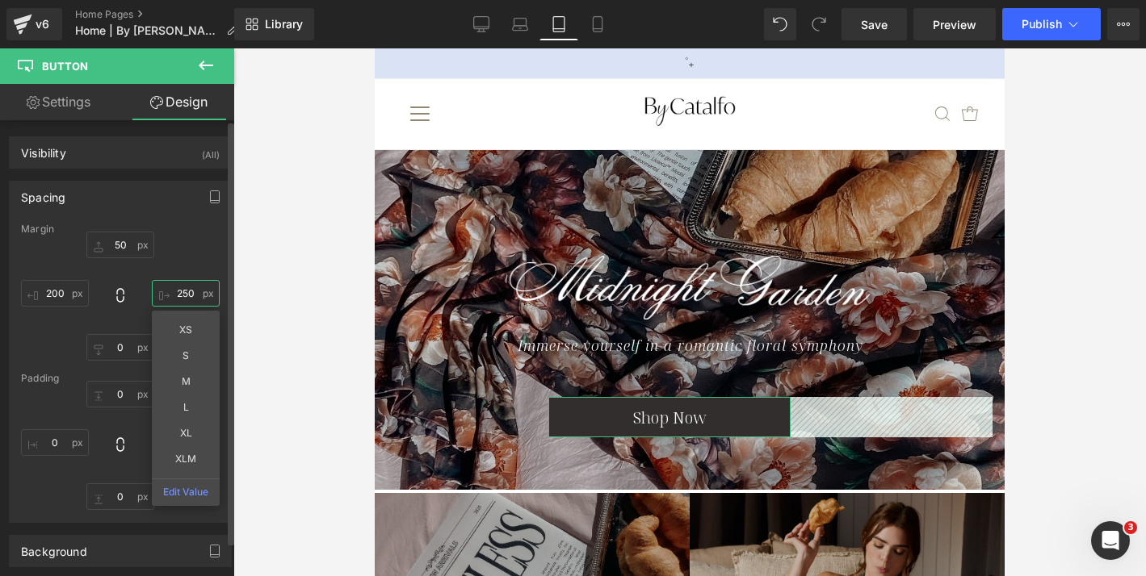
type input "250"
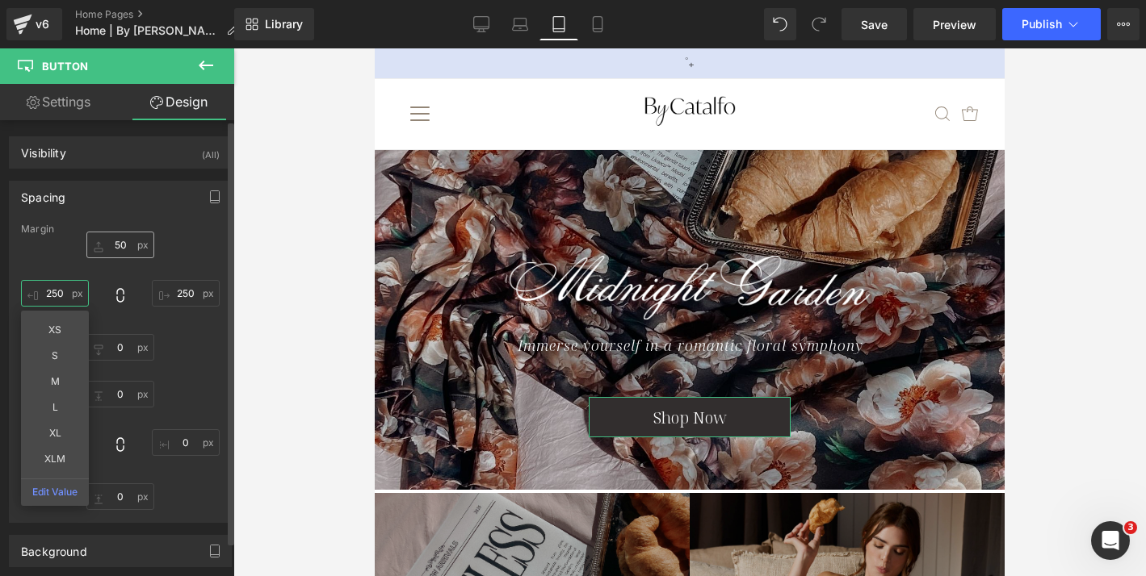
type input "250"
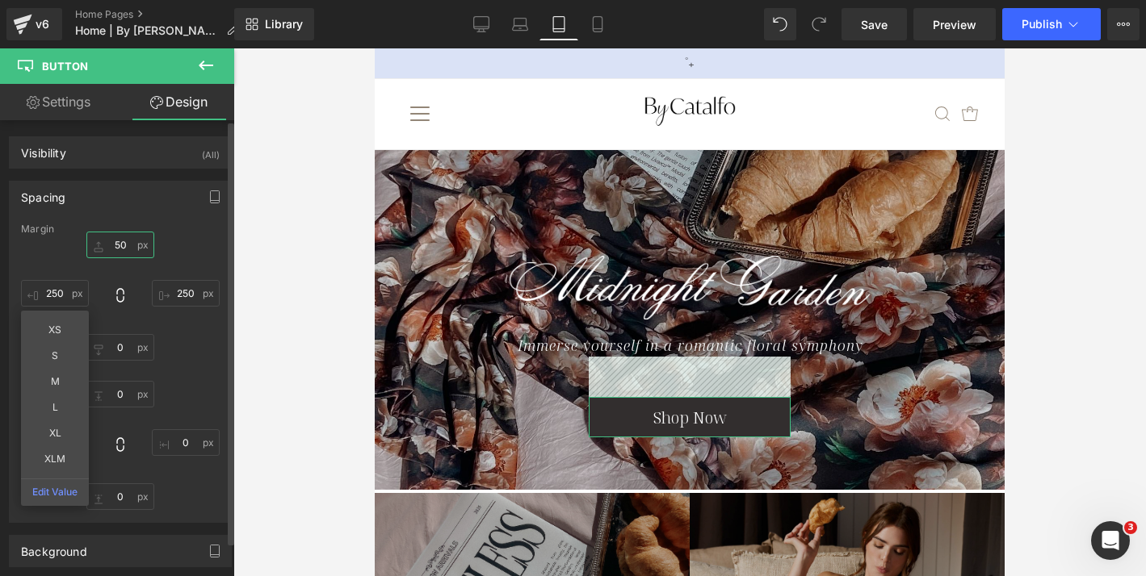
click at [120, 245] on input "50" at bounding box center [120, 245] width 68 height 27
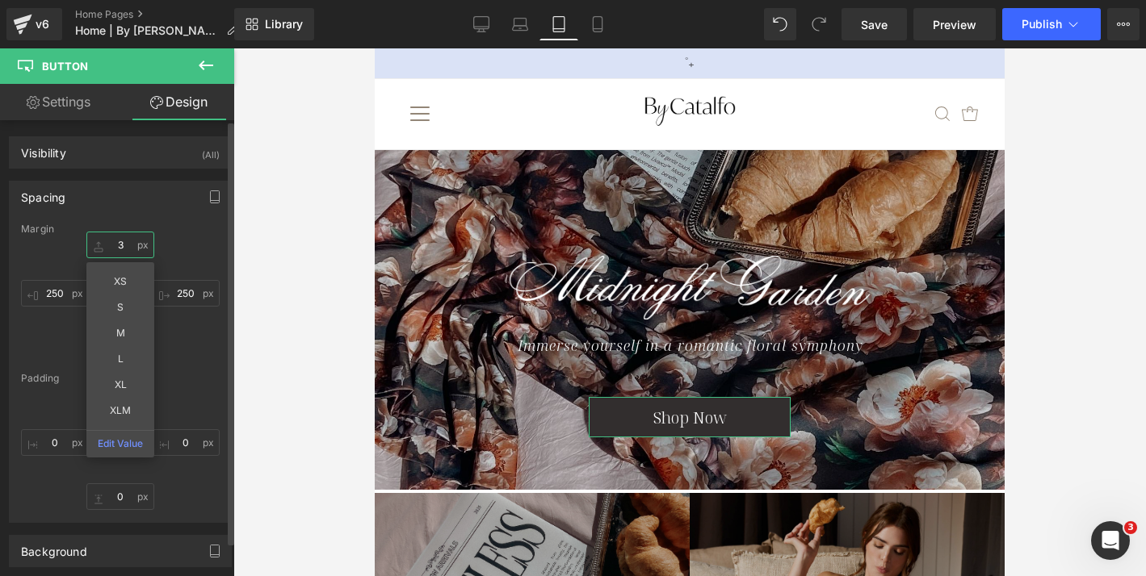
type input "30"
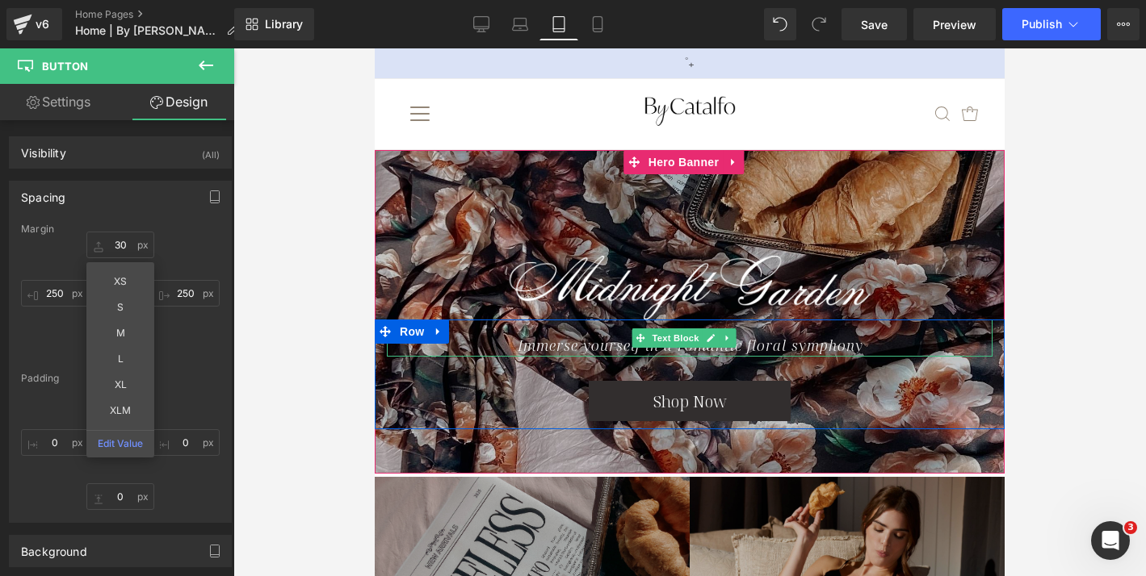
click at [555, 337] on icon "Immerse yourself in a romantic floral symphony" at bounding box center [691, 345] width 346 height 19
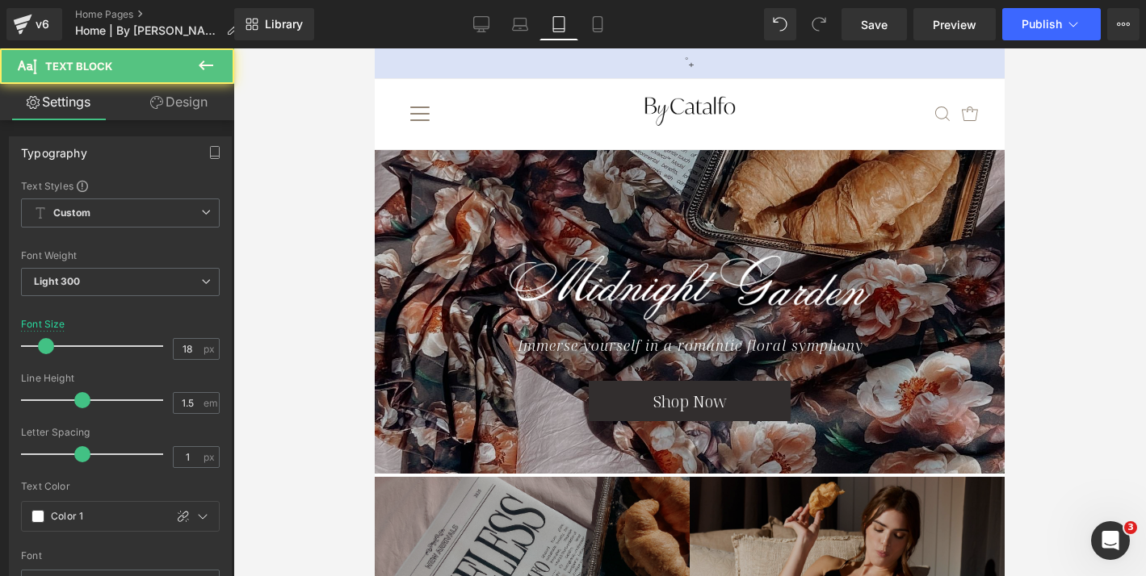
click at [197, 103] on link "Design" at bounding box center [178, 102] width 117 height 36
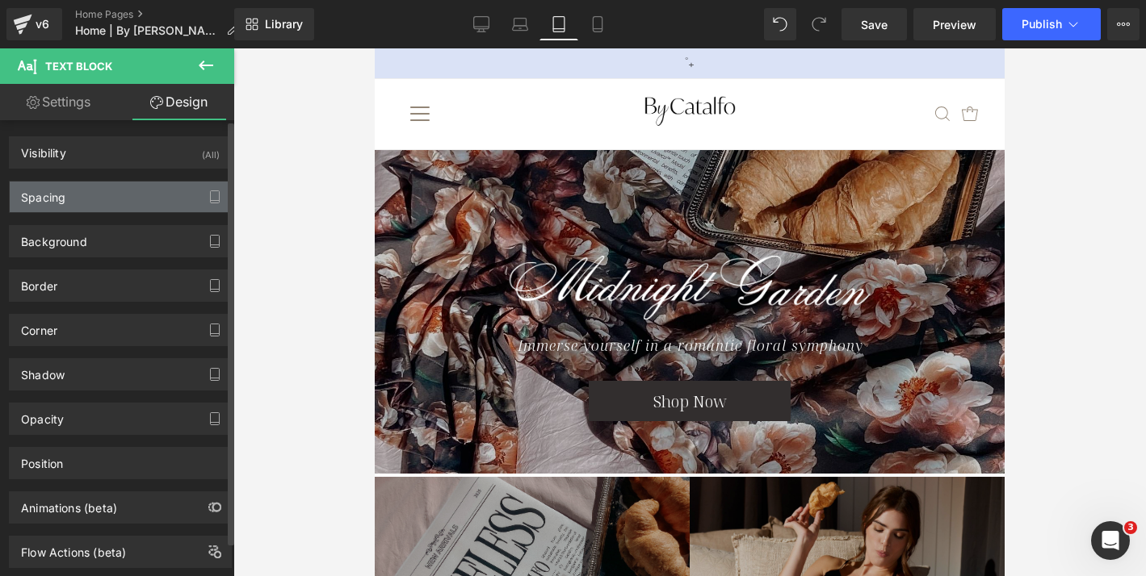
click at [108, 197] on div "Spacing" at bounding box center [120, 197] width 221 height 31
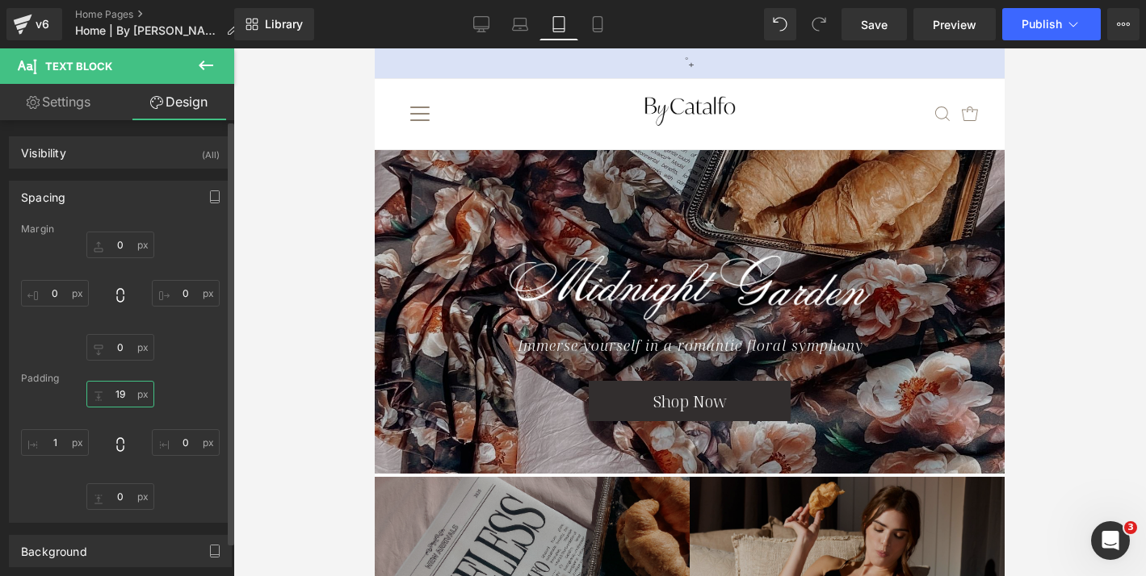
click at [119, 393] on input "19" at bounding box center [120, 394] width 68 height 27
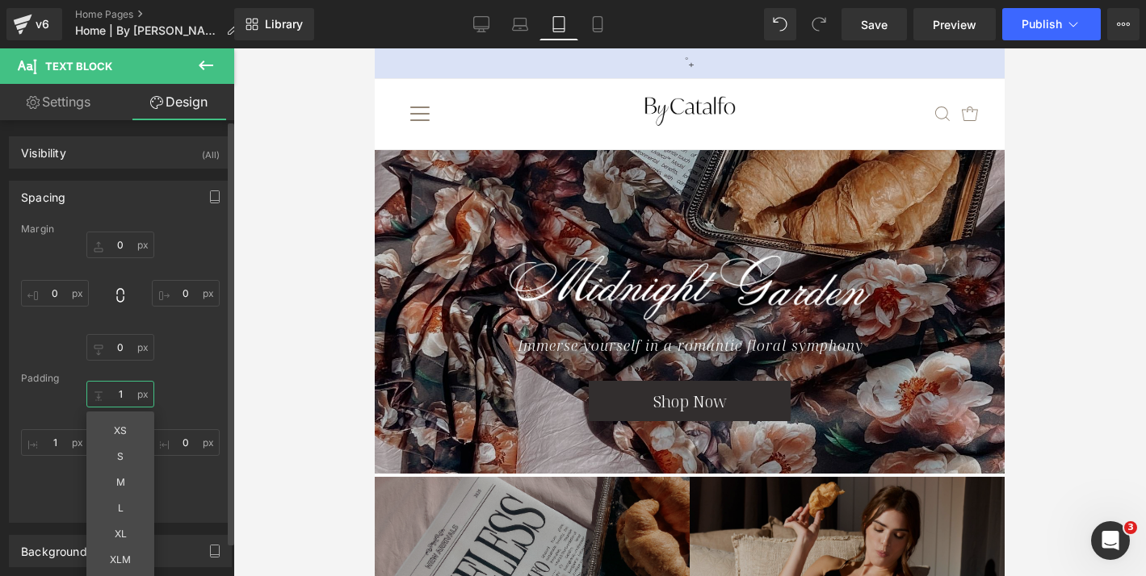
type input "15"
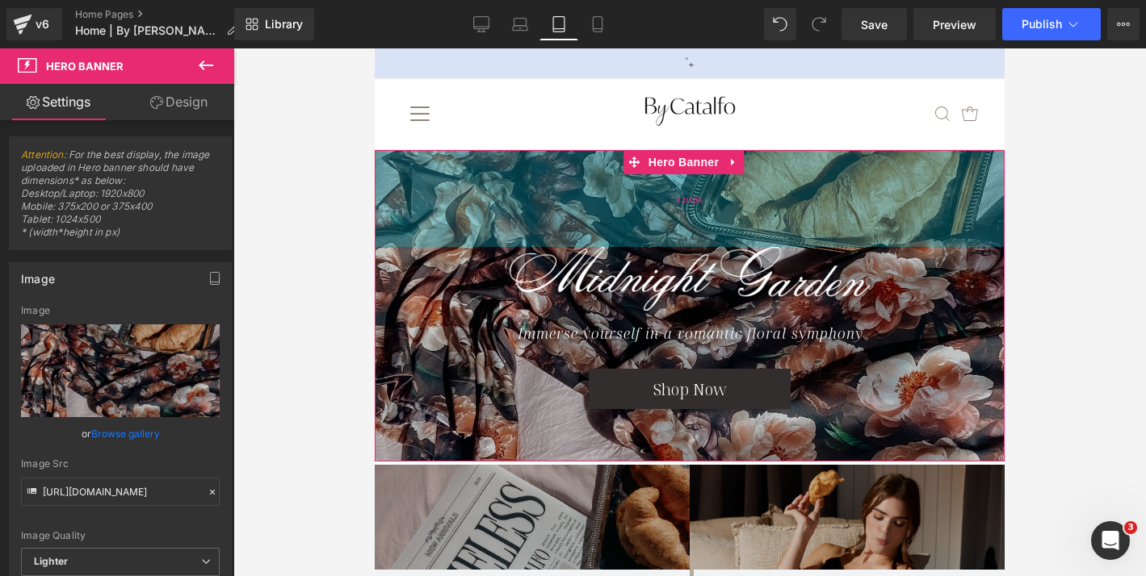
drag, startPoint x: 621, startPoint y: 219, endPoint x: 622, endPoint y: 211, distance: 8.1
click at [622, 211] on div "120px" at bounding box center [690, 198] width 630 height 97
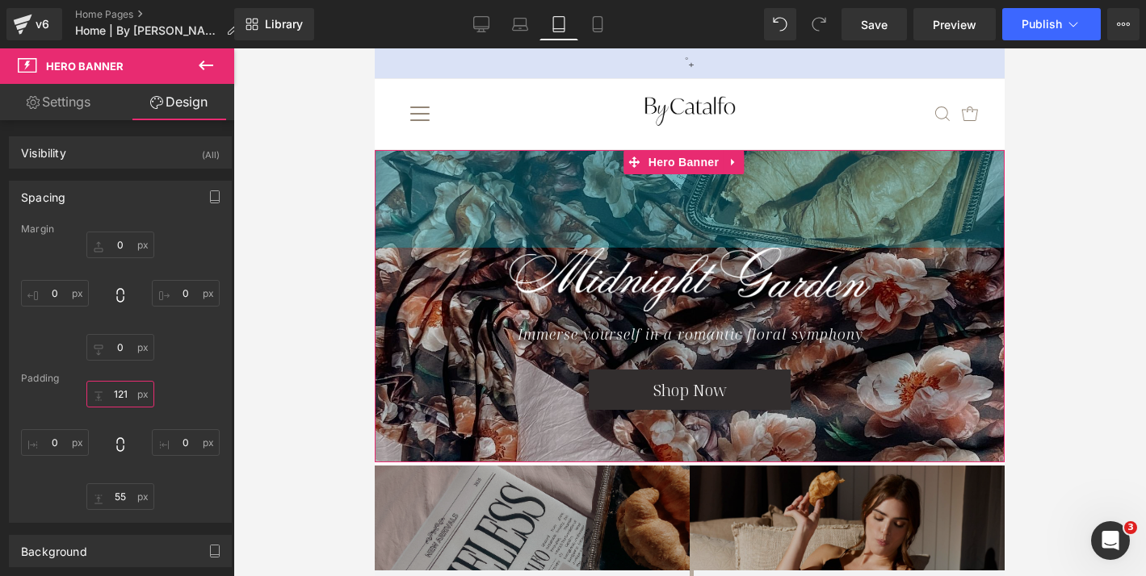
click at [121, 396] on input "121" at bounding box center [120, 394] width 68 height 27
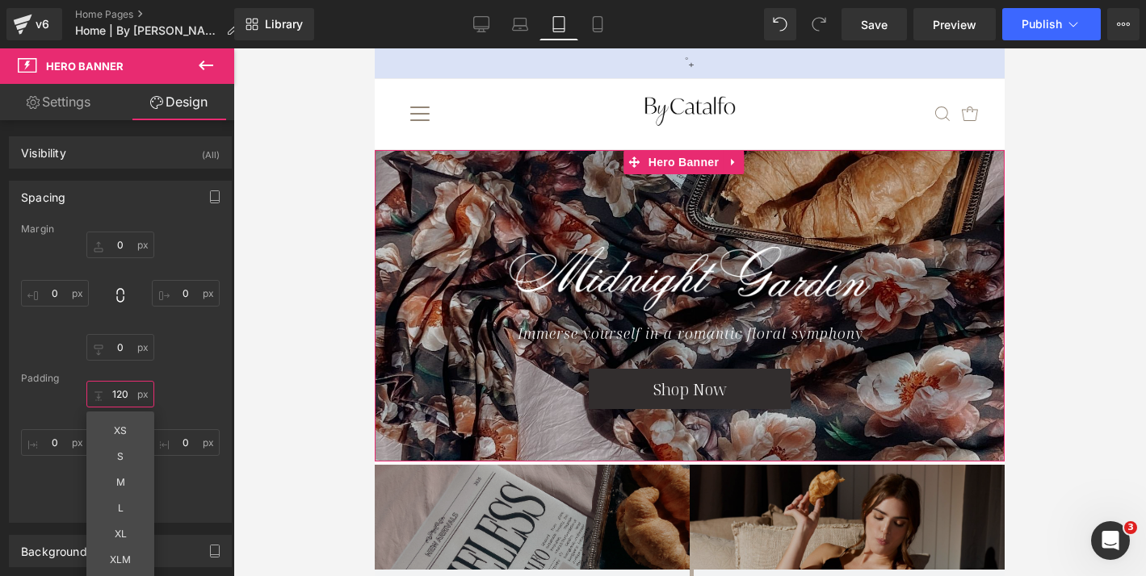
type input "120"
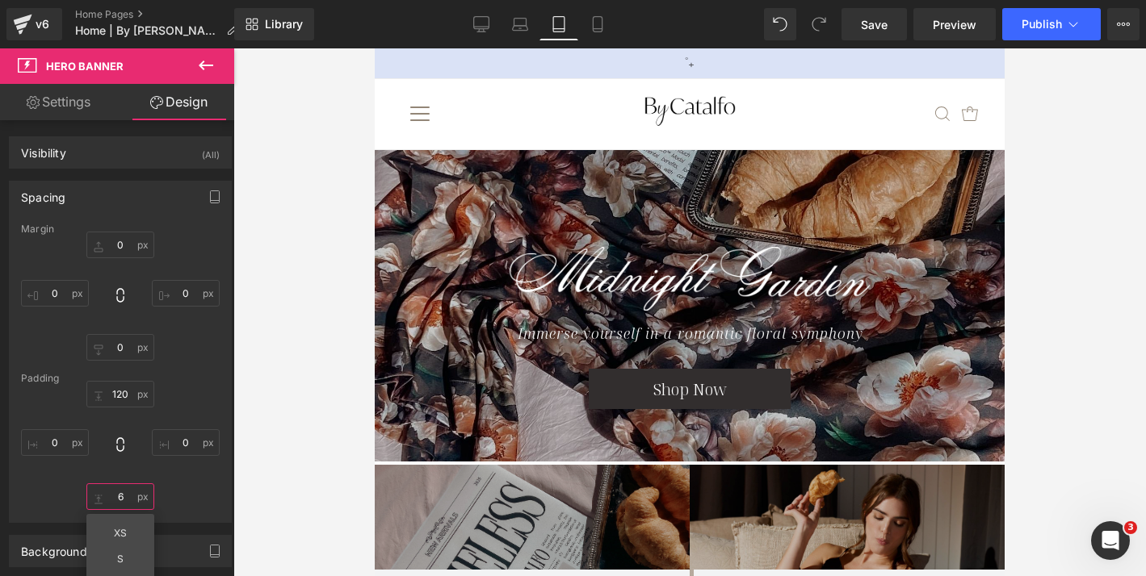
type input "60"
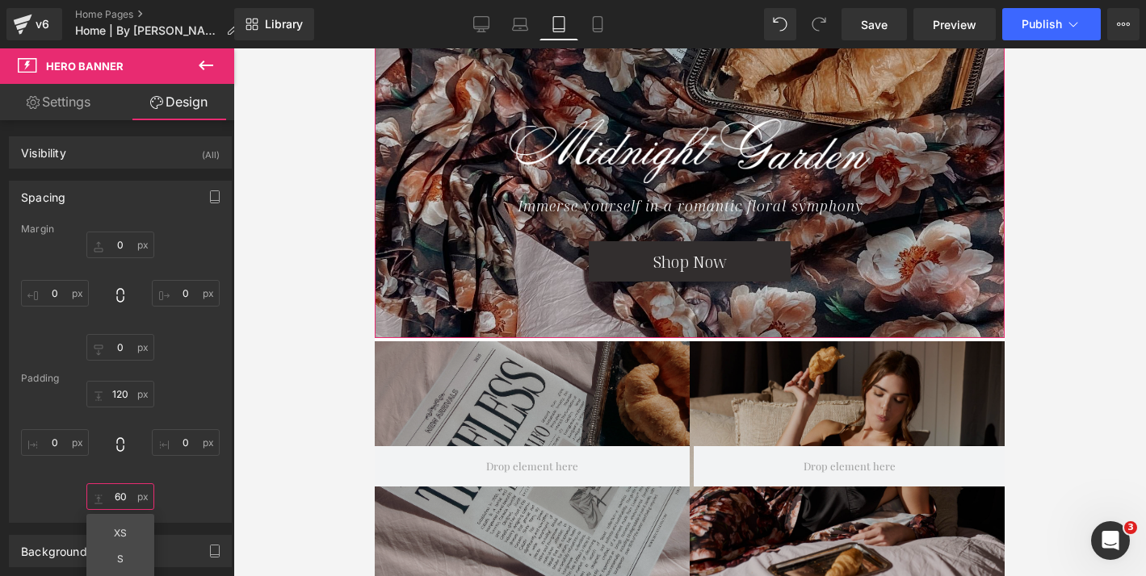
scroll to position [314, 0]
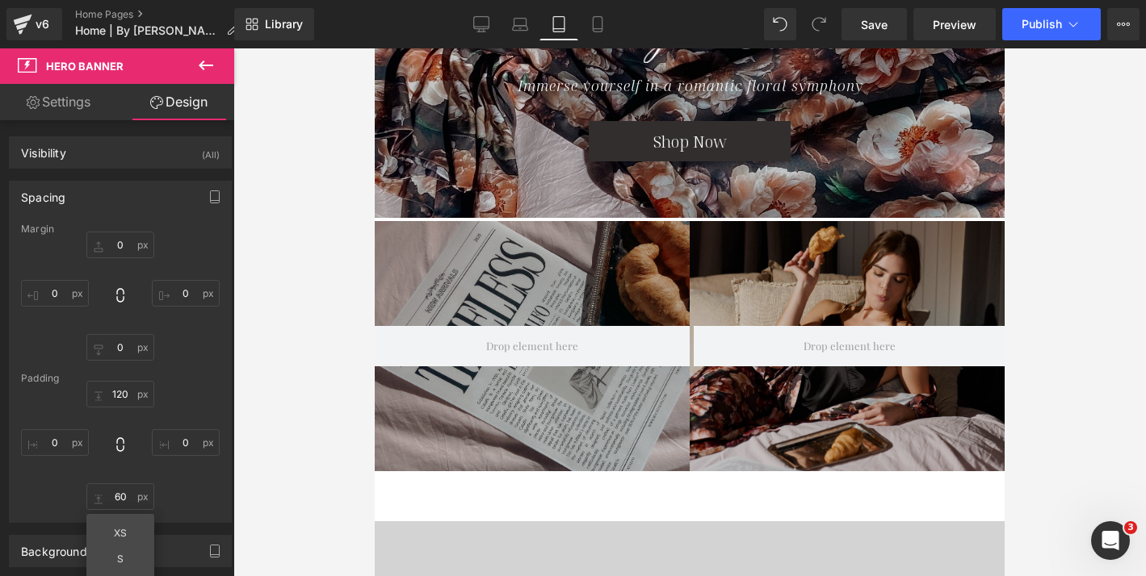
click at [556, 262] on div "Hero Banner 304px 96px" at bounding box center [532, 346] width 315 height 250
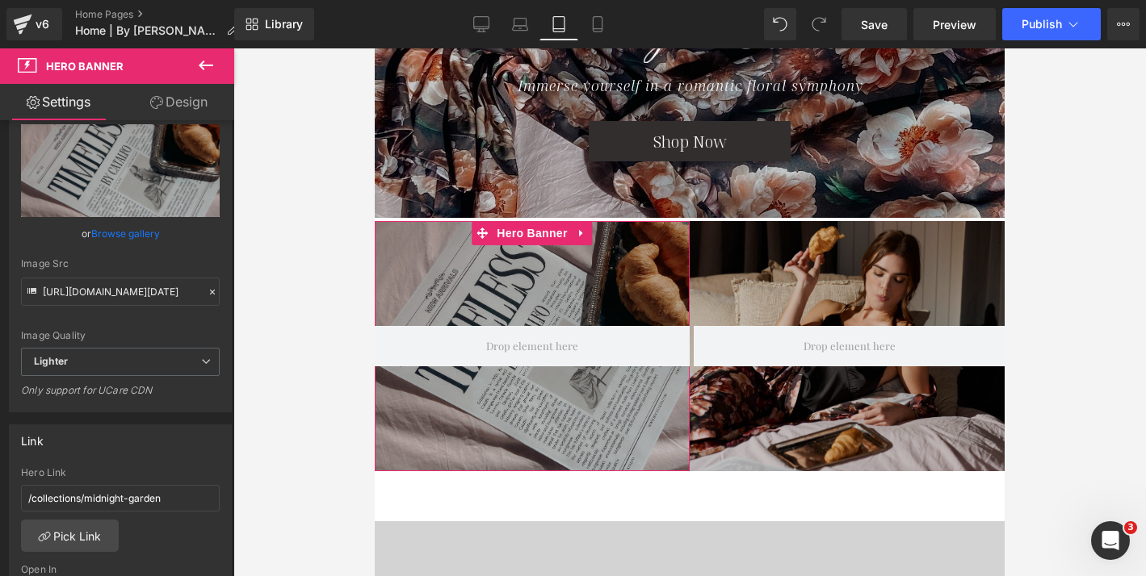
scroll to position [202, 0]
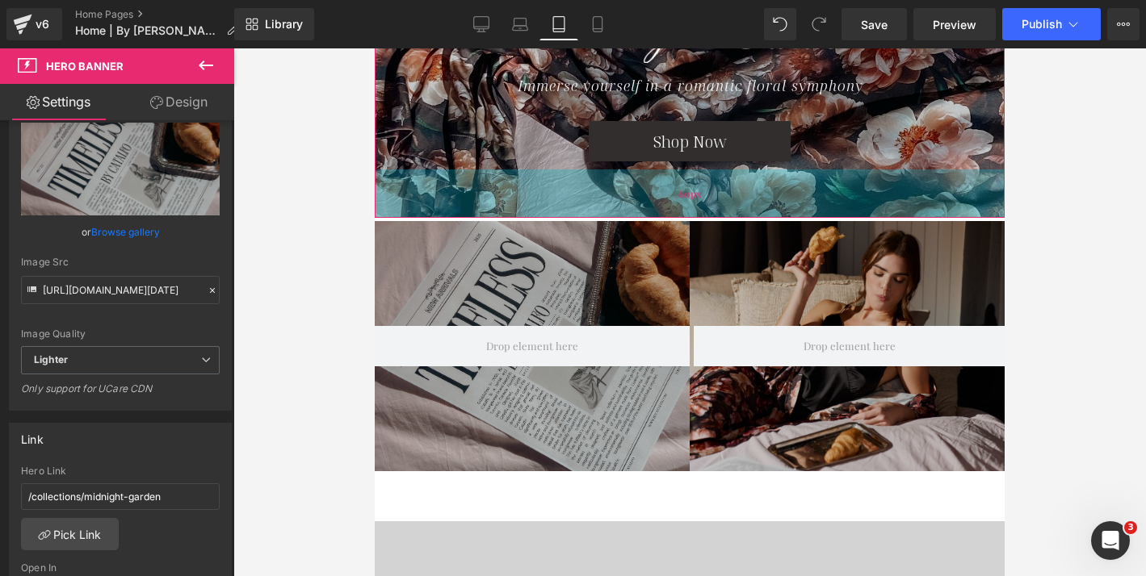
click at [526, 174] on div "60px" at bounding box center [690, 194] width 630 height 48
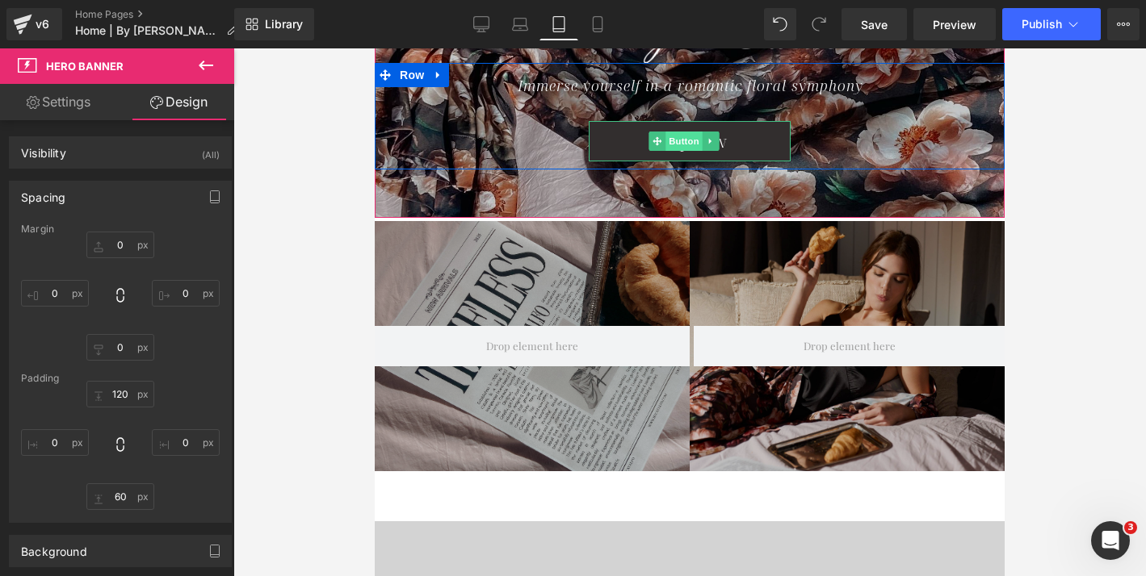
click at [686, 139] on span "Button" at bounding box center [683, 141] width 37 height 19
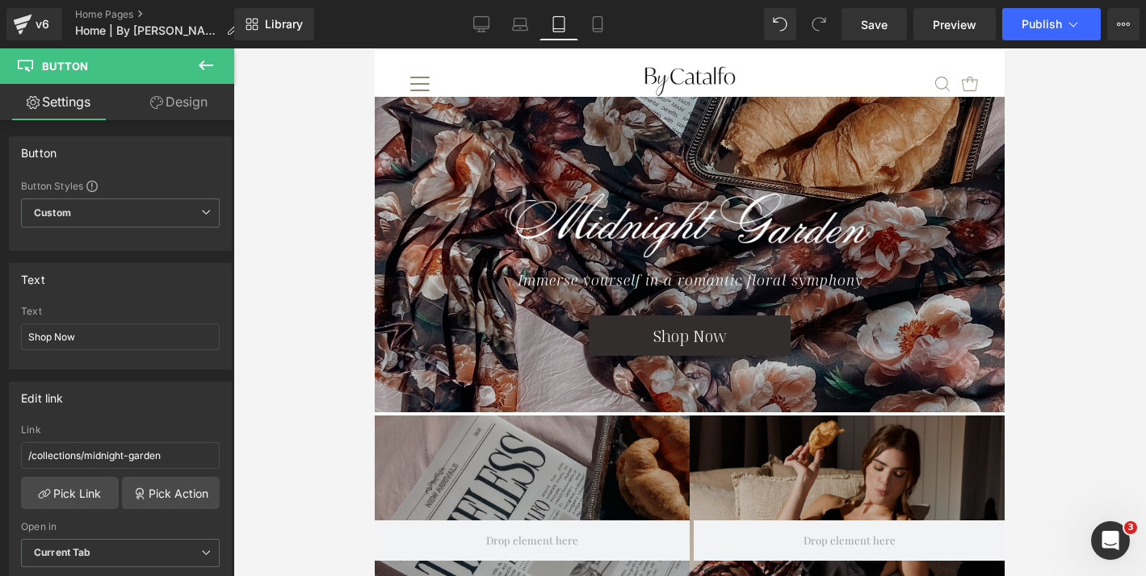
scroll to position [113, 0]
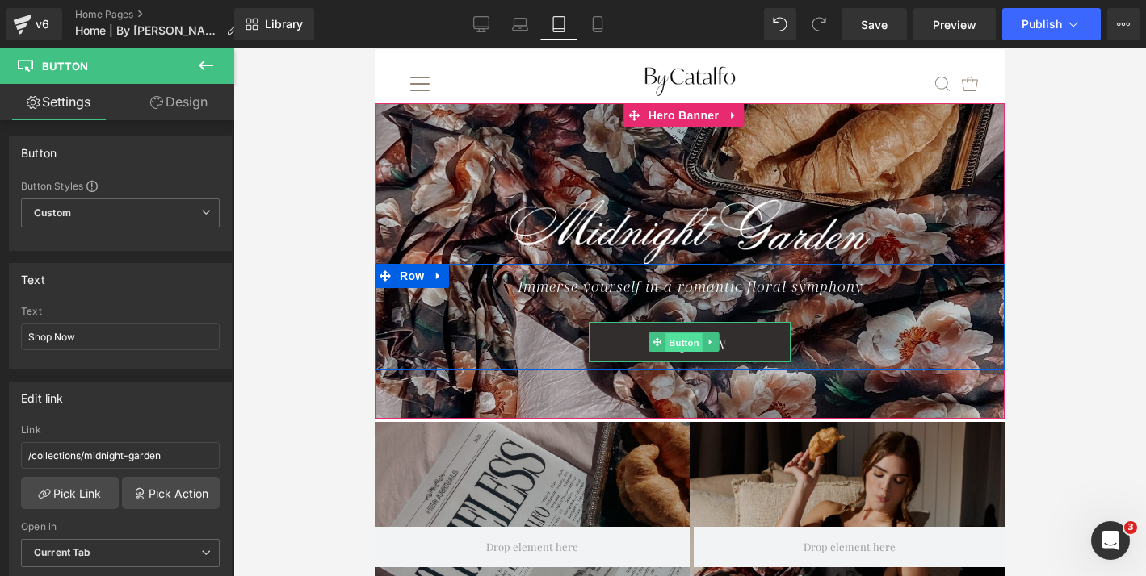
click at [683, 336] on span "Button" at bounding box center [683, 342] width 37 height 19
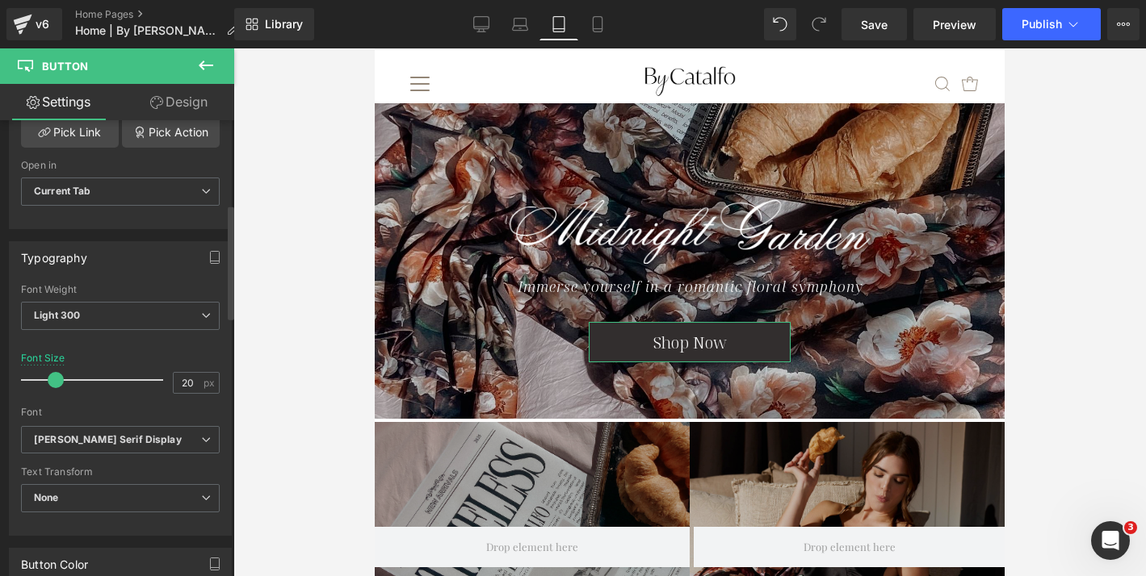
scroll to position [371, 0]
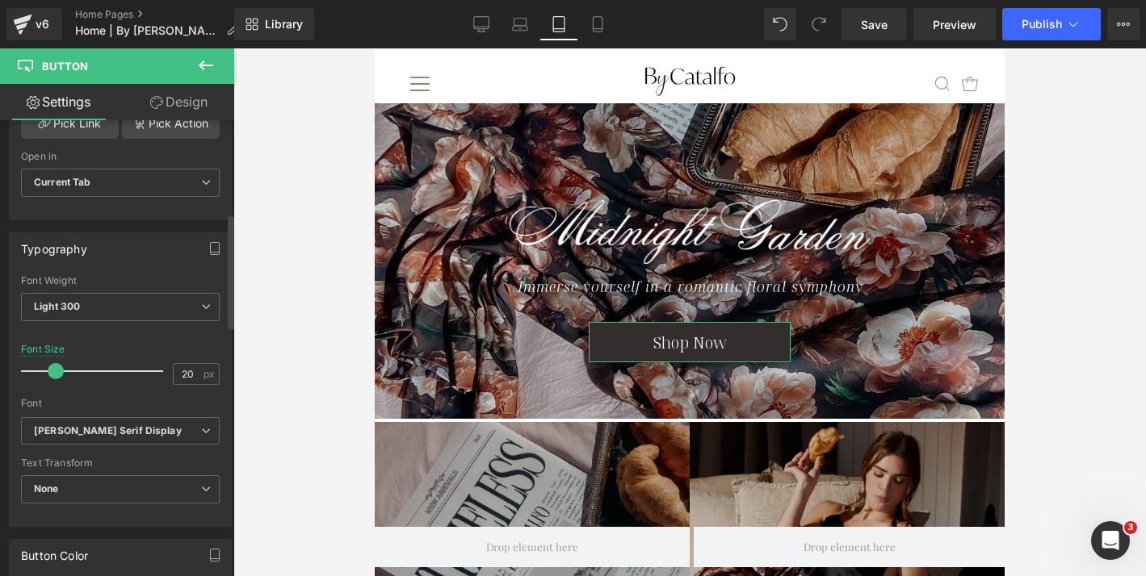
click at [54, 368] on span at bounding box center [56, 371] width 16 height 16
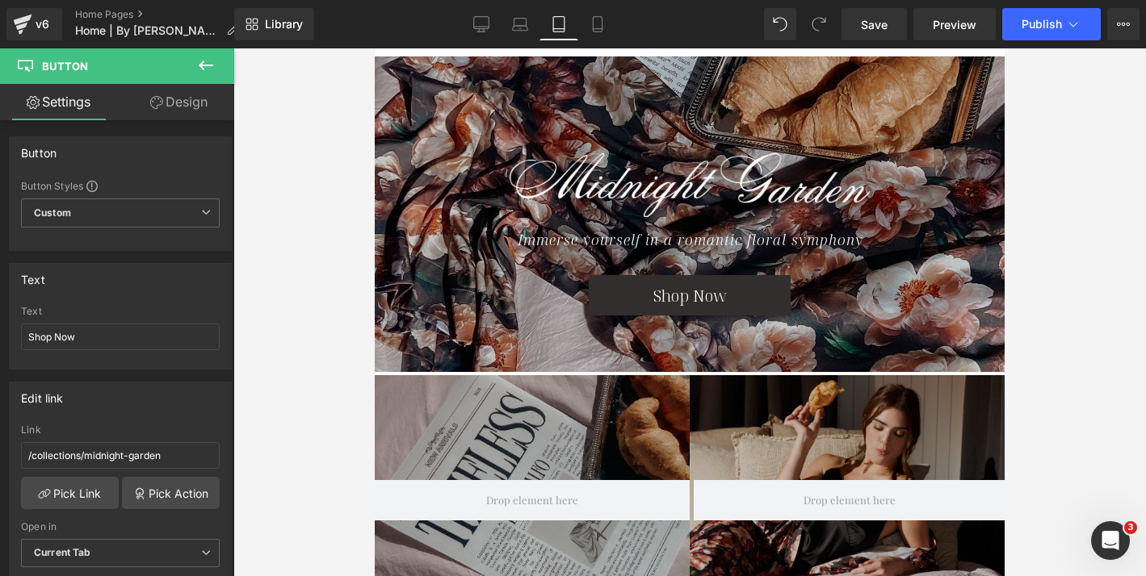
scroll to position [0, 0]
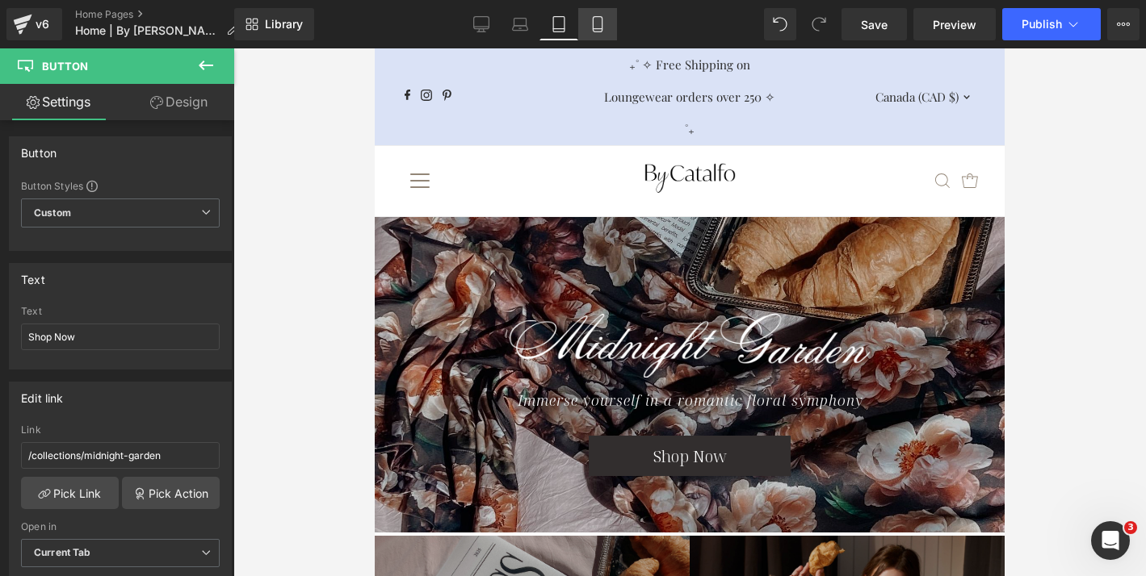
click at [595, 20] on icon at bounding box center [597, 24] width 16 height 16
type input "100"
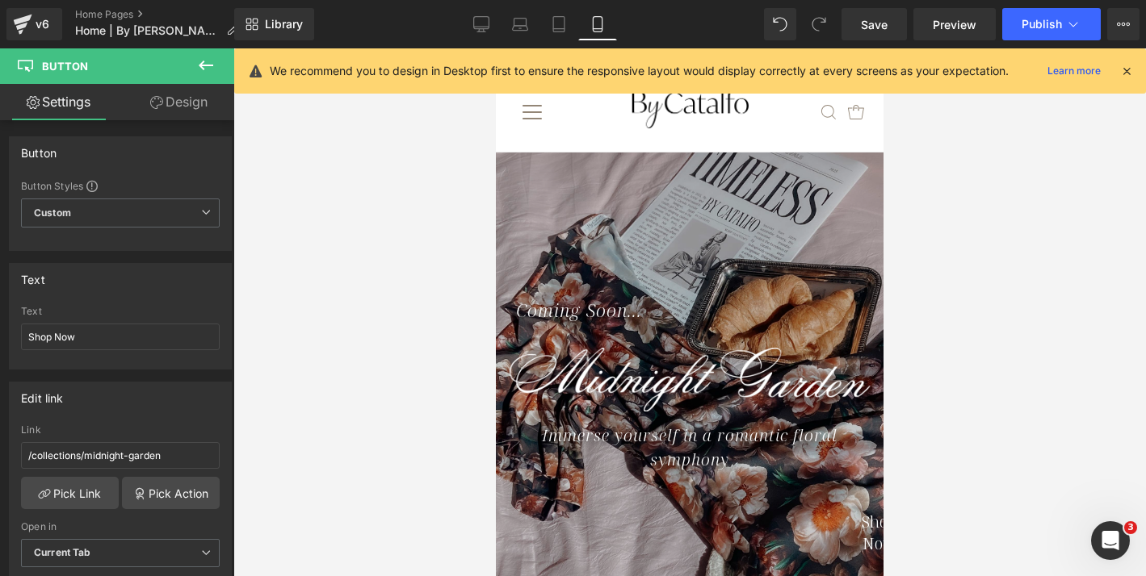
scroll to position [14, 0]
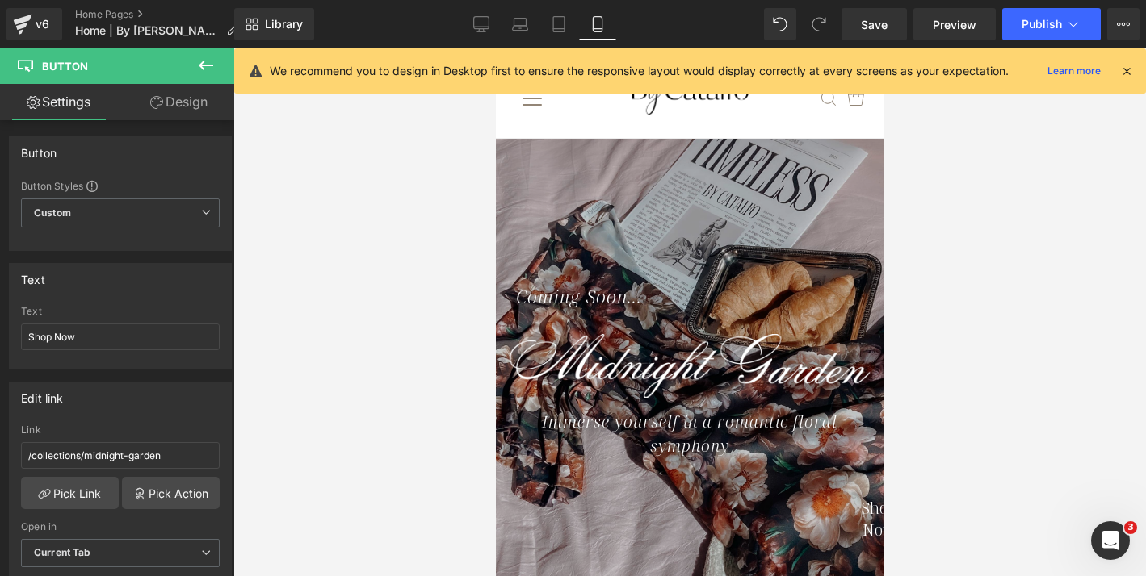
click at [1119, 71] on div "We recommend you to design in Desktop first to ensure the responsive layout wou…" at bounding box center [689, 70] width 911 height 45
click at [1119, 71] on icon at bounding box center [1126, 71] width 15 height 15
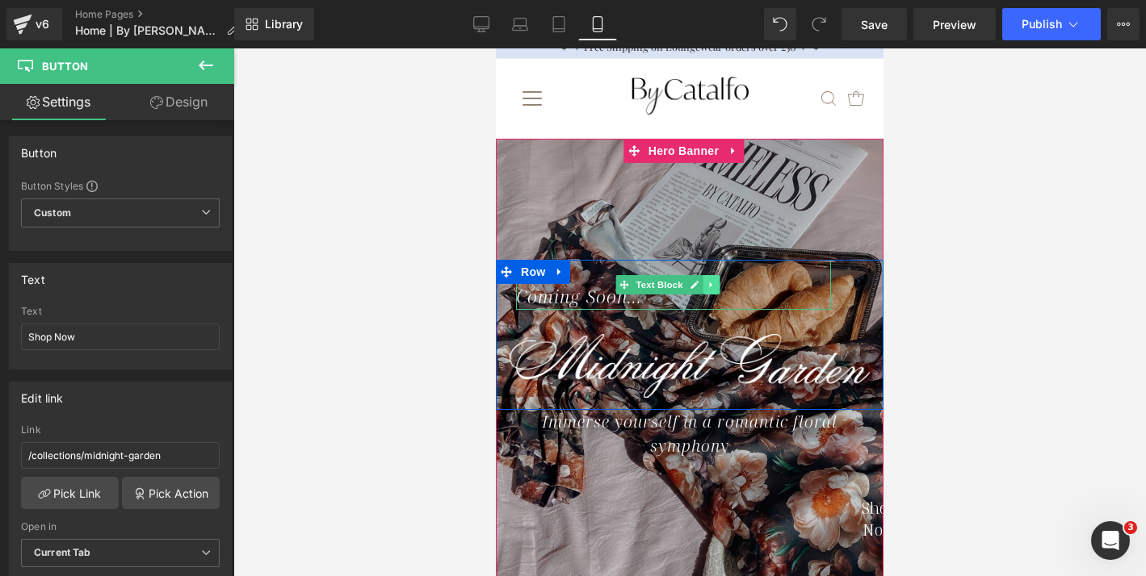
click at [711, 283] on icon at bounding box center [710, 285] width 9 height 10
click at [723, 286] on link at bounding box center [718, 284] width 17 height 19
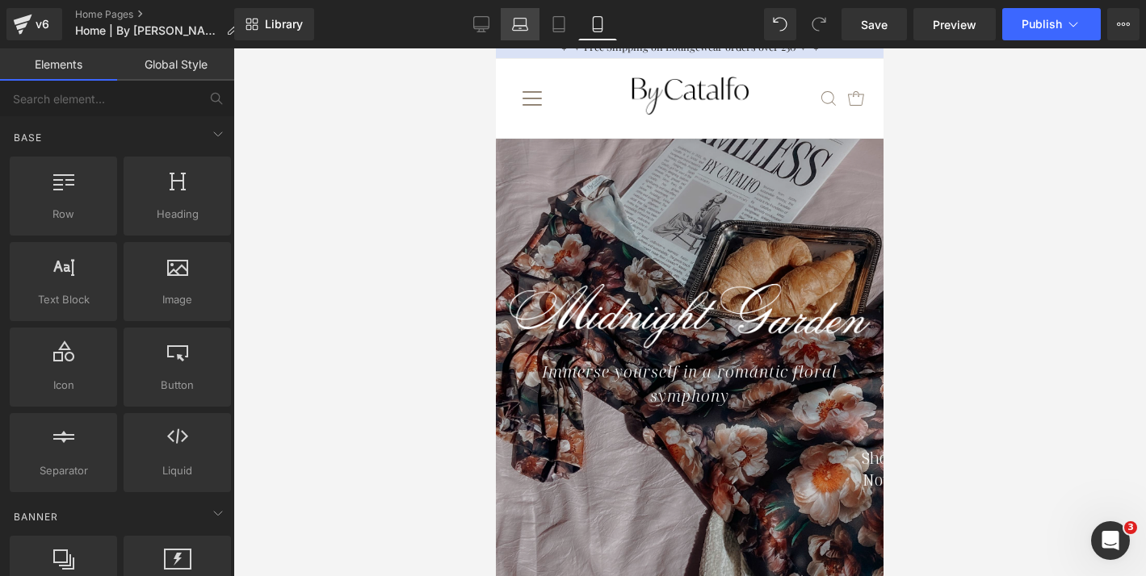
click at [514, 32] on link "Laptop" at bounding box center [520, 24] width 39 height 32
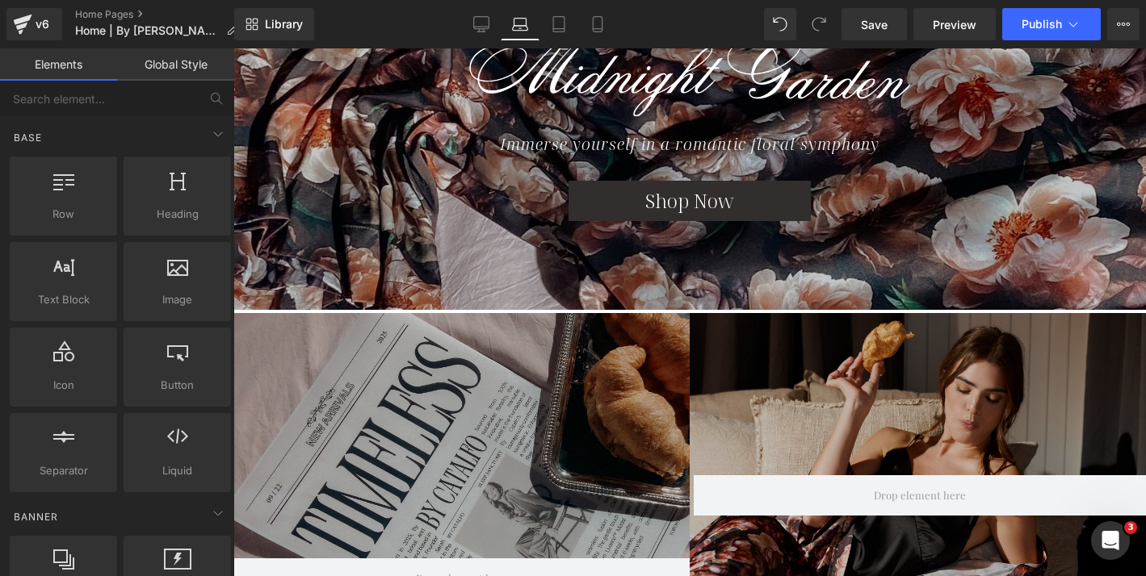
scroll to position [117, 0]
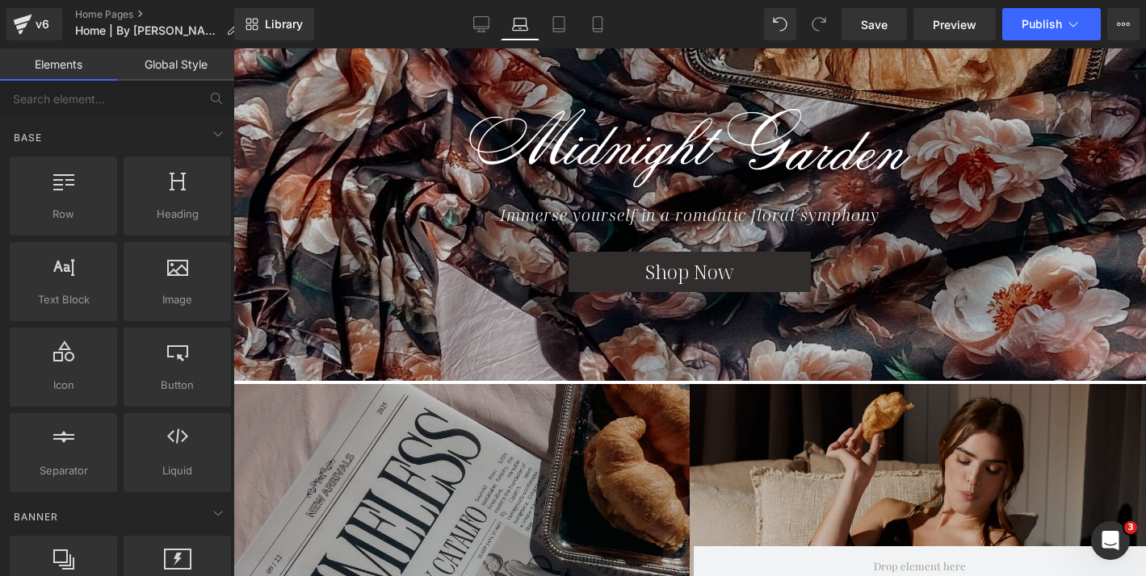
click at [676, 270] on div "Shop Now Button" at bounding box center [689, 272] width 242 height 40
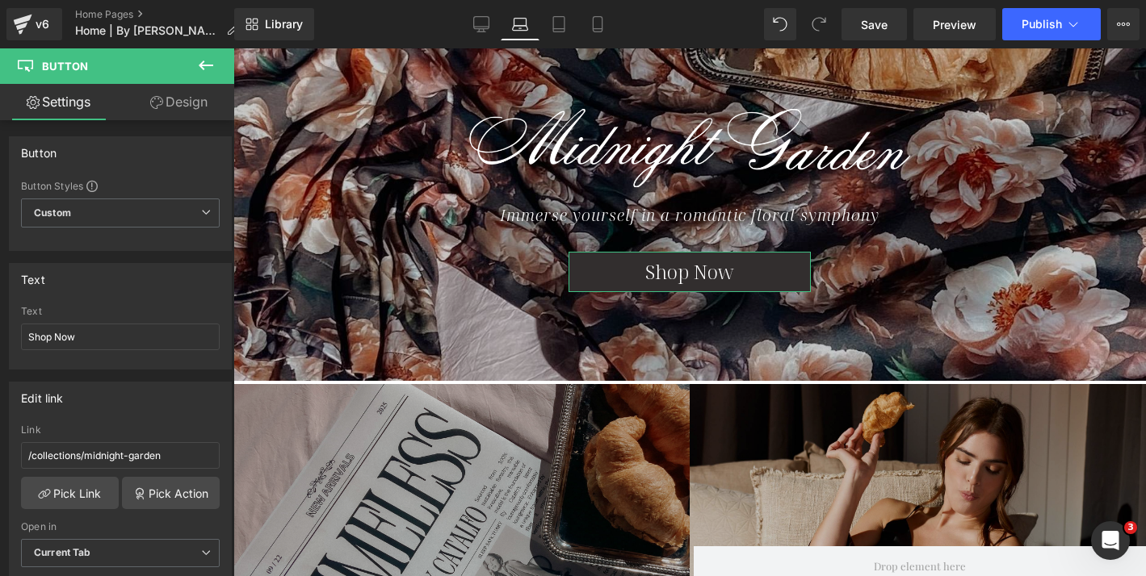
click at [152, 97] on icon at bounding box center [156, 102] width 13 height 13
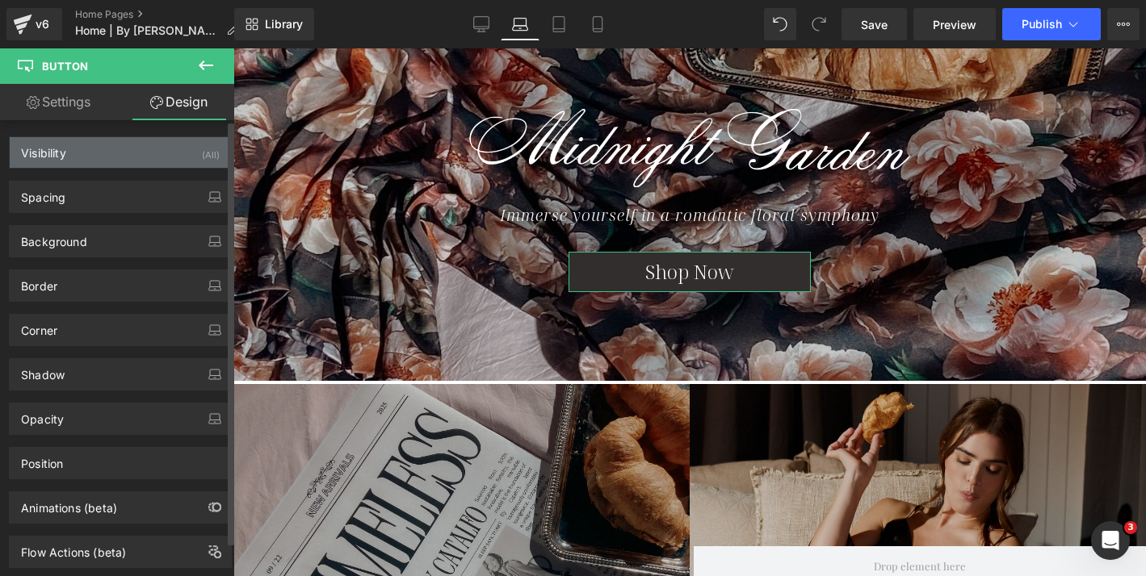
click at [166, 140] on div "Visibility (All)" at bounding box center [120, 152] width 221 height 31
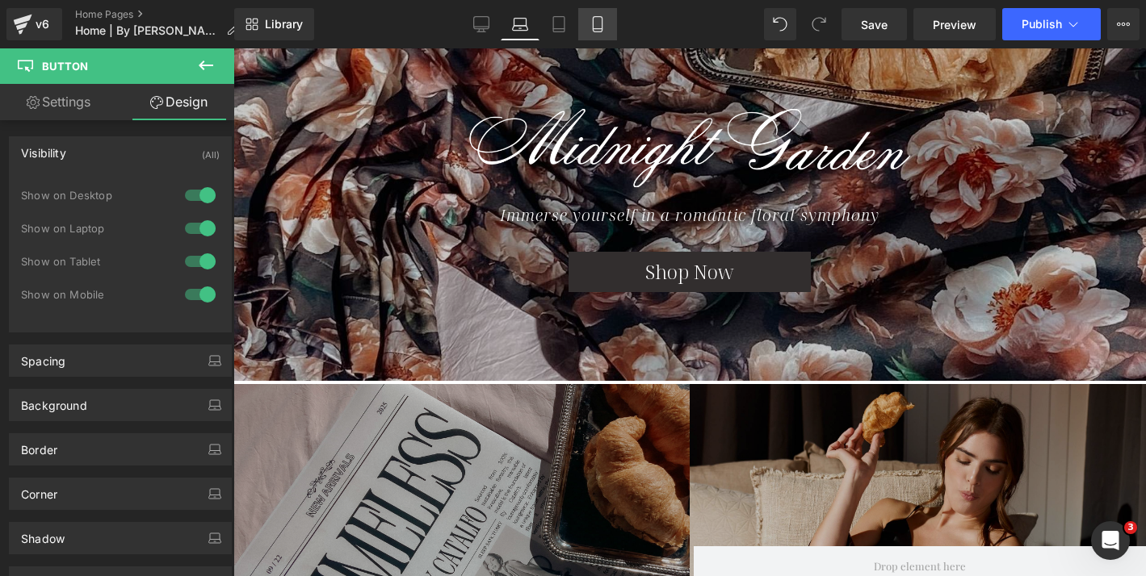
click at [603, 26] on icon at bounding box center [597, 24] width 16 height 16
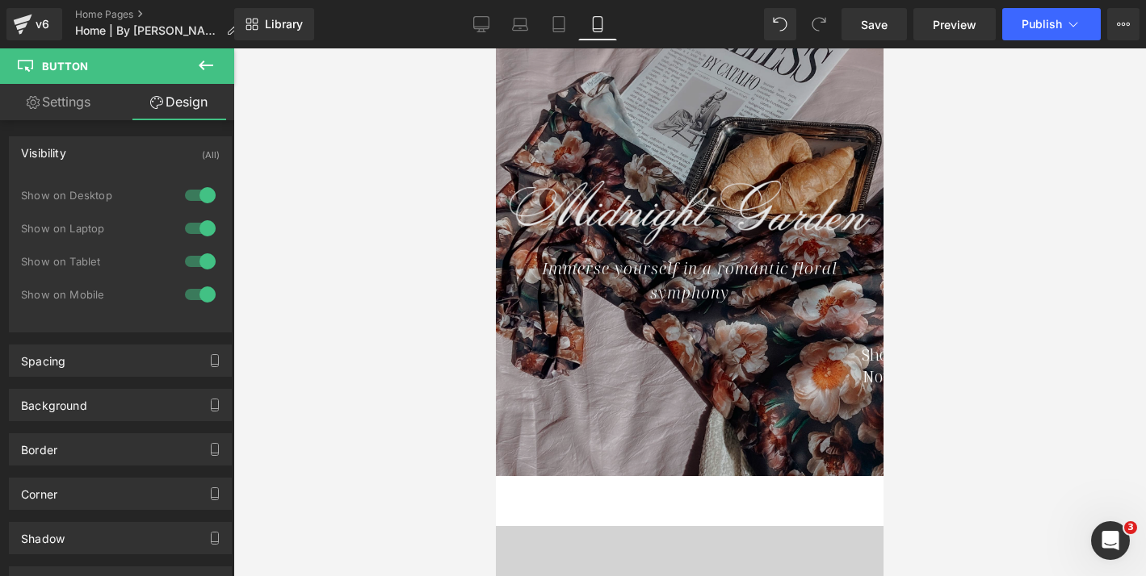
scroll to position [62, 0]
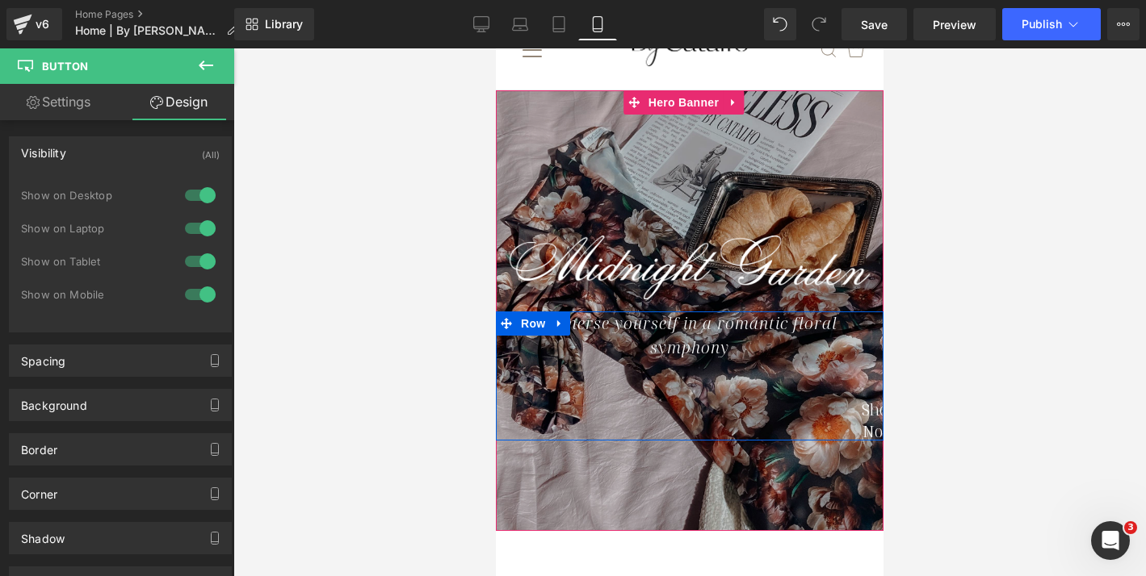
click at [673, 417] on div "Immerse yourself in a romantic floral symphony Text Block Shop Now Button" at bounding box center [690, 376] width 388 height 129
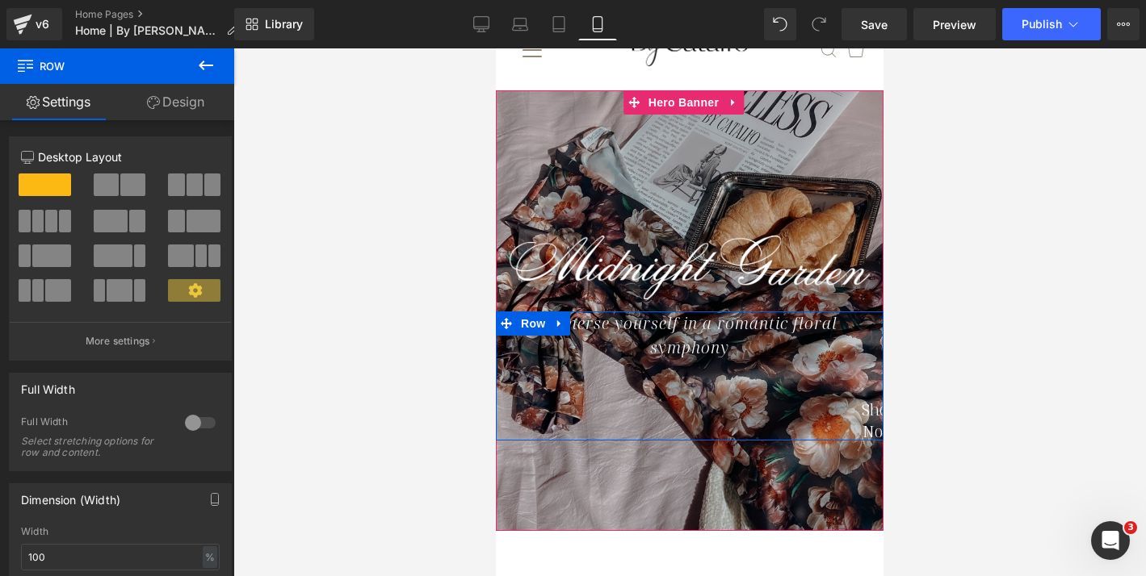
click at [674, 407] on div "Immerse yourself in a romantic floral symphony Text Block Shop Now Button" at bounding box center [690, 376] width 388 height 129
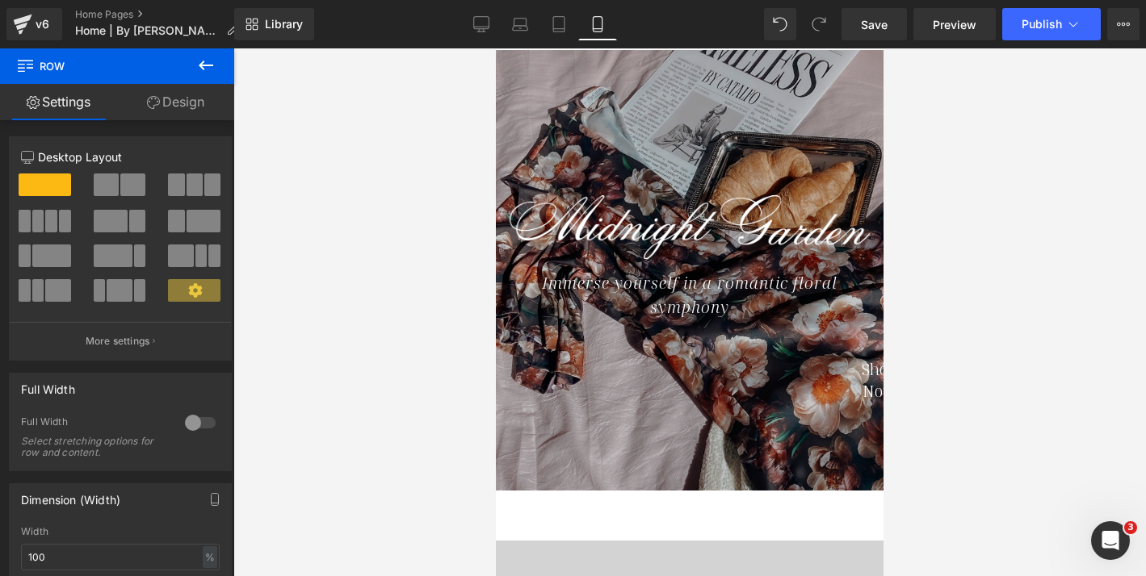
scroll to position [97, 0]
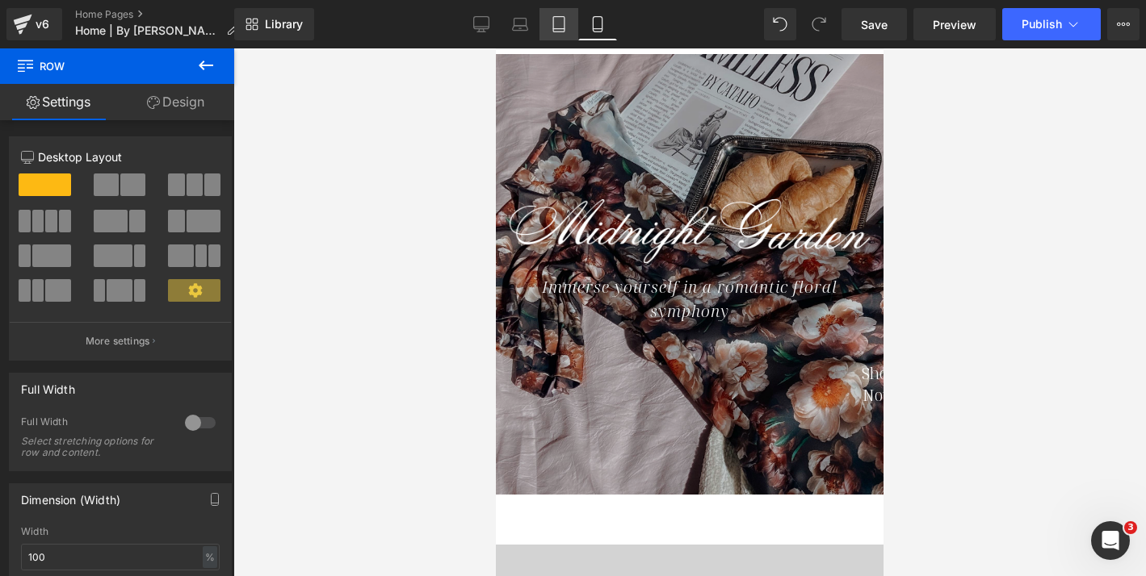
click at [560, 29] on icon at bounding box center [559, 24] width 16 height 16
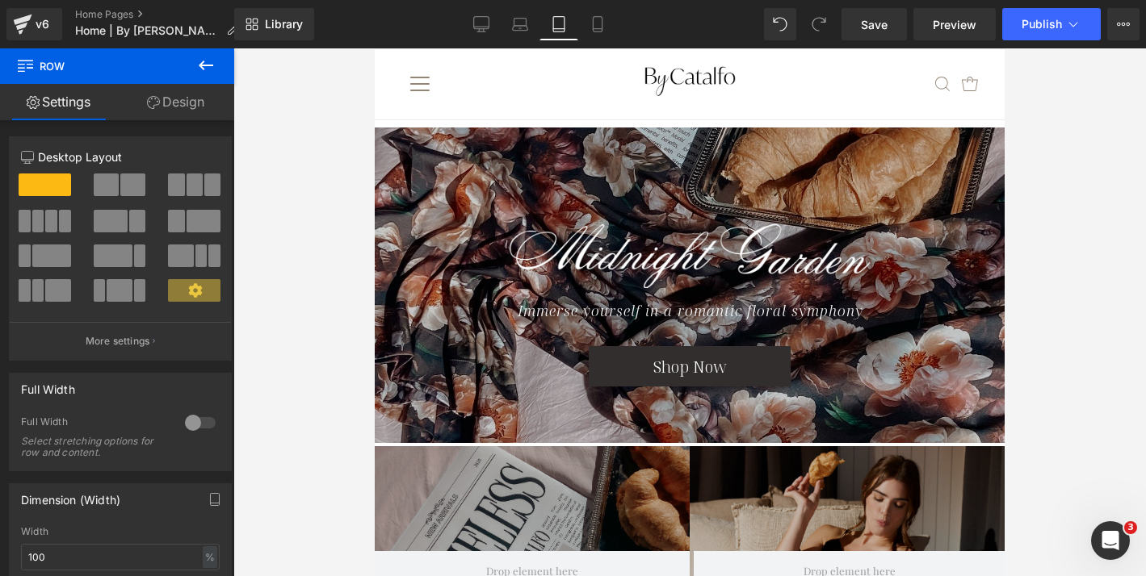
scroll to position [188, 0]
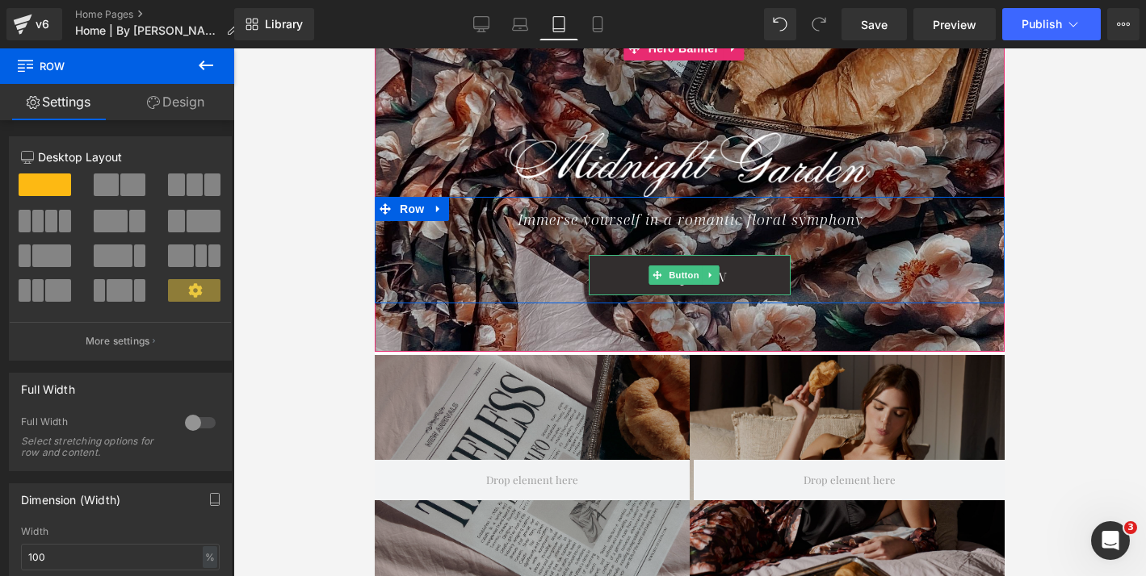
click at [694, 271] on span "Button" at bounding box center [683, 275] width 37 height 19
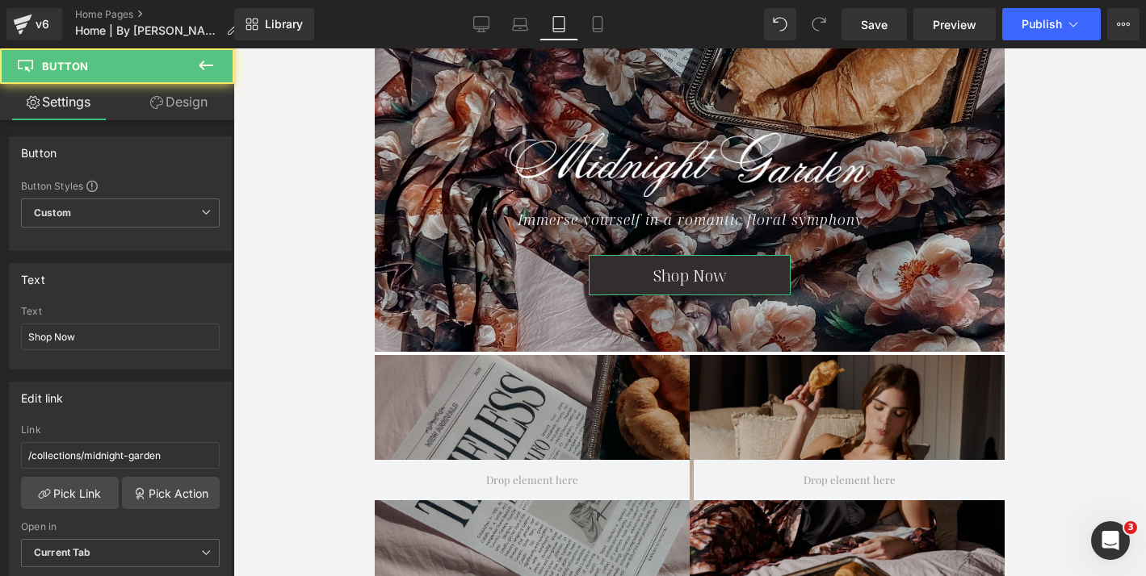
click at [211, 93] on link "Design" at bounding box center [178, 102] width 117 height 36
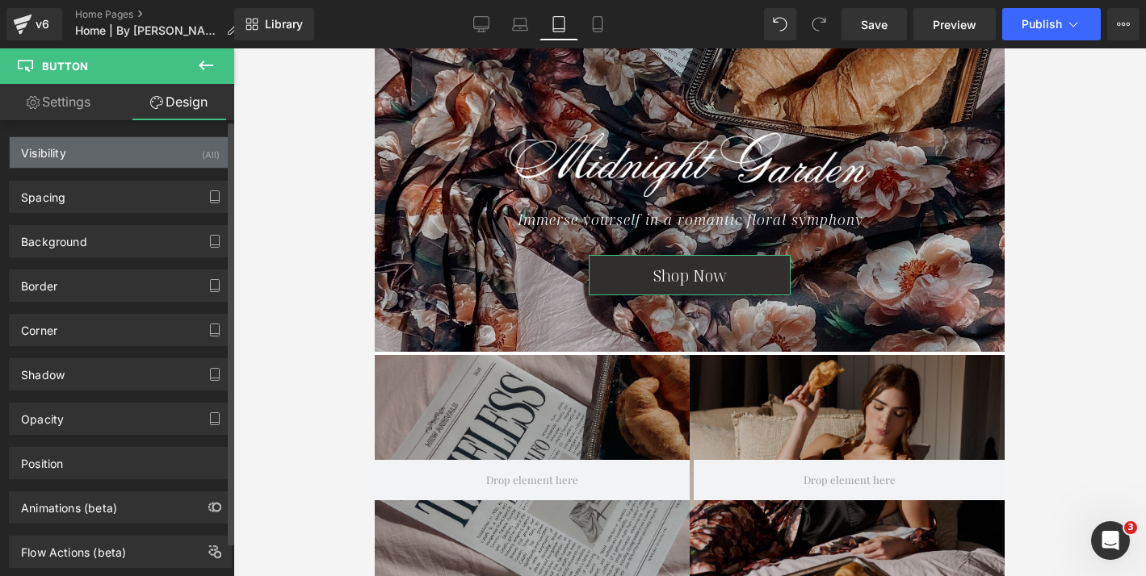
click at [182, 158] on div "Visibility (All)" at bounding box center [120, 152] width 221 height 31
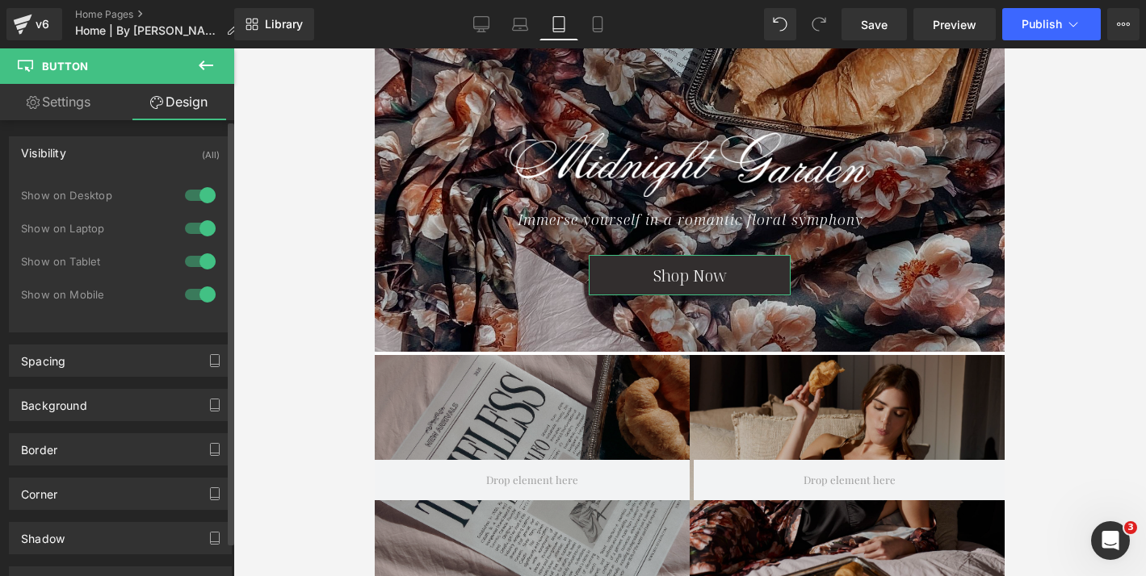
click at [200, 293] on div at bounding box center [200, 295] width 39 height 26
click at [597, 20] on icon at bounding box center [597, 24] width 16 height 16
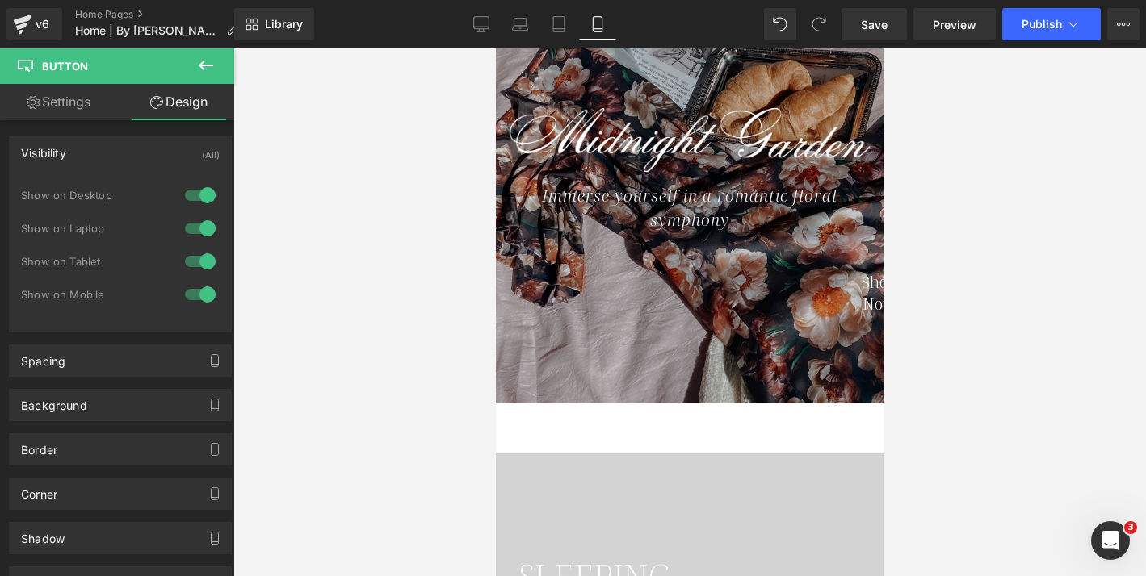
scroll to position [145, 0]
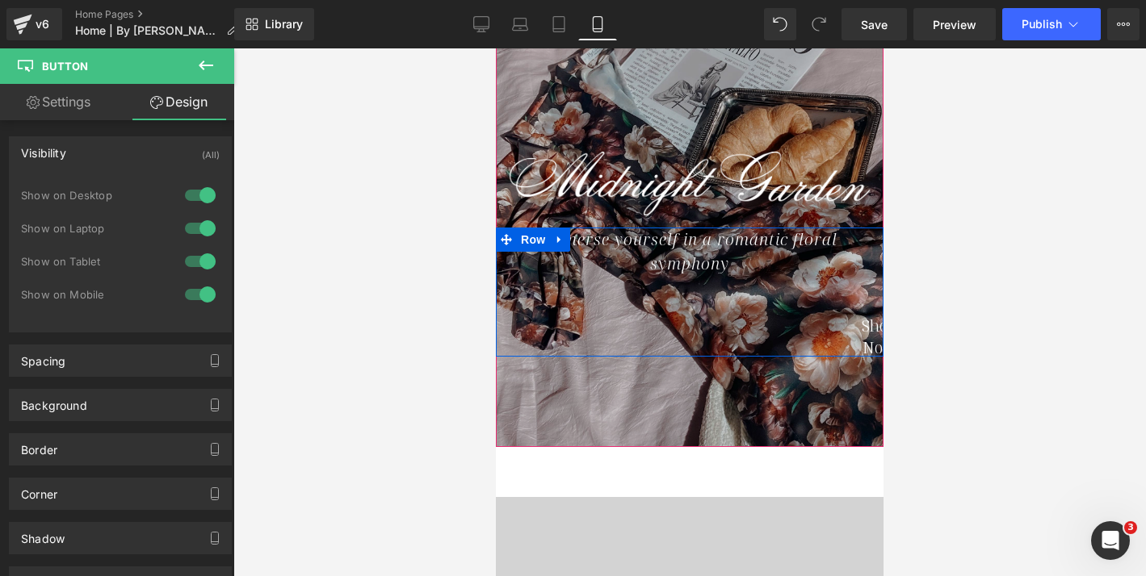
click at [631, 329] on div "Immerse yourself in a romantic floral symphony Text Block Shop Now Button" at bounding box center [690, 292] width 388 height 129
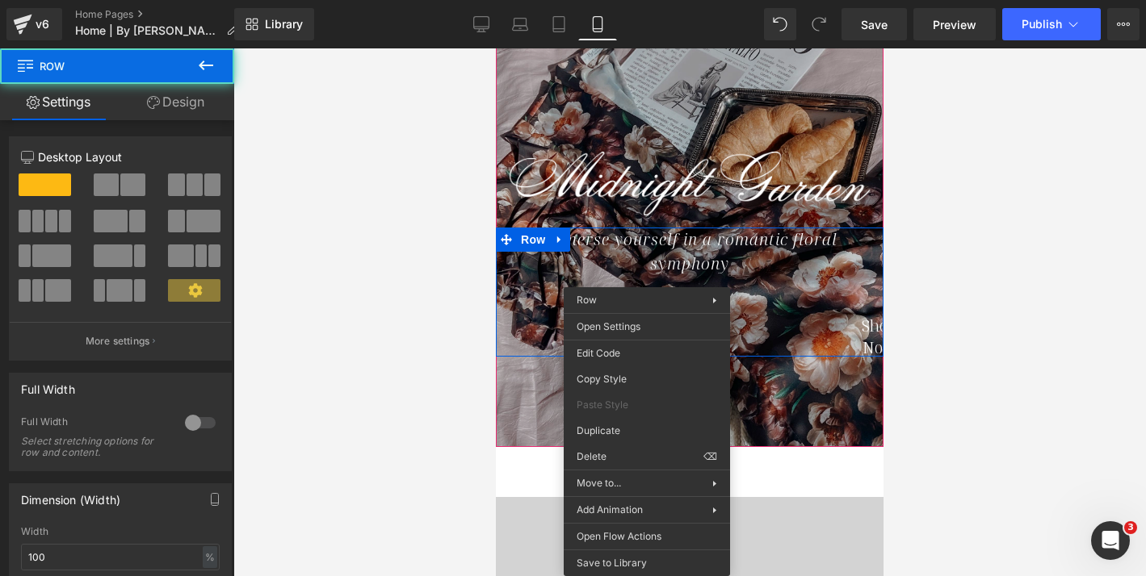
click at [526, 305] on div "Immerse yourself in a romantic floral symphony Text Block Shop Now Button" at bounding box center [690, 292] width 388 height 129
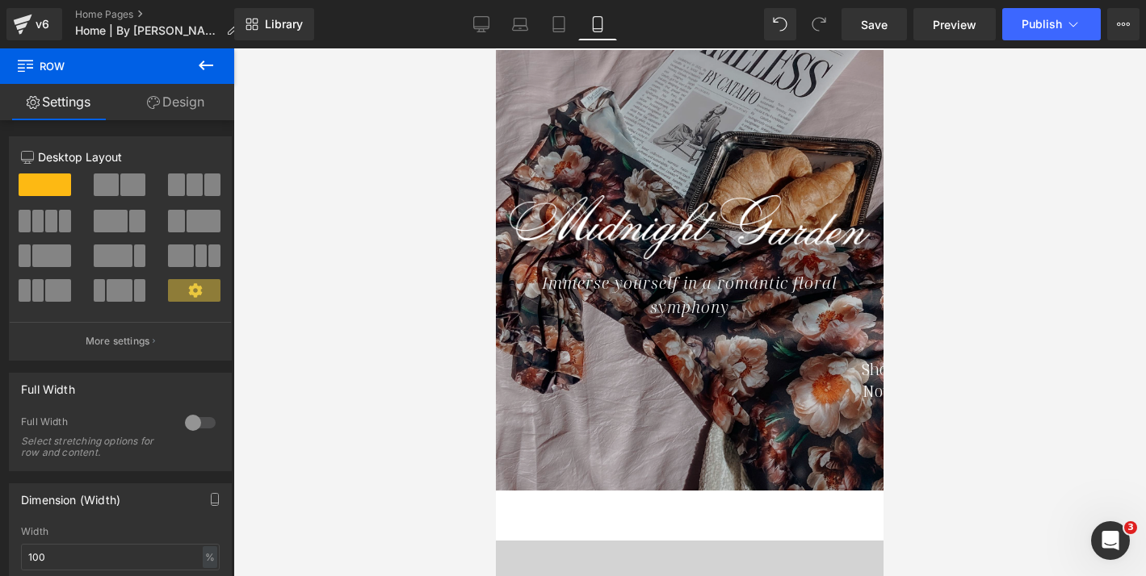
scroll to position [241, 0]
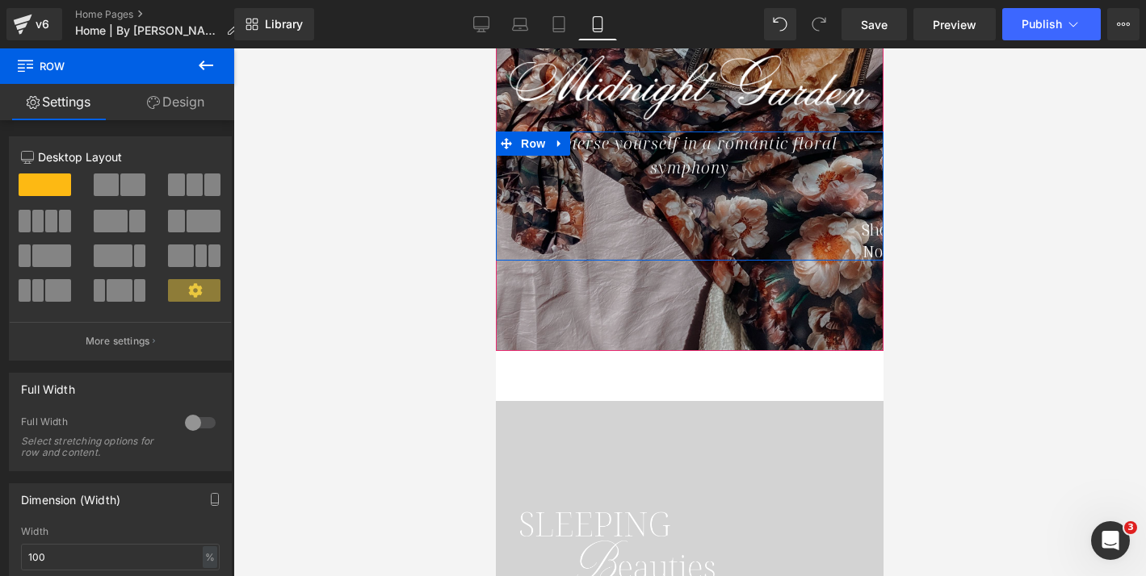
click at [840, 183] on div "Immerse yourself in a romantic floral symphony Text Block Shop Now Button" at bounding box center [690, 196] width 388 height 129
click at [956, 233] on span "Button" at bounding box center [974, 240] width 37 height 19
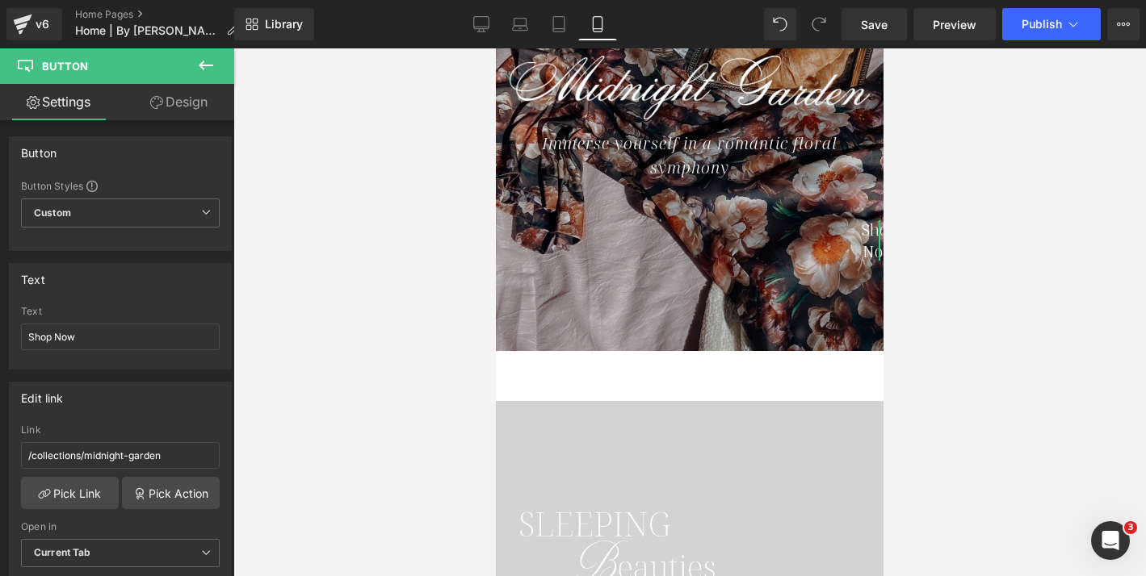
click at [176, 101] on link "Design" at bounding box center [178, 102] width 117 height 36
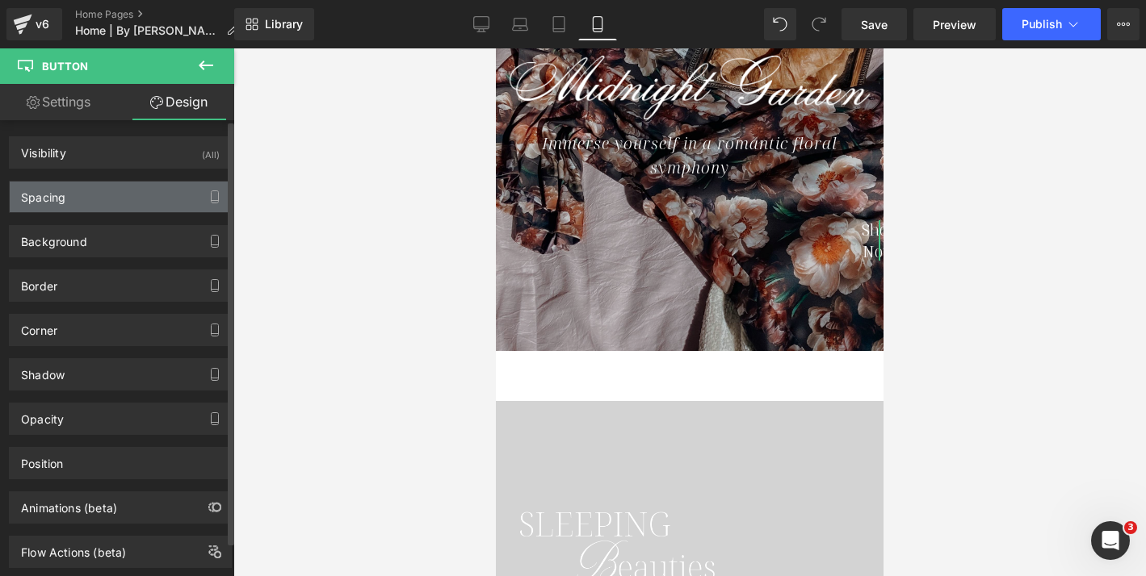
click at [131, 200] on div "Spacing" at bounding box center [120, 197] width 221 height 31
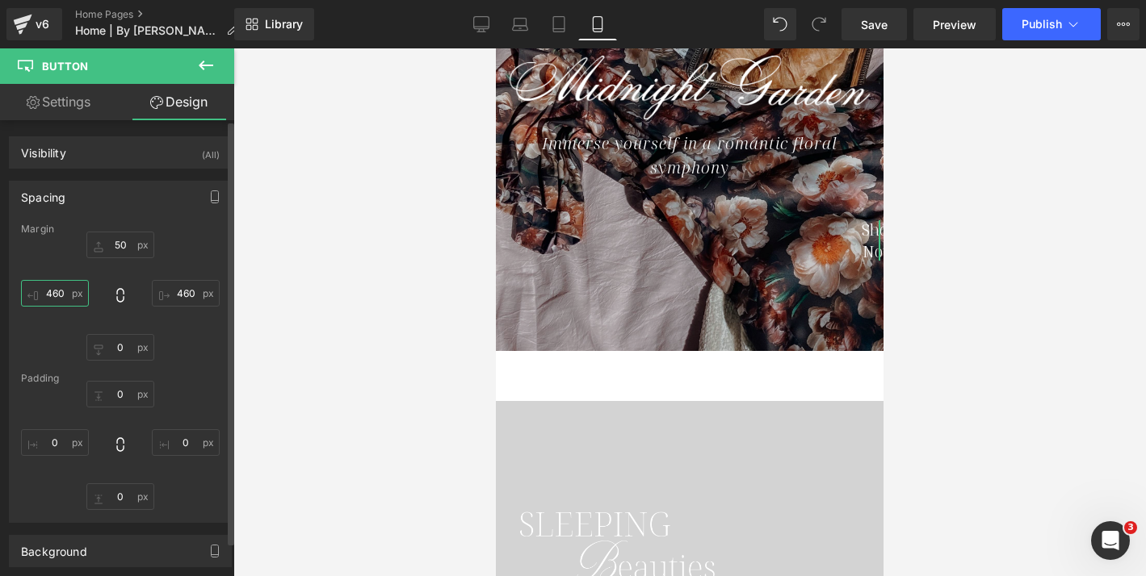
click at [52, 295] on input "460" at bounding box center [55, 293] width 68 height 27
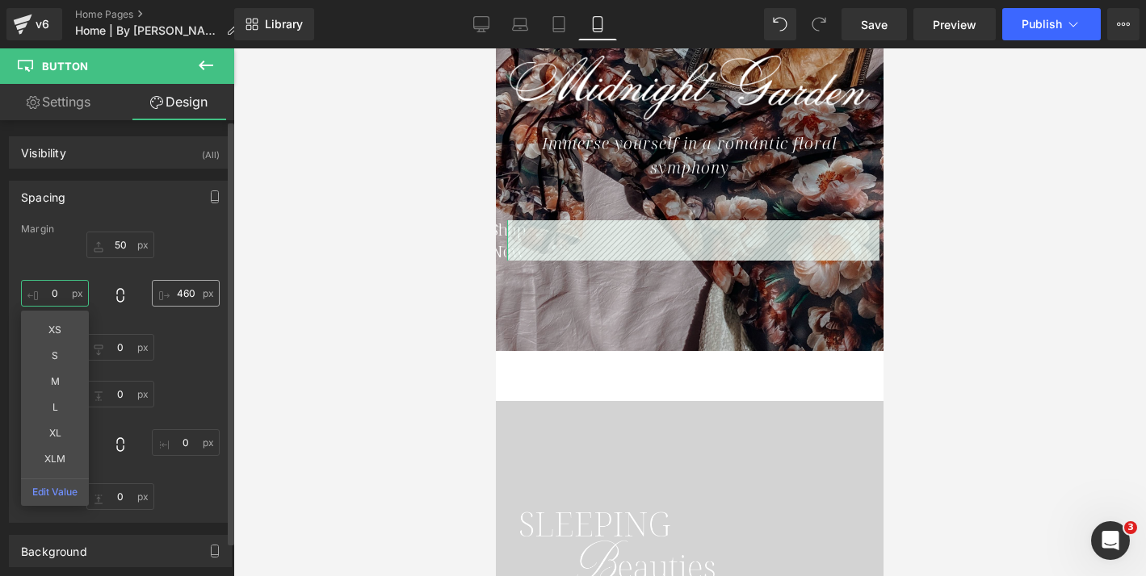
type input "0"
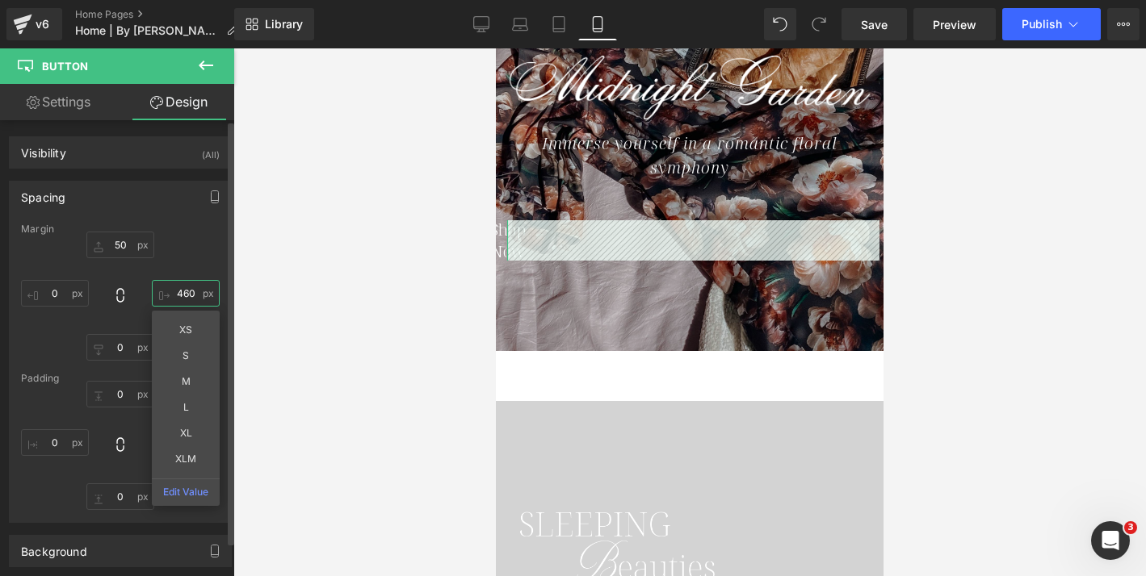
type input "0"
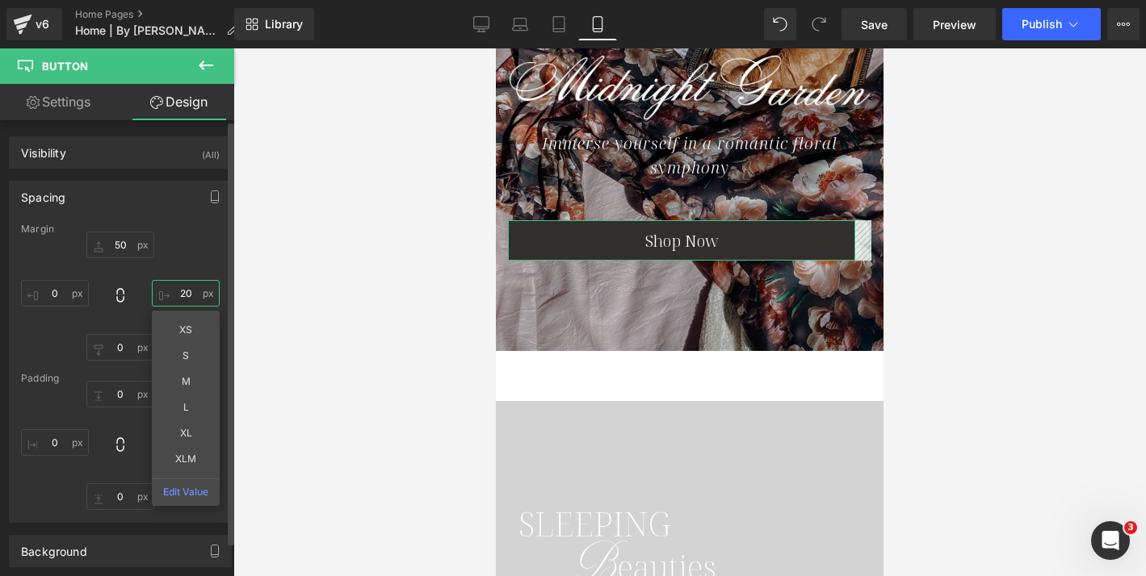
type input "2"
type input "150"
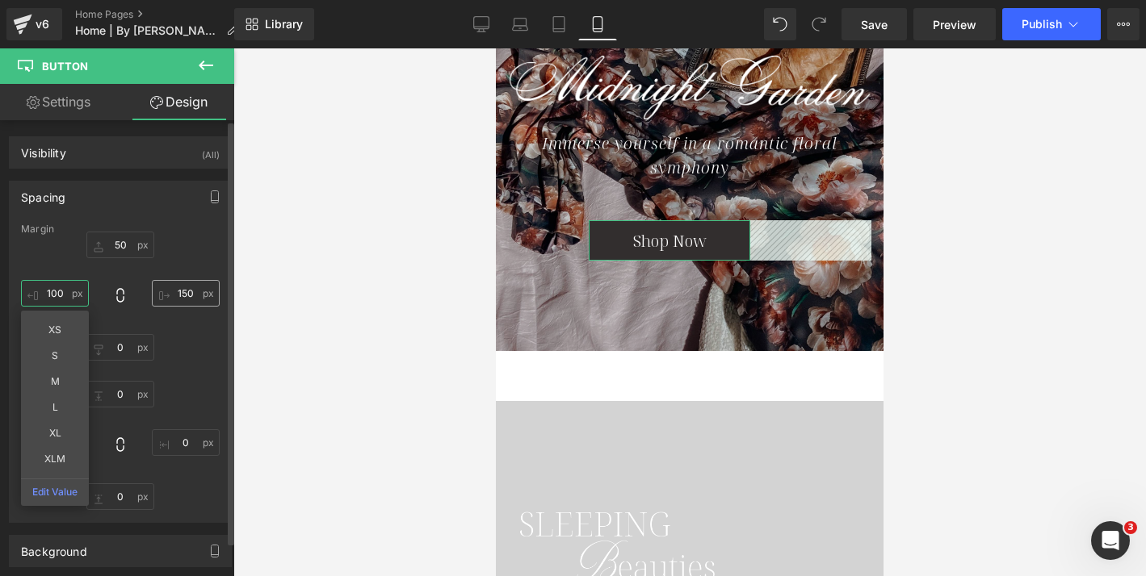
type input "100"
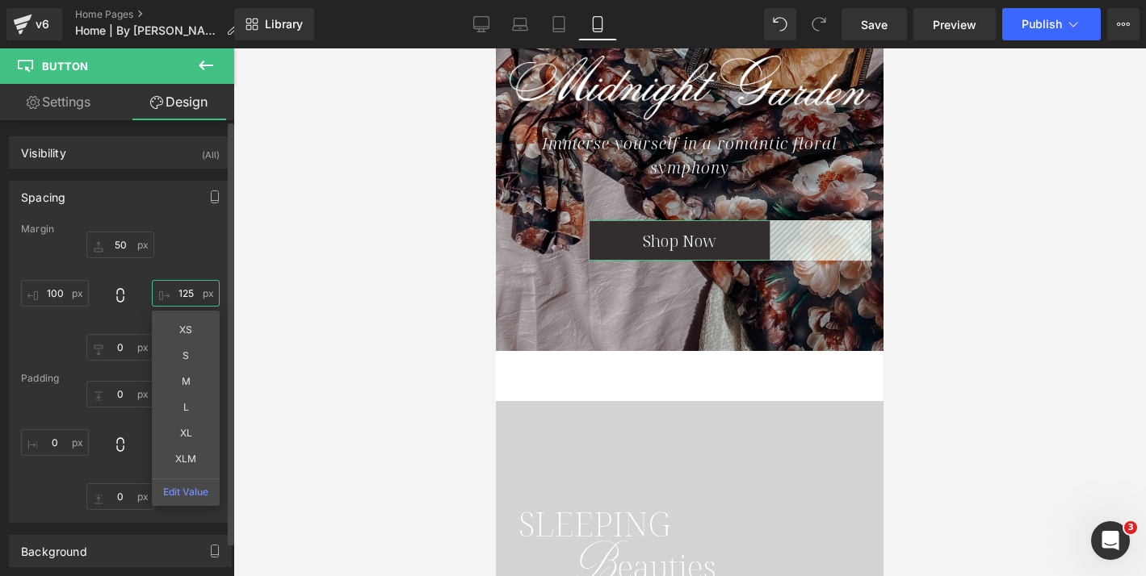
type input "125"
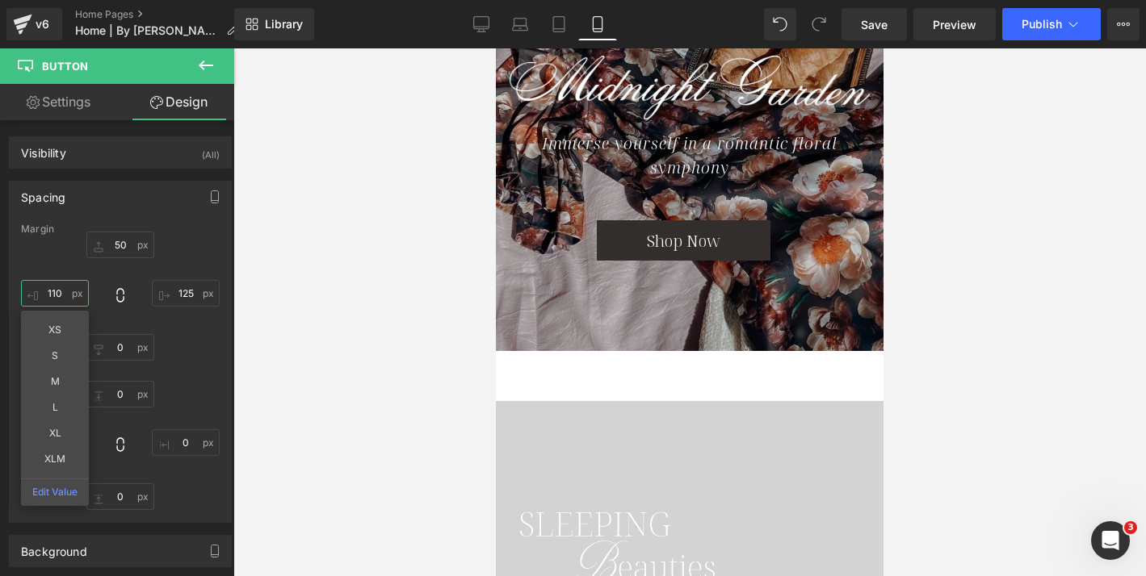
type input "110"
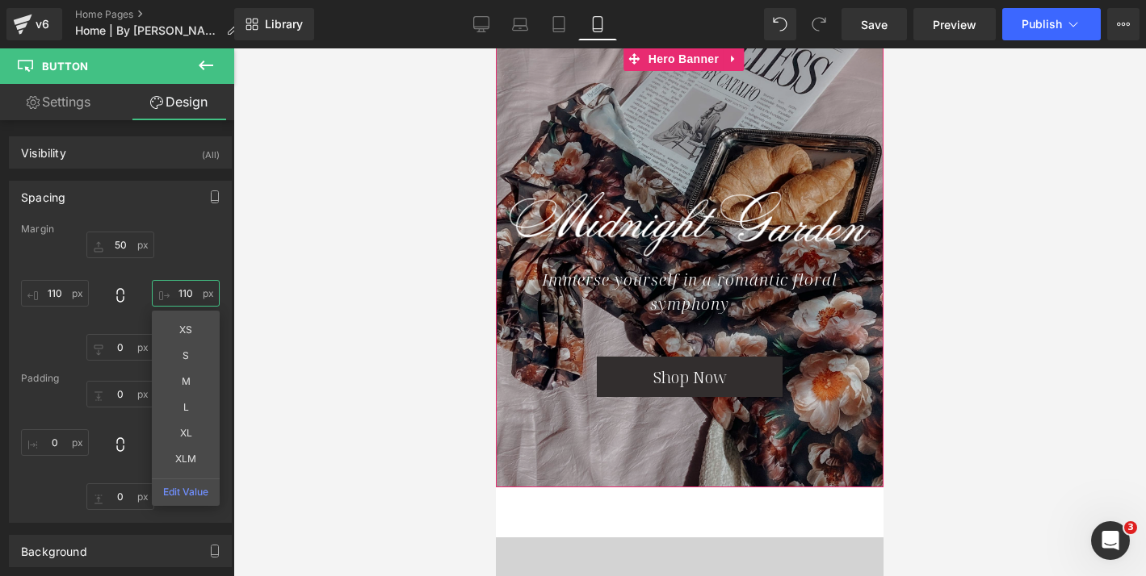
scroll to position [102, 0]
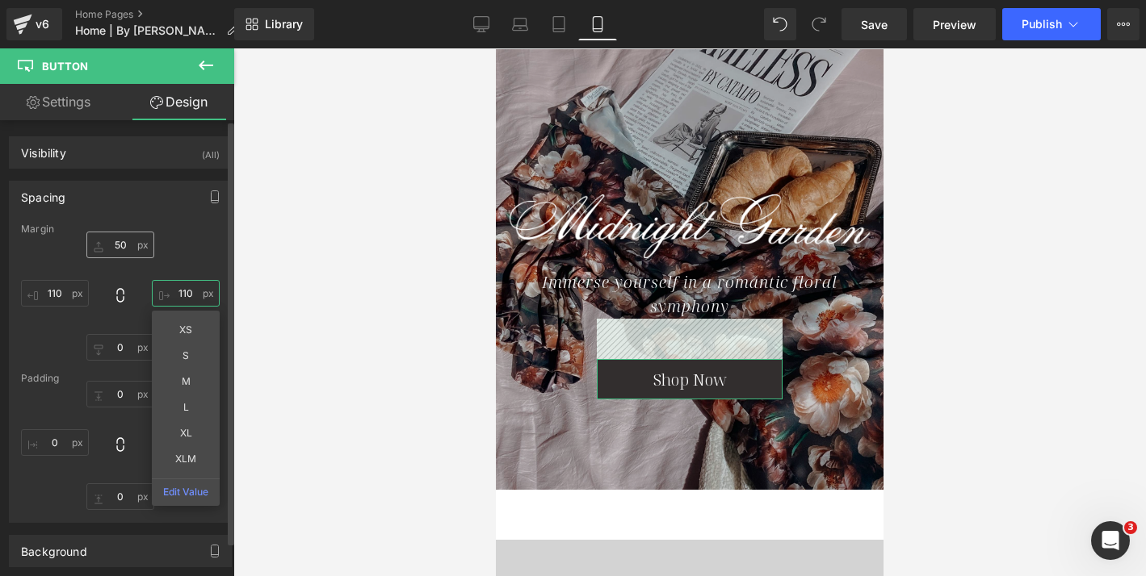
type input "110"
click at [114, 251] on input "50" at bounding box center [120, 245] width 68 height 27
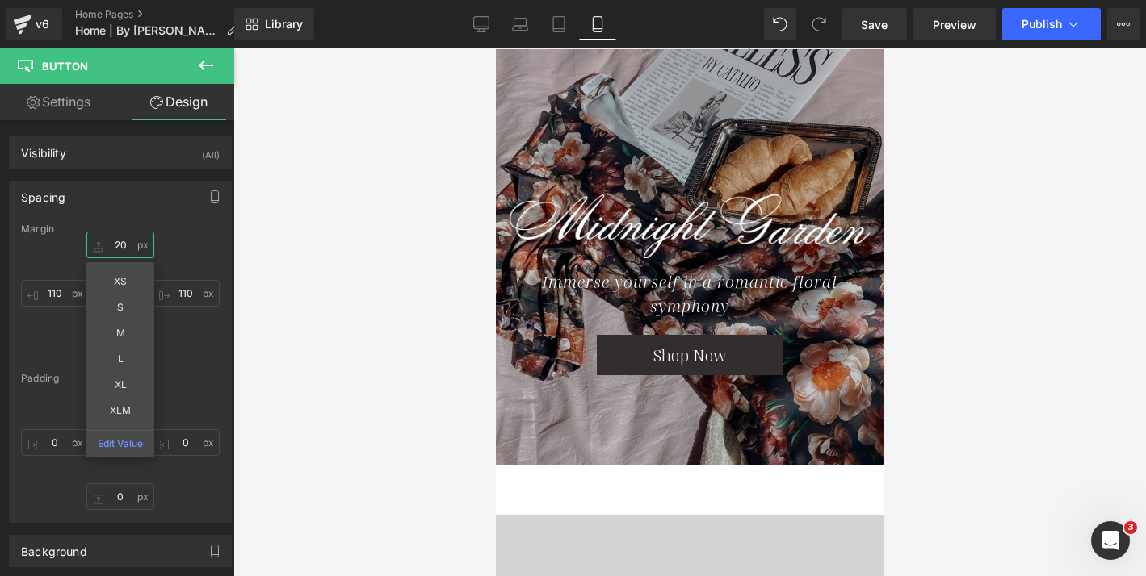
type input "2"
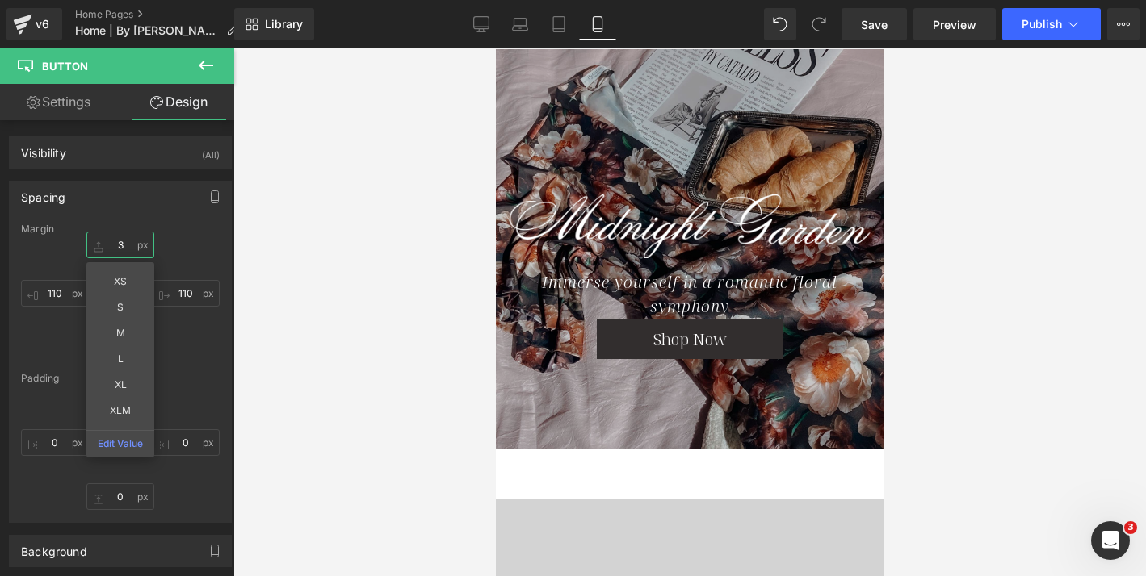
type input "30"
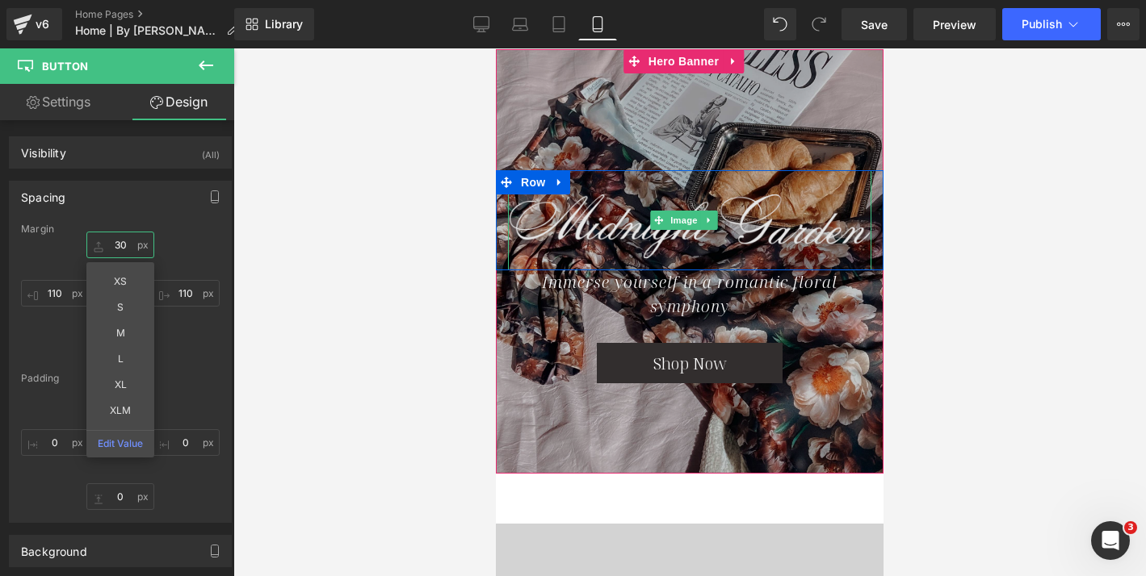
scroll to position [79, 0]
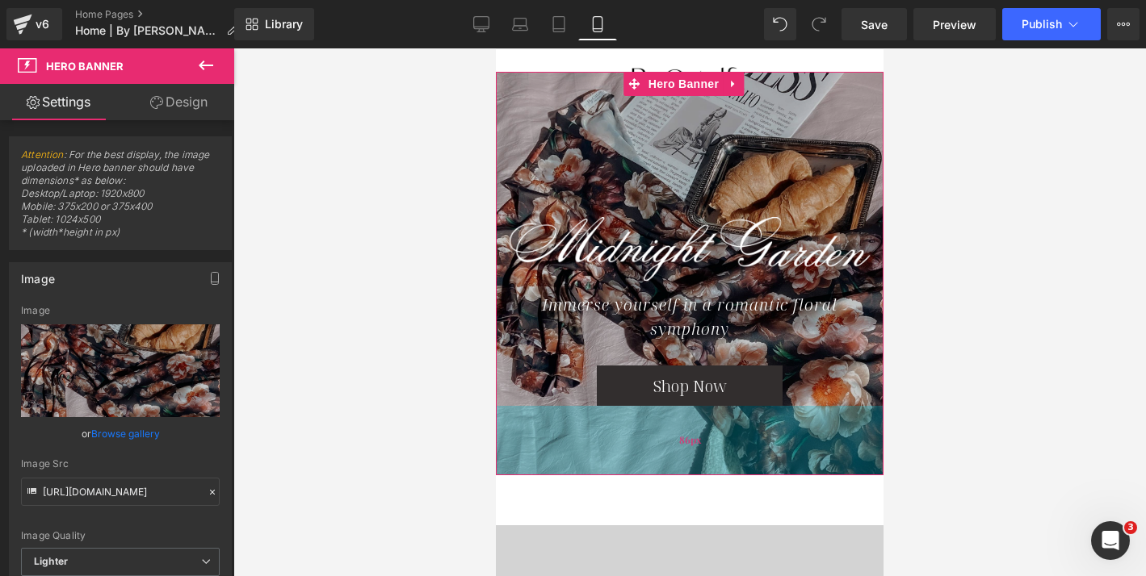
drag, startPoint x: 643, startPoint y: 458, endPoint x: 643, endPoint y: 438, distance: 20.2
click at [643, 438] on div "86px" at bounding box center [690, 440] width 388 height 69
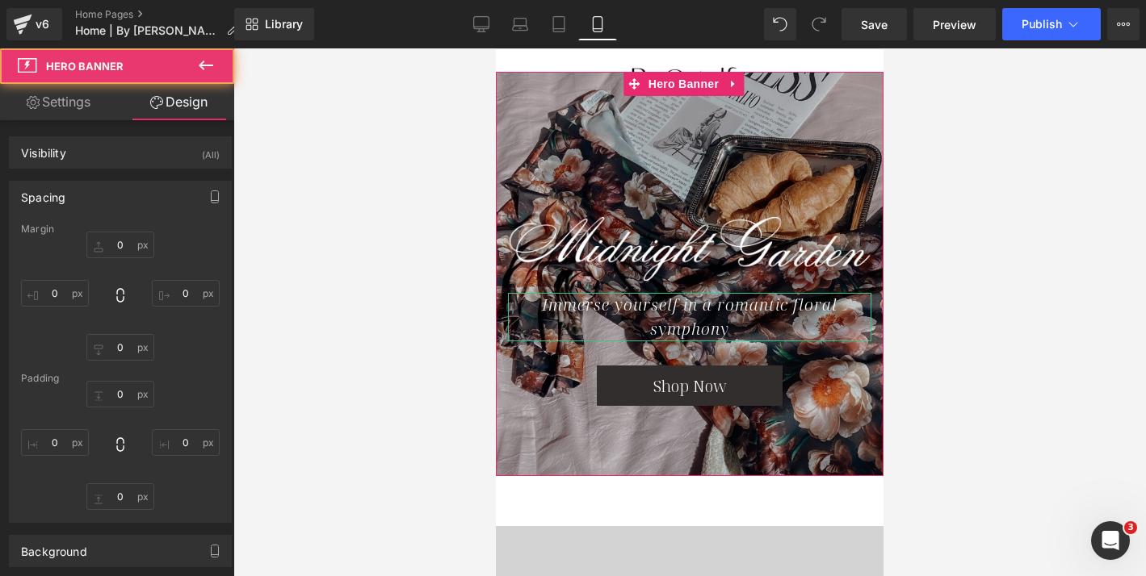
type input "0"
type input "150"
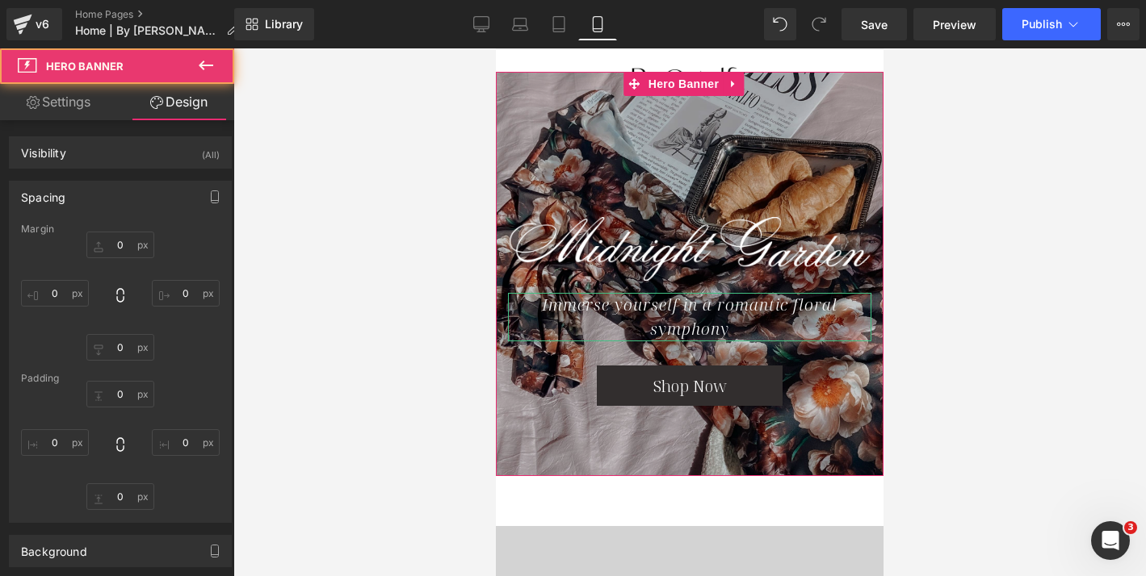
type input "0"
type input "87"
type input "0"
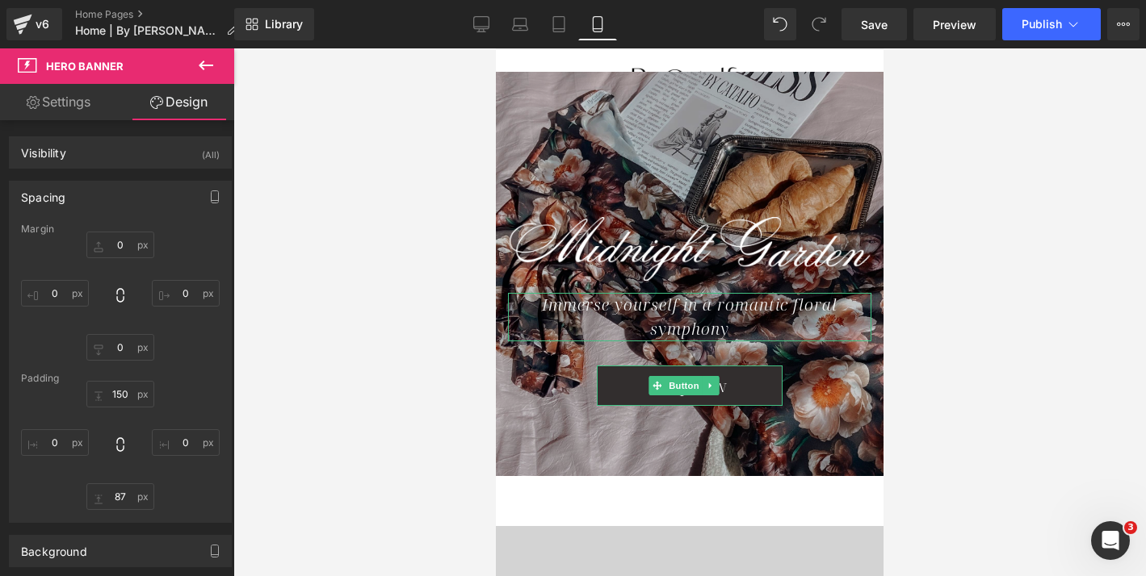
click at [394, 331] on div at bounding box center [689, 312] width 912 height 528
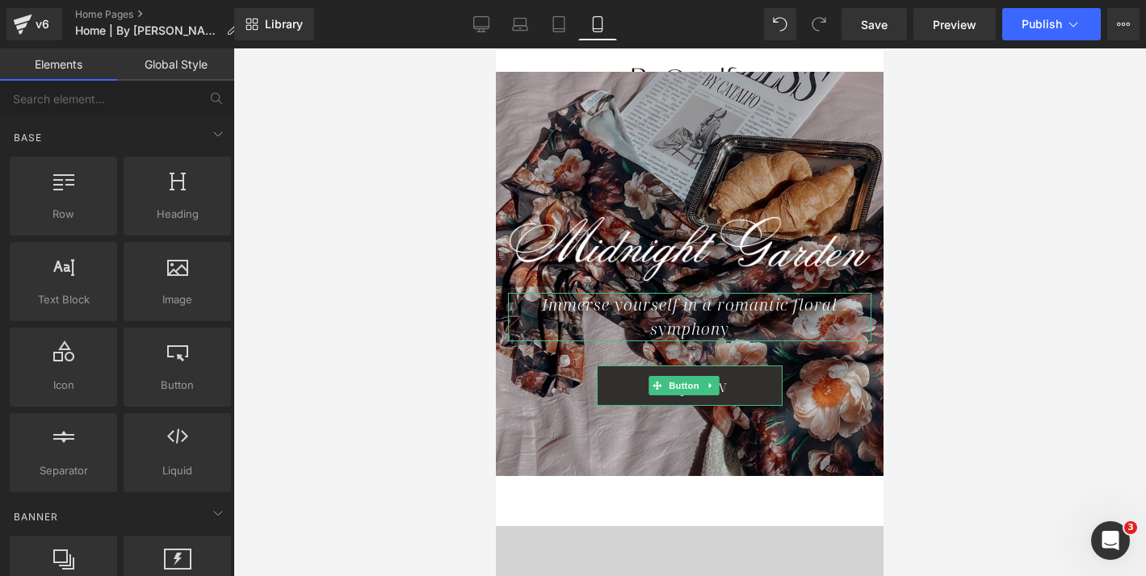
click at [1010, 312] on div at bounding box center [689, 312] width 912 height 528
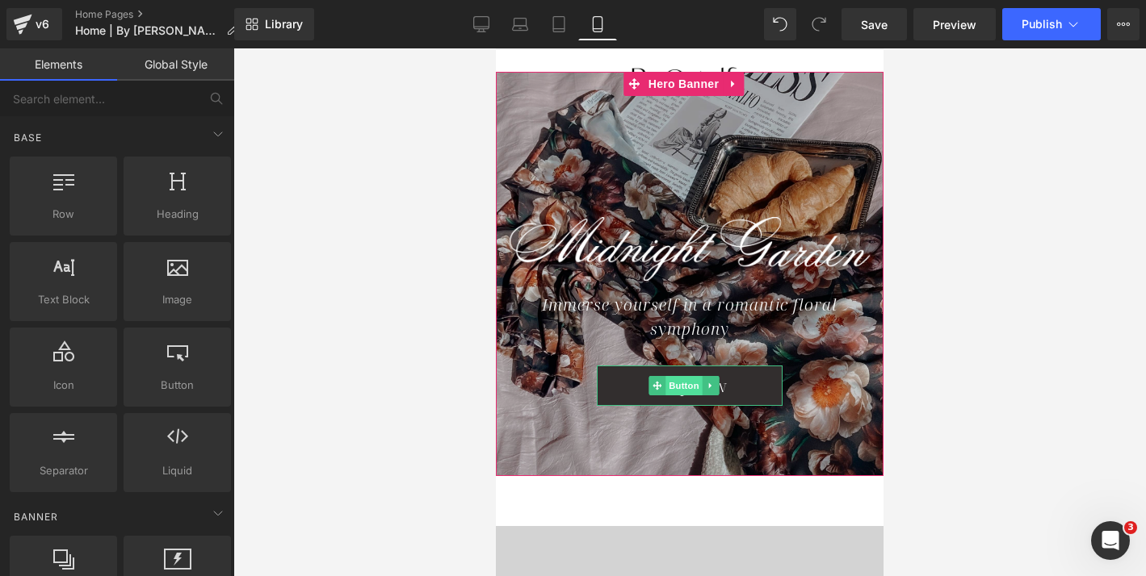
click at [682, 383] on span "Button" at bounding box center [683, 385] width 37 height 19
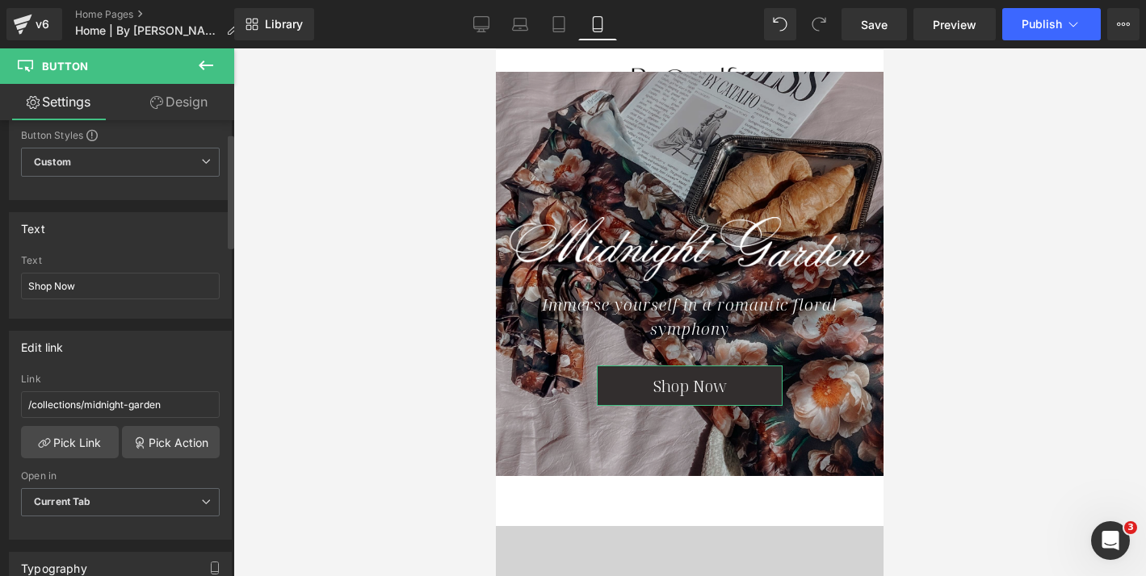
scroll to position [74, 0]
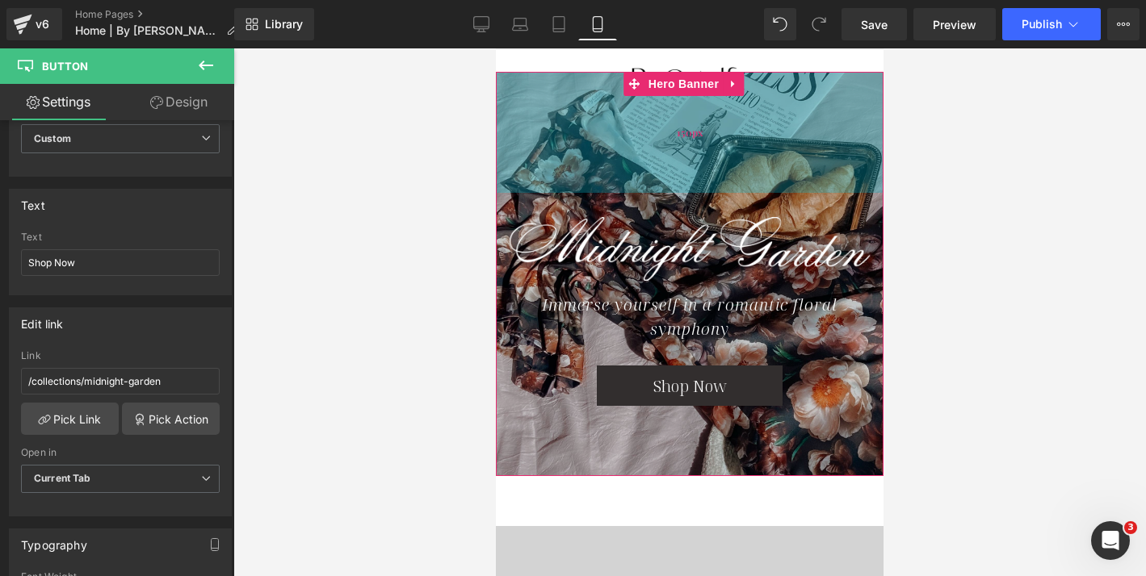
click at [665, 144] on div "150px" at bounding box center [690, 132] width 388 height 121
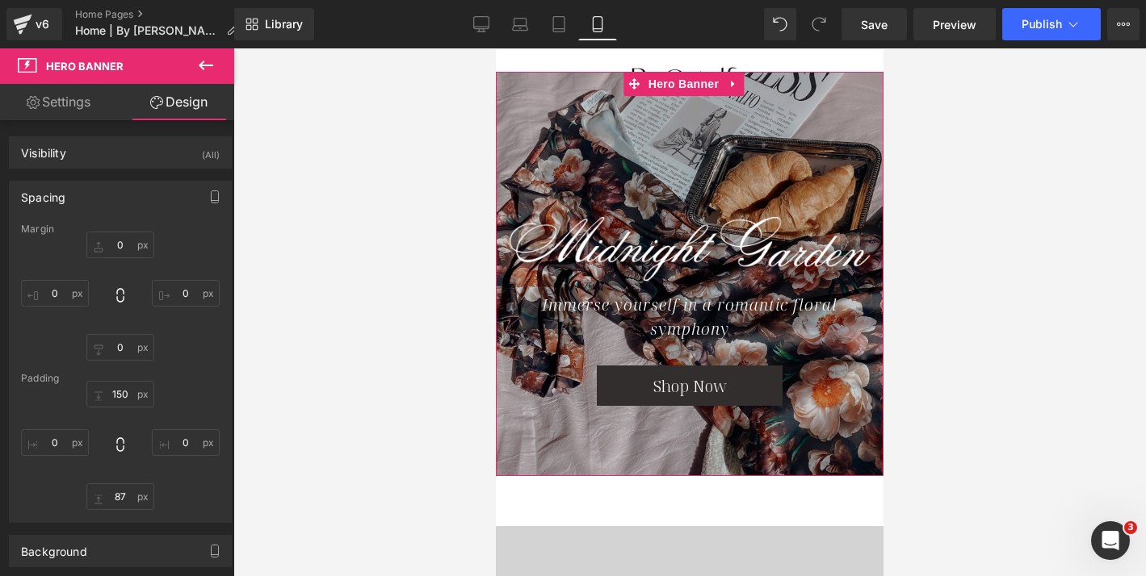
click at [87, 85] on link "Settings" at bounding box center [58, 102] width 117 height 36
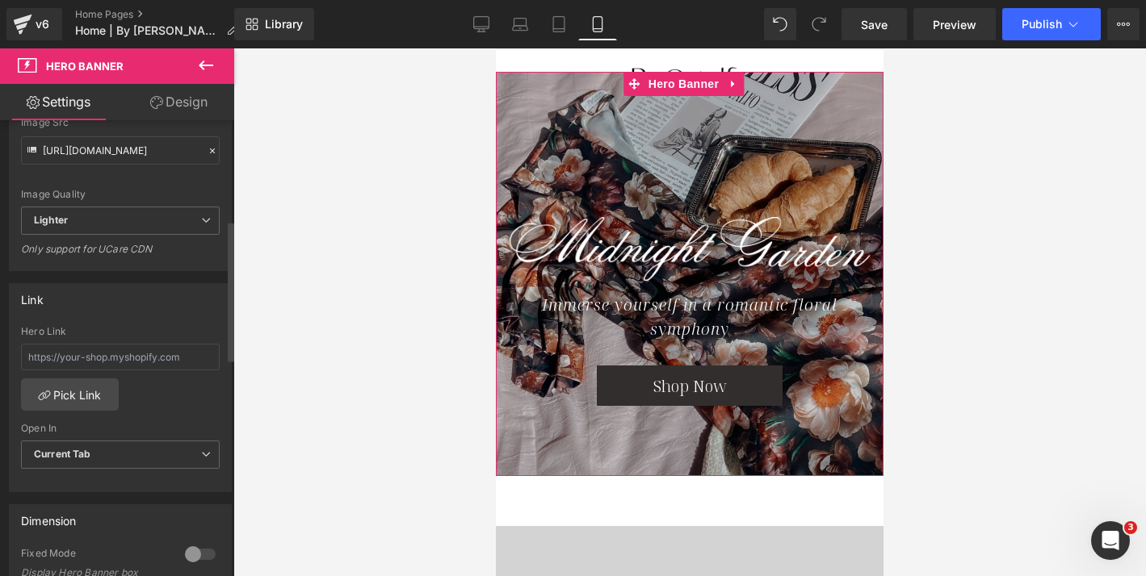
scroll to position [365, 0]
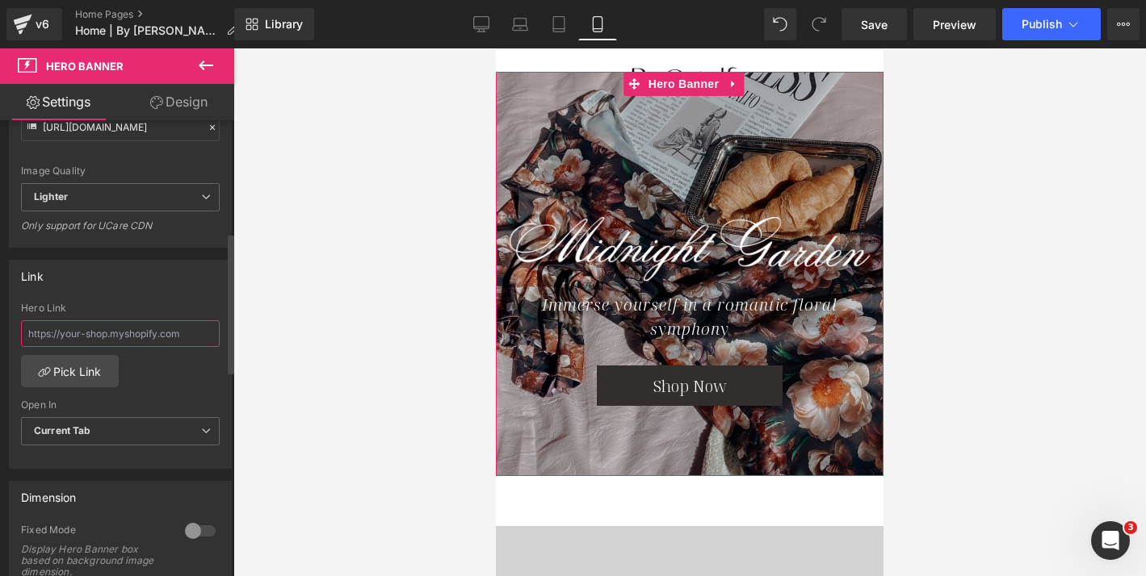
click at [120, 335] on input "text" at bounding box center [120, 334] width 199 height 27
click at [97, 368] on link "Pick Link" at bounding box center [70, 371] width 98 height 32
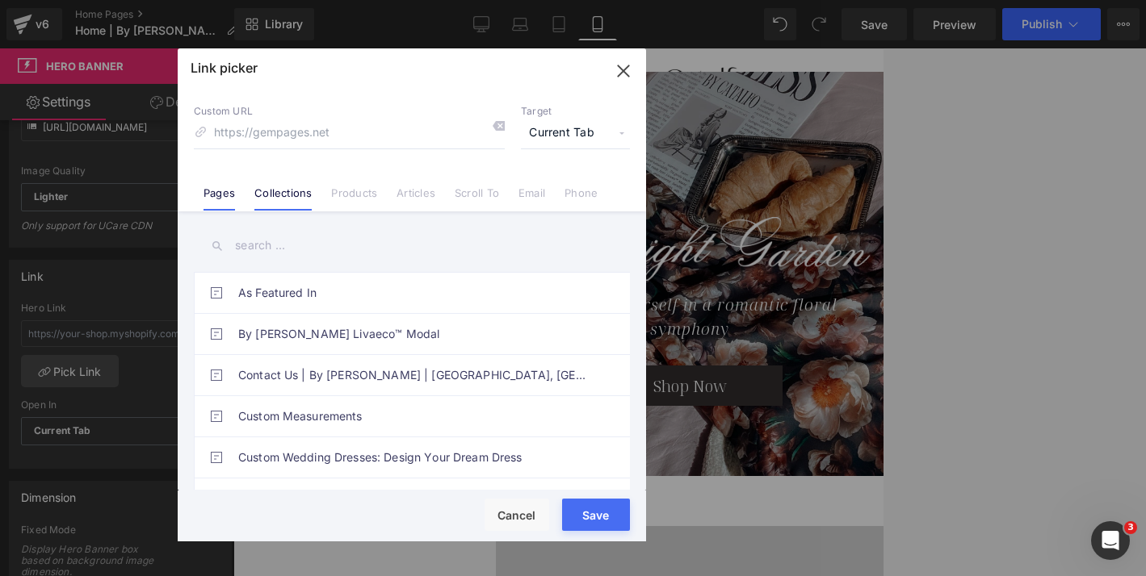
click at [280, 192] on link "Collections" at bounding box center [282, 198] width 57 height 24
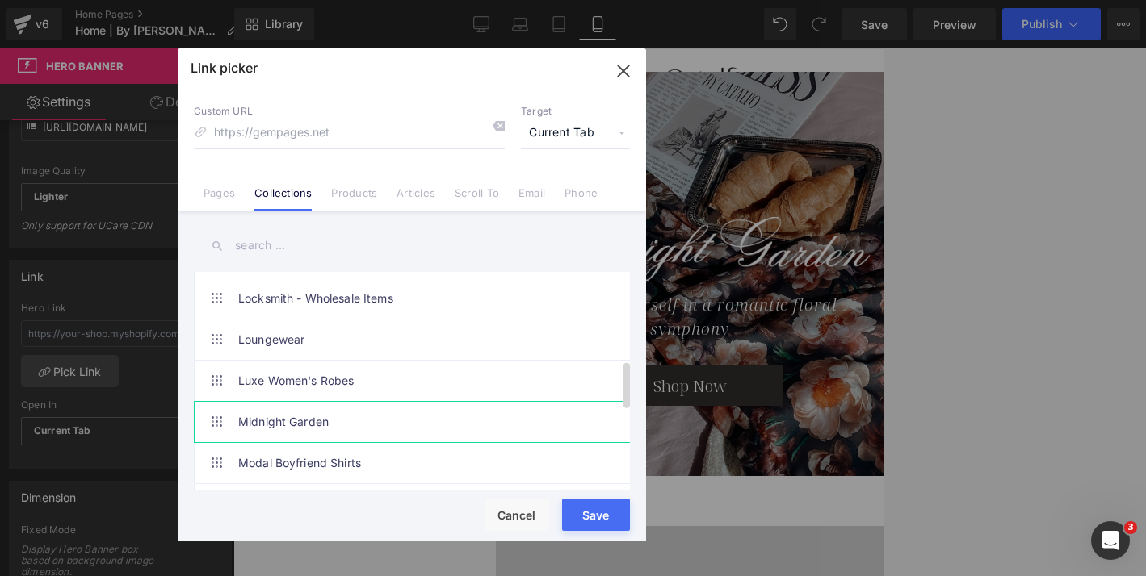
scroll to position [411, 0]
click at [329, 413] on link "Midnight Garden" at bounding box center [415, 417] width 355 height 40
type input "/collections/midnight-garden"
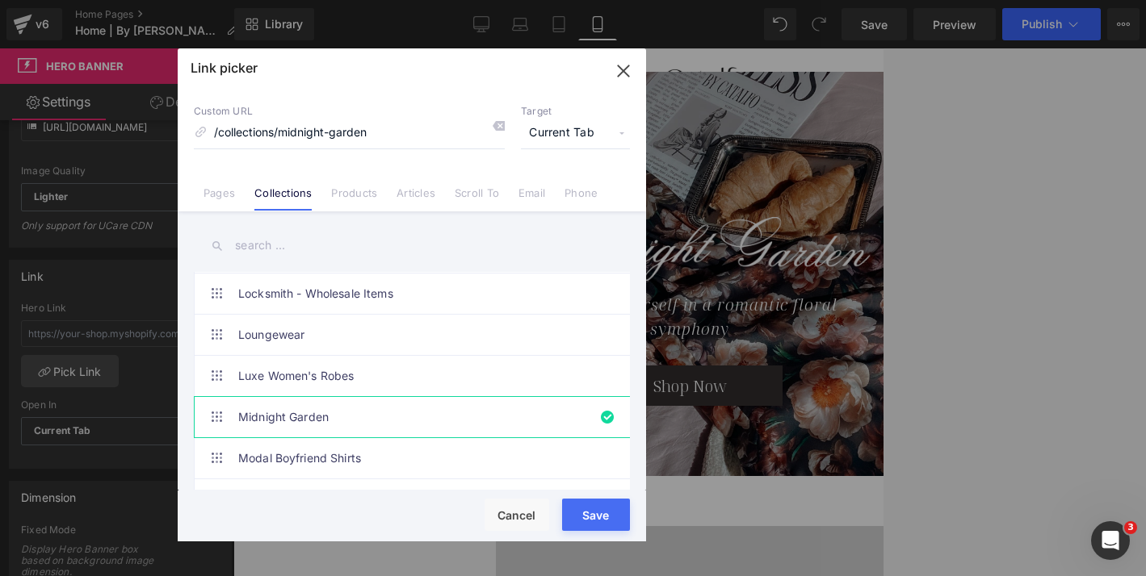
click at [600, 527] on button "Save" at bounding box center [596, 515] width 68 height 32
type input "/collections/midnight-garden"
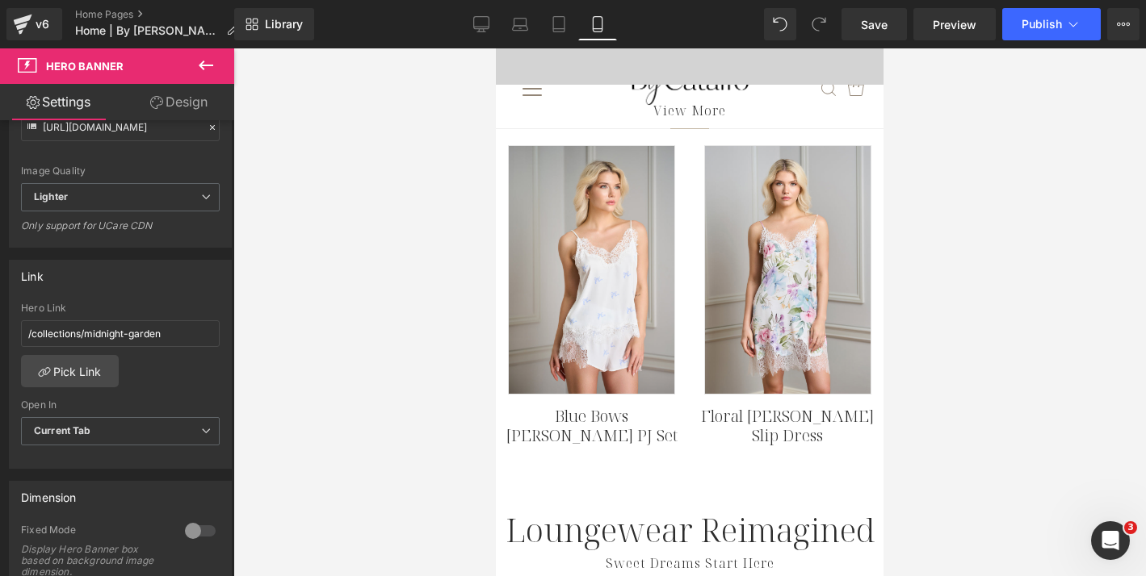
scroll to position [919, 0]
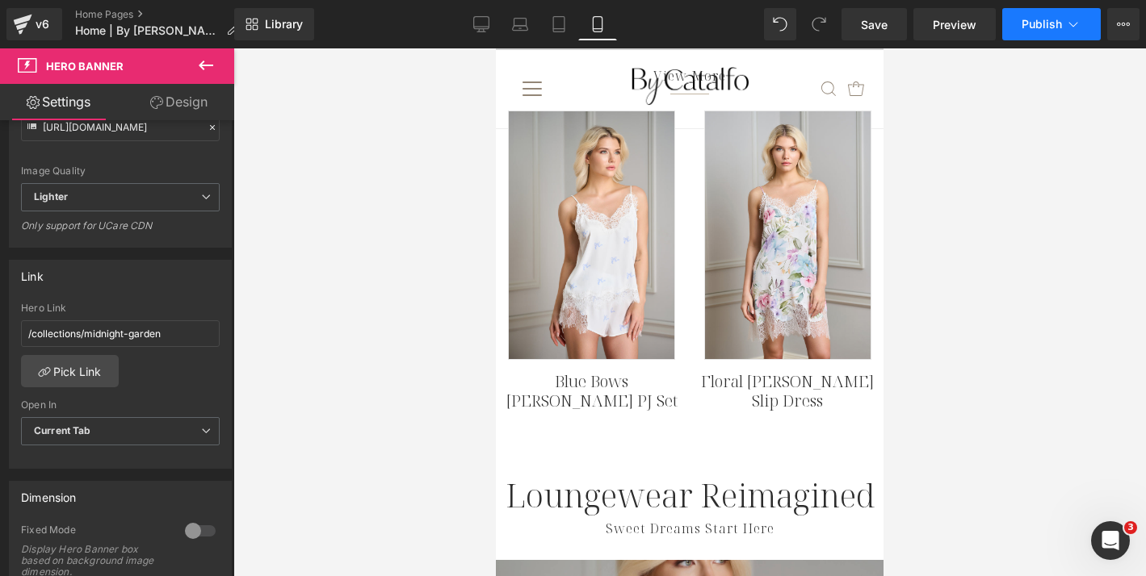
click at [1033, 33] on button "Publish" at bounding box center [1051, 24] width 98 height 32
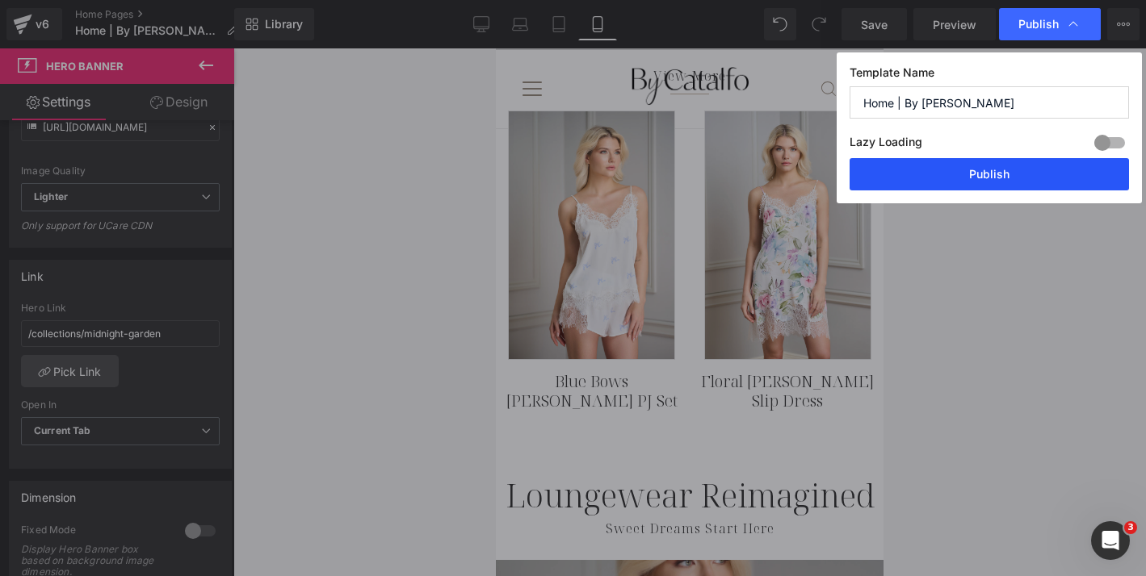
click at [996, 161] on button "Publish" at bounding box center [988, 174] width 279 height 32
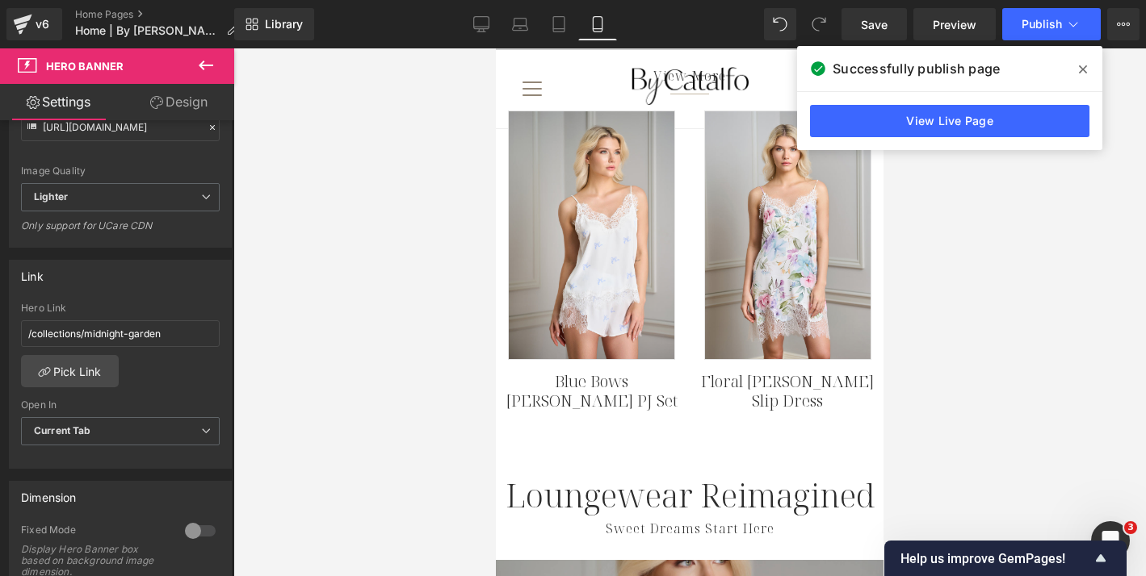
click at [1030, 280] on div at bounding box center [689, 312] width 912 height 528
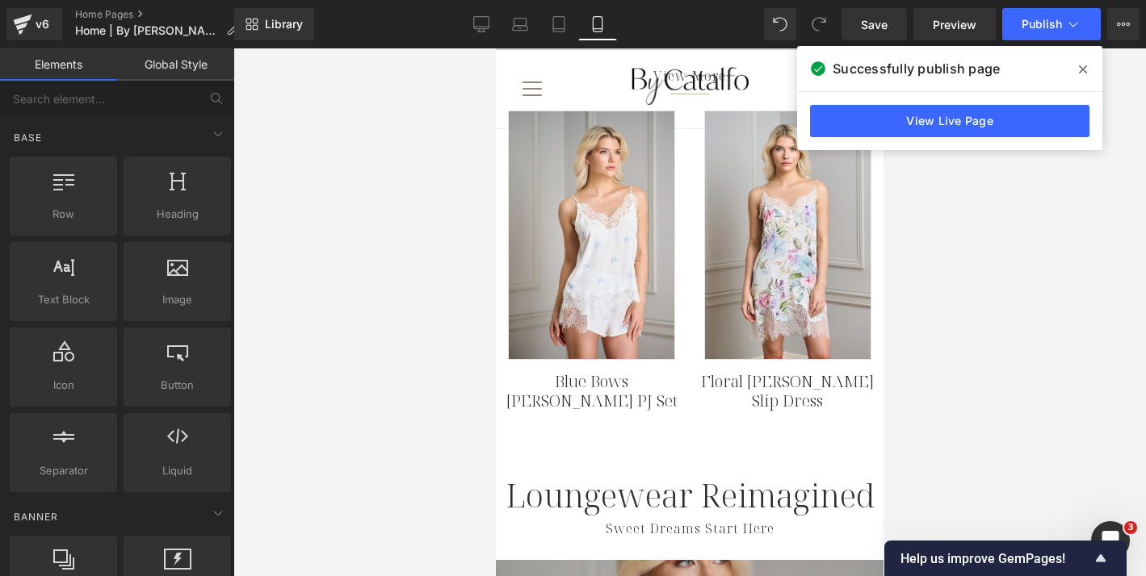
click at [1082, 63] on icon at bounding box center [1083, 69] width 8 height 13
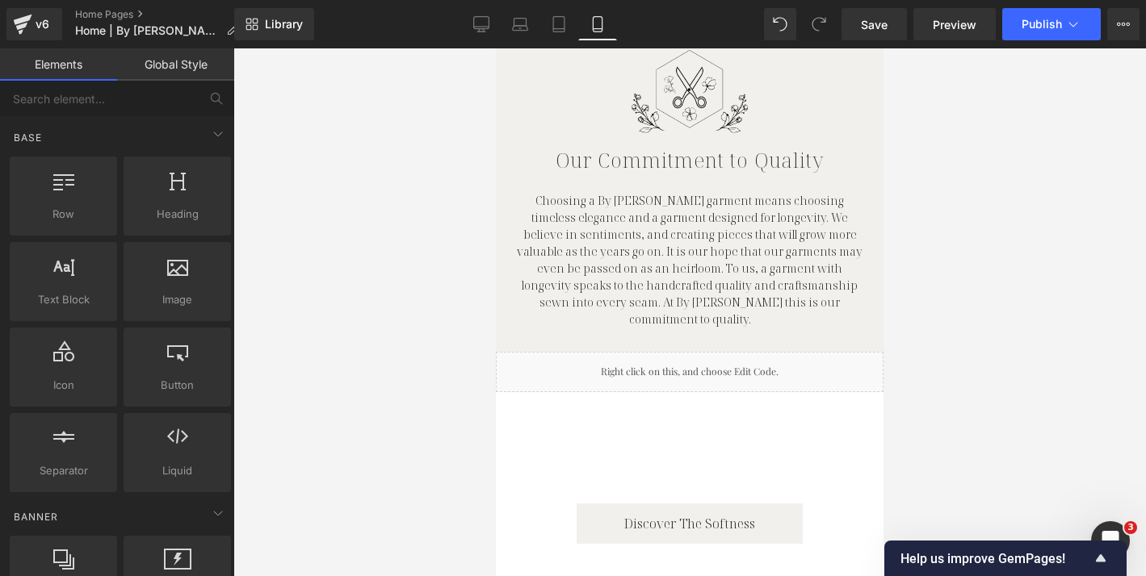
scroll to position [2843, 0]
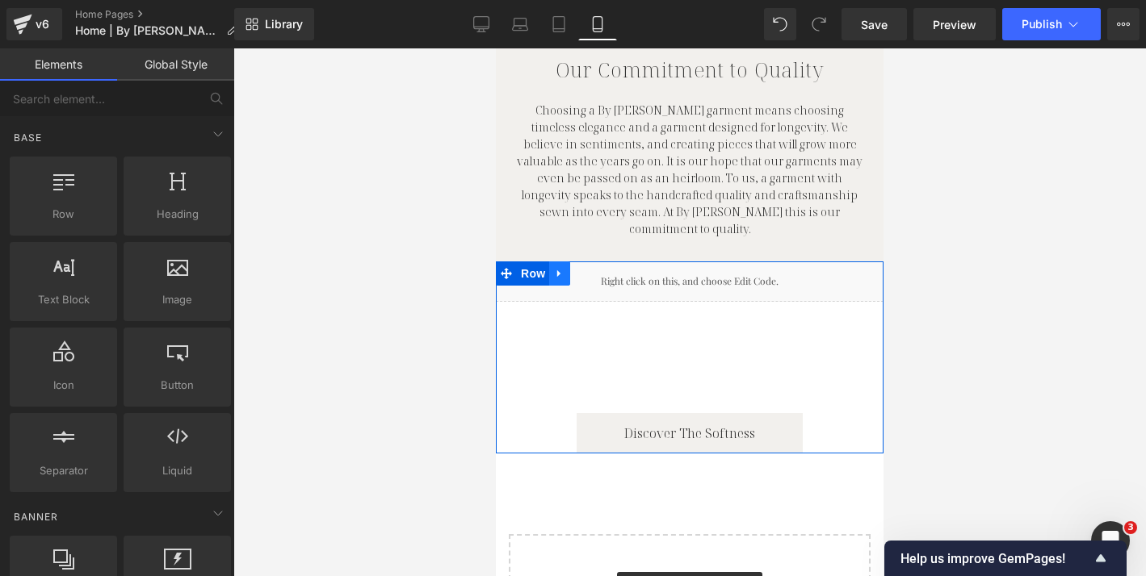
click at [555, 267] on icon at bounding box center [559, 273] width 11 height 12
click at [591, 262] on link at bounding box center [601, 274] width 21 height 24
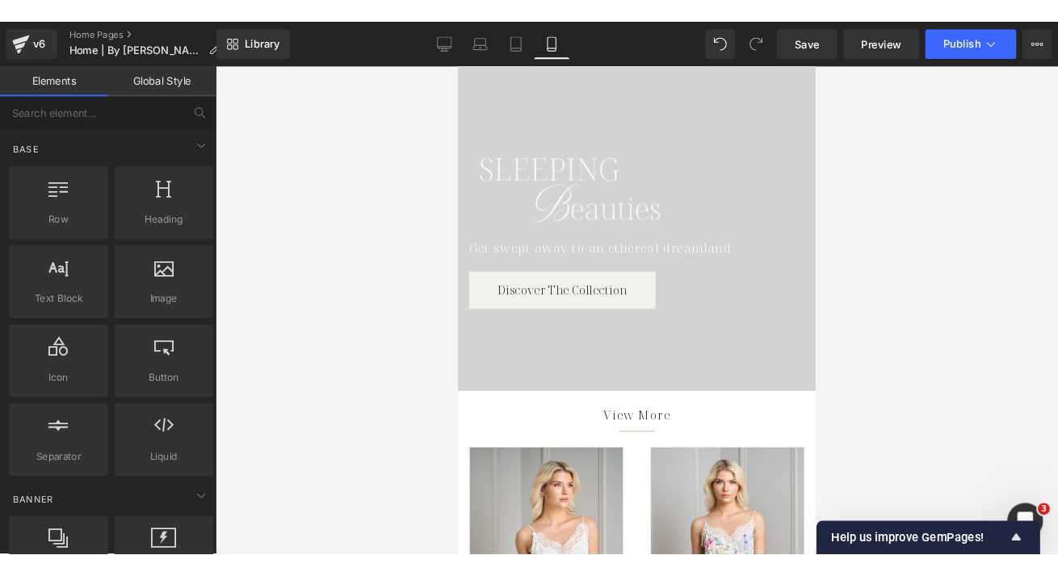
scroll to position [551, 0]
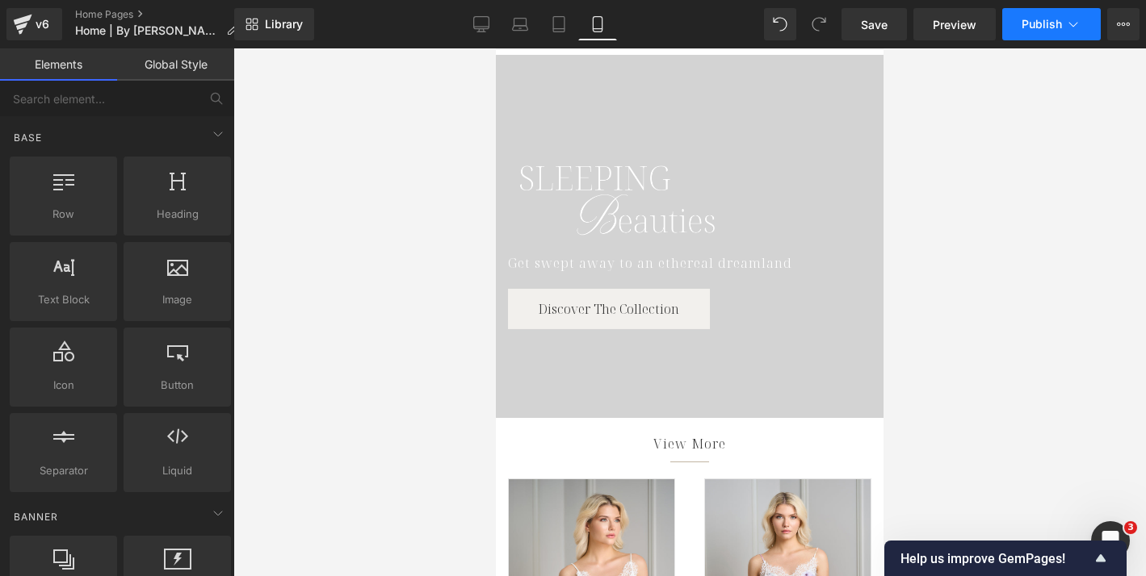
click at [1036, 27] on span "Publish" at bounding box center [1041, 24] width 40 height 13
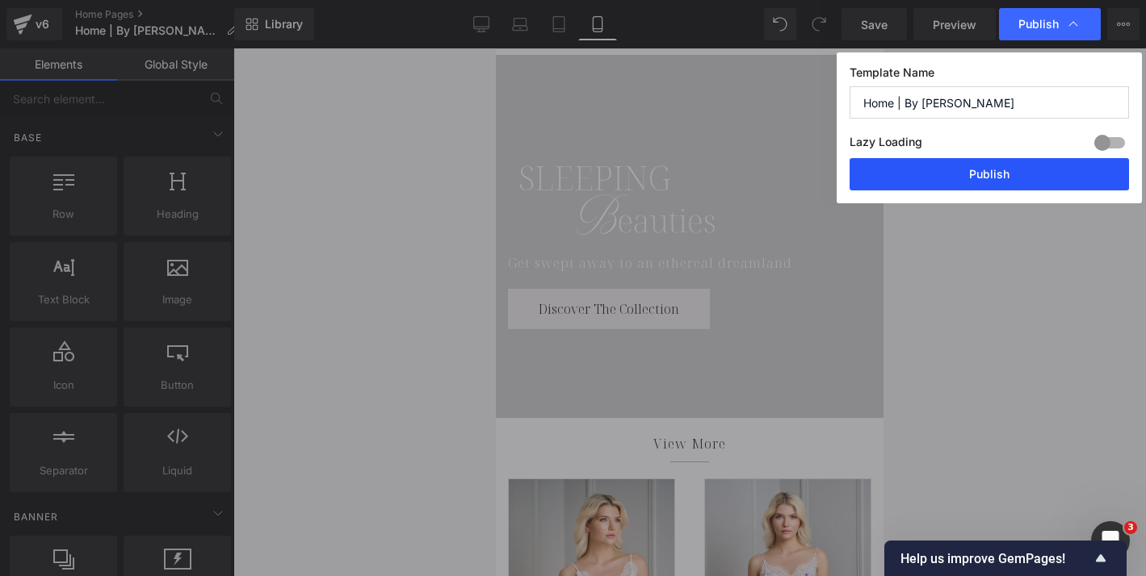
click at [1003, 172] on button "Publish" at bounding box center [988, 174] width 279 height 32
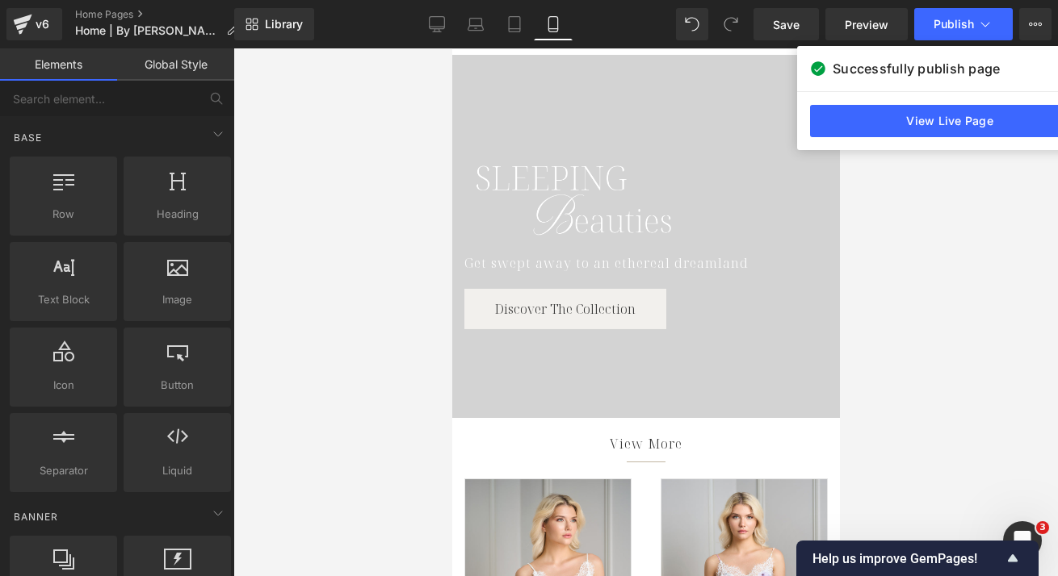
click at [961, 169] on div at bounding box center [645, 312] width 824 height 528
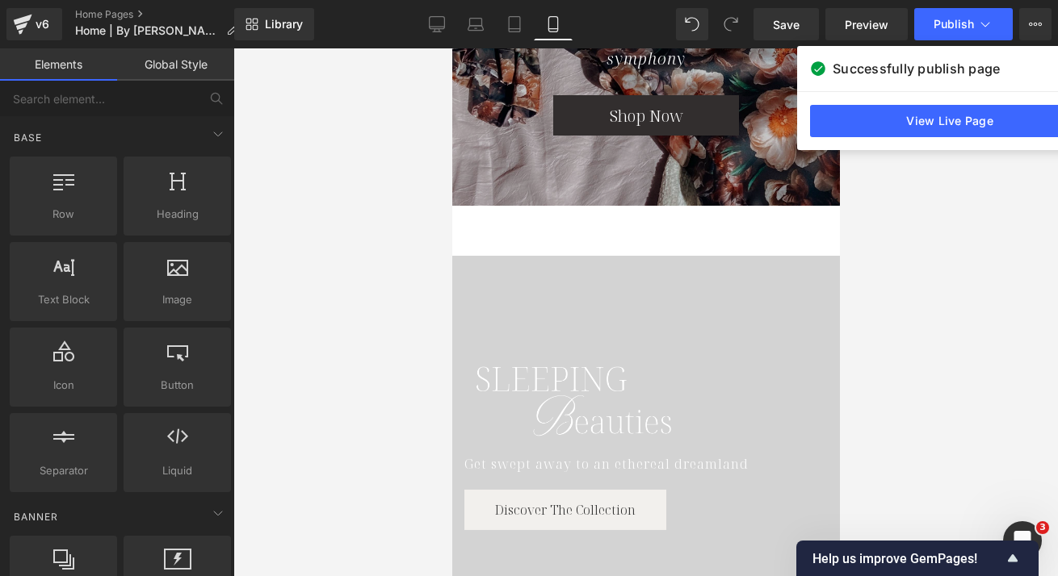
scroll to position [0, 0]
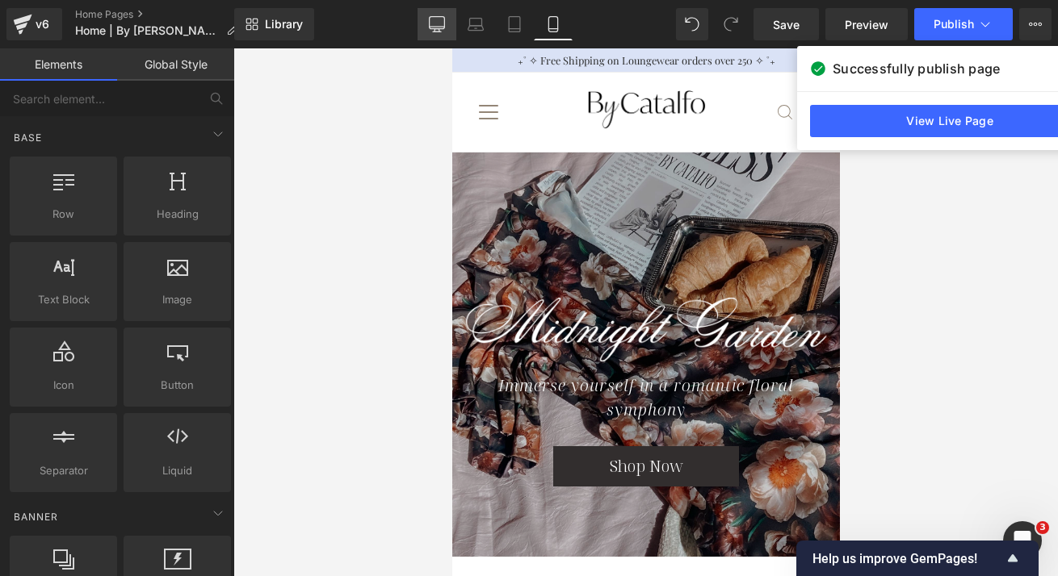
click at [432, 18] on icon at bounding box center [437, 24] width 16 height 16
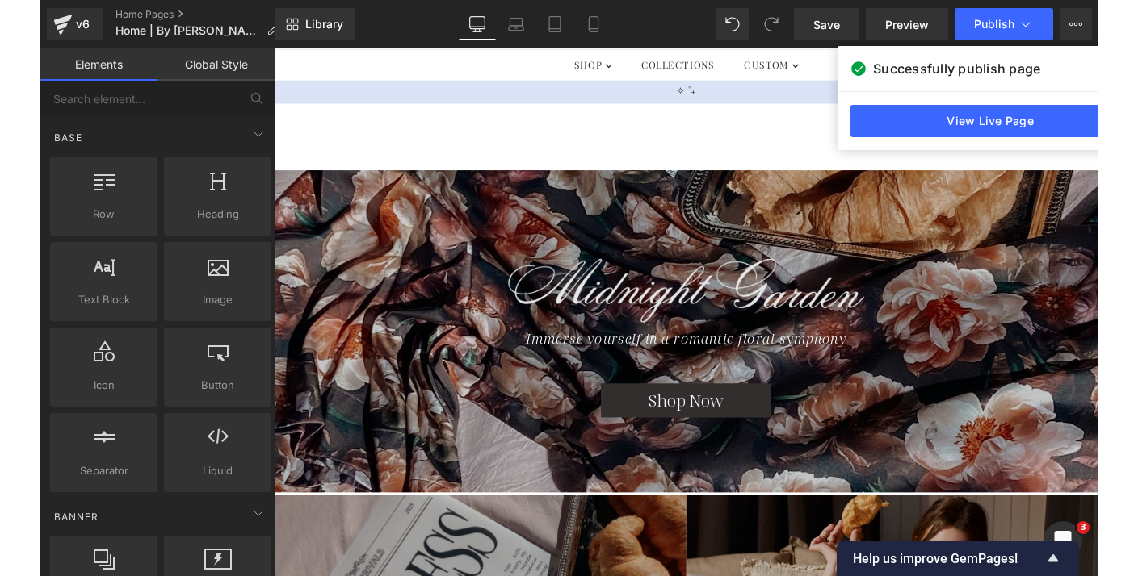
scroll to position [112, 0]
